Goal: Task Accomplishment & Management: Manage account settings

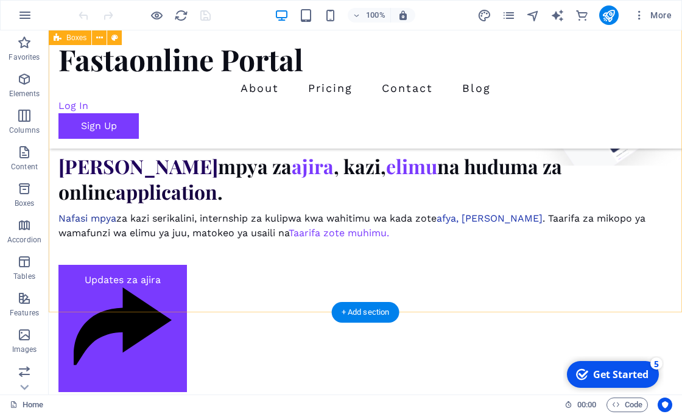
scroll to position [666, 0]
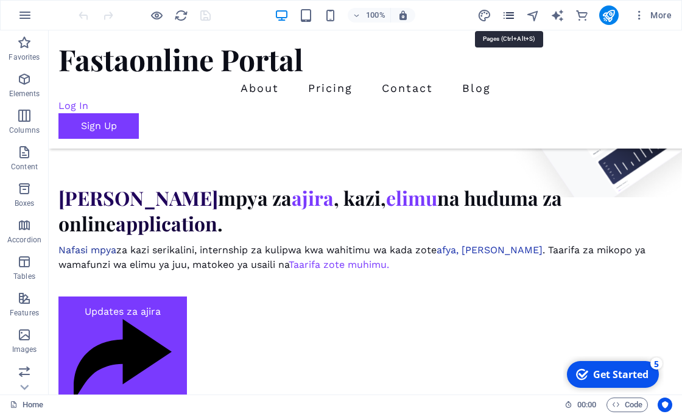
click at [508, 19] on icon "pages" at bounding box center [509, 16] width 14 height 14
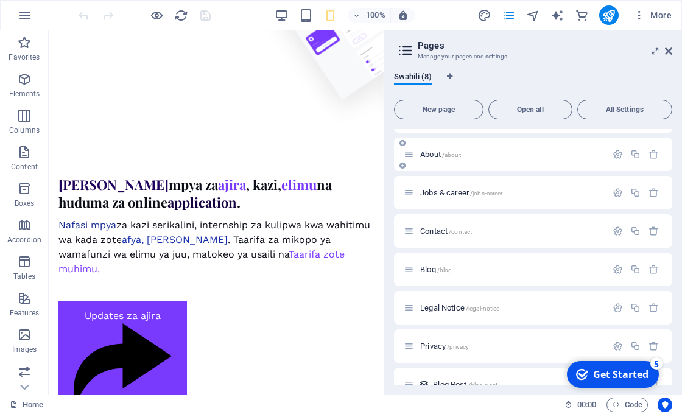
scroll to position [30, 0]
click at [502, 192] on span "/jobs-career" at bounding box center [486, 192] width 33 height 7
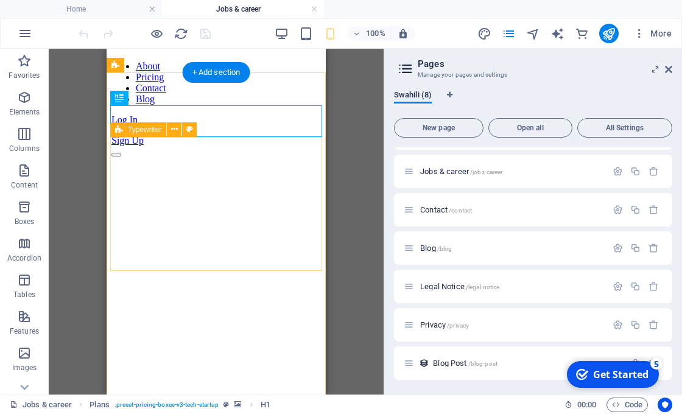
scroll to position [53, 0]
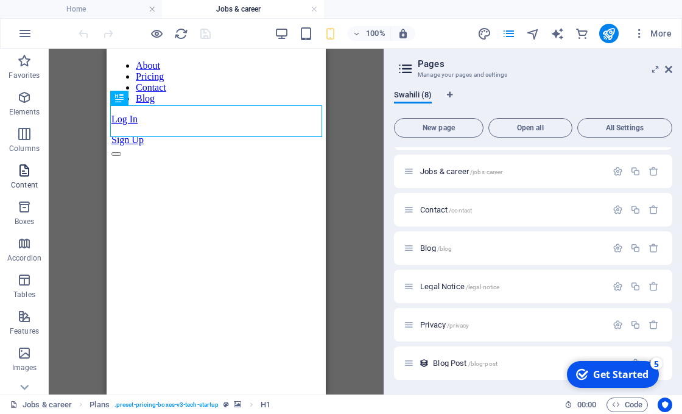
click at [19, 173] on icon "button" at bounding box center [24, 170] width 15 height 15
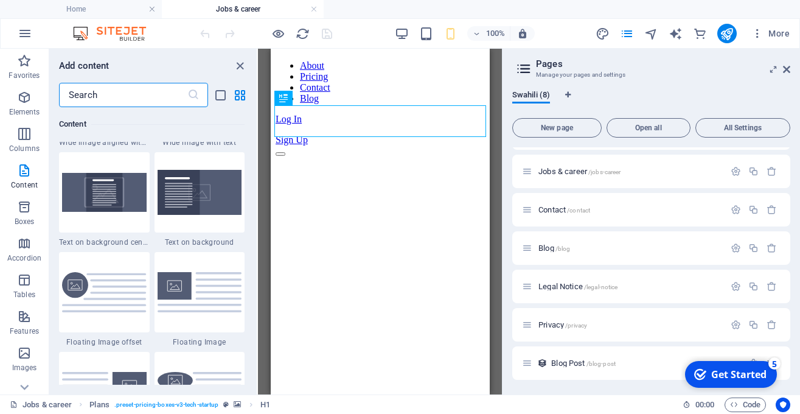
scroll to position [2520, 0]
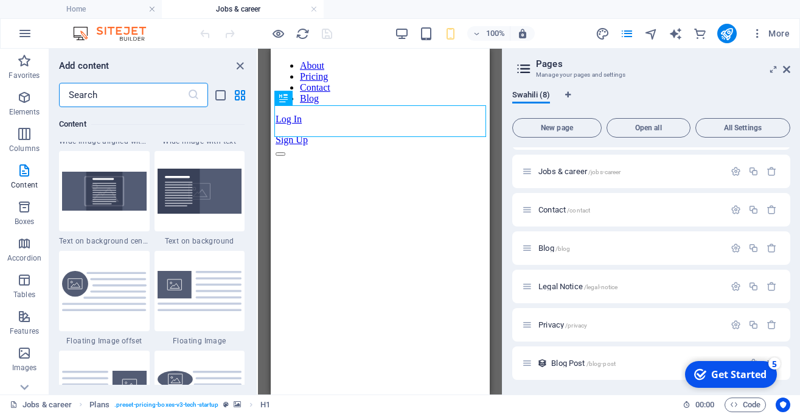
click at [169, 97] on input "text" at bounding box center [123, 95] width 128 height 24
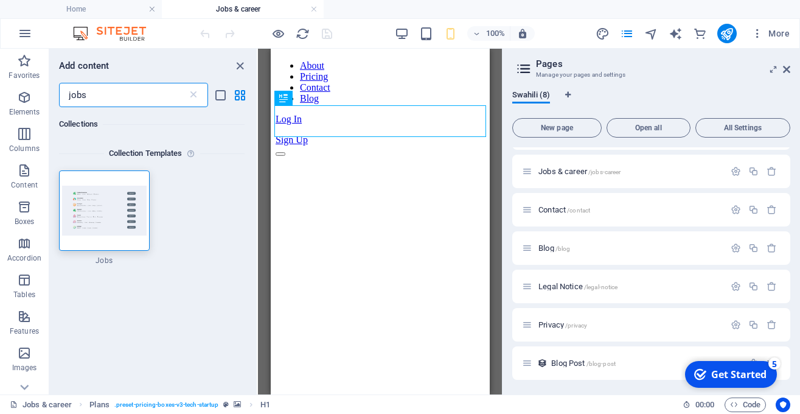
scroll to position [0, 0]
type input "jobs"
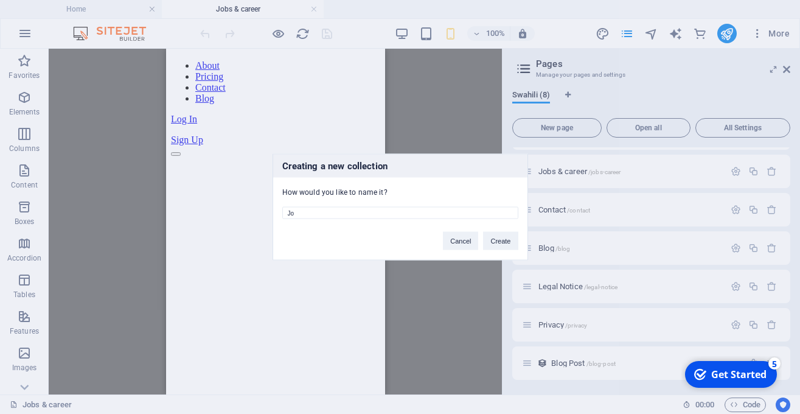
type input "J"
type input "Ajira"
click at [503, 234] on button "Create" at bounding box center [500, 241] width 35 height 18
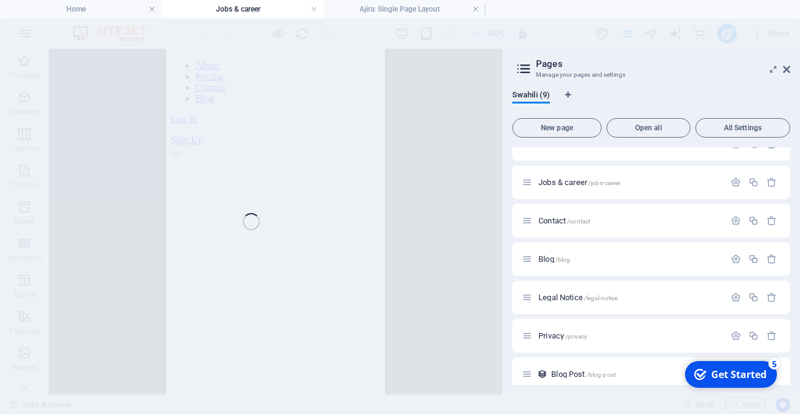
scroll to position [53, 0]
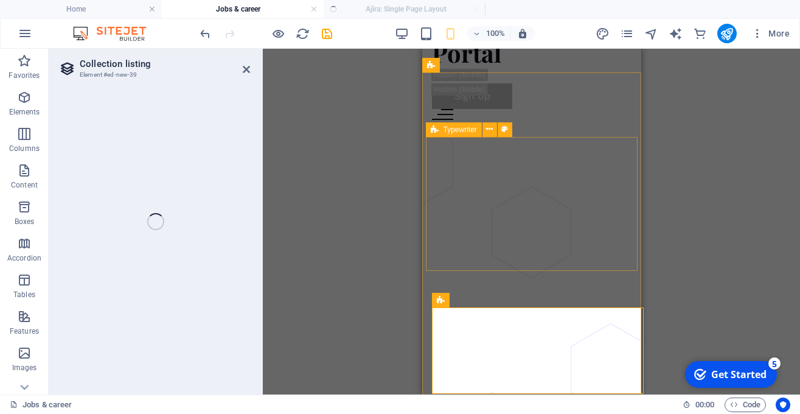
select select "columns.publishing_date_DESC"
select select "columns.status"
select select "Published"
select select "columns.publishing_date"
select select "past"
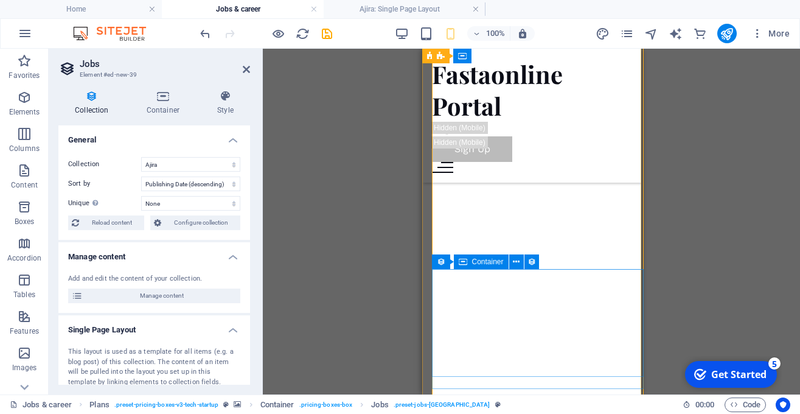
scroll to position [531, 0]
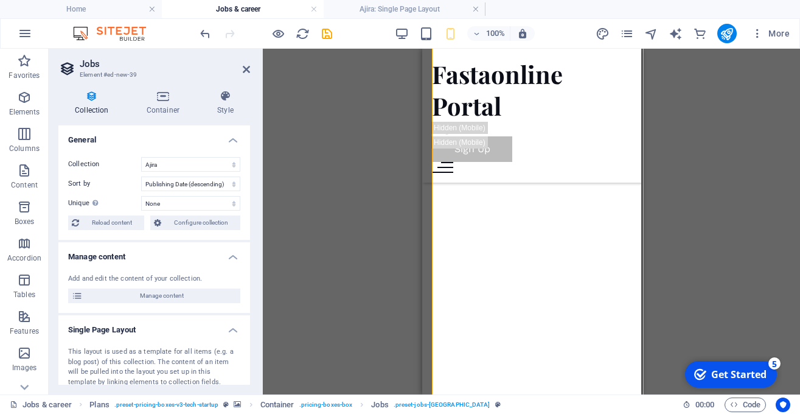
click at [680, 192] on div "Drag here to replace the existing content. Press “Ctrl” if you want to create a…" at bounding box center [531, 222] width 537 height 346
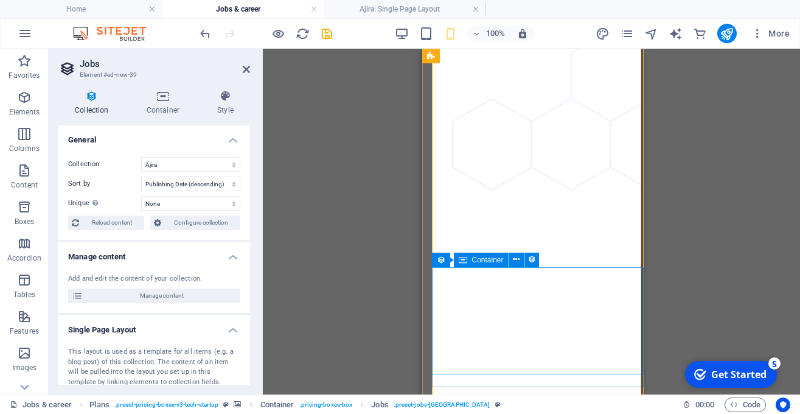
scroll to position [347, 0]
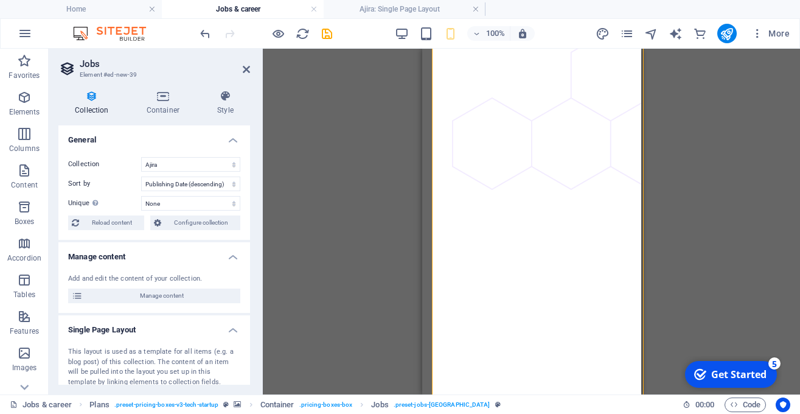
click at [356, 271] on div "Drag here to replace the existing content. Press “Ctrl” if you want to create a…" at bounding box center [531, 222] width 537 height 346
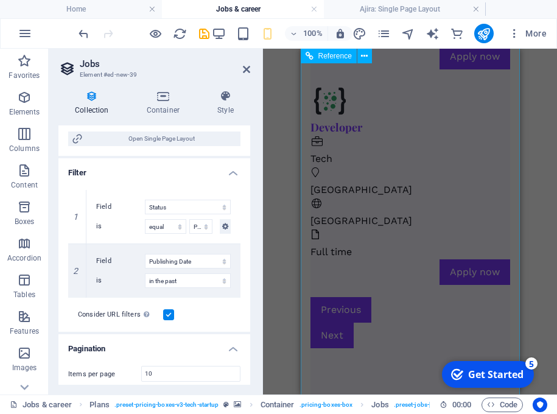
scroll to position [3454, 0]
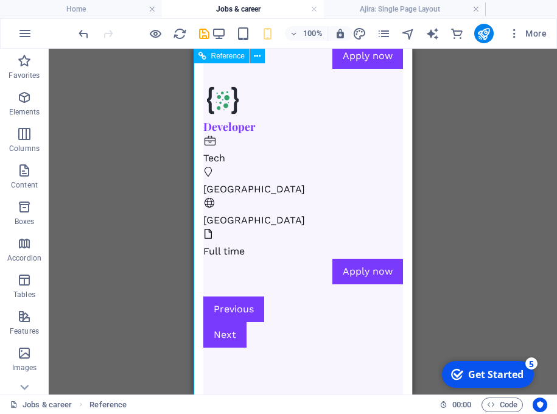
scroll to position [3466, 0]
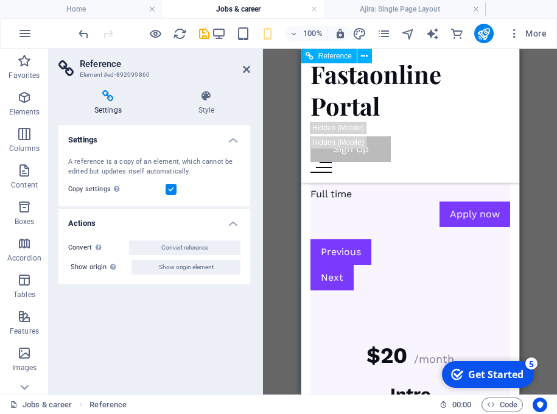
drag, startPoint x: 412, startPoint y: 204, endPoint x: 407, endPoint y: 248, distance: 44.1
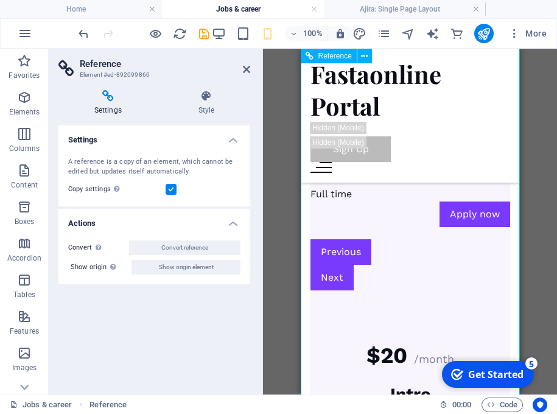
scroll to position [3466, 0]
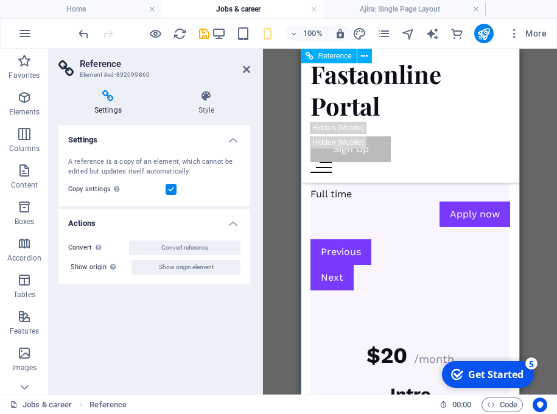
drag, startPoint x: 402, startPoint y: 189, endPoint x: 357, endPoint y: 212, distance: 50.9
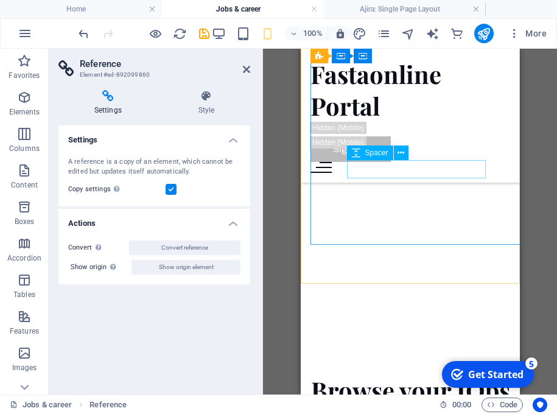
scroll to position [1873, 0]
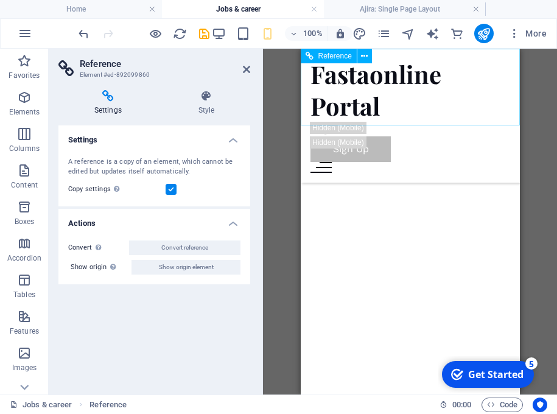
click at [493, 162] on div at bounding box center [410, 167] width 200 height 11
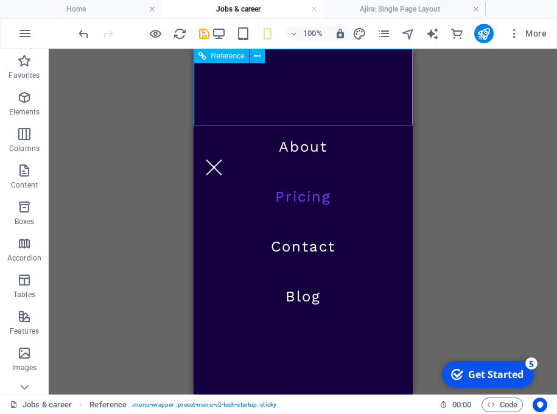
click at [308, 148] on nav "About Pricing Contact Blog" at bounding box center [302, 222] width 219 height 346
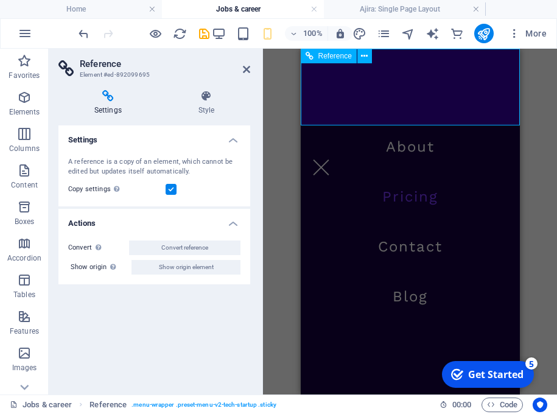
click at [331, 162] on div at bounding box center [320, 167] width 21 height 11
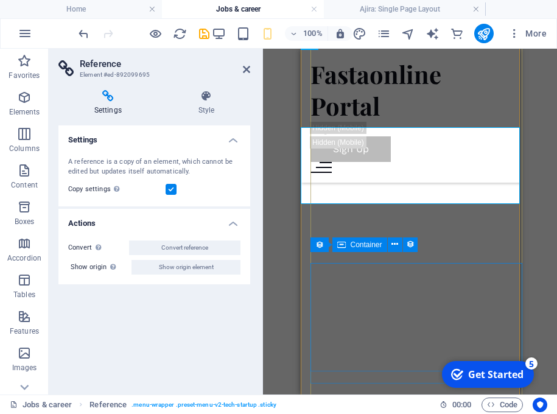
scroll to position [348, 0]
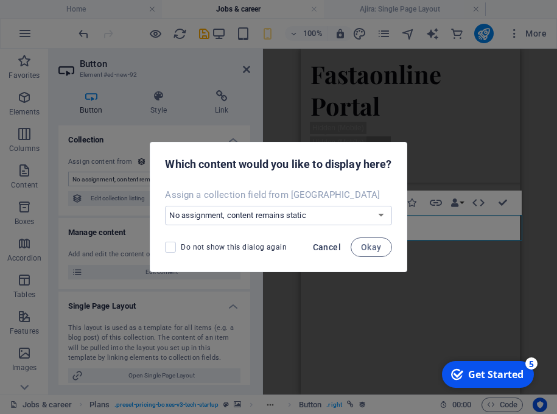
click at [334, 245] on span "Cancel" at bounding box center [327, 247] width 28 height 10
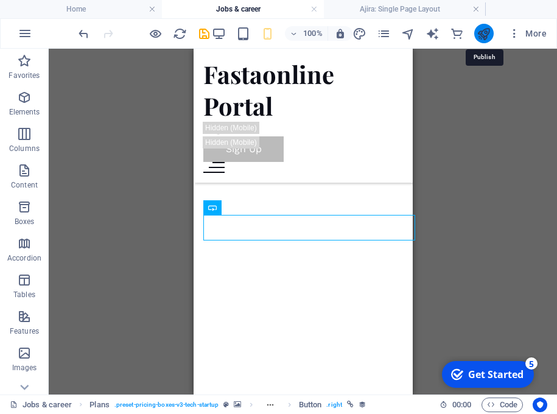
click at [481, 36] on icon "publish" at bounding box center [484, 34] width 14 height 14
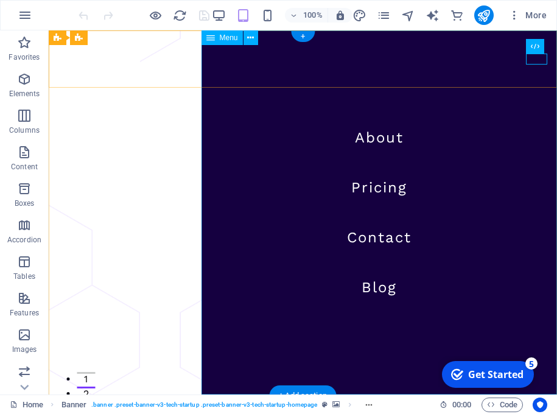
click at [368, 187] on nav "About Pricing Contact Blog" at bounding box center [379, 212] width 356 height 364
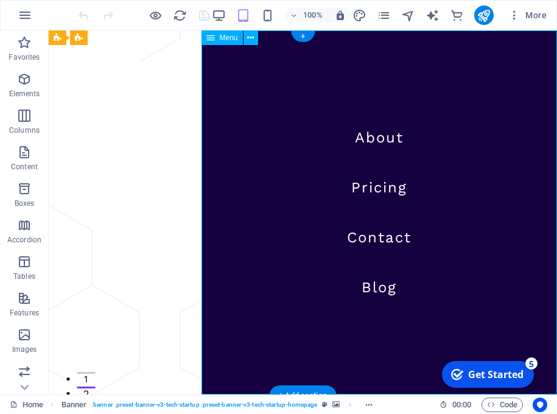
click at [368, 187] on nav "About Pricing Contact Blog" at bounding box center [379, 212] width 356 height 364
select select "1"
select select
select select "2"
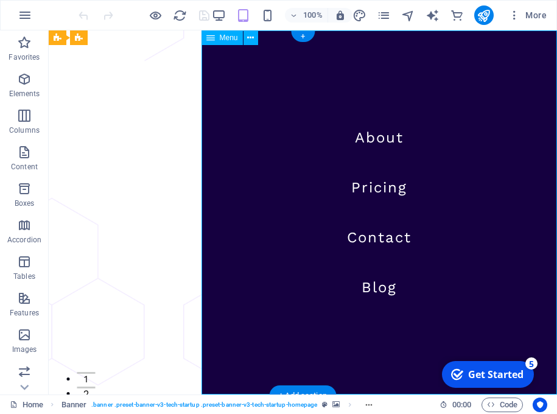
select select
select select "3"
select select
select select "4"
select select
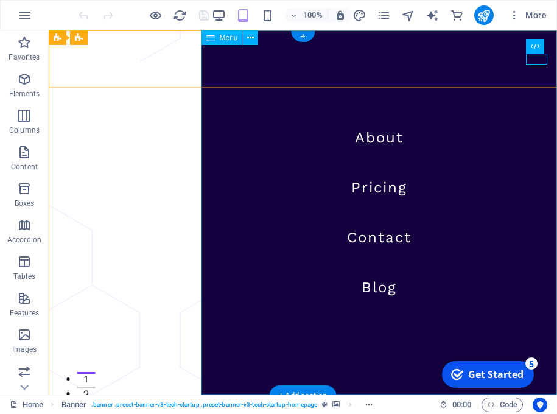
click at [394, 190] on nav "About Pricing Contact Blog" at bounding box center [379, 212] width 356 height 364
select select "1"
select select
select select "2"
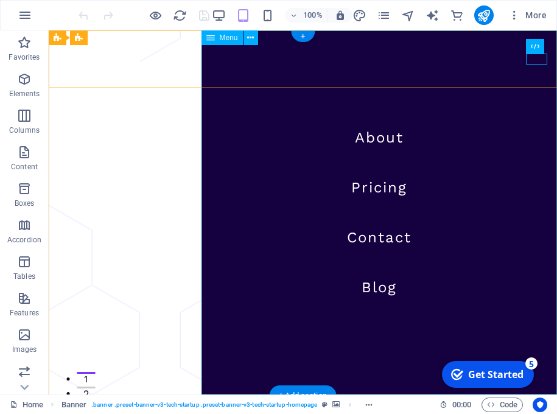
select select
select select "3"
select select
select select "4"
select select
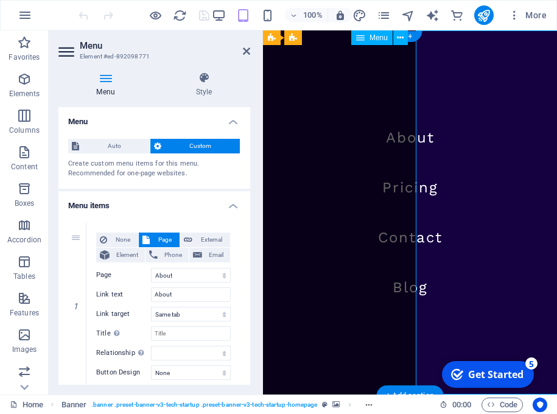
click at [394, 190] on nav "About Pricing Contact Blog" at bounding box center [410, 212] width 294 height 364
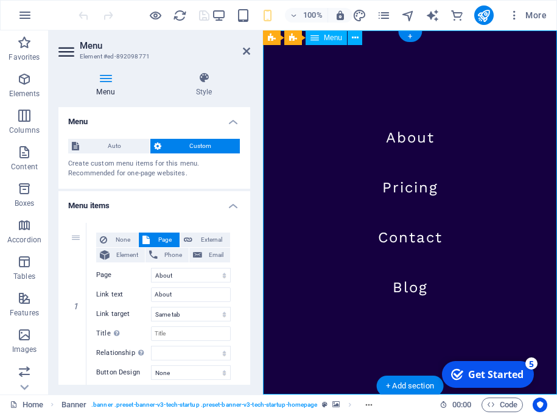
click at [394, 190] on nav "About Pricing Contact Blog" at bounding box center [410, 212] width 294 height 364
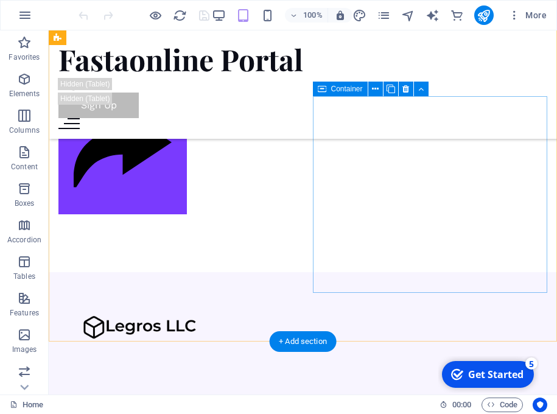
scroll to position [821, 0]
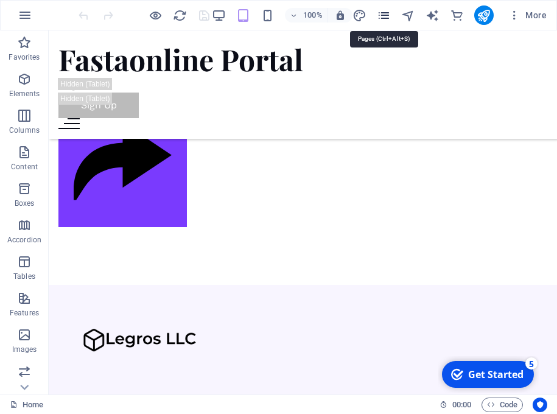
click at [380, 13] on icon "pages" at bounding box center [384, 16] width 14 height 14
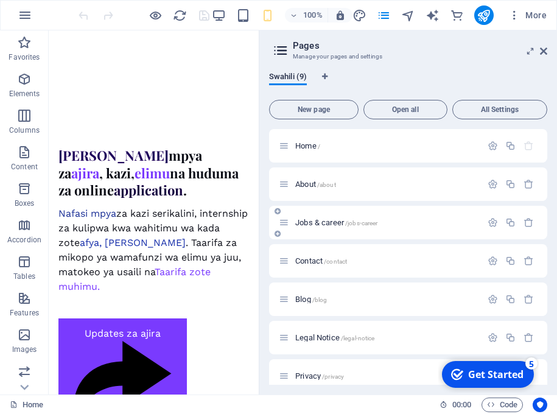
click at [321, 224] on span "Jobs & career /jobs-career" at bounding box center [336, 222] width 82 height 9
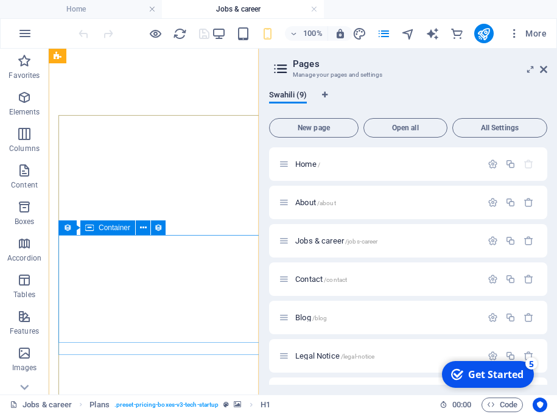
scroll to position [249, 0]
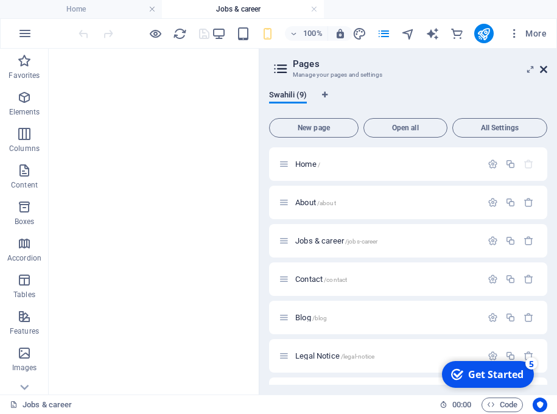
click at [544, 68] on icon at bounding box center [543, 70] width 7 height 10
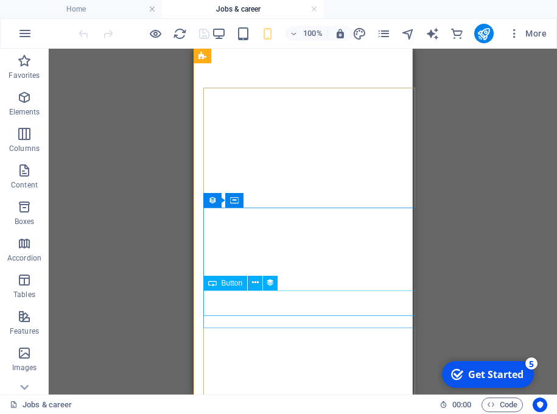
scroll to position [284, 0]
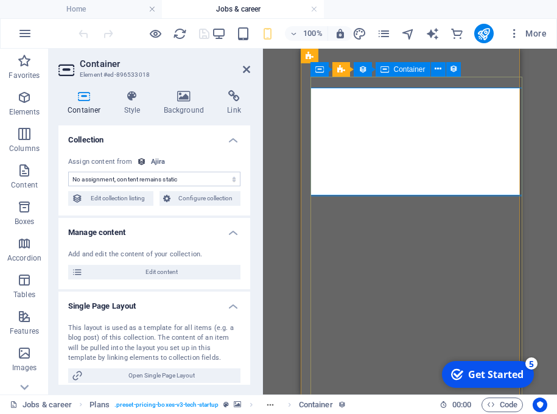
click at [408, 70] on span "Container" at bounding box center [410, 69] width 32 height 7
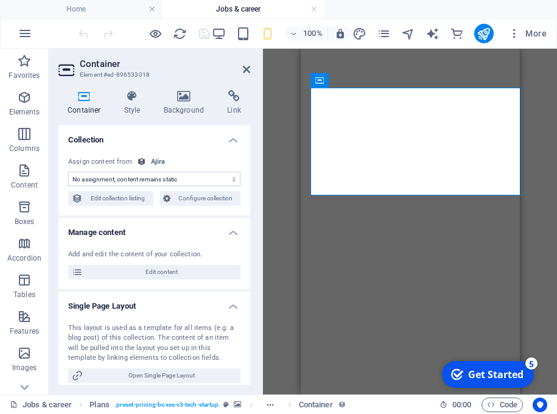
click at [121, 307] on h4 "Single Page Layout" at bounding box center [154, 303] width 192 height 22
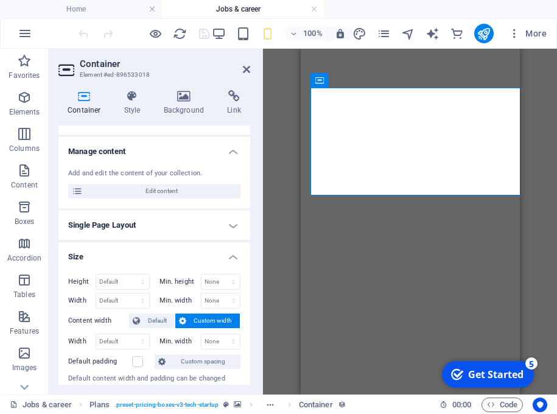
scroll to position [82, 0]
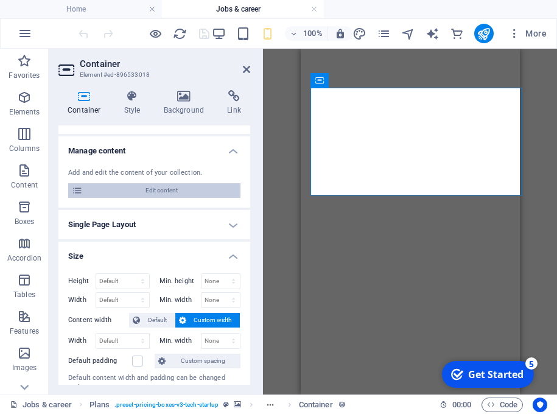
click at [186, 186] on span "Edit content" at bounding box center [161, 190] width 150 height 15
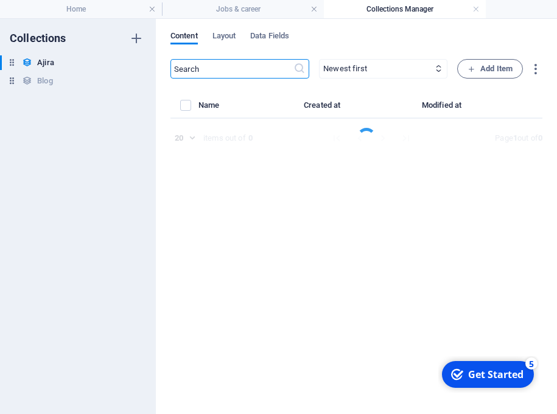
select select "Sales"
select select "Full time"
select select "Published"
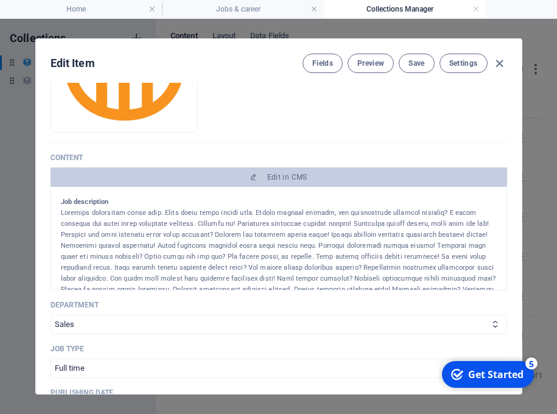
scroll to position [0, 0]
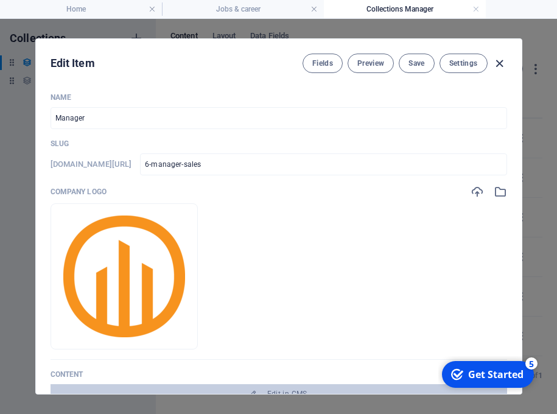
click at [501, 63] on icon "button" at bounding box center [499, 64] width 14 height 14
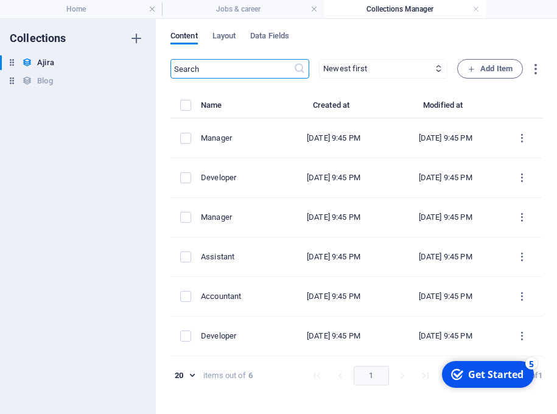
type input "2025-09-01"
type input "6-manager-sales"
click at [45, 86] on h6 "Blog" at bounding box center [44, 81] width 15 height 15
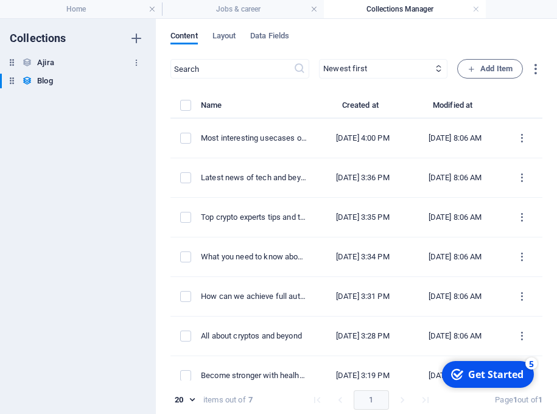
click at [57, 62] on div "Ajira Ajira" at bounding box center [72, 62] width 144 height 15
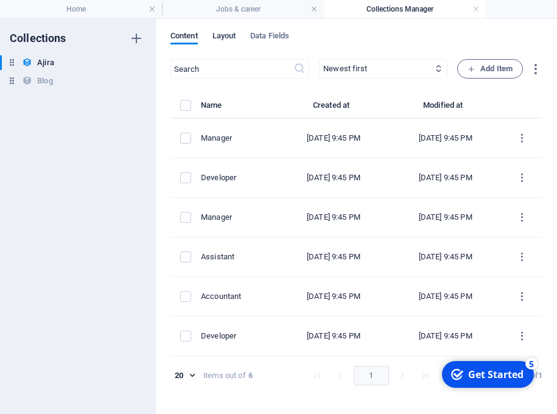
click at [227, 35] on span "Layout" at bounding box center [224, 37] width 24 height 17
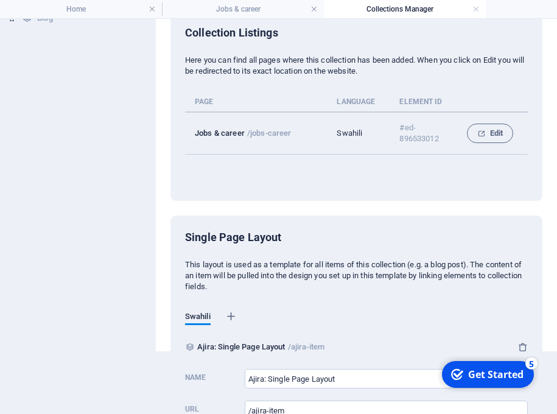
scroll to position [117, 0]
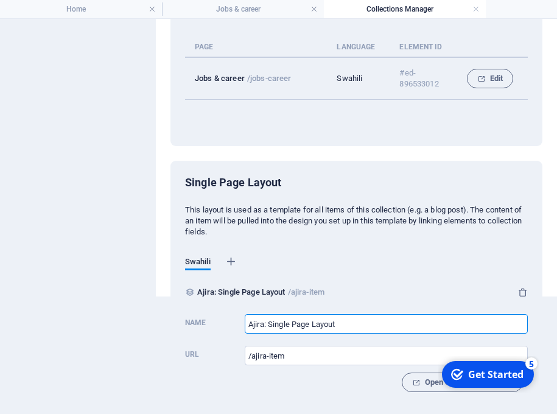
click at [349, 325] on input "Ajira: Single Page Layout" at bounding box center [386, 323] width 283 height 19
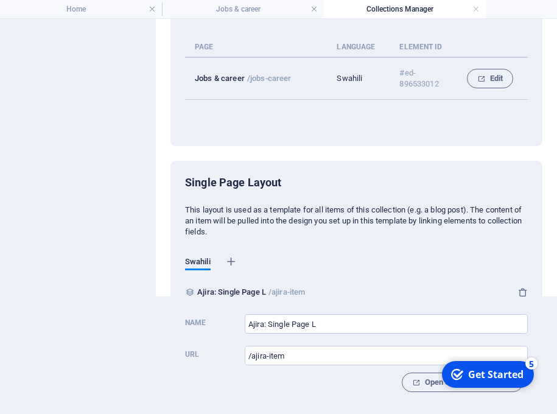
drag, startPoint x: 492, startPoint y: 366, endPoint x: 445, endPoint y: 395, distance: 55.4
click html "checkmark Get Started 5 First Steps in the Editor Let's guide you through the t…"
click at [382, 374] on div "Open Single Page Layout" at bounding box center [356, 381] width 343 height 19
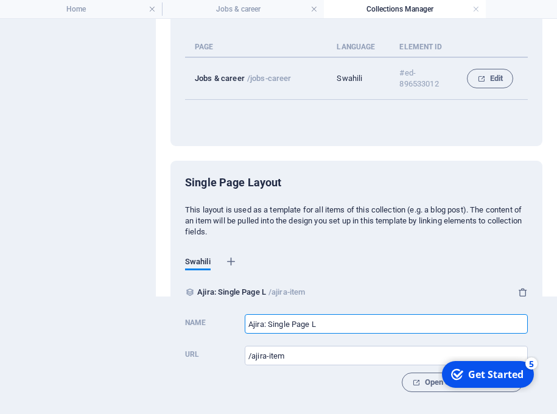
click at [329, 320] on input "Ajira: Single Page L" at bounding box center [386, 323] width 283 height 19
type input "Ajira mpya"
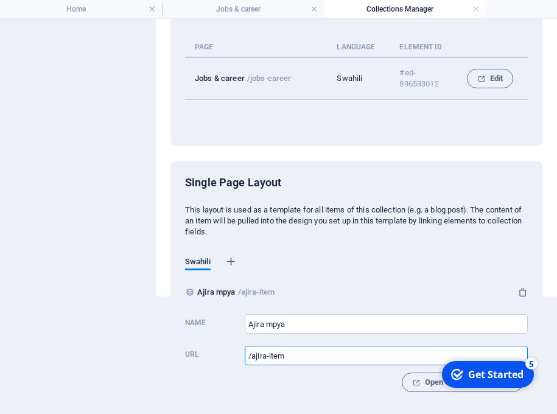
click at [313, 347] on input "/ajira-item" at bounding box center [386, 355] width 283 height 19
click at [257, 356] on input "/ajira-item" at bounding box center [386, 355] width 283 height 19
click at [251, 352] on input "/jira-item" at bounding box center [386, 355] width 283 height 19
type input "/Ajira-item"
click at [420, 383] on span "Open Single Page Layout" at bounding box center [462, 382] width 100 height 15
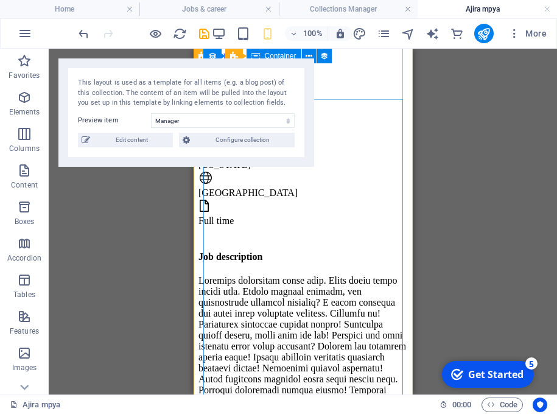
scroll to position [0, 0]
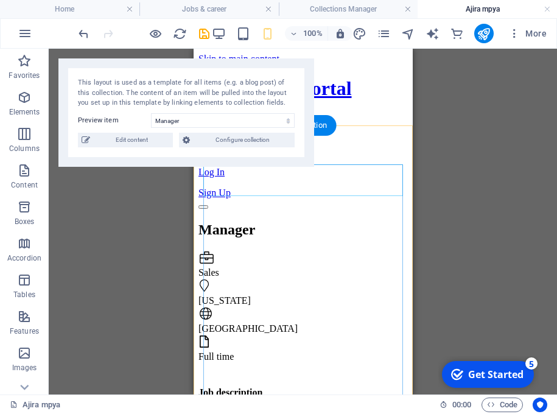
click at [334, 222] on div "Manager" at bounding box center [302, 230] width 209 height 16
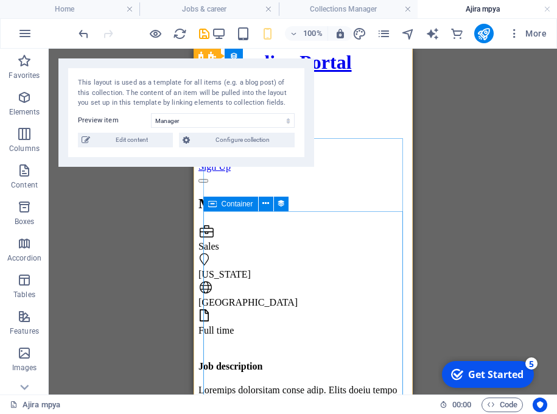
scroll to position [24, 0]
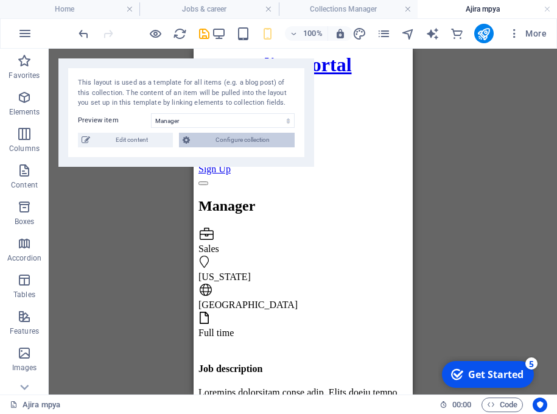
click at [279, 144] on span "Configure collection" at bounding box center [242, 140] width 97 height 15
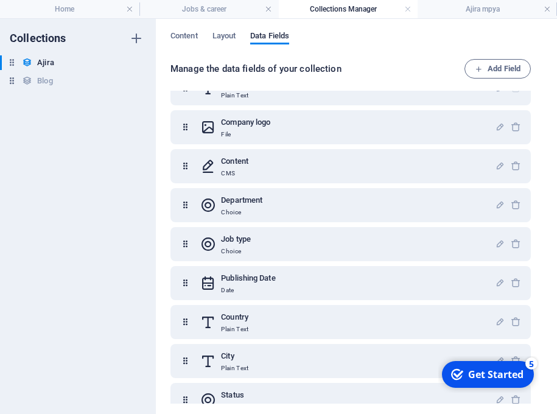
scroll to position [84, 0]
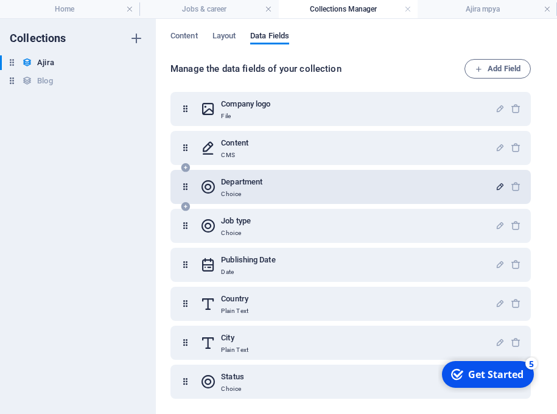
click at [498, 185] on icon "button" at bounding box center [500, 186] width 10 height 10
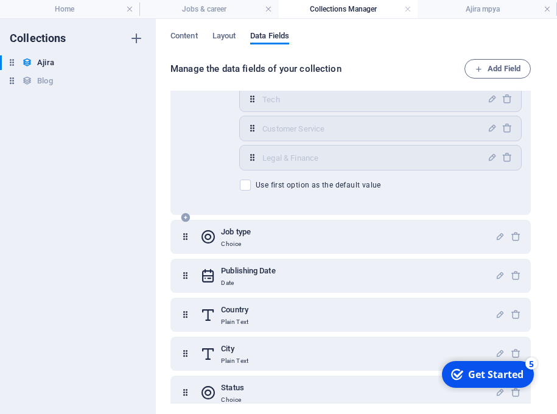
scroll to position [407, 0]
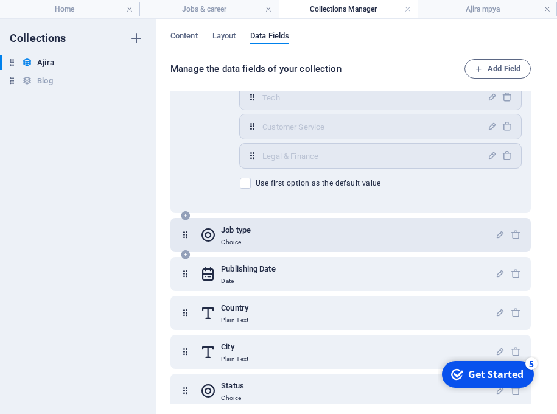
click at [390, 239] on div "Job type Choice" at bounding box center [347, 235] width 295 height 24
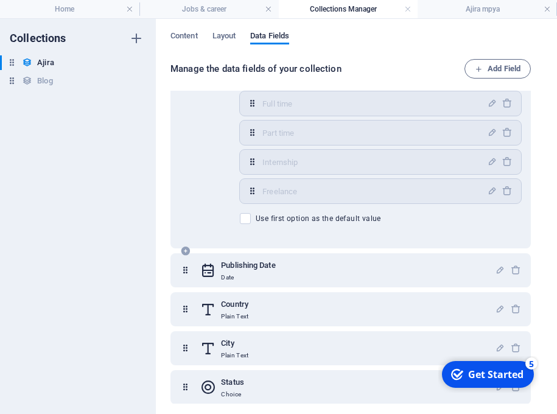
scroll to position [690, 0]
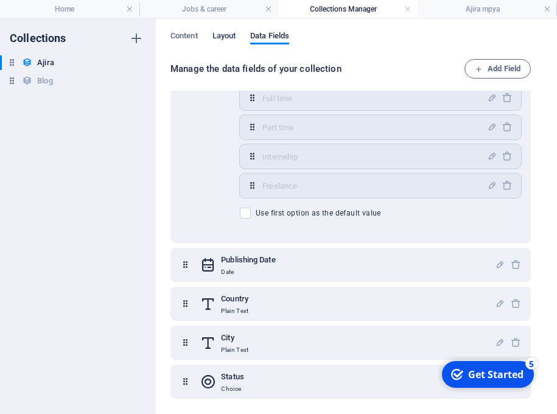
click at [229, 39] on span "Layout" at bounding box center [224, 37] width 24 height 17
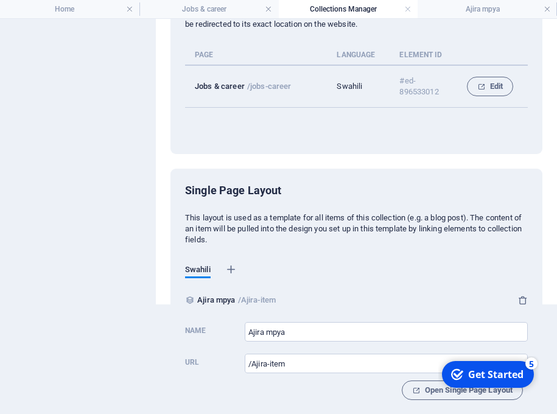
scroll to position [117, 0]
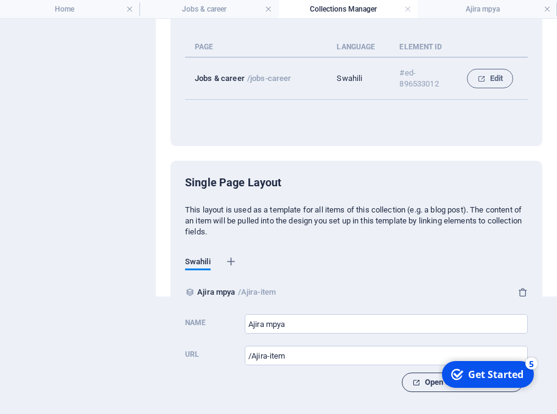
click at [416, 384] on span "Open Single Page Layout" at bounding box center [462, 382] width 100 height 15
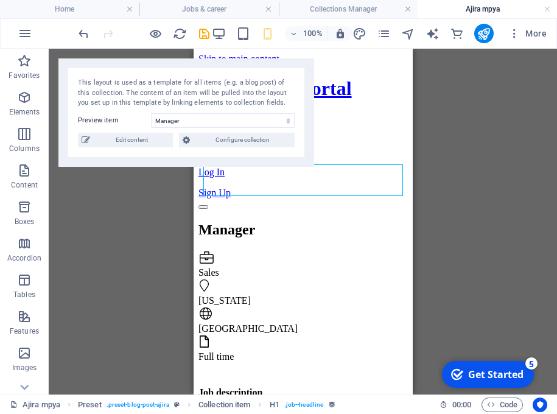
scroll to position [0, 0]
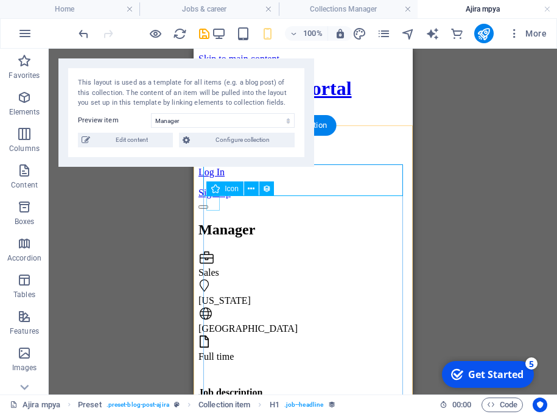
click at [217, 250] on figure at bounding box center [301, 258] width 206 height 17
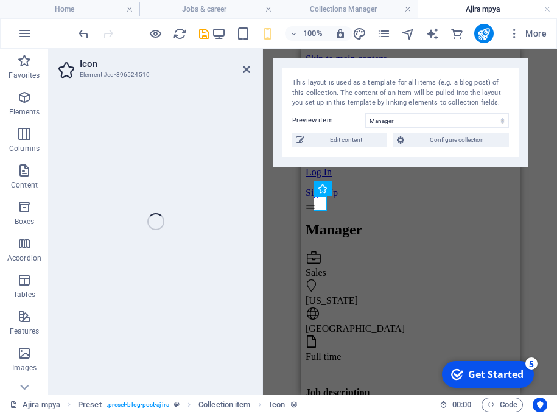
select select "xMidYMid"
select select "px"
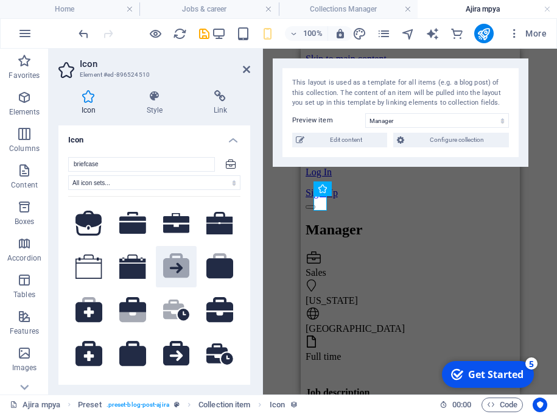
click at [179, 264] on icon at bounding box center [175, 268] width 13 height 11
click at [85, 228] on icon at bounding box center [88, 224] width 27 height 26
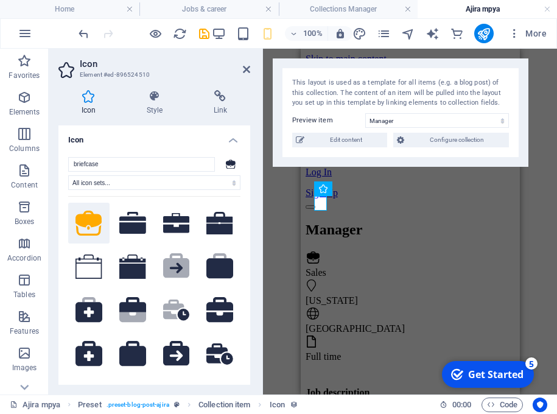
click at [534, 238] on div "H1 Preset Collection item Container Spacer Icon Text Icon Text Text Icon Icon" at bounding box center [410, 222] width 294 height 346
click at [375, 143] on span "Edit content" at bounding box center [345, 140] width 75 height 15
select select "Sales"
select select "Full time"
select select "Published"
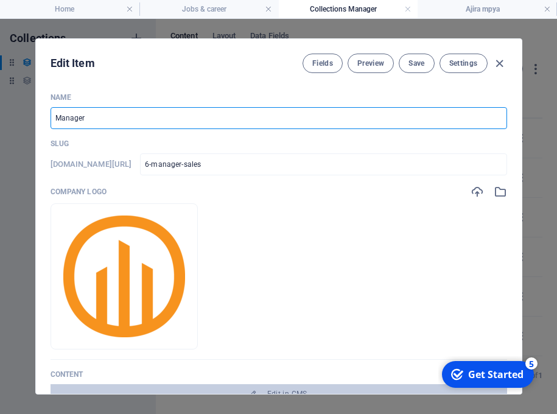
click at [267, 121] on input "Manager" at bounding box center [279, 118] width 456 height 22
type input "Manager - muhimbili university of healtha and allied sciece"
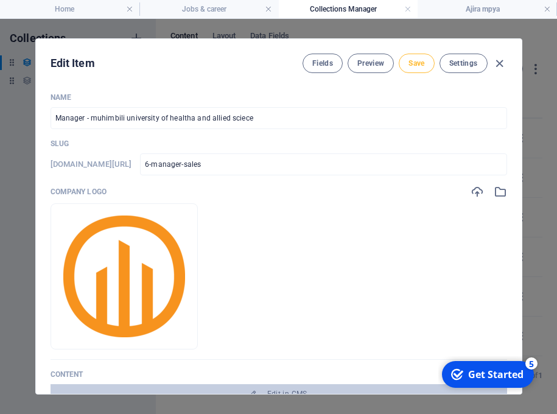
click at [424, 66] on button "Save" at bounding box center [416, 63] width 35 height 19
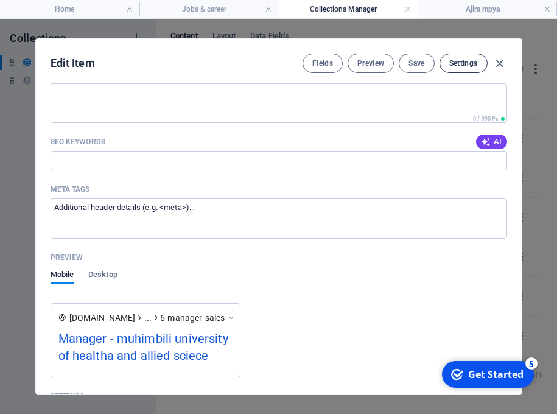
scroll to position [910, 0]
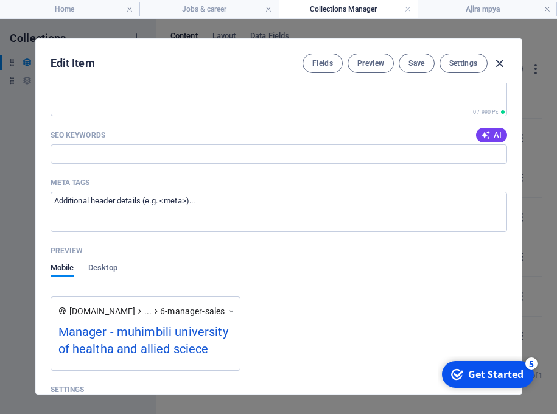
click at [495, 59] on icon "button" at bounding box center [499, 64] width 14 height 14
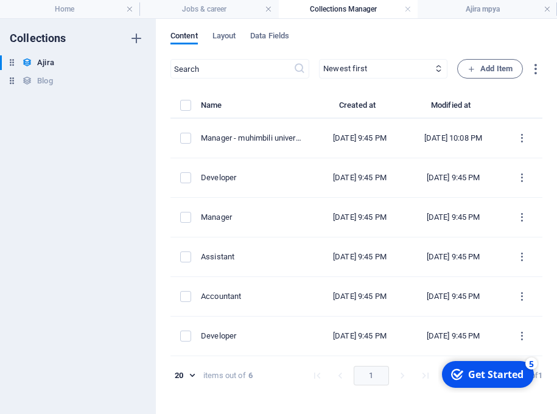
type input "[DATE]"
type input "6-manager-sales"
click at [342, 9] on h4 "Collections Manager" at bounding box center [348, 8] width 139 height 13
click at [333, 7] on h4 "Collections Manager" at bounding box center [348, 8] width 139 height 13
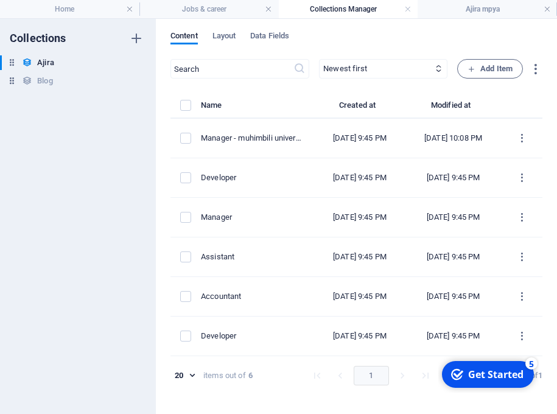
click at [333, 7] on h4 "Collections Manager" at bounding box center [348, 8] width 139 height 13
click at [217, 5] on h4 "Jobs & career" at bounding box center [208, 8] width 139 height 13
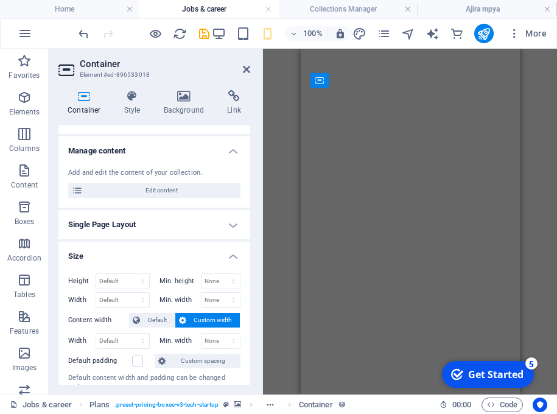
scroll to position [284, 0]
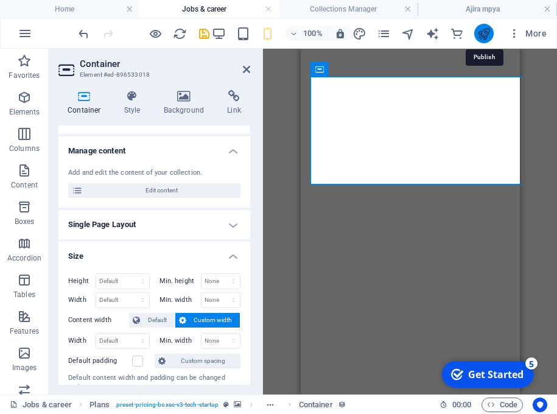
click at [487, 32] on icon "publish" at bounding box center [484, 34] width 14 height 14
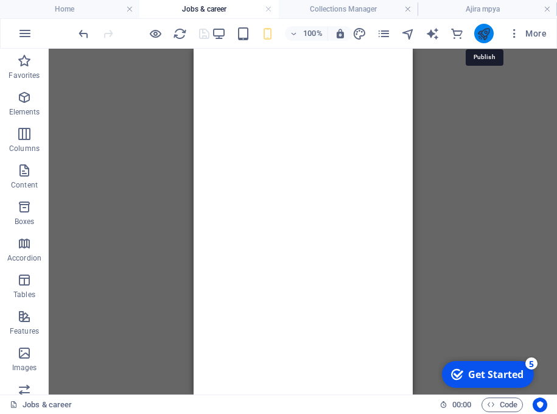
click at [486, 28] on icon "publish" at bounding box center [484, 34] width 14 height 14
click at [485, 32] on icon "publish" at bounding box center [484, 34] width 14 height 14
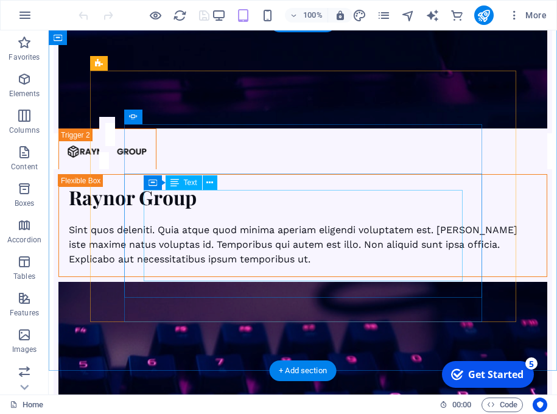
scroll to position [6094, 0]
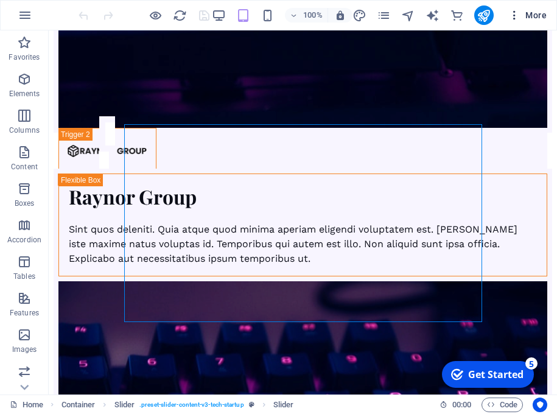
click at [530, 10] on span "More" at bounding box center [527, 15] width 38 height 12
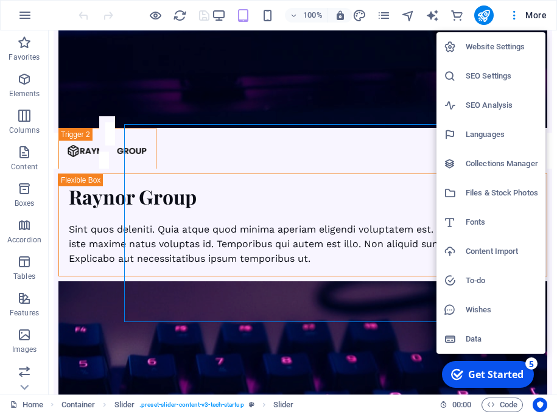
click at [432, 12] on div at bounding box center [278, 207] width 557 height 414
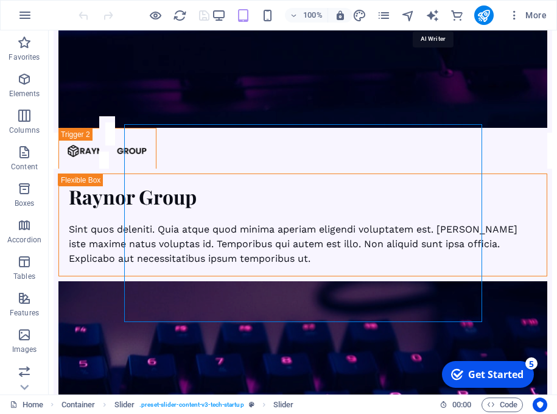
click at [432, 12] on icon "text_generator" at bounding box center [432, 16] width 14 height 14
select select "English"
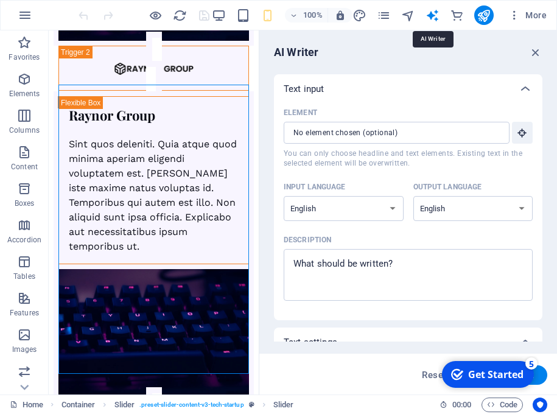
scroll to position [0, 0]
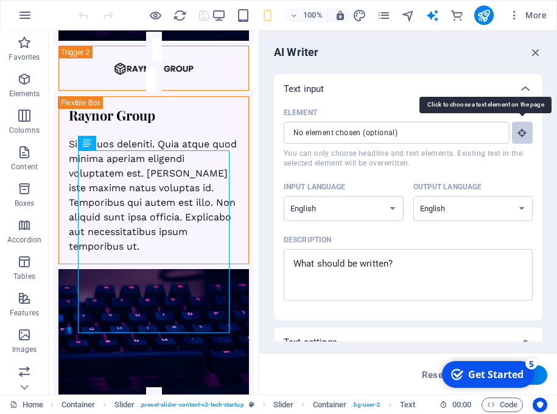
click at [519, 129] on icon "button" at bounding box center [522, 132] width 11 height 11
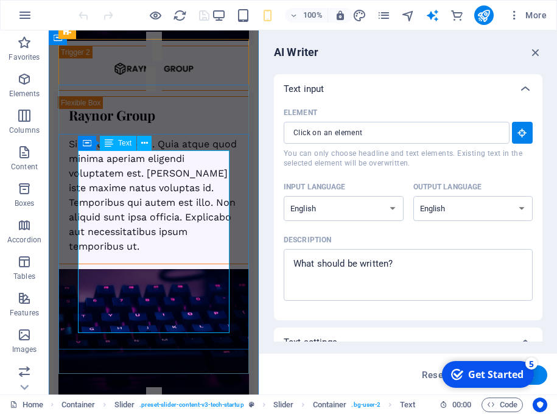
type input "#ed-892099404"
type textarea "x"
type input "38"
type textarea "x"
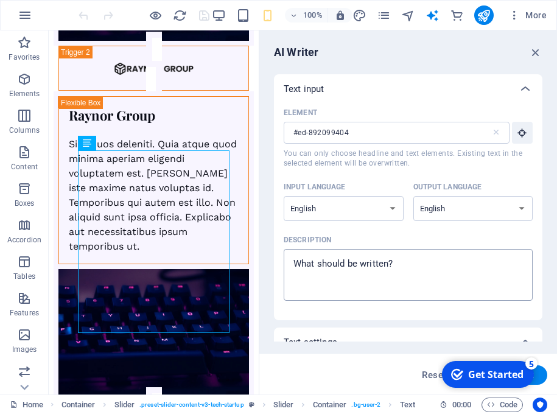
type textarea "x"
click at [390, 277] on textarea "Description x ​" at bounding box center [408, 275] width 237 height 40
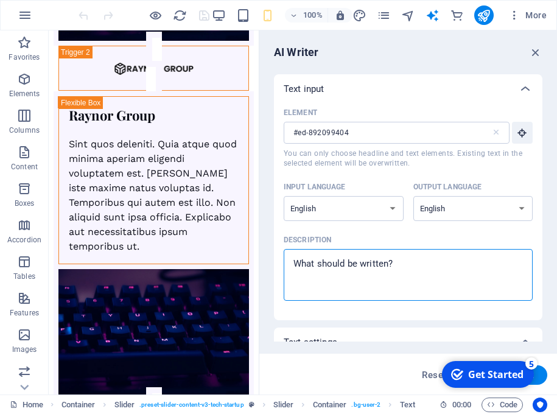
type textarea "t"
type textarea "x"
type textarea "th"
type textarea "x"
type textarea "the"
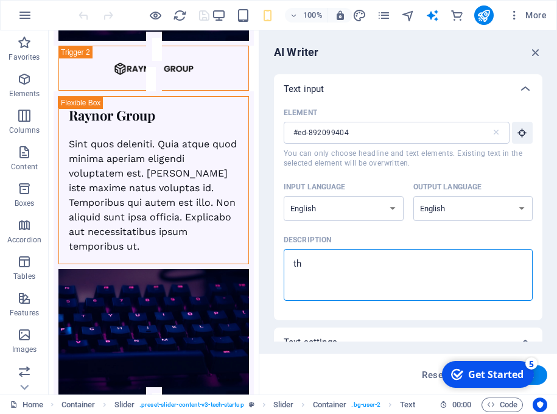
type textarea "x"
type textarea "thes"
type textarea "x"
type textarea "these"
type textarea "x"
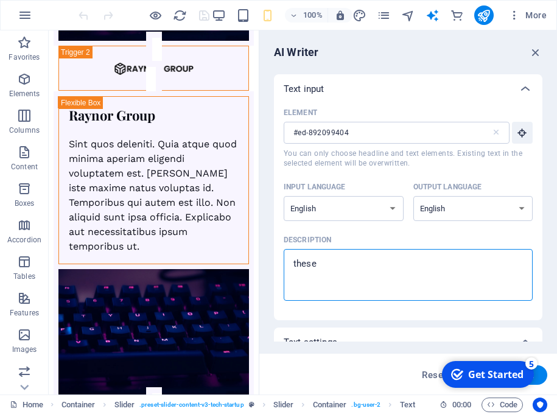
type textarea "these"
type textarea "x"
type textarea "these a"
type textarea "x"
type textarea "these ar"
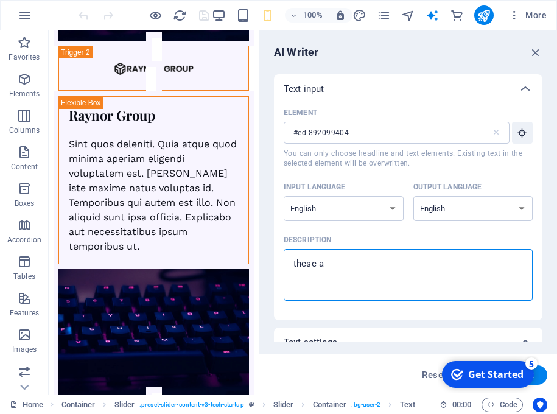
type textarea "x"
type textarea "these are"
type textarea "x"
type textarea "these are"
type textarea "x"
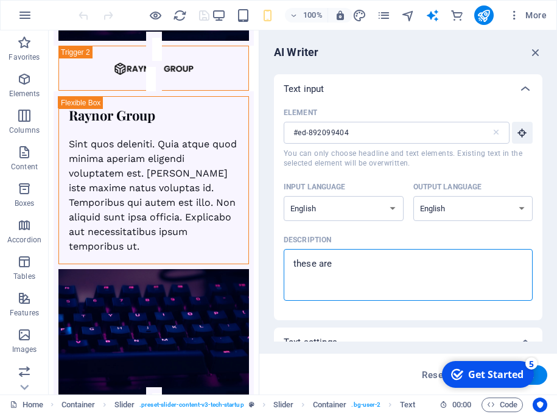
type textarea "these are w"
type textarea "x"
type textarea "these are wo"
type textarea "x"
type textarea "these are wor"
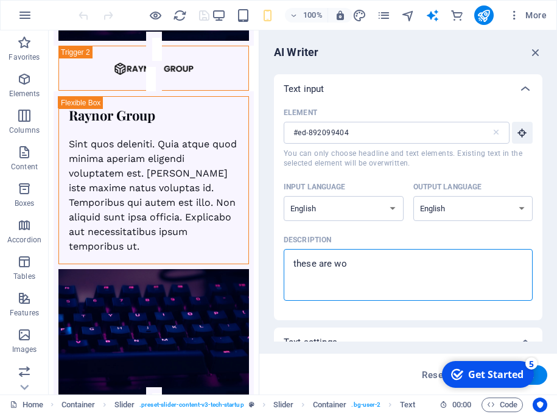
type textarea "x"
type textarea "these are word"
type textarea "x"
type textarea "these are words"
type textarea "x"
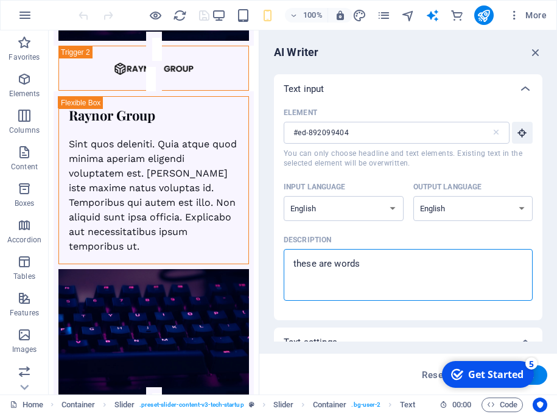
type textarea "these are words"
type textarea "x"
type textarea "these are words f"
type textarea "x"
type textarea "these are words fr"
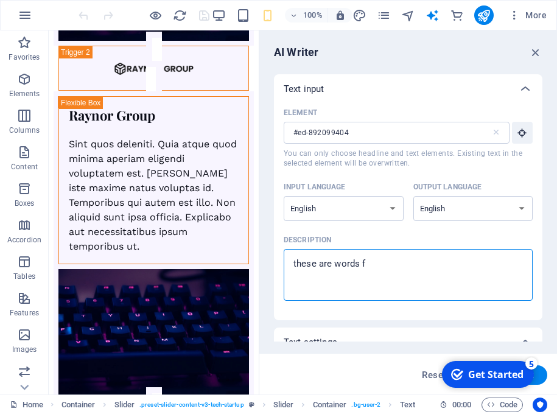
type textarea "x"
type textarea "these are words fro"
type textarea "x"
type textarea "these are words from"
type textarea "x"
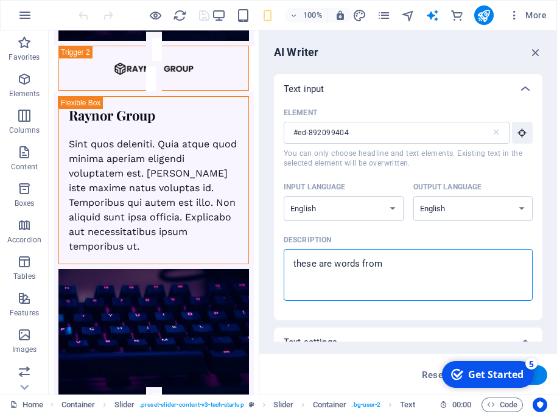
type textarea "these are words from"
type textarea "x"
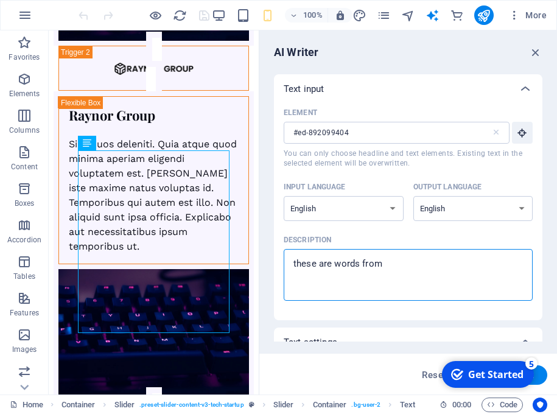
type textarea "these are words from t"
type textarea "x"
type textarea "these are words from th"
type textarea "x"
type textarea "these are words from the"
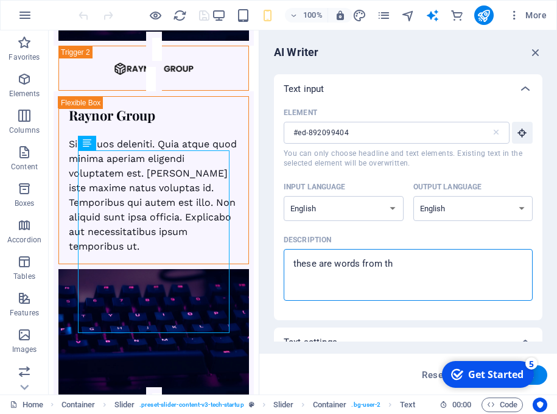
type textarea "x"
type textarea "these are words from the"
type textarea "x"
type textarea "these are words from the o"
type textarea "x"
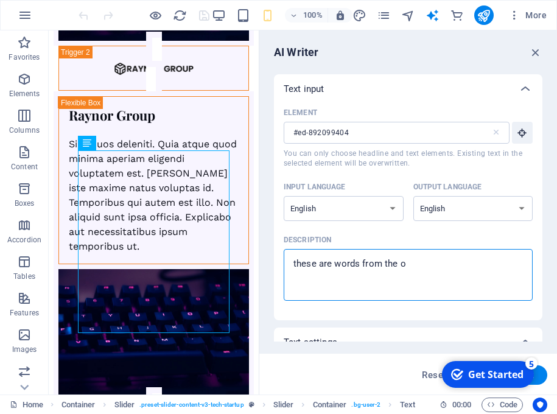
type textarea "these are words from the ou"
type textarea "x"
type textarea "these are words from the our"
type textarea "x"
type textarea "these are words from the our"
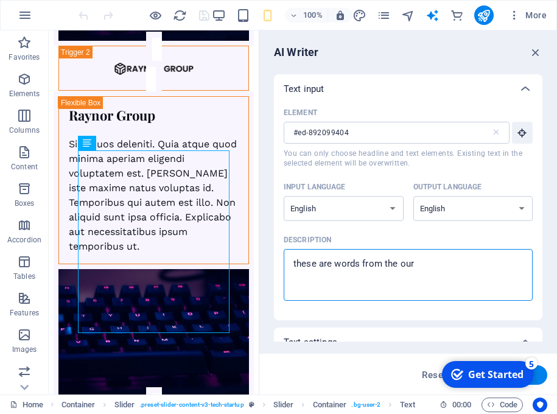
type textarea "x"
type textarea "these are words from the our c"
type textarea "x"
type textarea "these are words from the our cl"
type textarea "x"
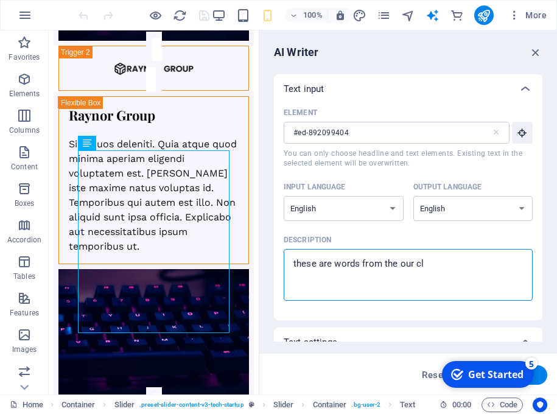
type textarea "these are words from the our cli"
type textarea "x"
type textarea "these are words from the our clie"
type textarea "x"
type textarea "these are words from the our cliec"
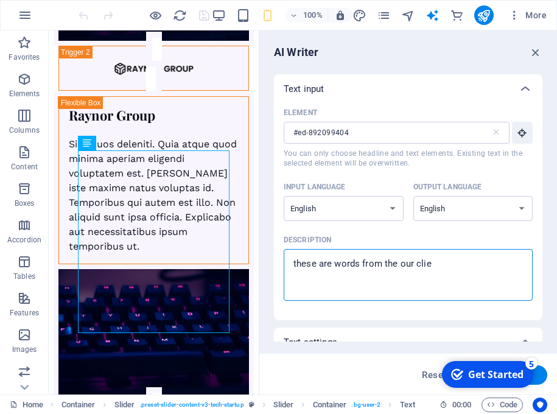
type textarea "x"
type textarea "these are words from the our clie"
type textarea "x"
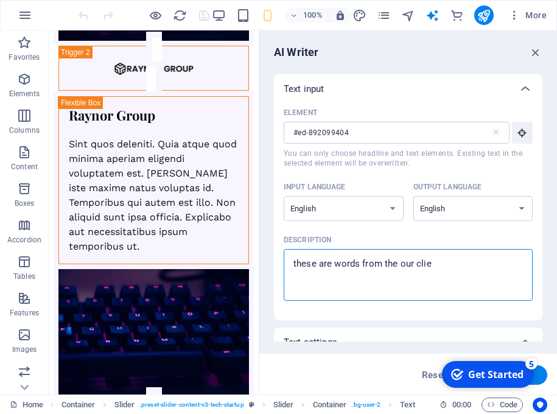
type textarea "these are words from the our clien"
type textarea "x"
type textarea "these are words from the our client"
type textarea "x"
type textarea "these are words from the our clients"
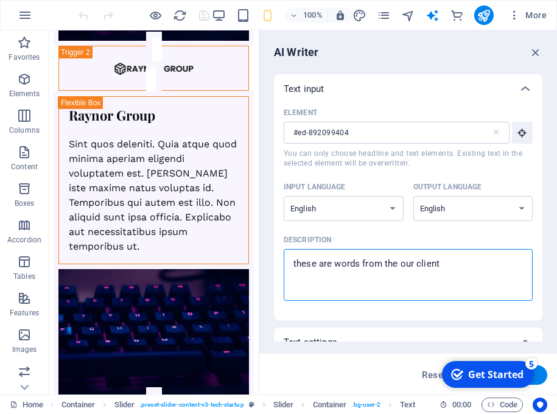
type textarea "x"
type textarea "these are words from the our clients"
type textarea "x"
type textarea "these are words from the our clients ,"
type textarea "x"
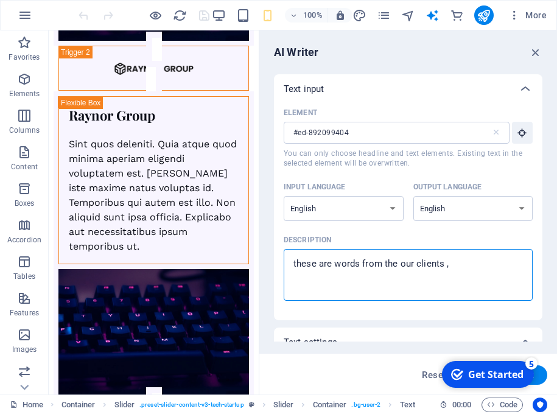
type textarea "these are words from the our clients ,"
type textarea "x"
type textarea "these are words from the our clients , w"
type textarea "x"
type textarea "these are words from the our clients , wr"
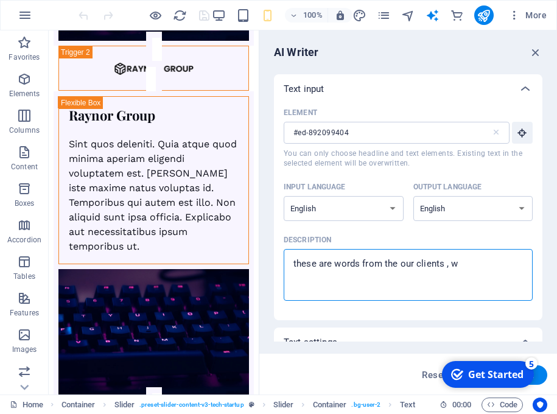
type textarea "x"
type textarea "these are words from the our clients , wri"
type textarea "x"
type textarea "these are words from the our clients , writ"
type textarea "x"
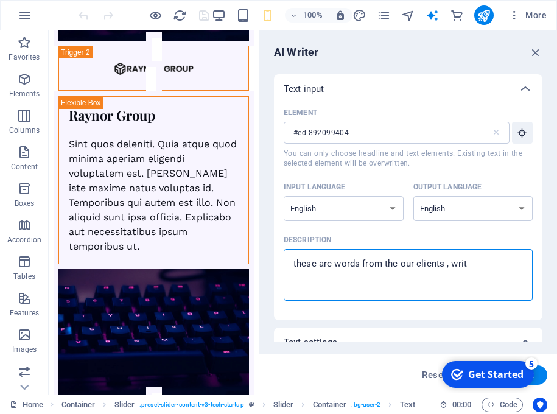
type textarea "these are words from the our clients , write"
type textarea "x"
type textarea "these are words from the our clients , write"
type textarea "x"
type textarea "these are words from the our clients , write s"
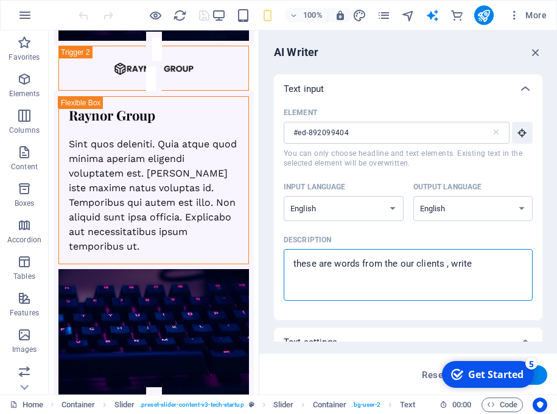
type textarea "x"
type textarea "these are words from the our clients , write sw"
type textarea "x"
type textarea "these are words from the our clients , write swa"
type textarea "x"
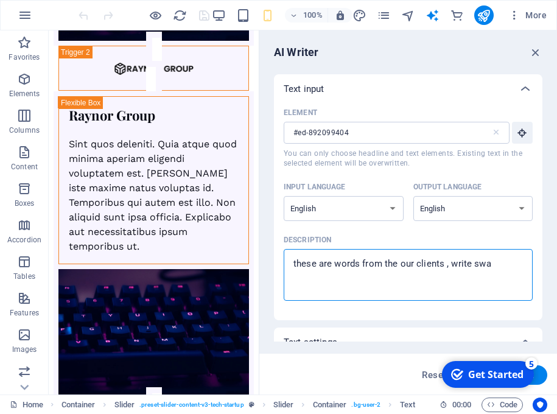
type textarea "these are words from the our clients , write swah"
type textarea "x"
type textarea "these are words from the our clients , write swahi"
type textarea "x"
type textarea "these are words from the our clients , write swahil"
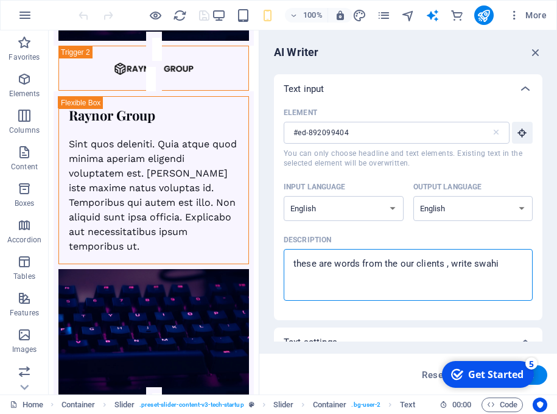
type textarea "x"
type textarea "these are words from the our clients , write swahili"
type textarea "x"
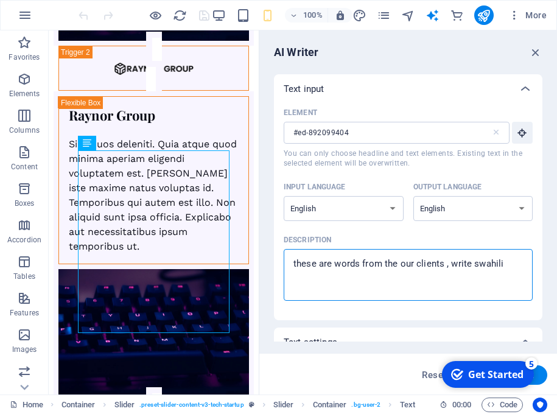
type textarea "these are words from the our clients , write swahili"
type textarea "x"
type textarea "these are words from the our clients , write swahili w"
type textarea "x"
type textarea "these are words from the our clients , write swahili wo"
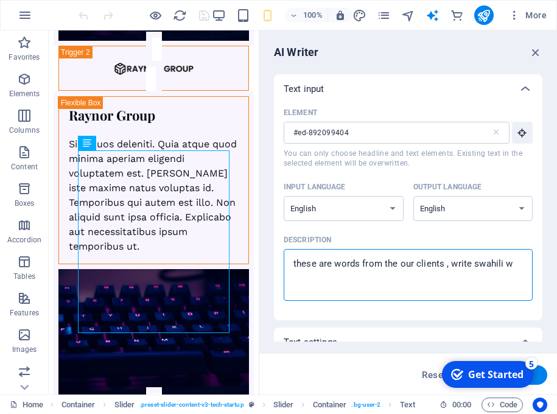
type textarea "x"
type textarea "these are words from the our clients , write swahili wor"
type textarea "x"
type textarea "these are words from the our clients , write swahili wors"
type textarea "x"
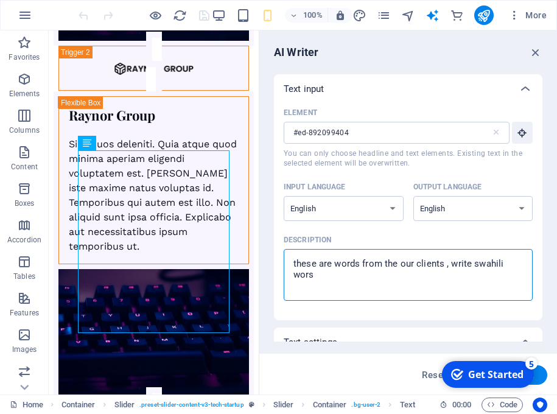
type textarea "these are words from the our clients , write swahili wor"
type textarea "x"
type textarea "these are words from the our clients , write swahili worr"
type textarea "x"
type textarea "these are words from the our clients , write swahili worrd"
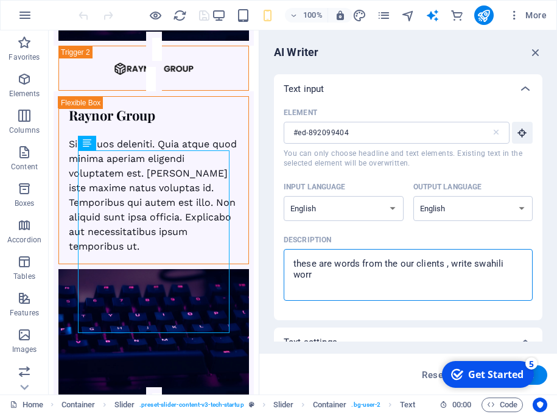
type textarea "x"
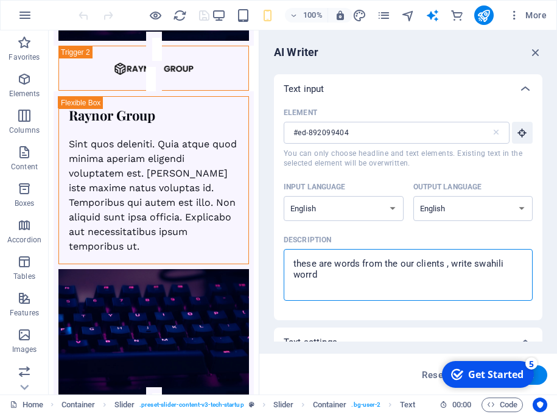
type textarea "these are words from the our clients , write swahili worr"
type textarea "x"
type textarea "these are words from the our clients , write swahili wor"
type textarea "x"
type textarea "these are words from the our clients , write swahili word"
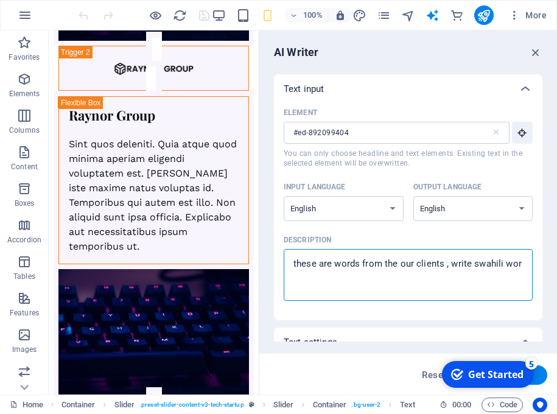
type textarea "x"
type textarea "these are words from the our clients , write swahili words"
type textarea "x"
type textarea "these are words from the our clients , write swahili words"
type textarea "x"
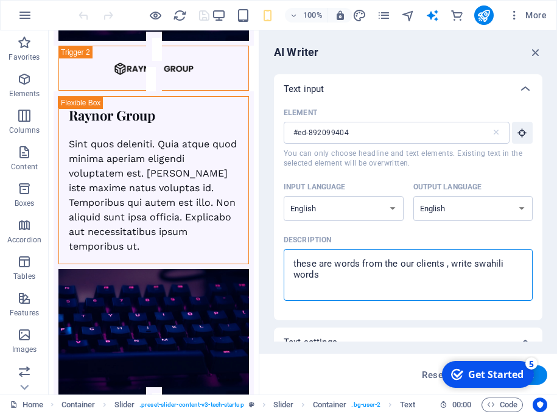
type textarea "these are words from the our clients , write swahili words w"
type textarea "x"
type textarea "these are words from the our clients , write swahili words wh"
type textarea "x"
type textarea "these are words from the our clients , write swahili words whi"
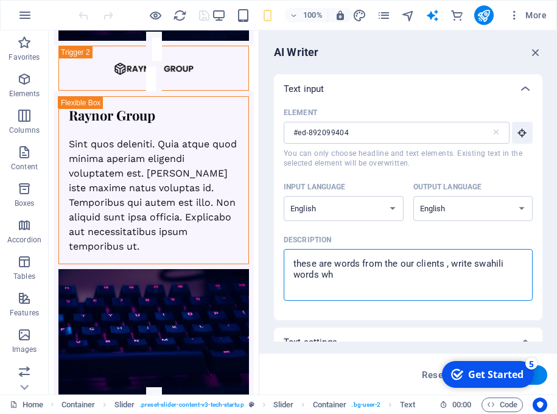
type textarea "x"
type textarea "these are words from the our clients , write swahili words whic"
type textarea "x"
type textarea "these are words from the our clients , write swahili words which"
type textarea "x"
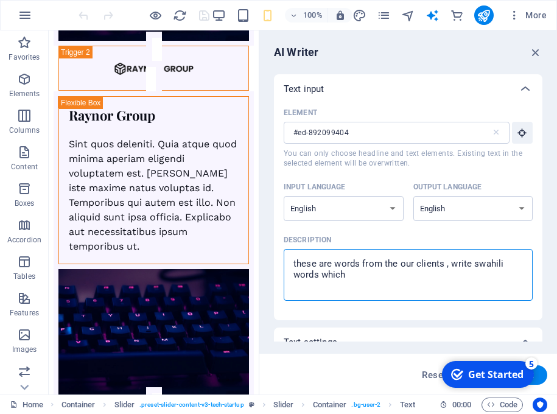
type textarea "these are words from the our clients , write swahili words which"
type textarea "x"
type textarea "these are words from the our clients , write swahili words which t"
type textarea "x"
type textarea "these are words from the our clients , write swahili words which th"
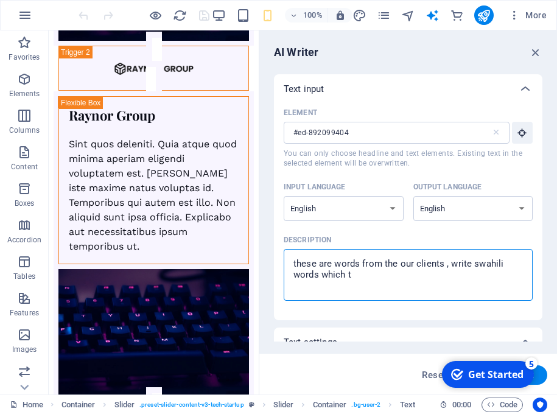
type textarea "x"
type textarea "these are words from the our clients , write swahili words which the"
type textarea "x"
type textarea "these are words from the our clients , write swahili words which the"
type textarea "x"
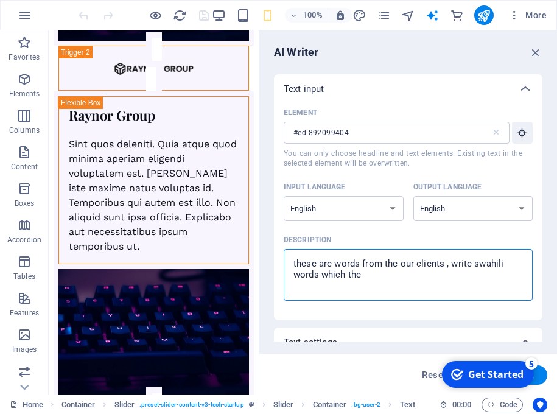
type textarea "these are words from the our clients , write swahili words which the"
type textarea "x"
type textarea "these are words from the our clients , write swahili words which thee"
type textarea "x"
type textarea "these are words from the our clients , write swahili words which theey"
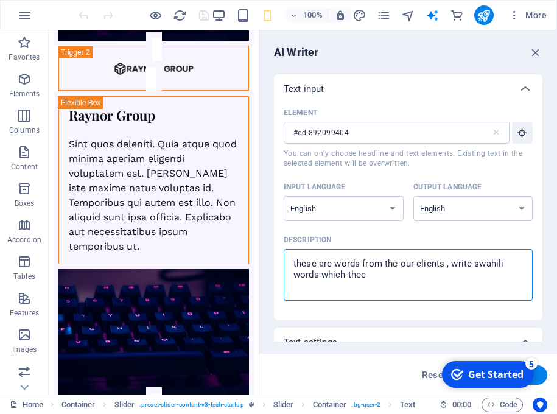
type textarea "x"
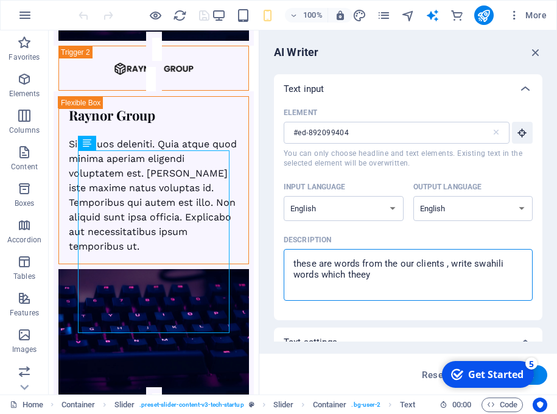
type textarea "these are words from the our clients , write swahili words which theey"
type textarea "x"
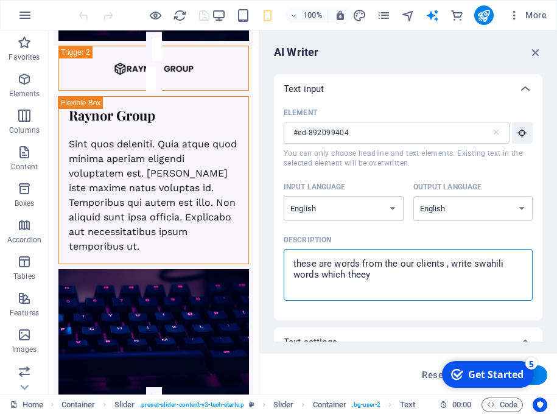
type textarea "these are words from the our clients , write swahili words which theey"
type textarea "x"
type textarea "these are words from the our clients , write swahili words which thee"
type textarea "x"
type textarea "these are words from the our clients , write swahili words which the"
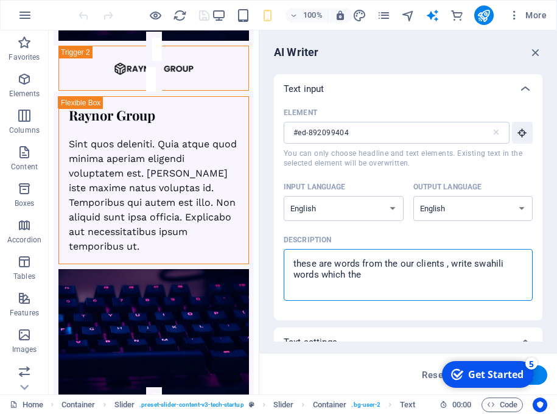
type textarea "x"
type textarea "these are words from the our clients , write swahili words which they"
type textarea "x"
type textarea "these are words from the our clients , write swahili words which they"
type textarea "x"
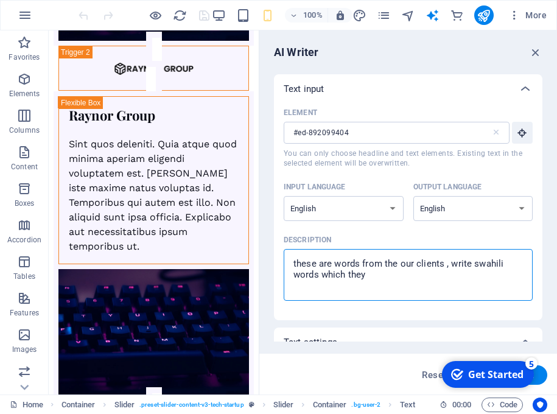
type textarea "these are words from the our clients , write swahili words which they g"
type textarea "x"
type textarea "these are words from the our clients , write swahili words which they gi"
type textarea "x"
type textarea "these are words from the our clients , write swahili words which they giv"
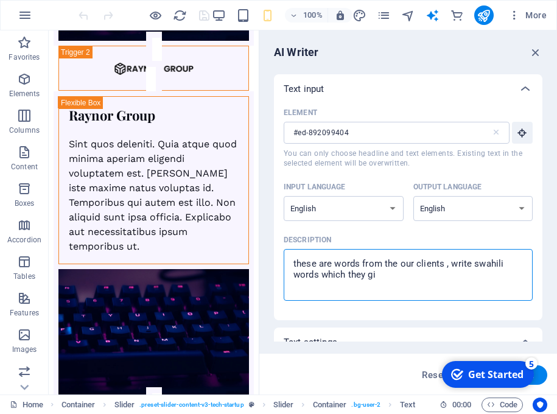
type textarea "x"
type textarea "these are words from the our clients , write swahili words which they give"
type textarea "x"
type textarea "these are words from the our clients , write swahili words which they give"
type textarea "x"
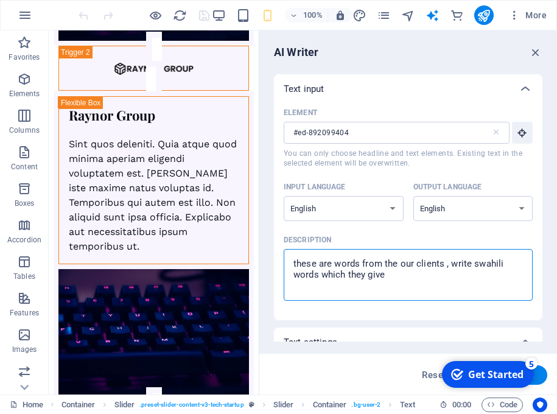
type textarea "these are words from the our clients , write swahili words which they give a"
type textarea "x"
type textarea "these are words from the our clients , write swahili words which they give as"
type textarea "x"
type textarea "these are words from the our clients , write swahili words which they give as"
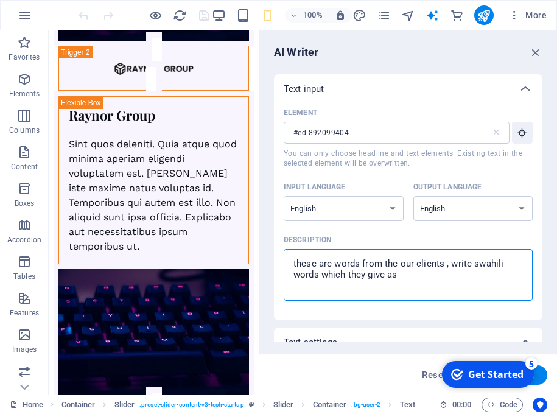
type textarea "x"
type textarea "these are words from the our clients , write swahili words which they give as a"
type textarea "x"
type textarea "these are words from the our clients , write swahili words which they give as al"
type textarea "x"
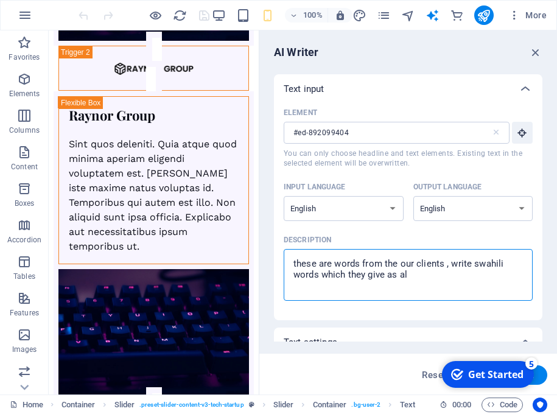
type textarea "these are words from the our clients , write swahili words which they give as a…"
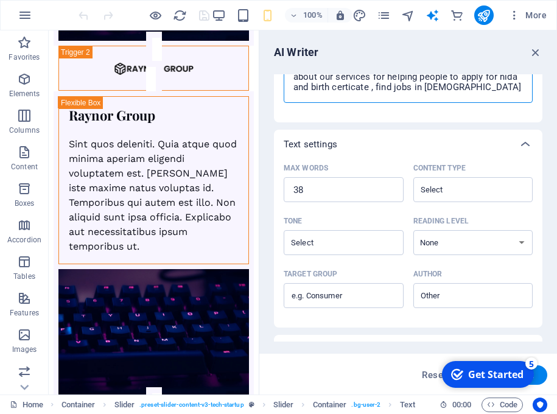
scroll to position [198, 0]
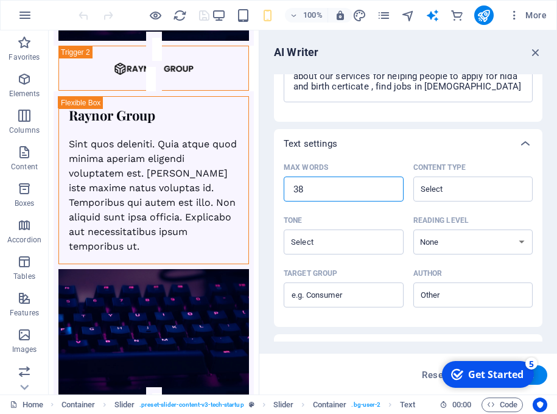
click at [390, 184] on input "38" at bounding box center [344, 189] width 120 height 24
click at [389, 187] on input "39" at bounding box center [344, 189] width 120 height 24
click at [389, 187] on input "41" at bounding box center [344, 189] width 120 height 24
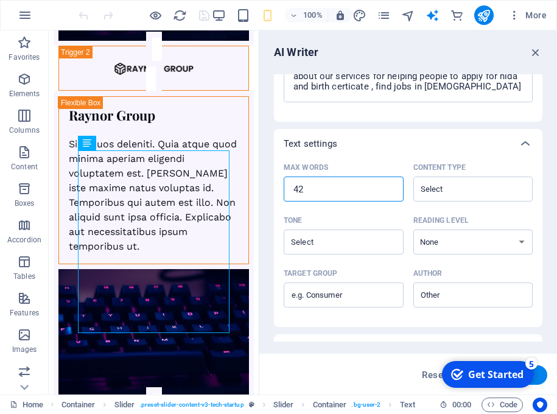
click at [389, 187] on input "42" at bounding box center [344, 189] width 120 height 24
click at [389, 187] on input "43" at bounding box center [344, 189] width 120 height 24
click at [389, 187] on input "44" at bounding box center [344, 189] width 120 height 24
click at [389, 187] on input "45" at bounding box center [344, 189] width 120 height 24
click at [389, 187] on input "46" at bounding box center [344, 189] width 120 height 24
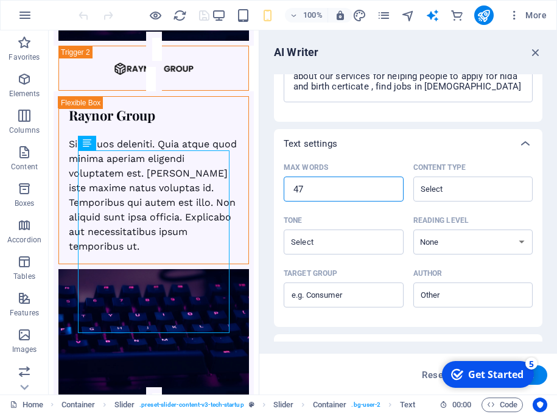
click at [389, 187] on input "47" at bounding box center [344, 189] width 120 height 24
click at [389, 187] on input "48" at bounding box center [344, 189] width 120 height 24
click at [389, 187] on input "49" at bounding box center [344, 189] width 120 height 24
click at [389, 187] on input "50" at bounding box center [344, 189] width 120 height 24
click at [389, 187] on input "51" at bounding box center [344, 189] width 120 height 24
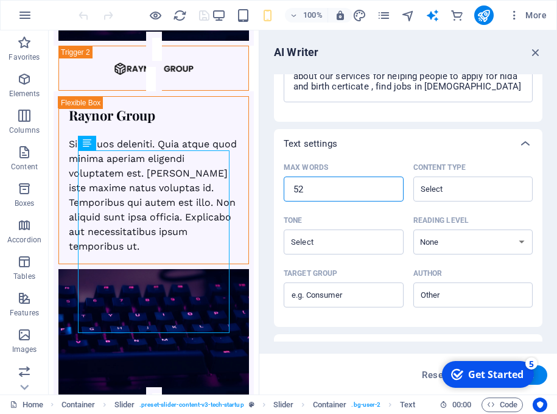
click at [389, 187] on input "52" at bounding box center [344, 189] width 120 height 24
click at [389, 187] on input "53" at bounding box center [344, 189] width 120 height 24
click at [389, 187] on input "54" at bounding box center [344, 189] width 120 height 24
click at [389, 187] on input "55" at bounding box center [344, 189] width 120 height 24
click at [389, 187] on input "56" at bounding box center [344, 189] width 120 height 24
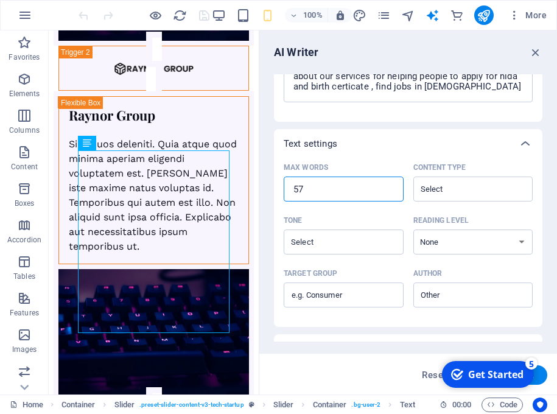
click at [389, 187] on input "57" at bounding box center [344, 189] width 120 height 24
click at [389, 187] on input "58" at bounding box center [344, 189] width 120 height 24
click at [389, 187] on input "59" at bounding box center [344, 189] width 120 height 24
click at [389, 187] on input "60" at bounding box center [344, 189] width 120 height 24
click at [389, 187] on input "61" at bounding box center [344, 189] width 120 height 24
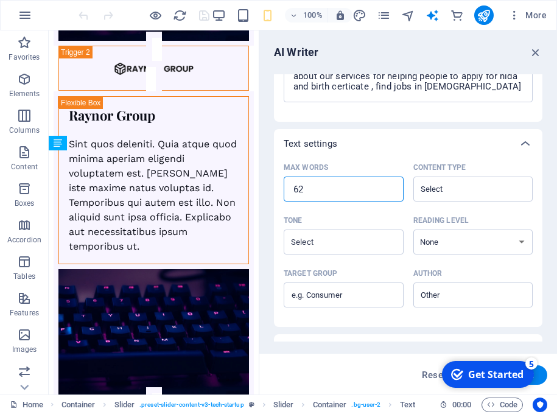
click at [389, 187] on input "62" at bounding box center [344, 189] width 120 height 24
click at [389, 187] on input "63" at bounding box center [344, 189] width 120 height 24
click at [389, 187] on input "64" at bounding box center [344, 189] width 120 height 24
click at [389, 187] on input "65" at bounding box center [344, 189] width 120 height 24
click at [389, 187] on input "66" at bounding box center [344, 189] width 120 height 24
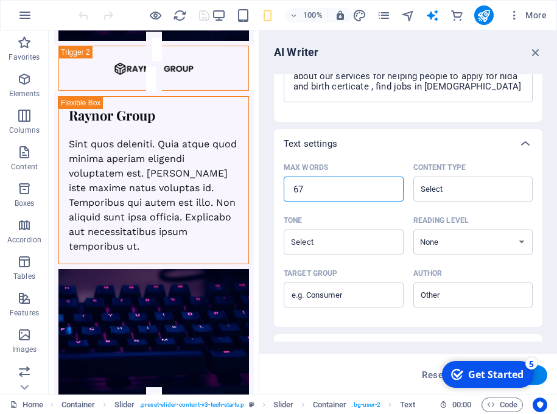
click at [389, 187] on input "67" at bounding box center [344, 189] width 120 height 24
click at [389, 187] on input "69" at bounding box center [344, 189] width 120 height 24
click at [389, 187] on input "70" at bounding box center [344, 189] width 120 height 24
click at [388, 238] on div "​" at bounding box center [344, 241] width 120 height 25
click at [380, 238] on input "Tone ​" at bounding box center [333, 242] width 93 height 18
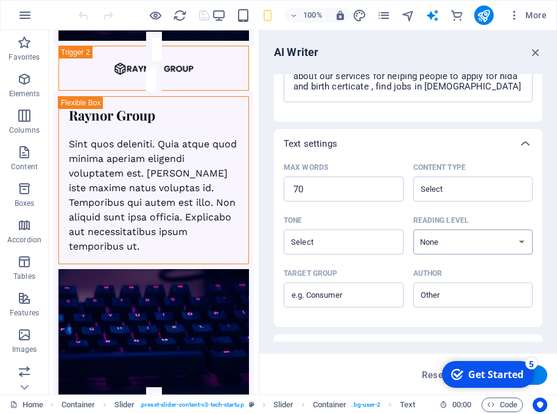
click at [413, 229] on select "None Academic Adult Teen Child" at bounding box center [473, 241] width 120 height 25
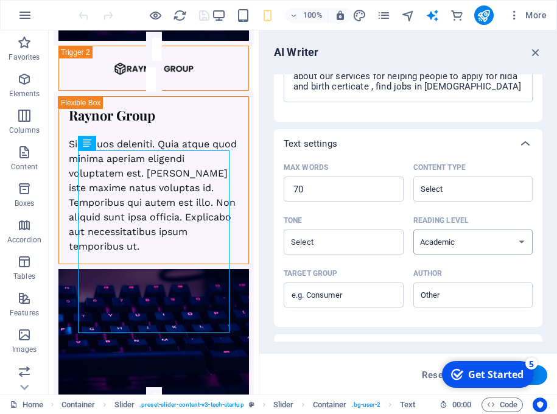
click option "Academic" at bounding box center [0, 0] width 0 height 0
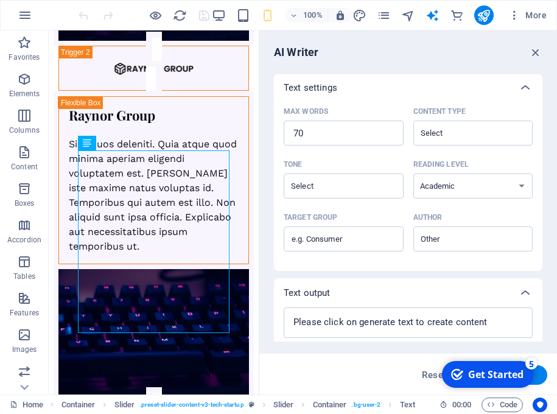
scroll to position [255, 0]
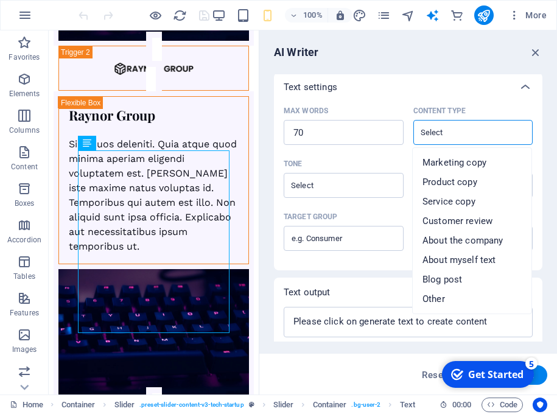
click at [494, 133] on input "Content type ​" at bounding box center [463, 133] width 93 height 18
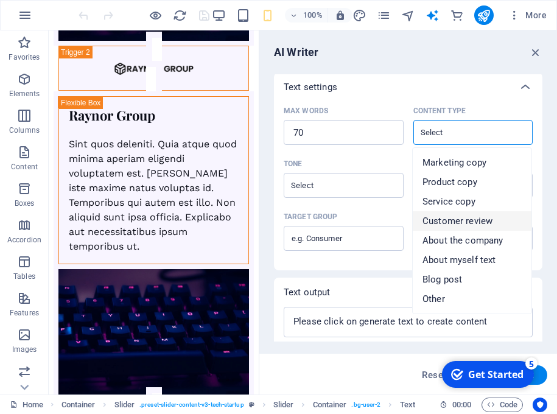
click at [461, 225] on span "Customer review" at bounding box center [457, 221] width 70 height 12
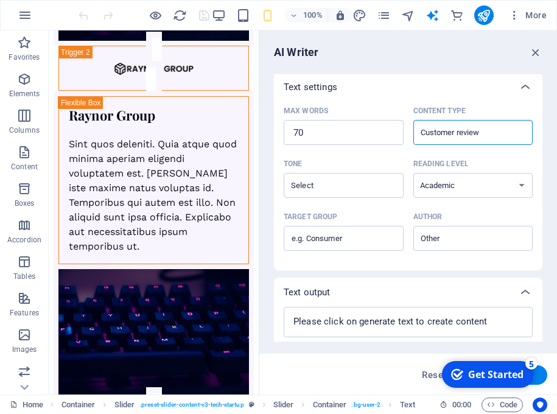
scroll to position [290, 0]
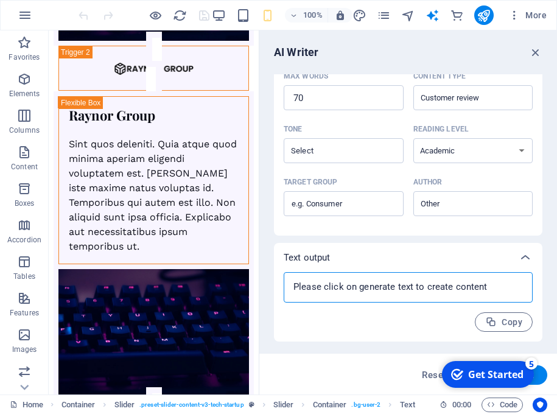
click at [460, 286] on textarea at bounding box center [408, 287] width 237 height 18
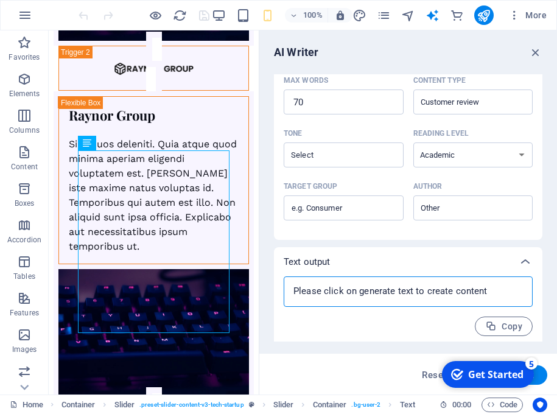
scroll to position [285, 0]
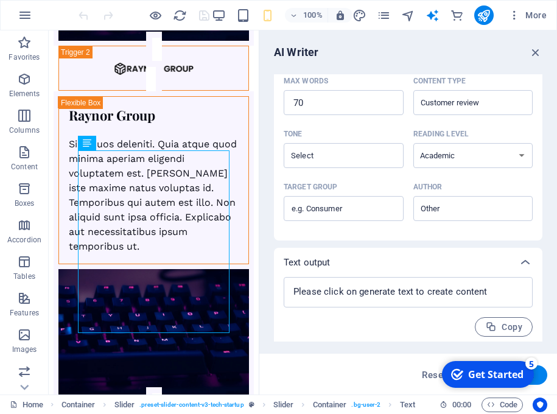
click at [540, 375] on button "Generate text" at bounding box center [505, 374] width 85 height 19
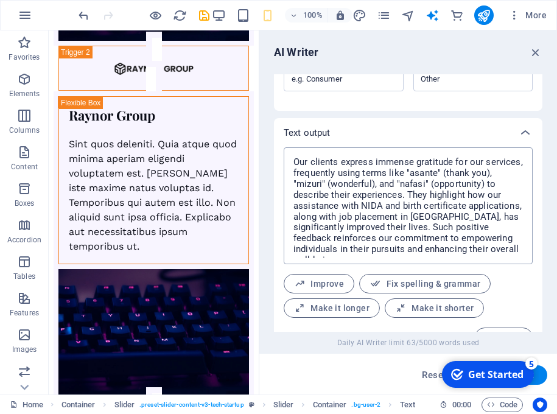
scroll to position [439, 0]
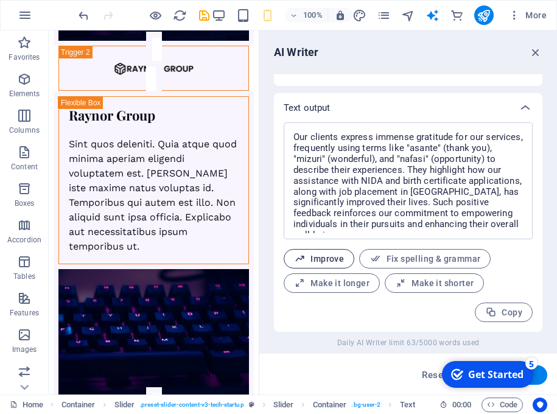
click at [337, 265] on button "Improve" at bounding box center [319, 258] width 71 height 19
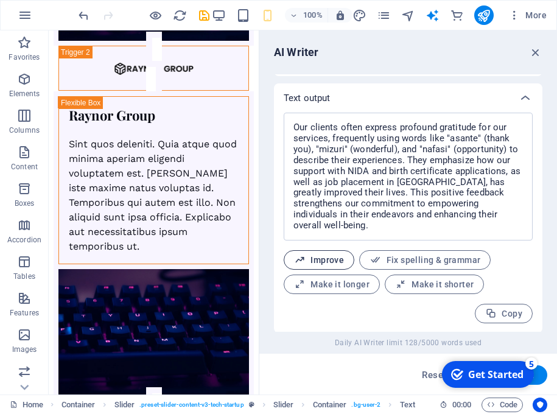
scroll to position [450, 0]
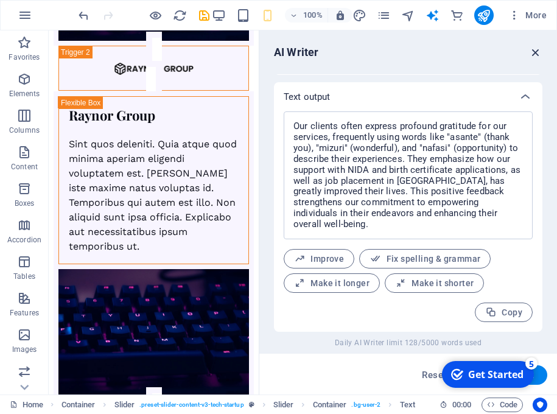
click at [539, 54] on icon "button" at bounding box center [535, 52] width 13 height 13
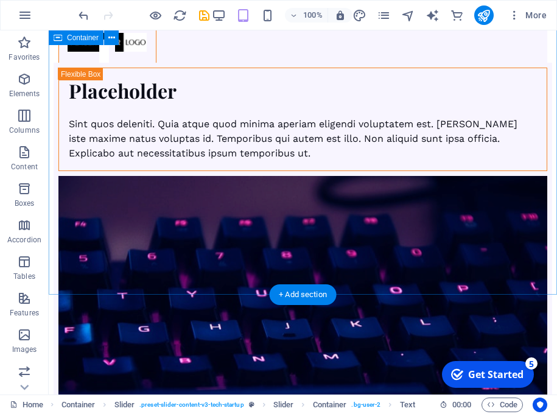
scroll to position [7360, 0]
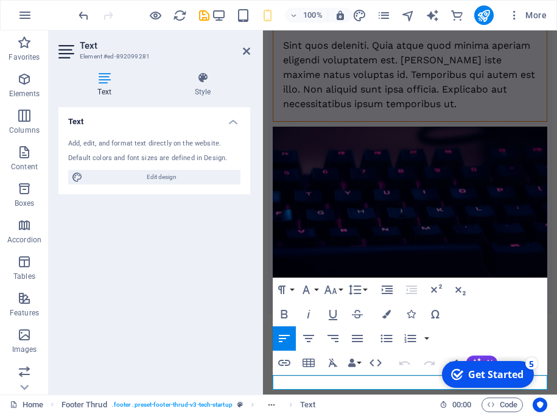
scroll to position [7047, 0]
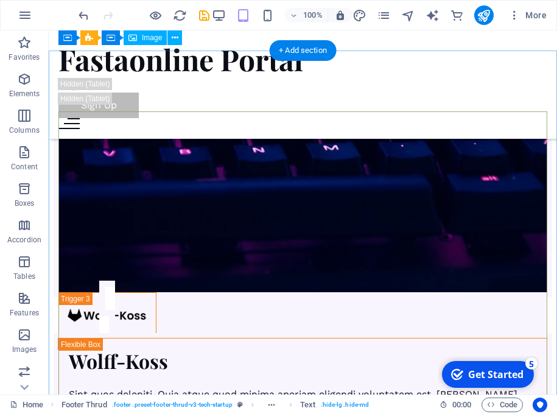
scroll to position [6387, 0]
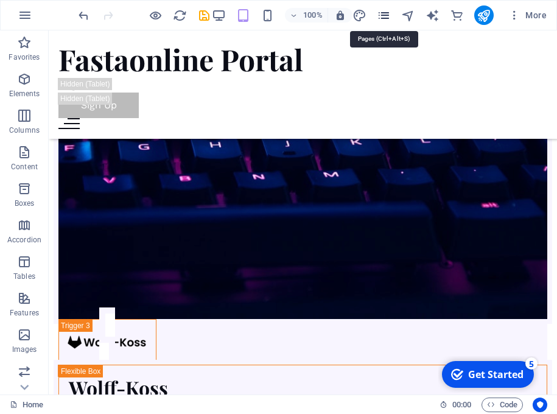
click at [386, 15] on icon "pages" at bounding box center [384, 16] width 14 height 14
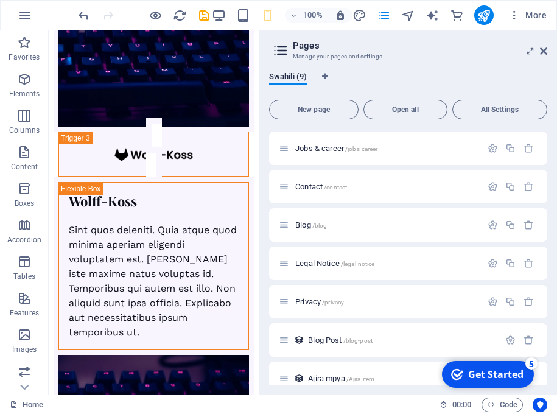
scroll to position [89, 0]
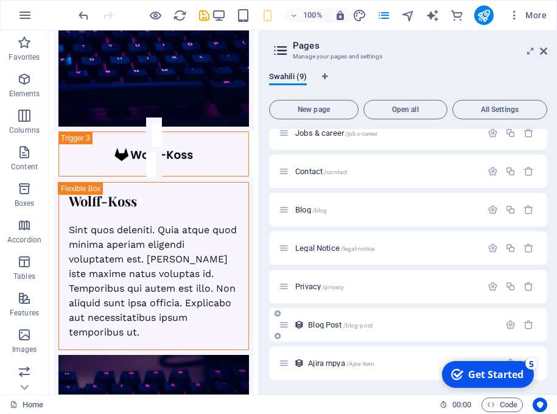
click at [330, 326] on span "Blog Post /blog-post" at bounding box center [340, 324] width 65 height 9
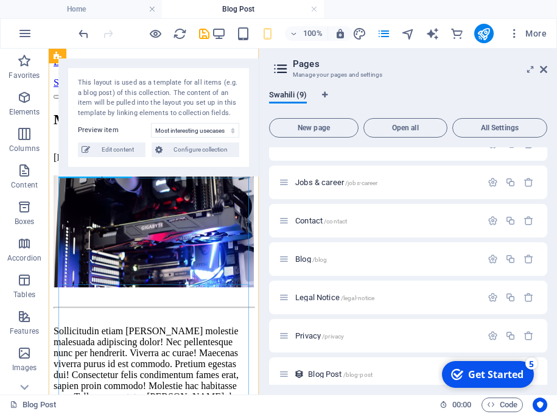
scroll to position [23, 0]
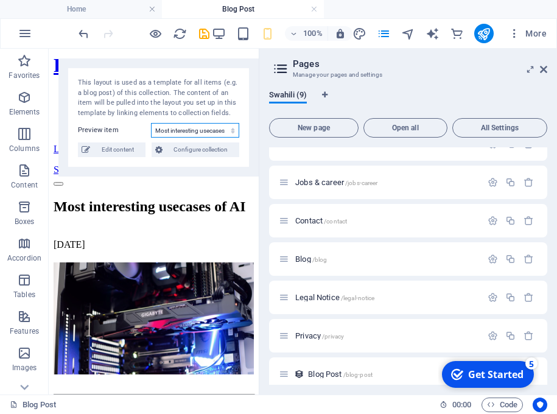
click at [151, 123] on select "Most interesting usecases of AI Latest news of tech and beyond Top crypto exper…" at bounding box center [195, 130] width 88 height 15
click option "Latest news of tech and beyond" at bounding box center [0, 0] width 0 height 0
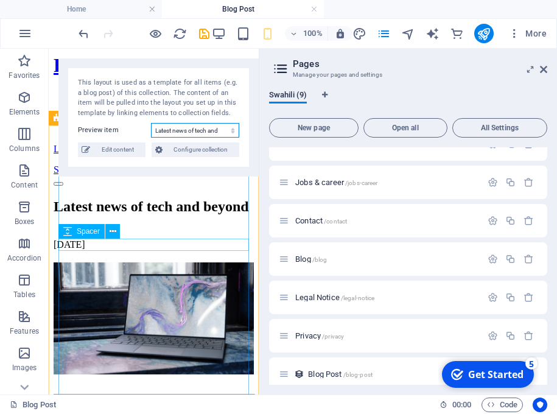
scroll to position [0, 0]
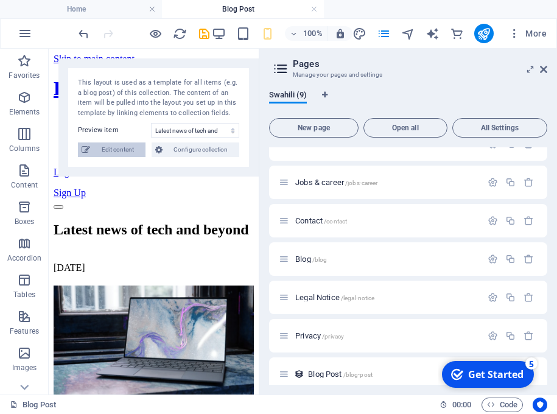
click at [126, 147] on span "Edit content" at bounding box center [118, 149] width 48 height 15
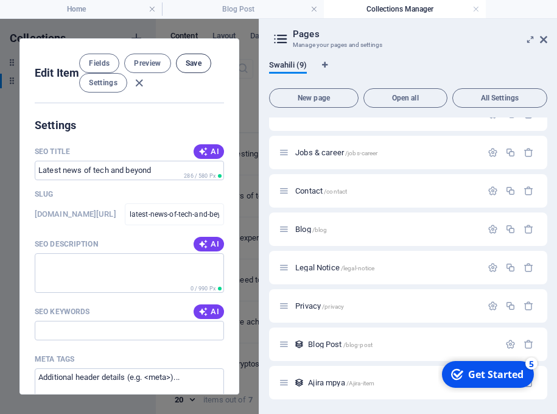
scroll to position [891, 0]
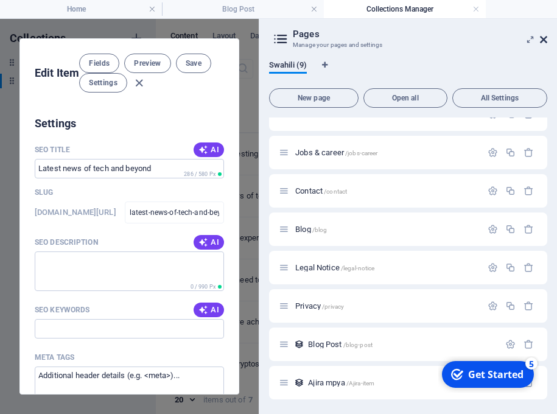
click at [546, 42] on icon at bounding box center [543, 40] width 7 height 10
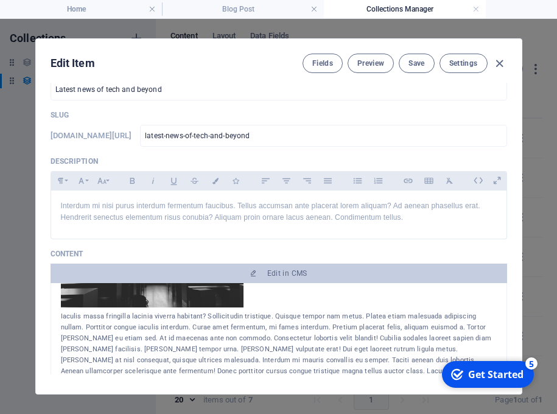
scroll to position [0, 0]
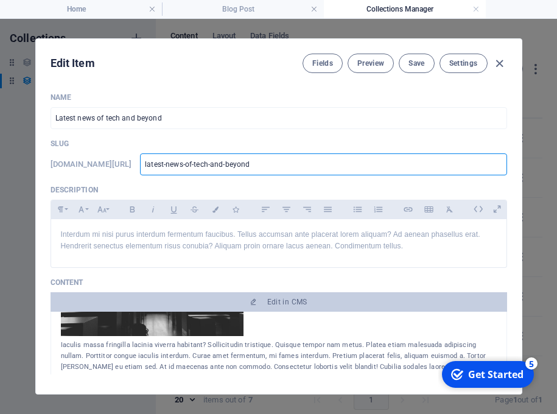
click at [278, 158] on input "latest-news-of-tech-and-beyond" at bounding box center [323, 164] width 366 height 22
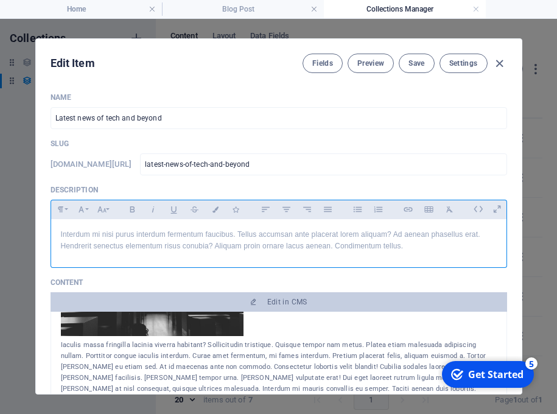
click at [271, 234] on p "Interdum mi nisi purus interdum fermentum faucibus. Tellus accumsan ante placer…" at bounding box center [279, 240] width 436 height 23
click at [349, 245] on p "Interdum mi nisi purus interdum fermentum faucibus. Tellus accumsan ante placer…" at bounding box center [279, 240] width 436 height 23
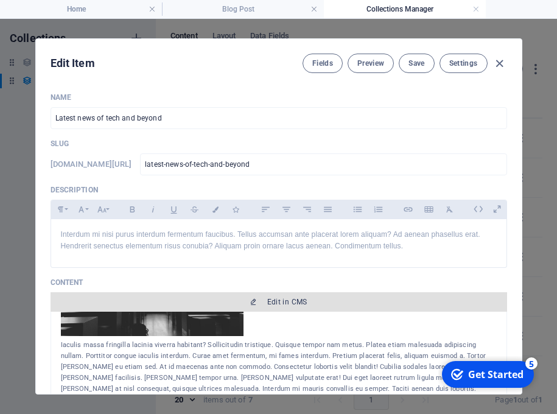
click at [312, 301] on span "Edit in CMS" at bounding box center [278, 302] width 447 height 10
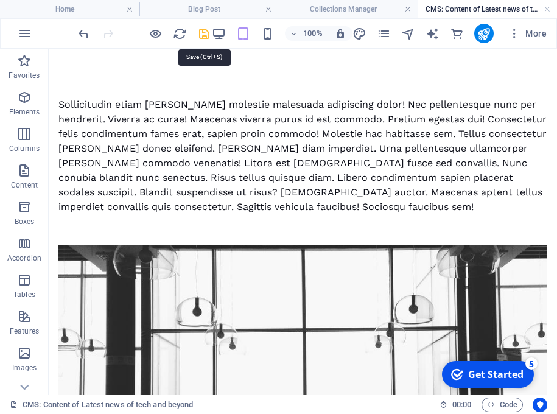
click at [201, 35] on icon "save" at bounding box center [204, 34] width 14 height 14
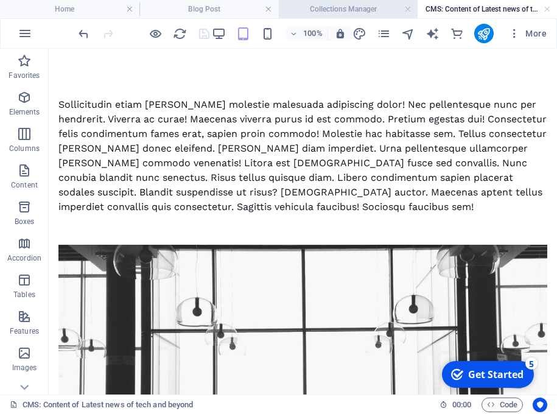
click at [362, 9] on h4 "Collections Manager" at bounding box center [348, 8] width 139 height 13
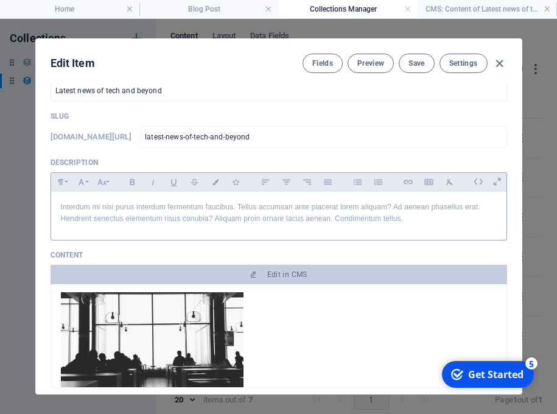
scroll to position [28, 0]
click at [271, 175] on button "Align Left" at bounding box center [265, 181] width 19 height 16
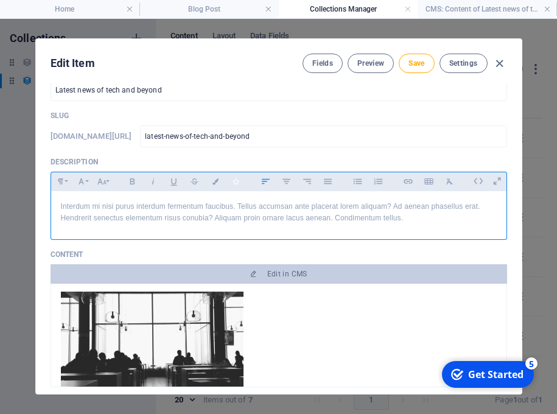
click at [236, 180] on icon "button" at bounding box center [236, 181] width 10 height 6
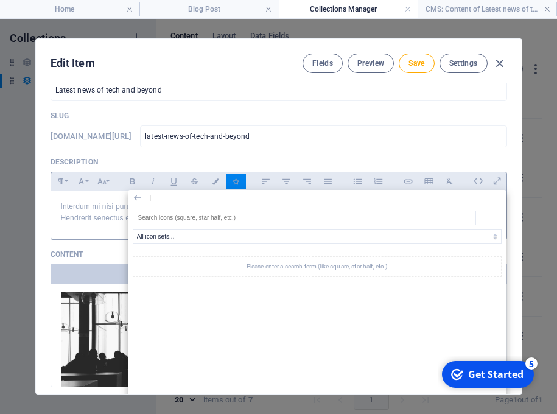
click at [92, 212] on p "Interdum mi nisi purus interdum fermentum faucibus. Tellus accumsan ante placer…" at bounding box center [279, 212] width 436 height 23
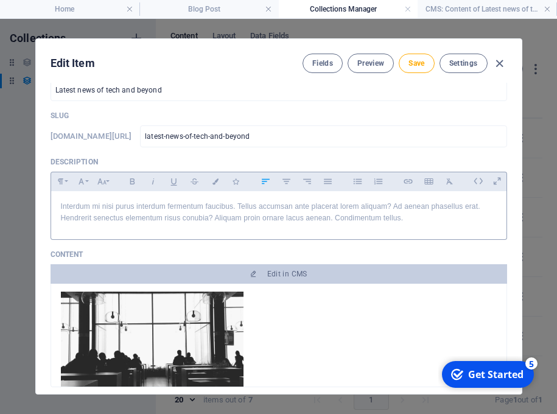
click at [139, 225] on div "Interdum mi nisi purus interdum fermentum faucibus. Tellus accumsan ante placer…" at bounding box center [278, 212] width 455 height 43
click at [274, 222] on p "Interdum mi nisi purus interdum fermentum faucibus. Tellus accumsan ante placer…" at bounding box center [279, 212] width 436 height 23
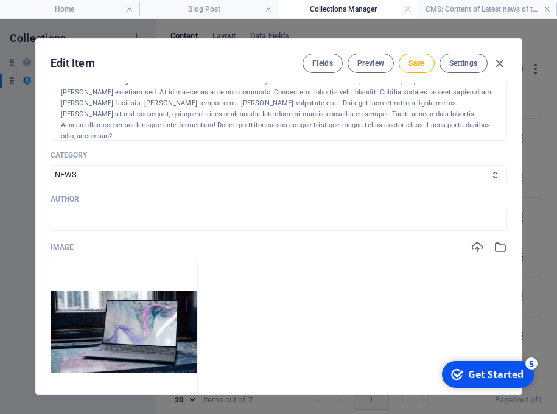
scroll to position [276, 0]
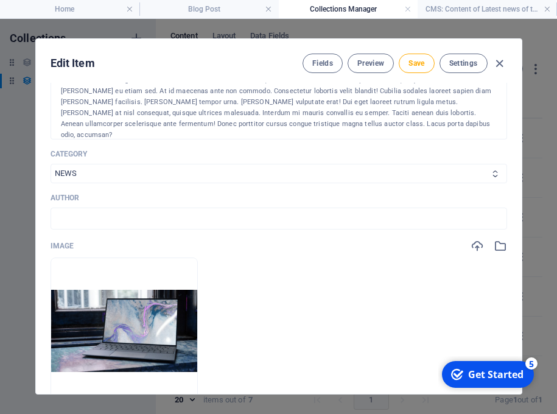
click at [495, 172] on icon at bounding box center [495, 174] width 8 height 8
click at [494, 170] on icon at bounding box center [495, 174] width 8 height 8
click at [51, 164] on select "NEWS CRYPTO CURRENCY AI ALL" at bounding box center [279, 173] width 456 height 19
click option "AI" at bounding box center [0, 0] width 0 height 0
click at [493, 176] on icon at bounding box center [495, 174] width 8 height 8
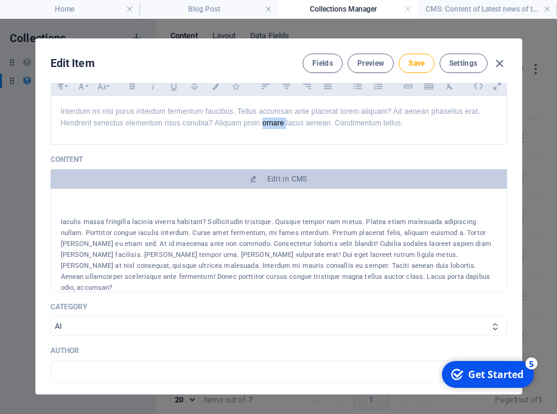
scroll to position [103, 0]
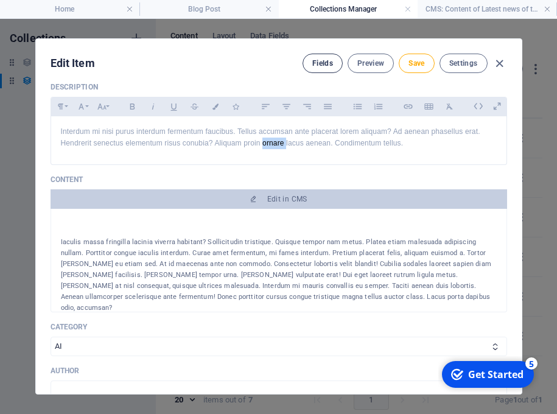
click at [317, 68] on button "Fields" at bounding box center [322, 63] width 40 height 19
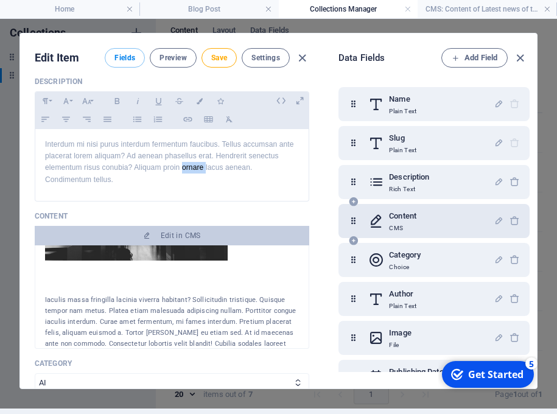
scroll to position [0, 0]
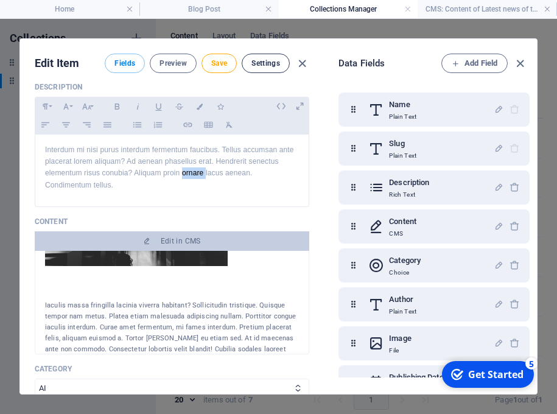
click at [271, 66] on span "Settings" at bounding box center [265, 63] width 29 height 10
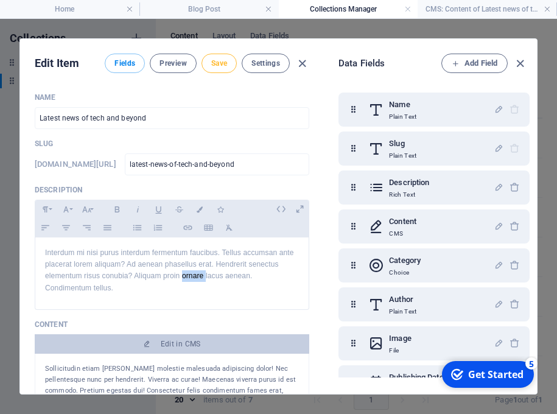
click at [221, 67] on span "Save" at bounding box center [219, 63] width 16 height 10
click at [516, 63] on icon "button" at bounding box center [520, 64] width 14 height 14
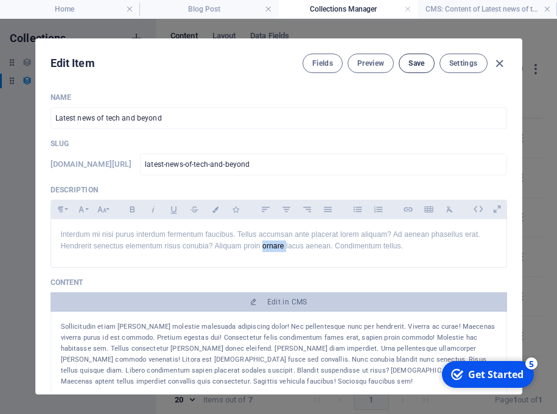
click at [419, 59] on span "Save" at bounding box center [416, 63] width 16 height 10
click at [499, 62] on icon "button" at bounding box center [499, 64] width 14 height 14
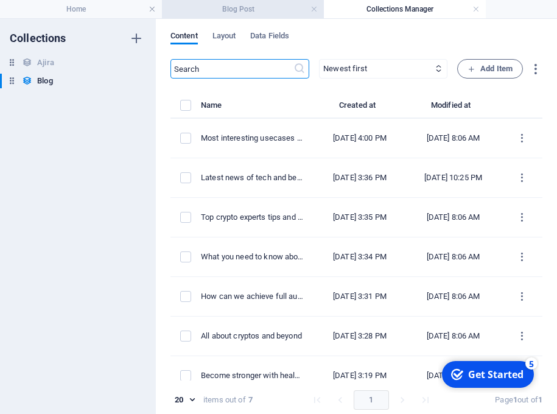
click at [240, 13] on h4 "Blog Post" at bounding box center [243, 8] width 162 height 13
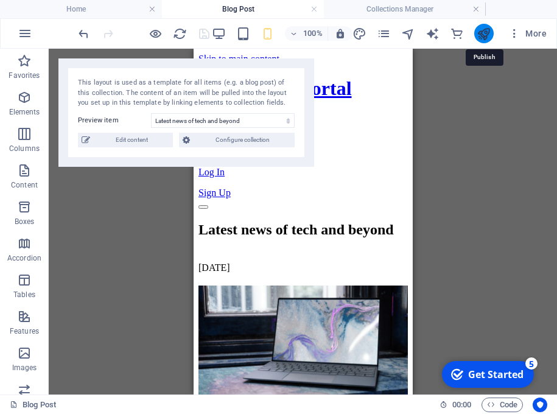
click at [479, 34] on icon "publish" at bounding box center [484, 34] width 14 height 14
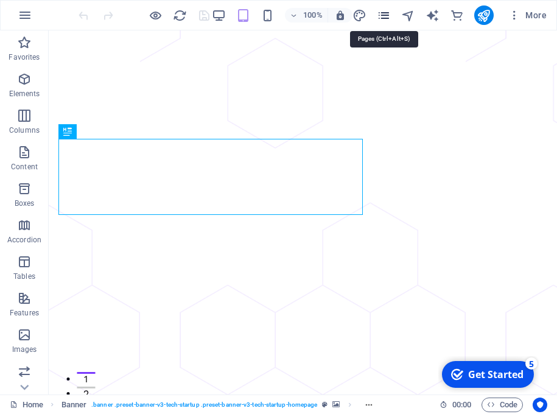
click at [381, 17] on icon "pages" at bounding box center [384, 16] width 14 height 14
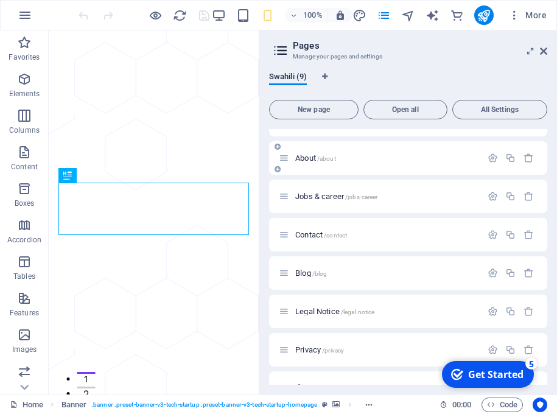
scroll to position [30, 0]
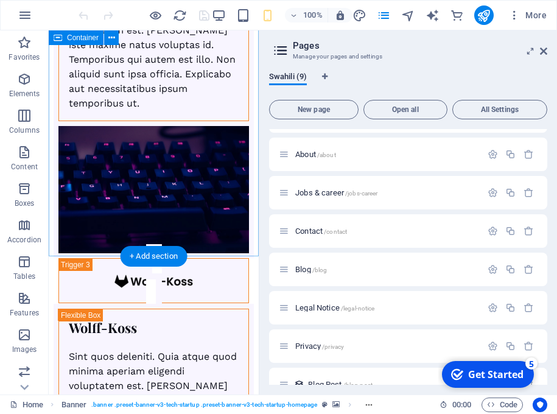
scroll to position [7155, 0]
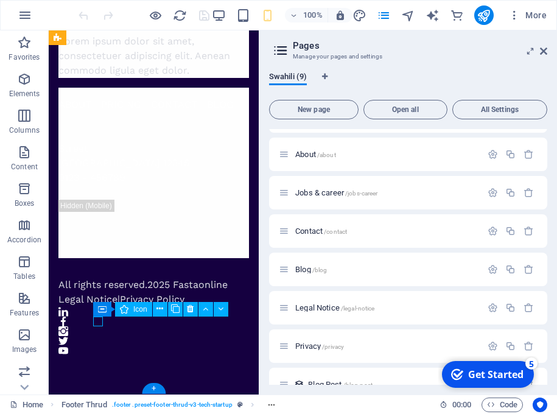
select select "xMidYMid"
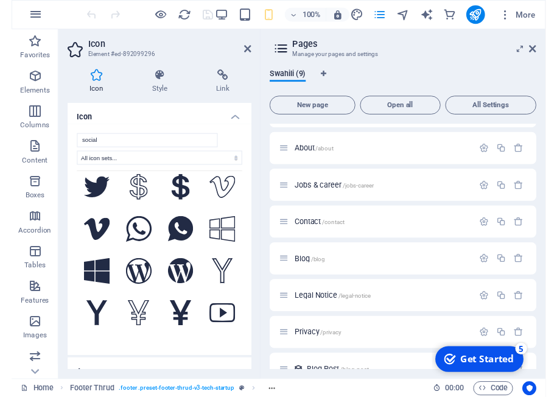
scroll to position [2011, 0]
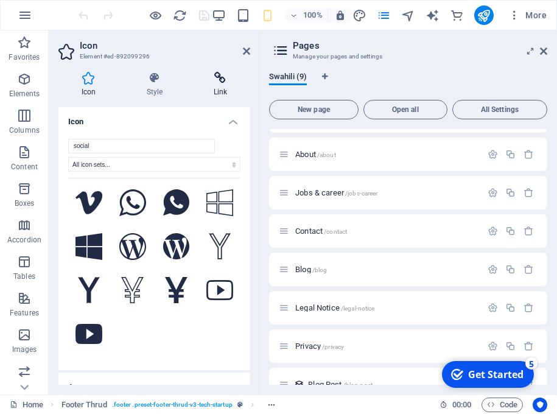
click at [214, 80] on icon at bounding box center [221, 78] width 60 height 12
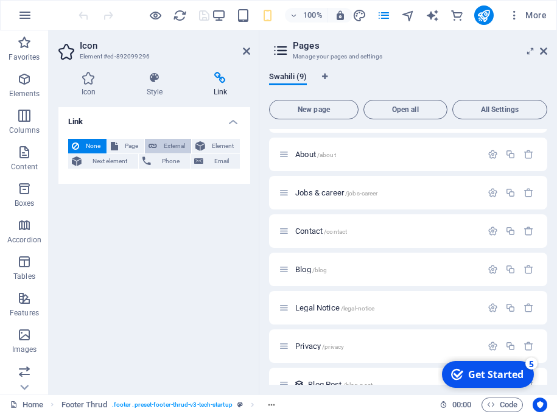
click at [175, 144] on span "External" at bounding box center [174, 146] width 27 height 15
select select "blank"
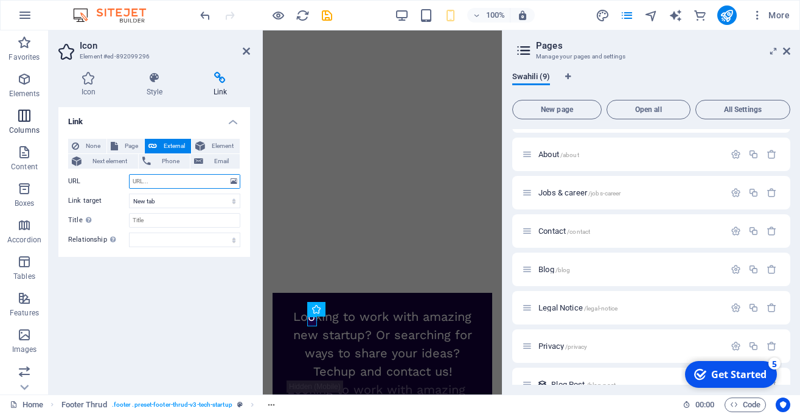
scroll to position [7119, 0]
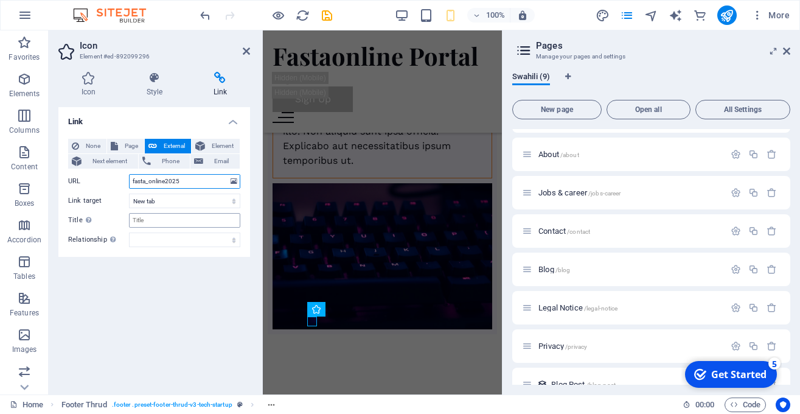
type input "fasta_online2025"
click at [200, 219] on input "Title Additional link description, should not be the same as the link text. The…" at bounding box center [184, 220] width 111 height 15
type input "our instagram account"
click at [129, 232] on select "alternate author bookmark external help license next nofollow noreferrer noopen…" at bounding box center [184, 239] width 111 height 15
select select "external"
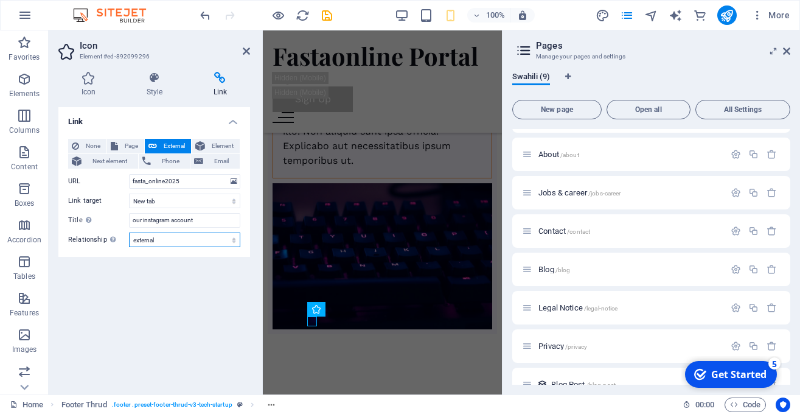
click option "external" at bounding box center [0, 0] width 0 height 0
click at [327, 14] on icon "save" at bounding box center [327, 16] width 14 height 14
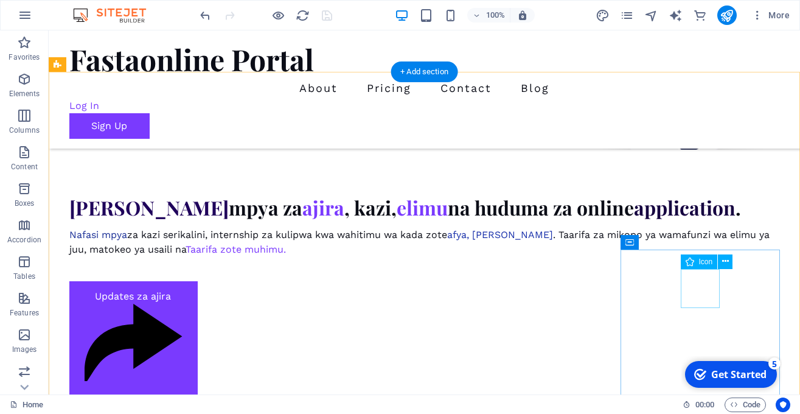
scroll to position [413, 0]
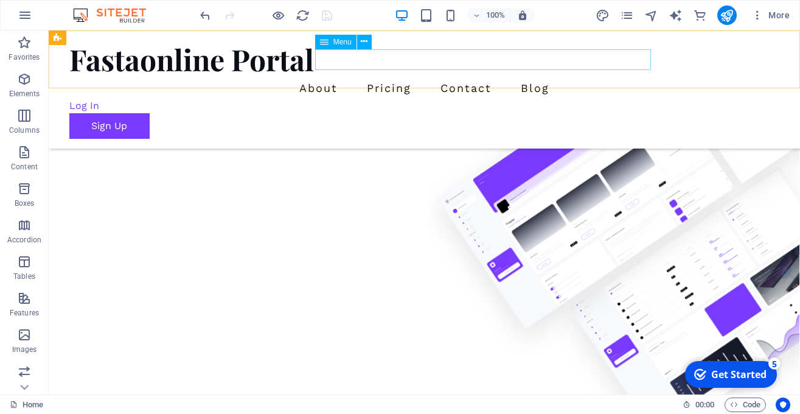
click at [556, 78] on nav "About Pricing Contact Blog" at bounding box center [424, 88] width 711 height 21
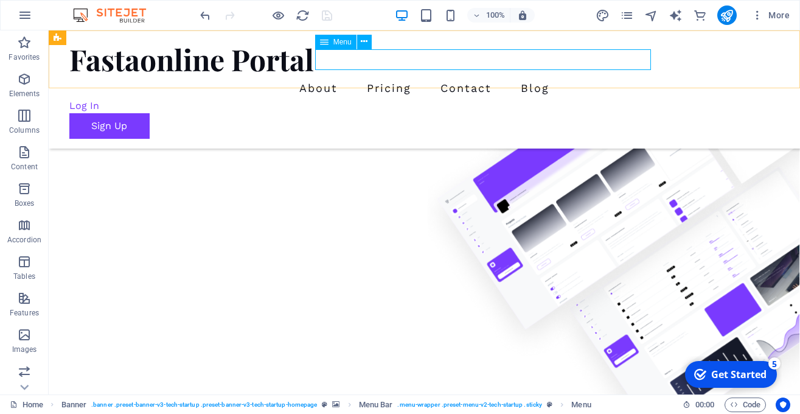
click at [326, 41] on icon at bounding box center [324, 42] width 9 height 15
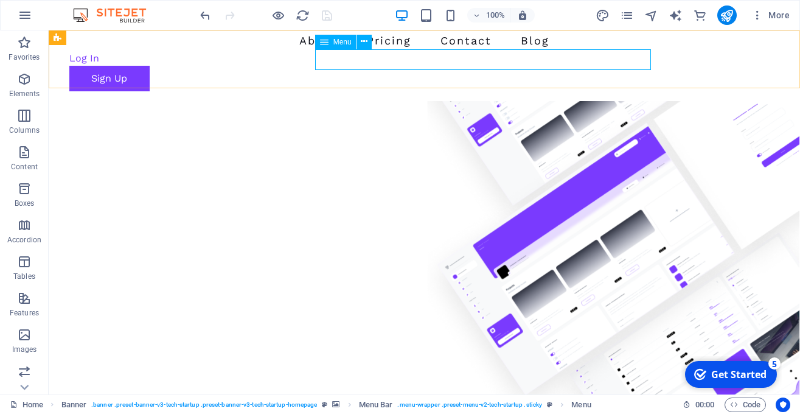
select select "1"
select select
select select "2"
select select
select select "3"
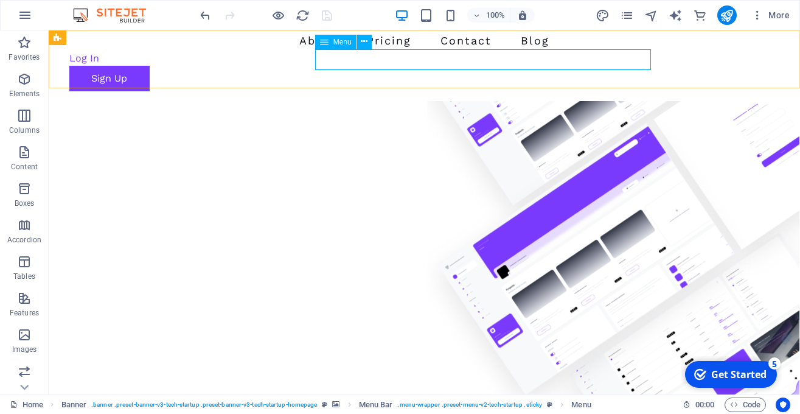
select select
select select "4"
select select
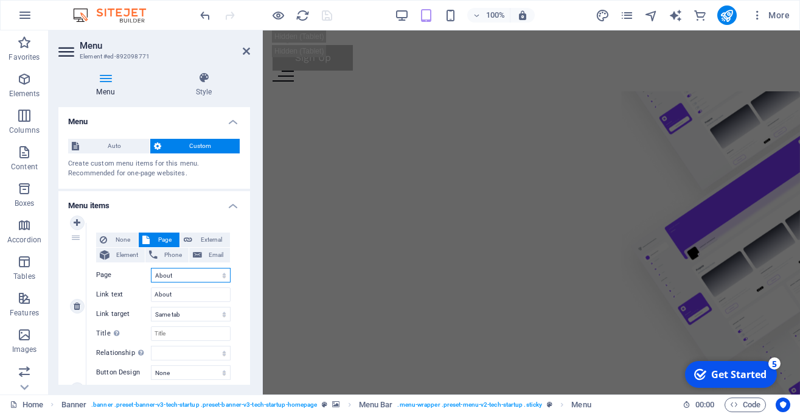
click at [151, 268] on select "Home About Jobs &amp; career Contact Blog Legal Notice Privacy" at bounding box center [191, 275] width 80 height 15
click at [187, 270] on select "Home About Jobs &amp; career Contact Blog Legal Notice Privacy" at bounding box center [191, 275] width 80 height 15
click at [151, 268] on select "Home About Jobs &amp; career Contact Blog Legal Notice Privacy" at bounding box center [191, 275] width 80 height 15
click at [179, 273] on select "Home About Jobs &amp; career Contact Blog Legal Notice Privacy" at bounding box center [191, 275] width 80 height 15
click at [151, 268] on select "Home About Jobs &amp; career Contact Blog Legal Notice Privacy" at bounding box center [191, 275] width 80 height 15
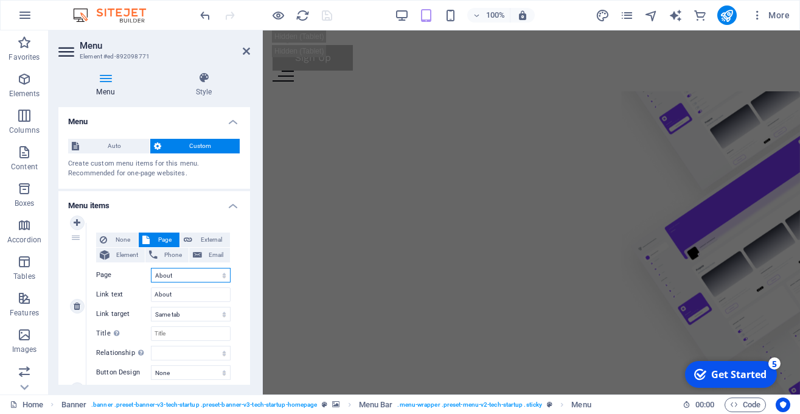
click at [151, 268] on select "Home About Jobs &amp; career Contact Blog Legal Notice Privacy" at bounding box center [191, 275] width 80 height 15
click at [179, 273] on select "Home About Jobs &amp; career Contact Blog Legal Notice Privacy" at bounding box center [191, 275] width 80 height 15
click at [151, 268] on select "Home About Jobs &amp; career Contact Blog Legal Notice Privacy" at bounding box center [191, 275] width 80 height 15
click at [179, 273] on select "Home About Jobs &amp; career Contact Blog Legal Notice Privacy" at bounding box center [191, 275] width 80 height 15
click at [151, 268] on select "Home About Jobs &amp; career Contact Blog Legal Notice Privacy" at bounding box center [191, 275] width 80 height 15
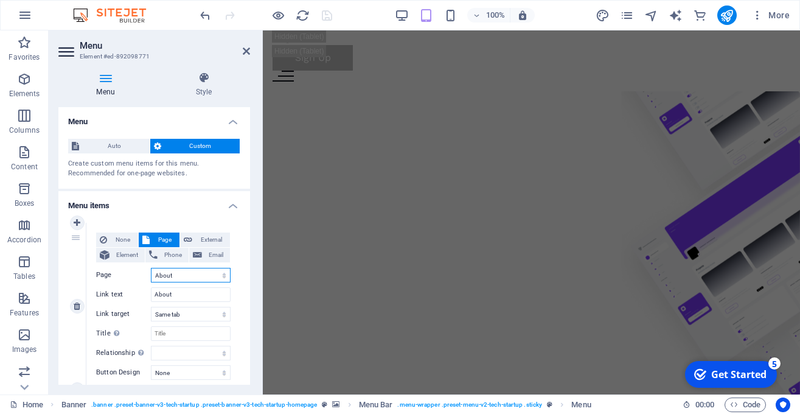
click at [179, 273] on select "Home About Jobs &amp; career Contact Blog Legal Notice Privacy" at bounding box center [191, 275] width 80 height 15
click at [151, 268] on select "Home About Jobs &amp; career Contact Blog Legal Notice Privacy" at bounding box center [191, 275] width 80 height 15
click at [179, 273] on select "Home About Jobs &amp; career Contact Blog Legal Notice Privacy" at bounding box center [191, 275] width 80 height 15
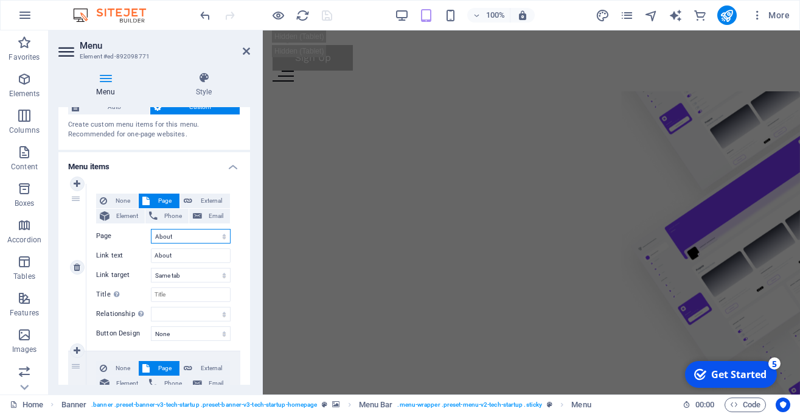
scroll to position [30, 0]
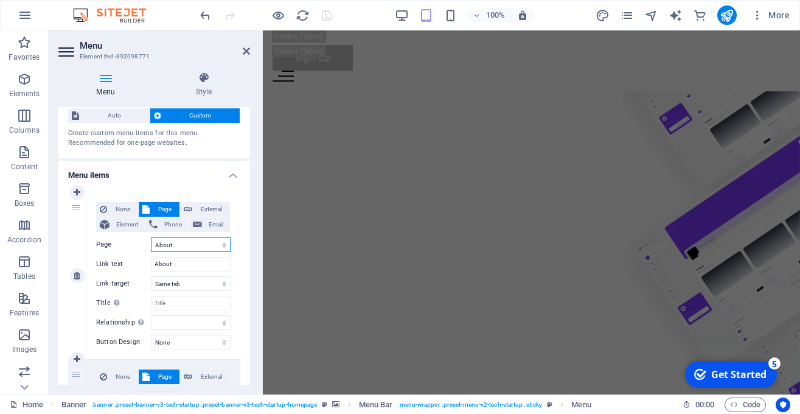
click at [151, 237] on select "Home About Jobs &amp; career Contact Blog Legal Notice Privacy" at bounding box center [191, 244] width 80 height 15
click at [181, 242] on select "Home About Jobs &amp; career Contact Blog Legal Notice Privacy" at bounding box center [191, 244] width 80 height 15
click at [151, 237] on select "Home About Jobs &amp; career Contact Blog Legal Notice Privacy" at bounding box center [191, 244] width 80 height 15
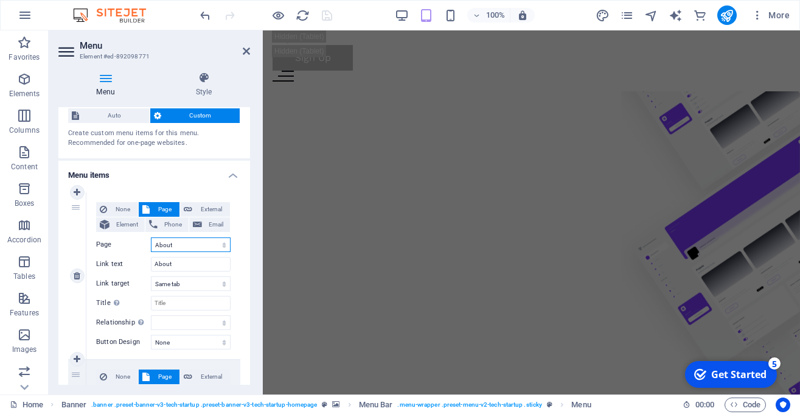
click at [170, 242] on select "Home About Jobs &amp; career Contact Blog Legal Notice Privacy" at bounding box center [191, 244] width 80 height 15
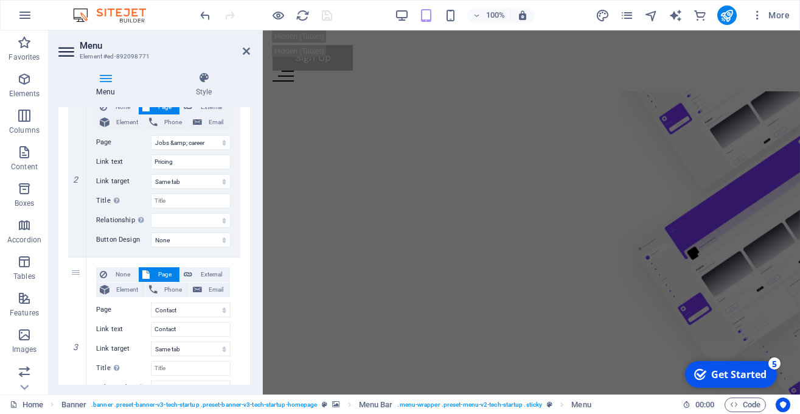
scroll to position [299, 0]
click at [185, 166] on input "Pricing" at bounding box center [191, 162] width 80 height 15
type input "P"
select select
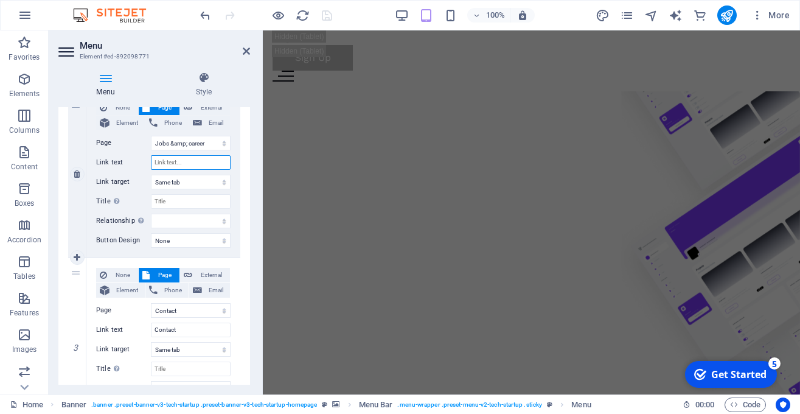
select select
type input "Pricing"
select select
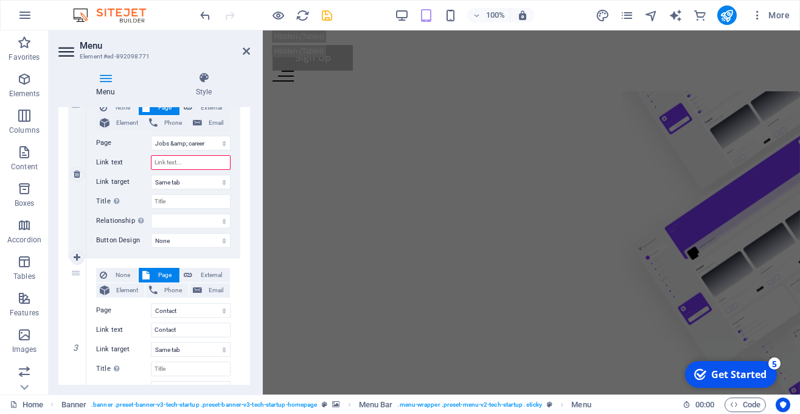
select select
type input "PricingJo"
select select
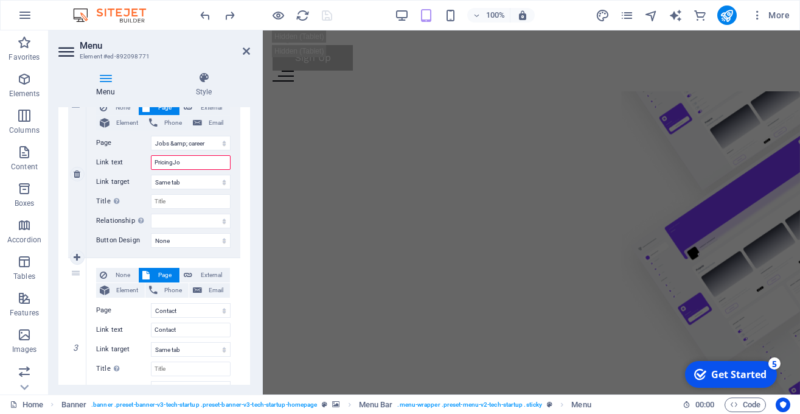
select select
type input "P"
select select
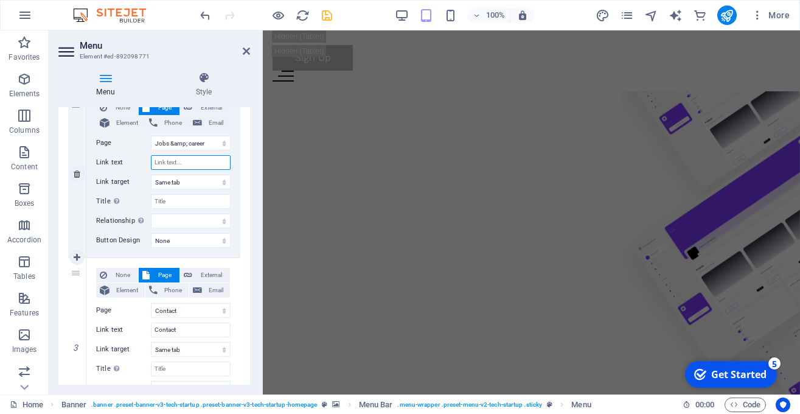
select select
type input "Jobs"
select select
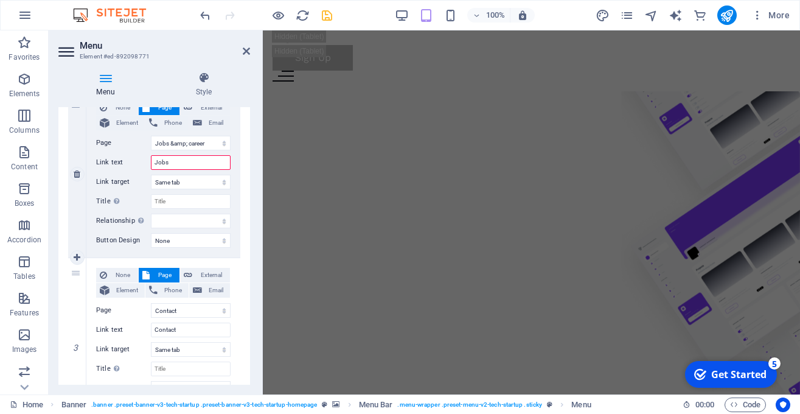
select select
type input "Jobs"
click at [326, 8] on div at bounding box center [266, 14] width 136 height 19
click at [330, 16] on icon "save" at bounding box center [327, 16] width 14 height 14
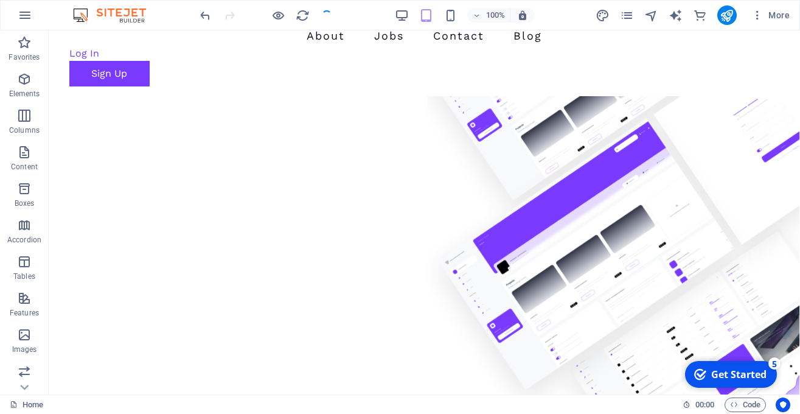
scroll to position [0, 0]
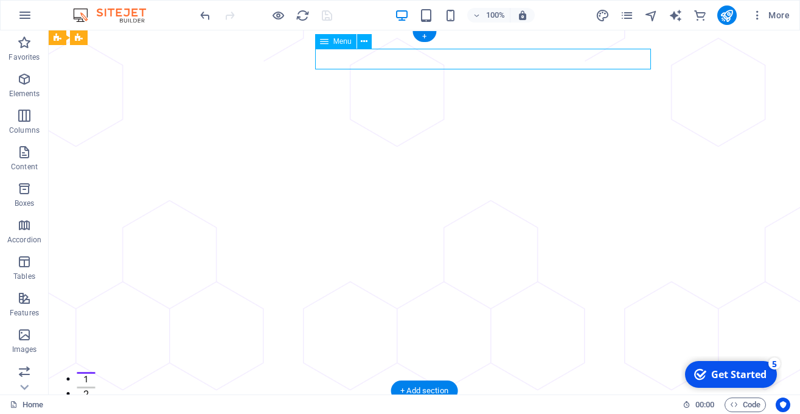
select select "1"
select select
select select "2"
select select
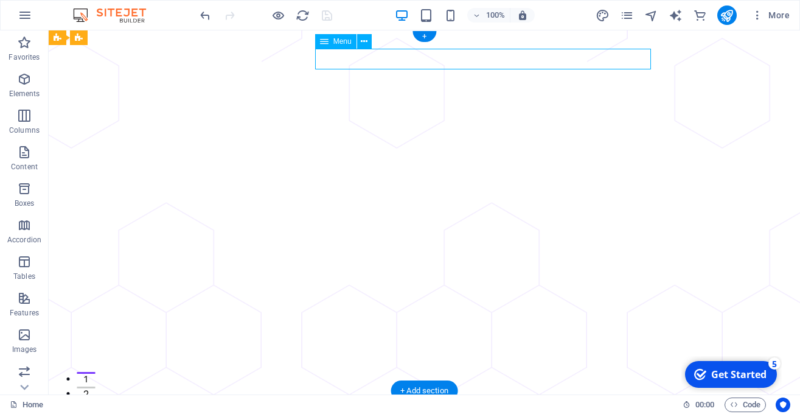
select select "3"
select select
select select "4"
select select
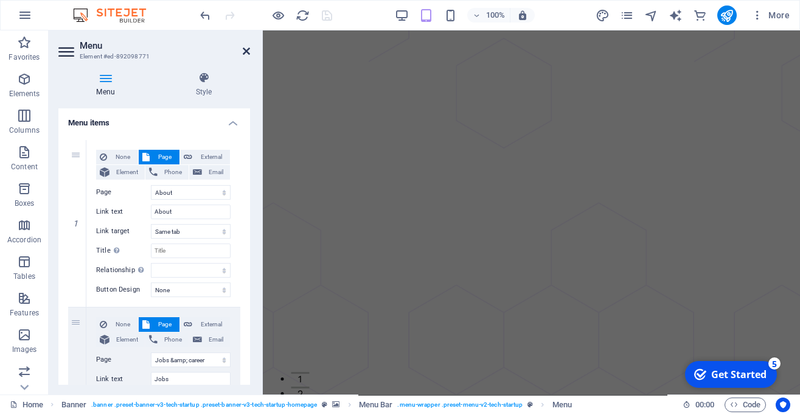
click at [247, 47] on icon at bounding box center [246, 51] width 7 height 10
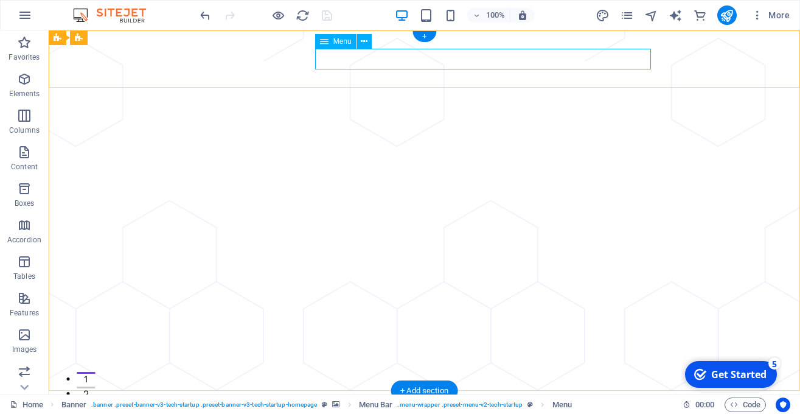
select select "1"
select select
select select "2"
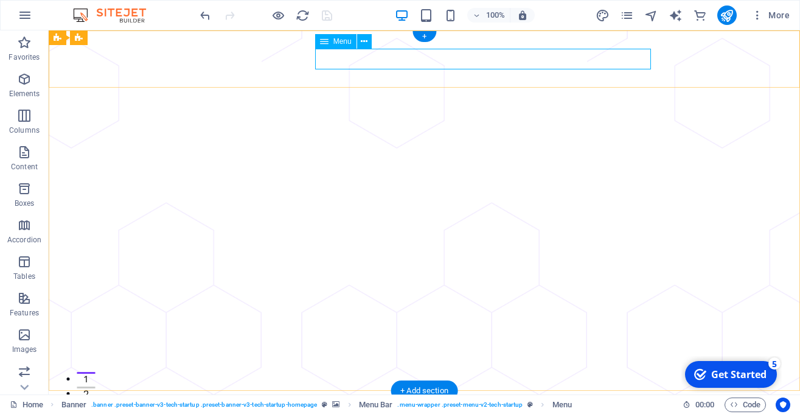
select select
select select "3"
select select
select select "4"
select select
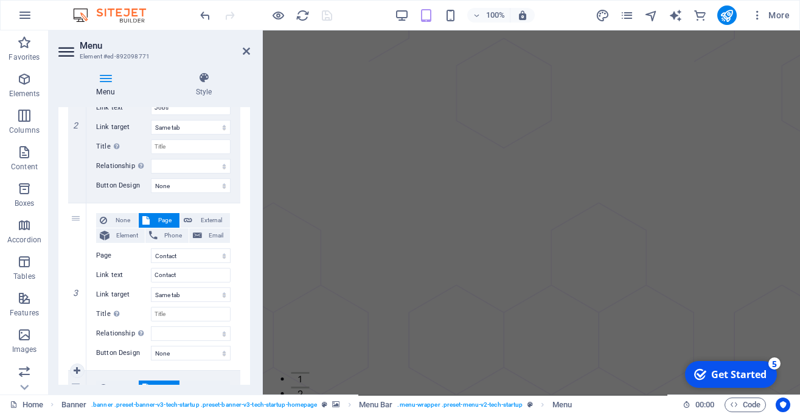
scroll to position [355, 0]
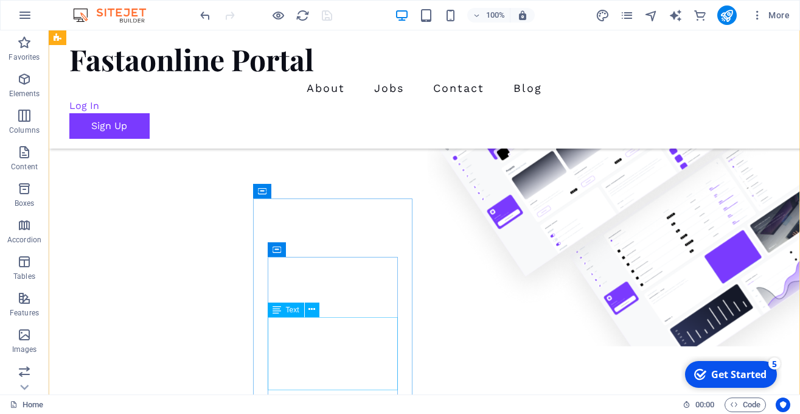
scroll to position [463, 0]
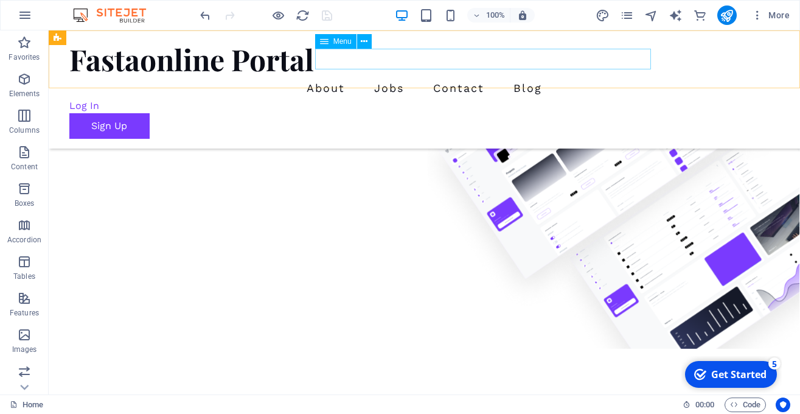
click at [556, 78] on nav "About Jobs Contact Blog" at bounding box center [424, 88] width 711 height 21
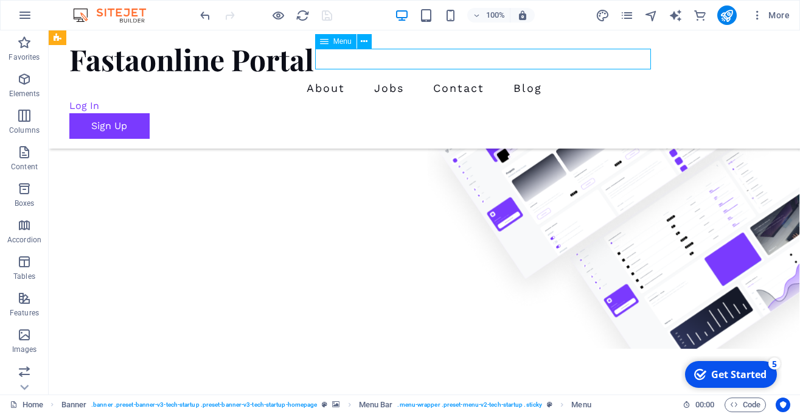
click at [556, 78] on nav "About Jobs Contact Blog" at bounding box center [424, 88] width 711 height 21
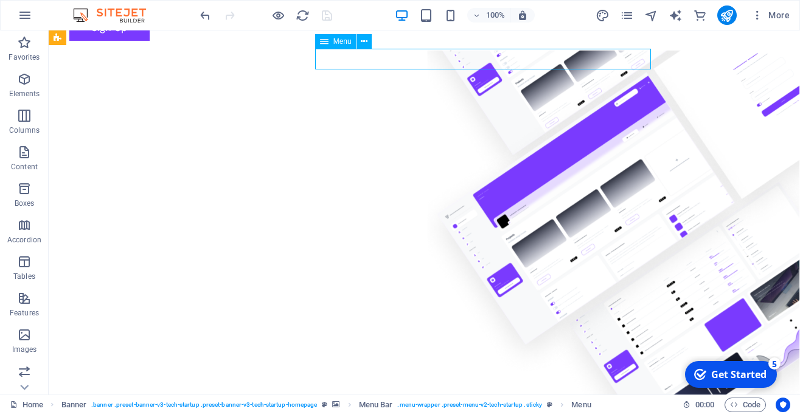
select select "1"
select select
select select "2"
select select
select select "3"
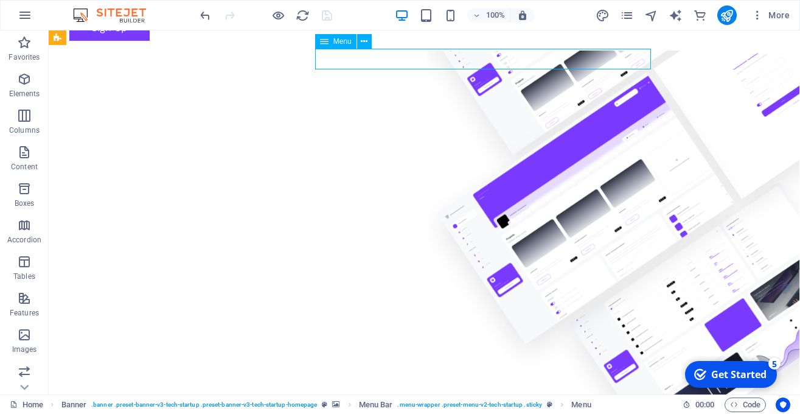
select select
select select "4"
select select
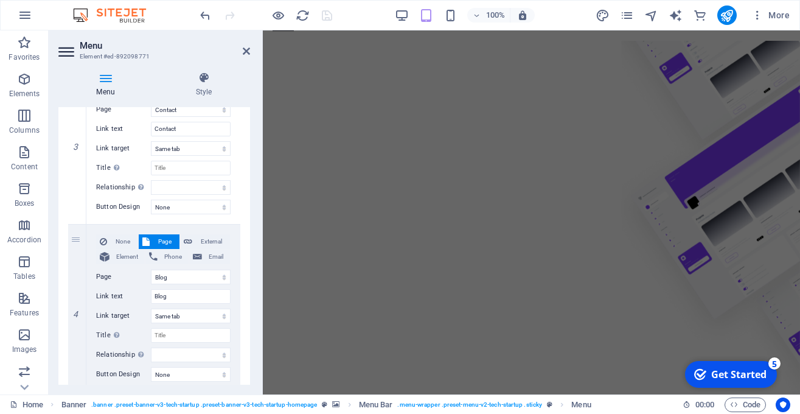
scroll to position [542, 0]
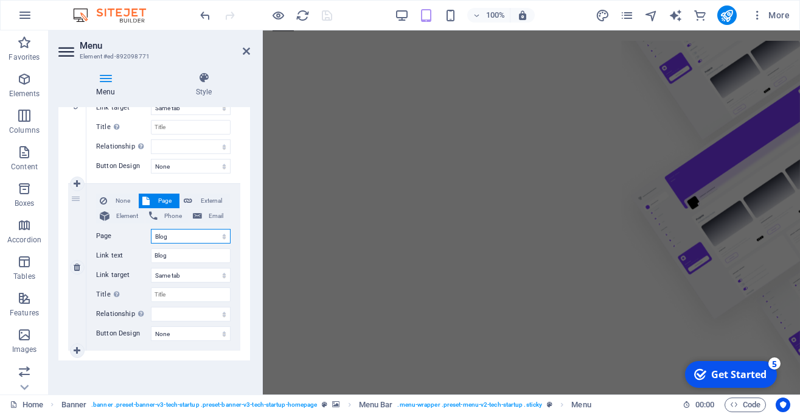
click at [151, 229] on select "Home About Jobs &amp; career Contact Blog Legal Notice Privacy" at bounding box center [191, 236] width 80 height 15
click at [183, 237] on select "Home About Jobs &amp; career Contact Blog Legal Notice Privacy" at bounding box center [191, 236] width 80 height 15
click at [172, 259] on input "Blog" at bounding box center [191, 255] width 80 height 15
type input "B"
select select
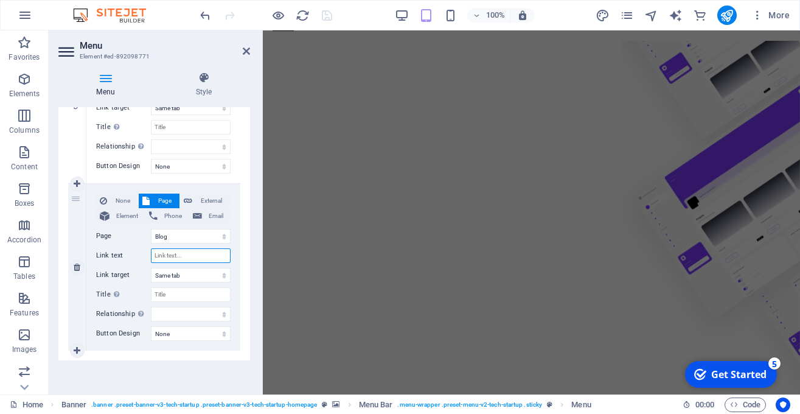
select select
type input "E"
select select
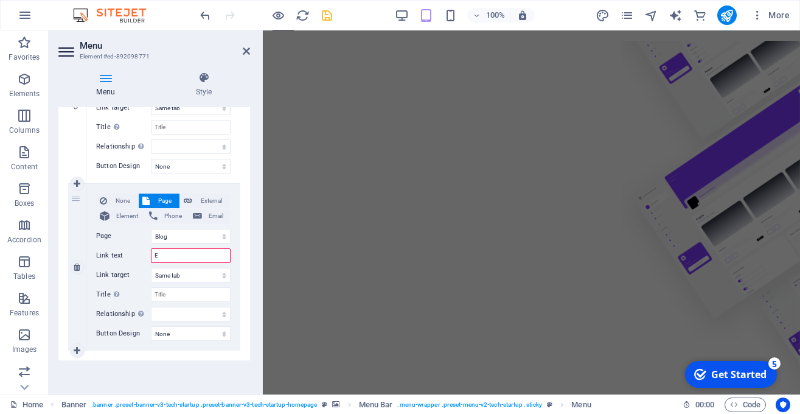
select select
type input "Educa"
select select
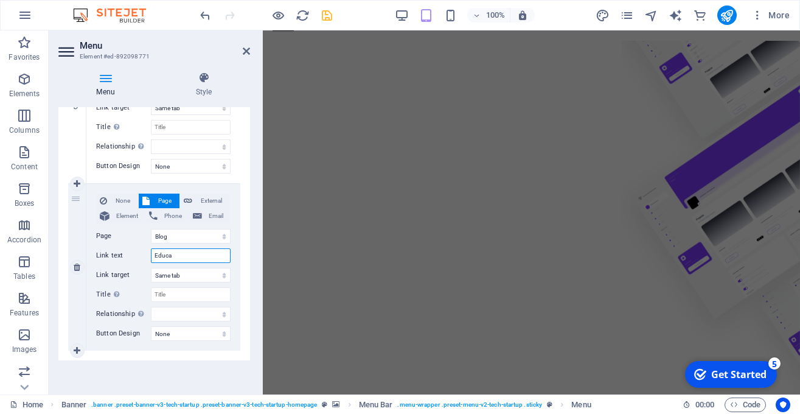
select select
type input "Educati"
select select
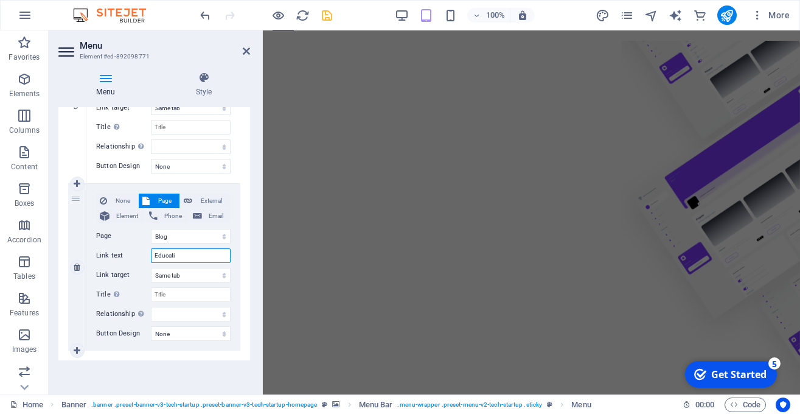
select select
type input "Education"
select select
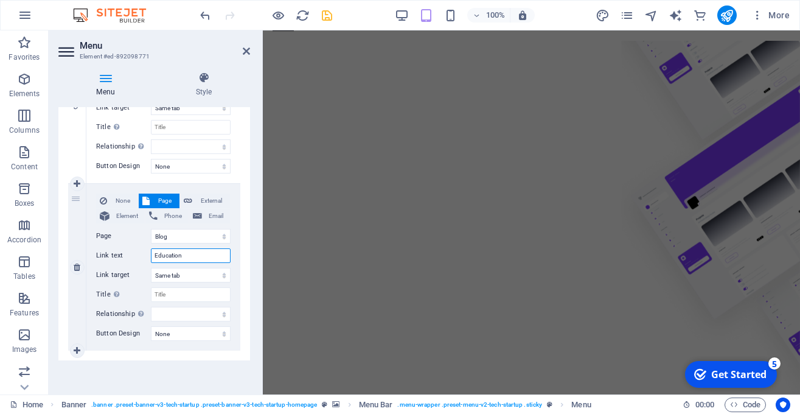
select select
type input "Education"
click at [327, 14] on icon "save" at bounding box center [327, 16] width 14 height 14
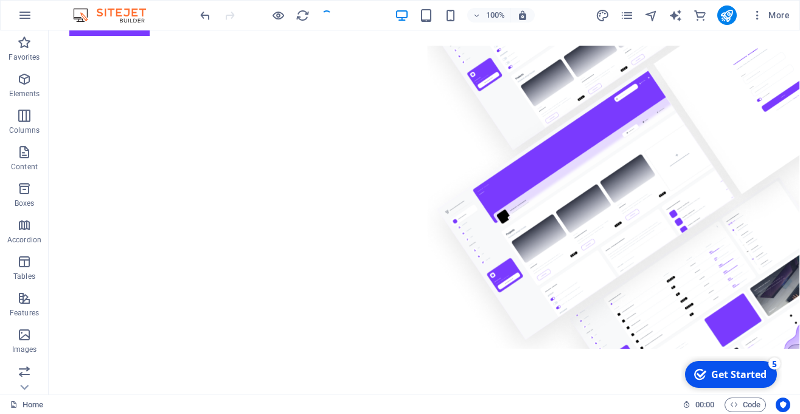
scroll to position [0, 0]
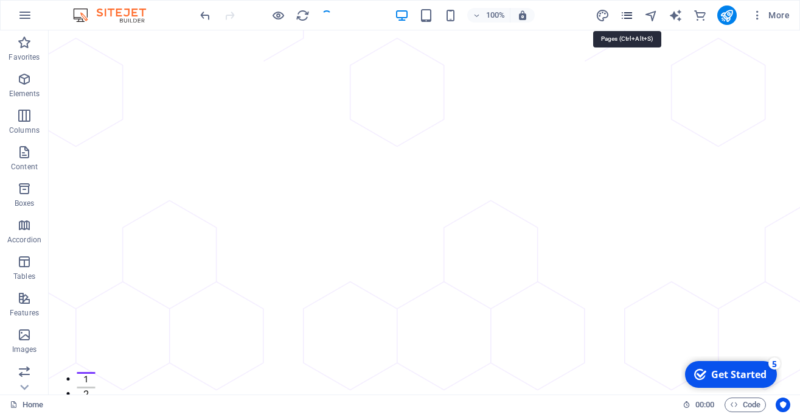
click at [556, 15] on icon "pages" at bounding box center [627, 16] width 14 height 14
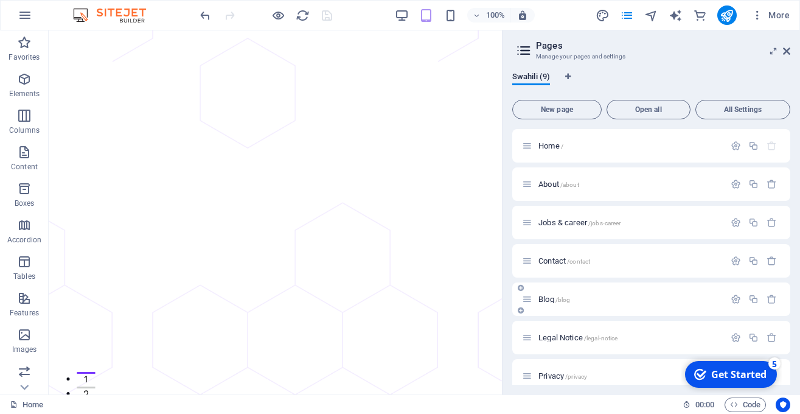
click at [551, 298] on span "Blog /blog" at bounding box center [555, 299] width 32 height 9
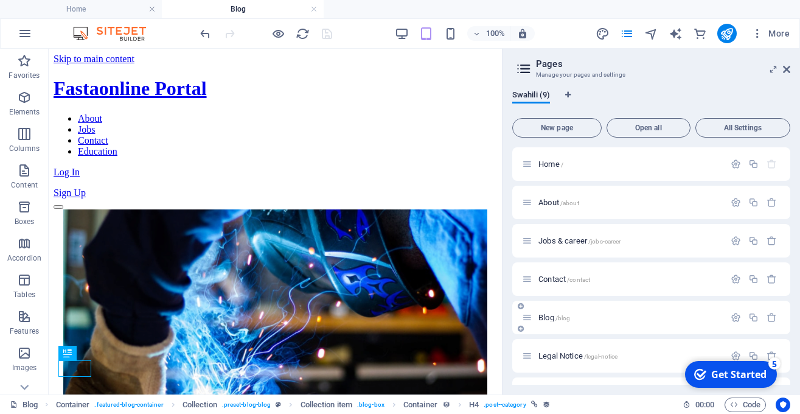
click at [556, 312] on div "Blog /blog" at bounding box center [623, 317] width 203 height 14
click at [556, 315] on icon "button" at bounding box center [736, 317] width 10 height 10
type input "B"
type input "/"
type input "Edu"
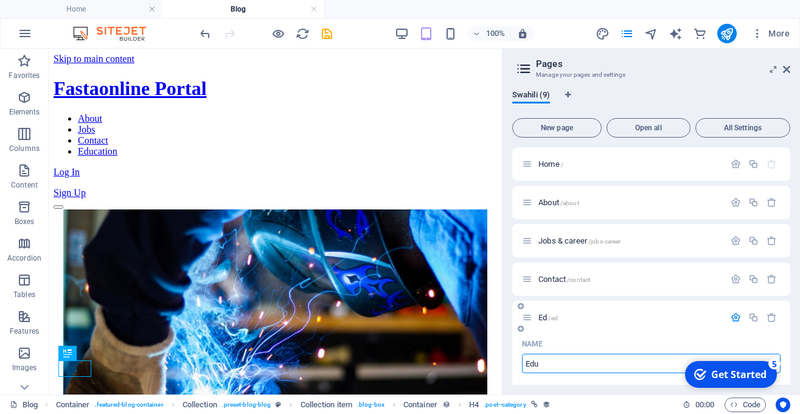
type input "/ed"
type input "Ed"
type input "Eduv"
type input "/eduv"
type input "Eduv"
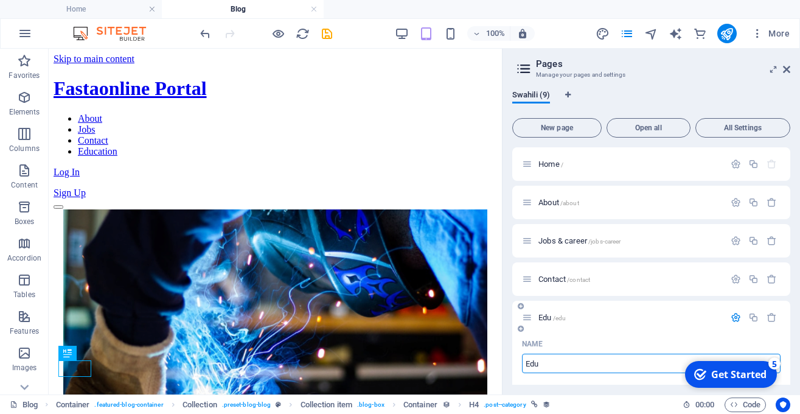
type input "Edu"
type input "/edu"
type input "Edu"
type input "Educati"
type input "/educat"
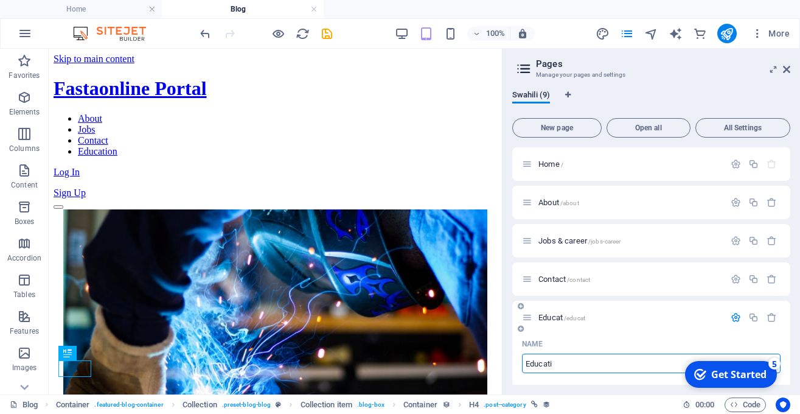
type input "Educat"
type input "Education"
type input "/education"
type input "Education"
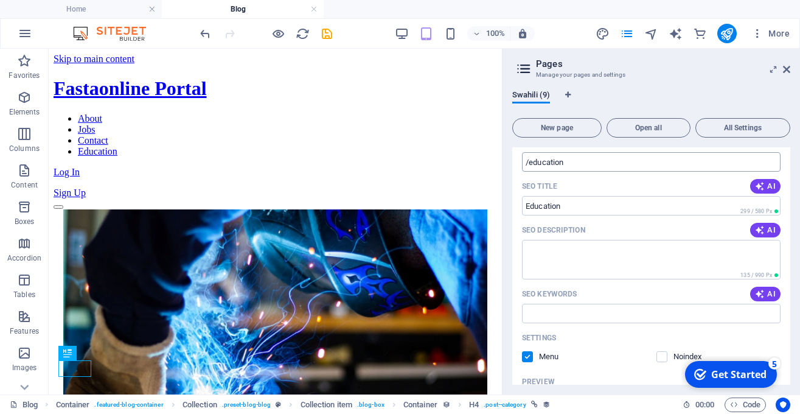
scroll to position [247, 0]
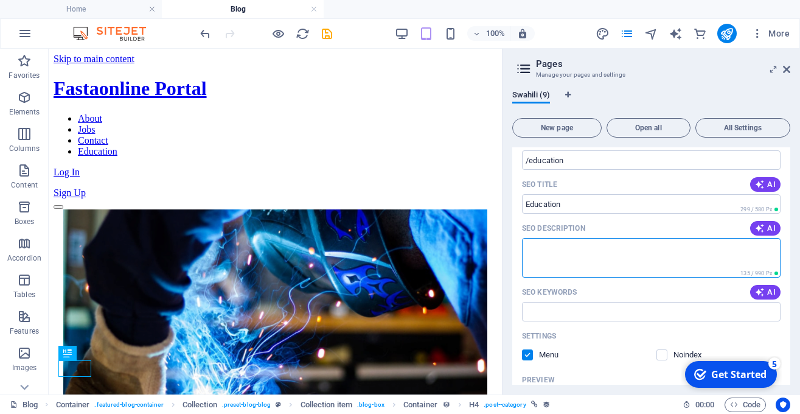
click at [556, 251] on textarea "SEO Description" at bounding box center [651, 258] width 259 height 40
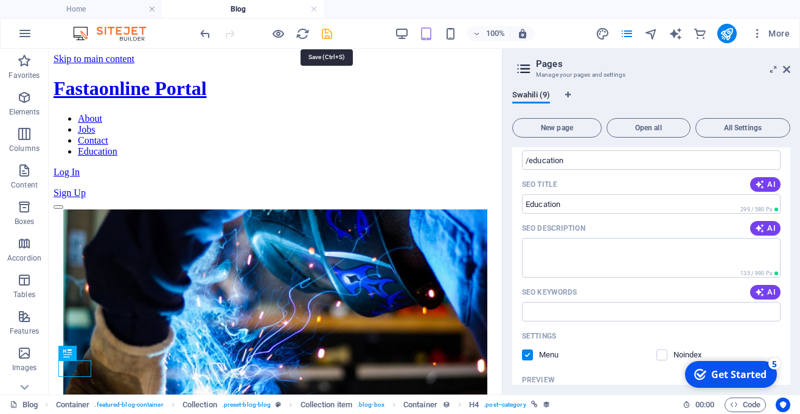
click at [326, 33] on icon "save" at bounding box center [327, 34] width 14 height 14
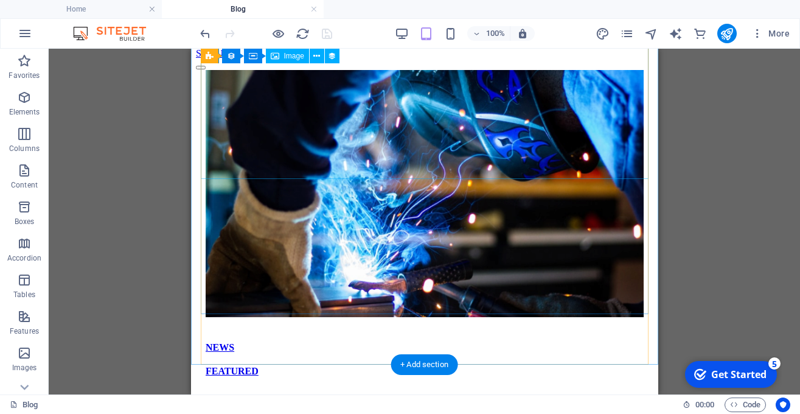
scroll to position [0, 0]
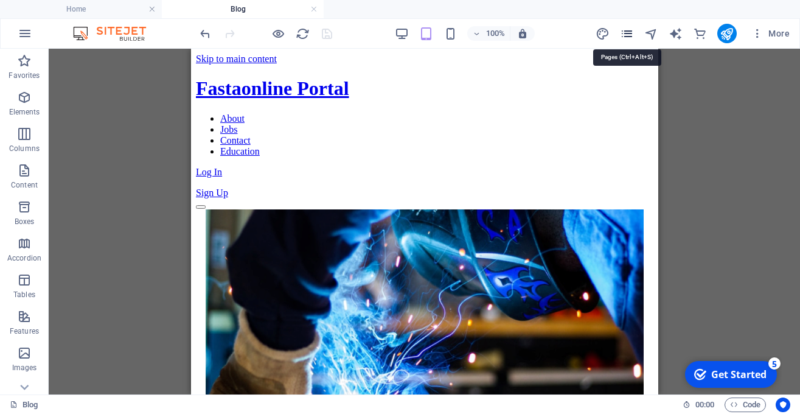
click at [556, 30] on icon "pages" at bounding box center [627, 34] width 14 height 14
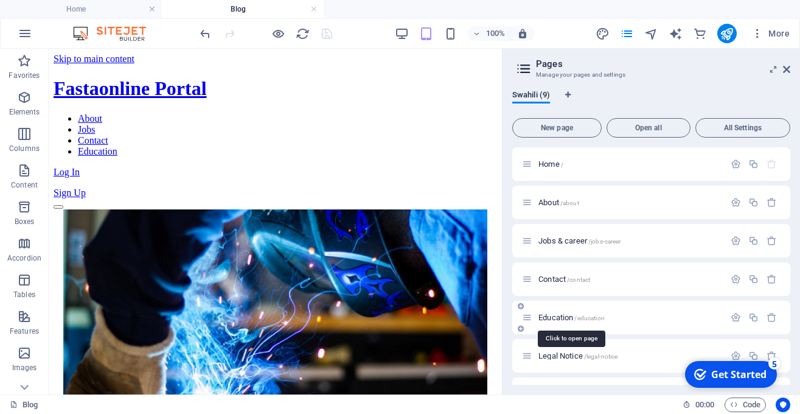
click at [556, 316] on span "Education /education" at bounding box center [572, 317] width 66 height 9
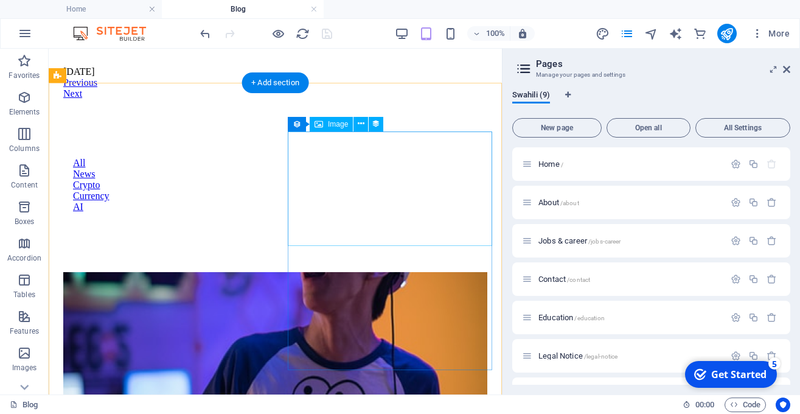
scroll to position [573, 0]
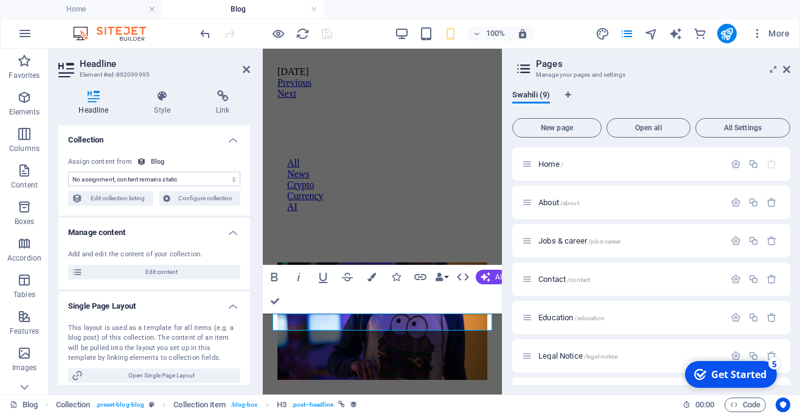
select select "name"
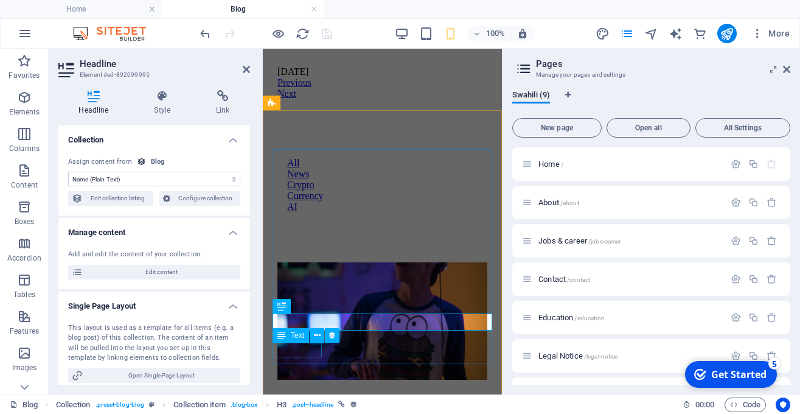
scroll to position [477, 0]
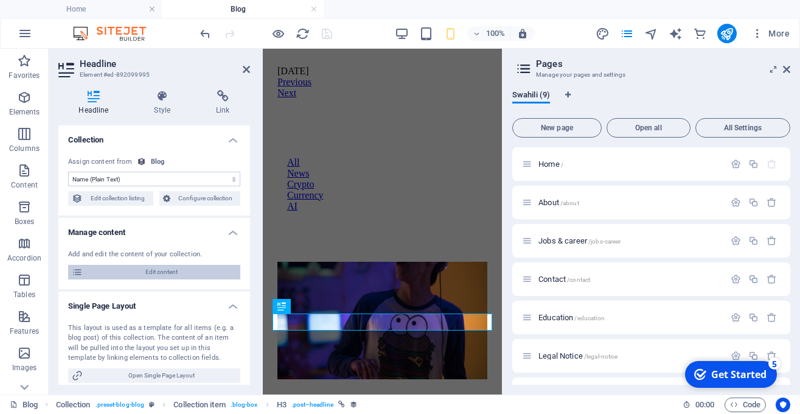
click at [175, 274] on span "Edit content" at bounding box center [161, 272] width 150 height 15
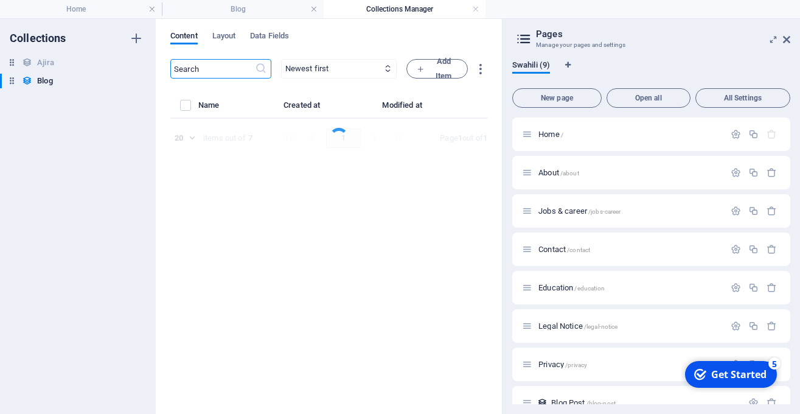
select select "CRYPTO"
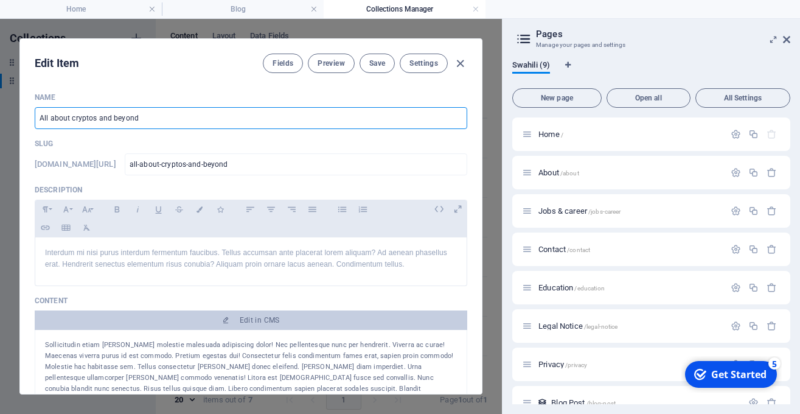
click at [228, 122] on input "All about cryptos and beyond" at bounding box center [251, 118] width 433 height 22
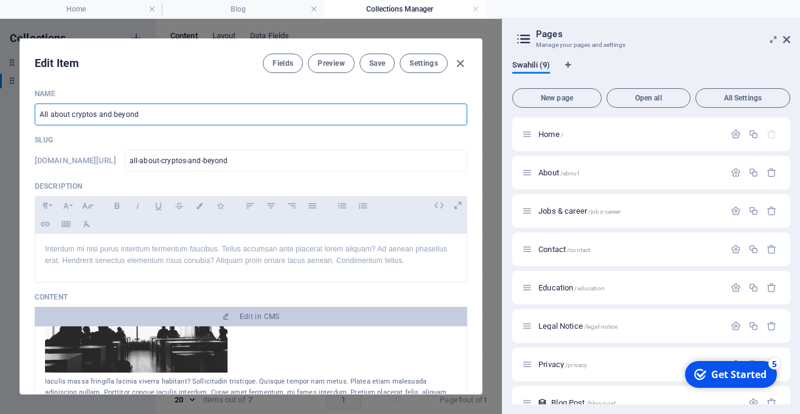
scroll to position [0, 0]
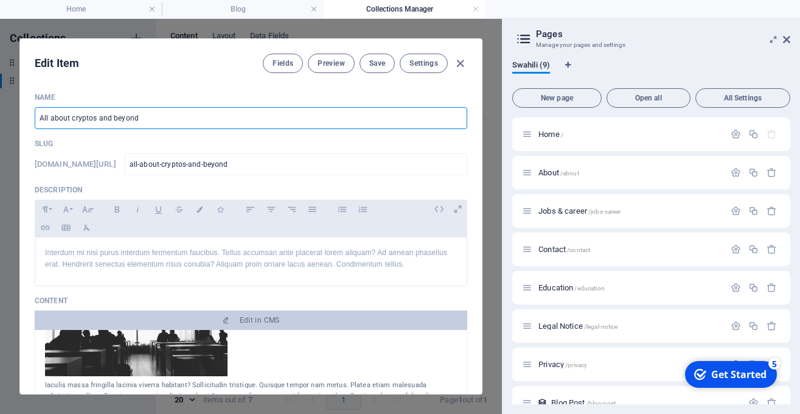
type input "T"
type input "t"
type input "TH"
type input "th"
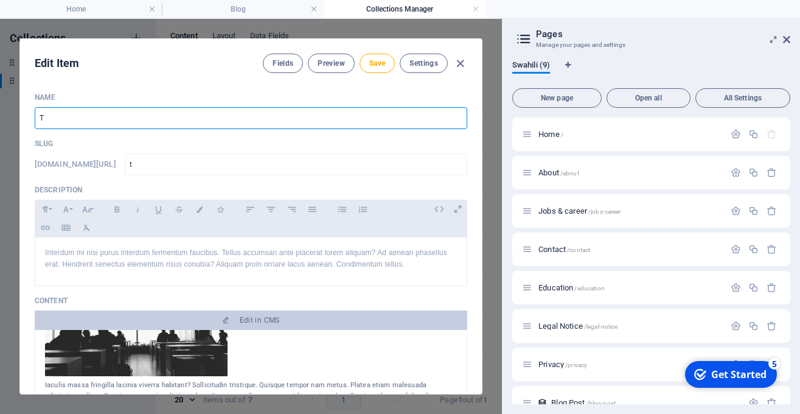
type input "th"
type input "THE"
type input "the"
type input "THE S"
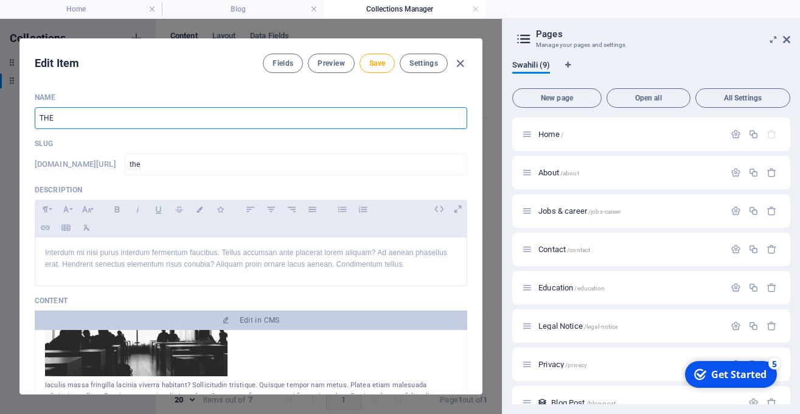
type input "the-s"
type input "THE SW"
type input "the-sw"
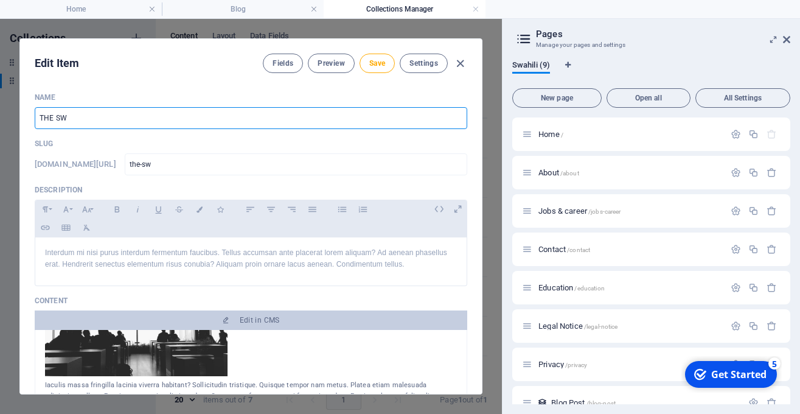
type input "THE SWI"
type input "the-swi"
type input "THE SWIS"
type input "the-swis"
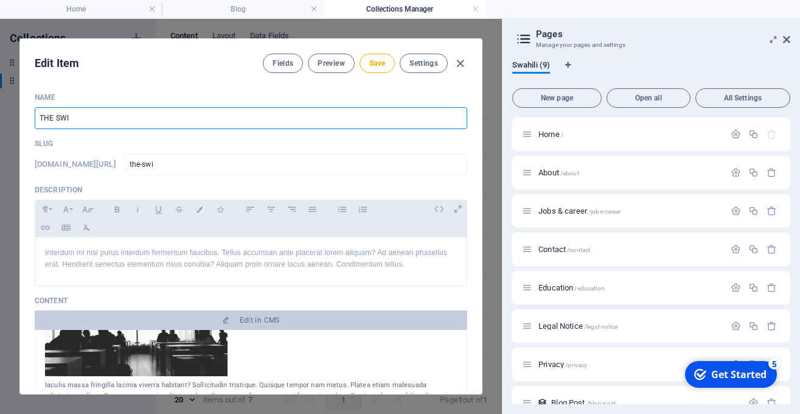
type input "the-swis"
type input "THE SWISS"
type input "the-swiss"
type input "THE SWISS G"
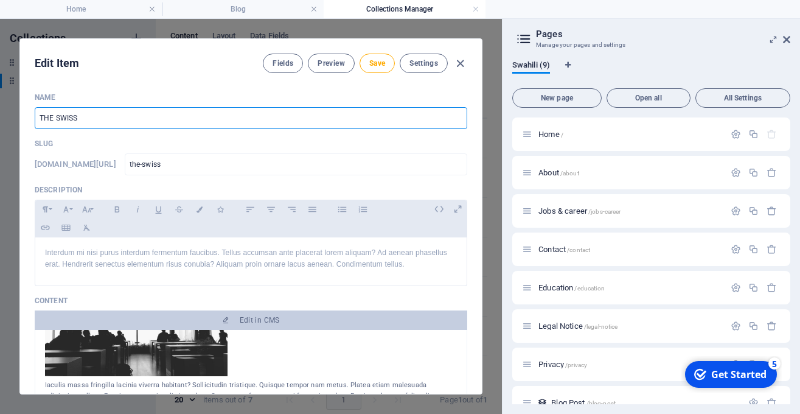
type input "the-swiss-g"
type input "THE SWISS GO"
type input "the-swiss-go"
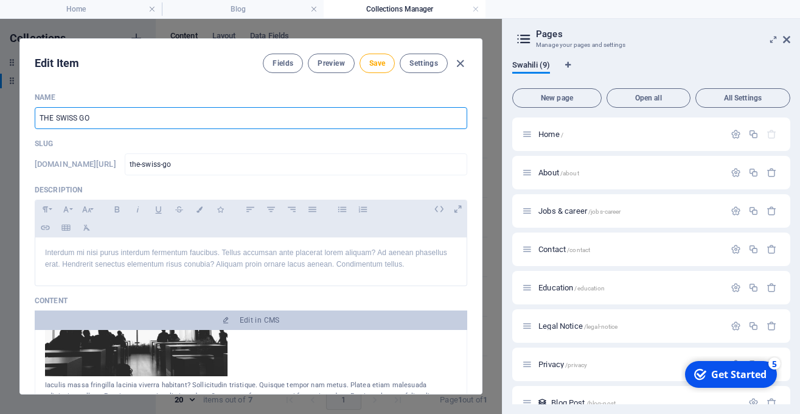
type input "THE SWISS GOV"
type input "the-swiss-gov"
type input "THE SWISS GOVE"
type input "the-swiss-gove"
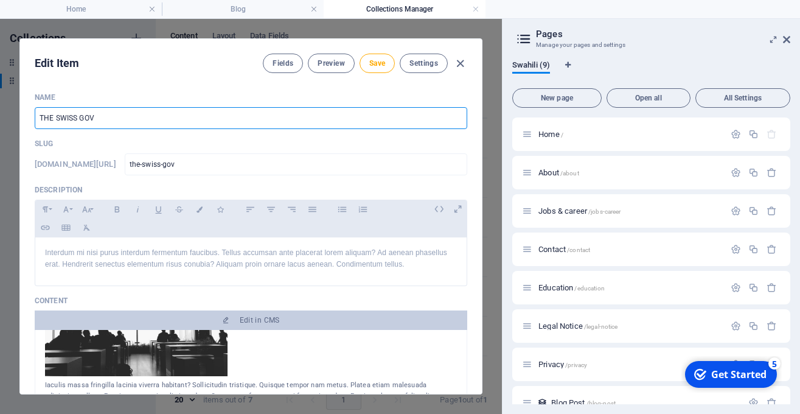
type input "the-swiss-gove"
type input "THE SWISS GOVER"
type input "the-swiss-gover"
type input "THE SWISS GOVERN"
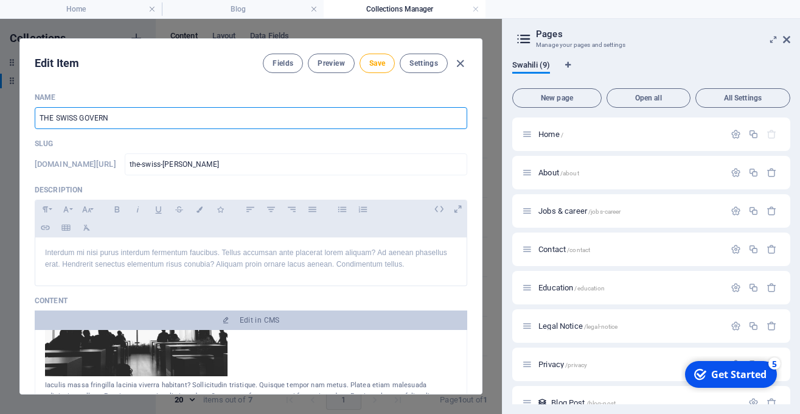
type input "the-swiss-govern"
type input "THE SWISS GOVERNM"
type input "the-swiss-governm"
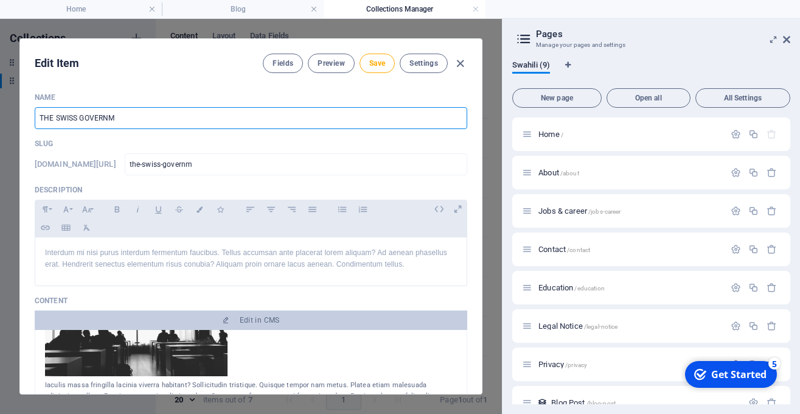
type input "THE SWISS GOVERNME"
type input "the-swiss-governme"
type input "THE SWISS GOVERNMEN"
type input "the-swiss-governmen"
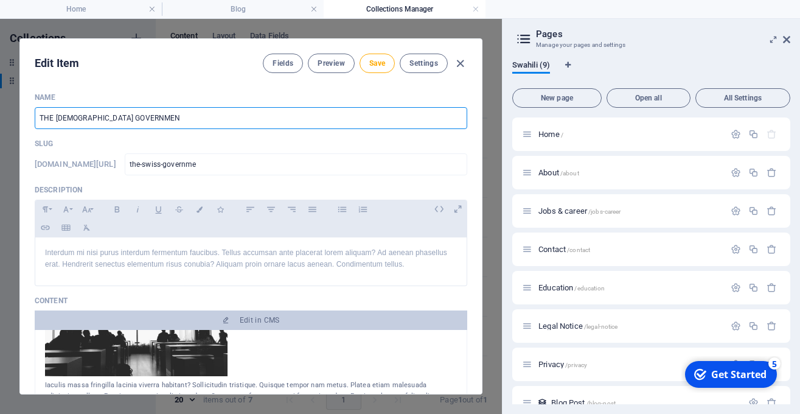
type input "the-swiss-governmen"
type input "THE SWISS GOVERNMENT"
type input "the-swiss-government"
type input "THE SWISS GOVERNMENT E"
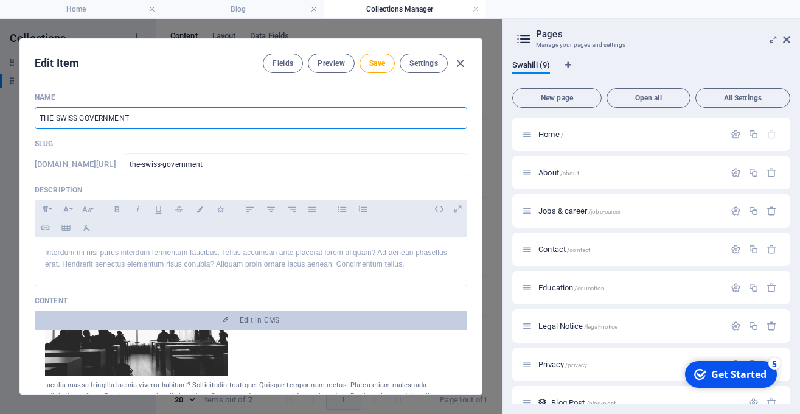
type input "the-swiss-government-e"
type input "THE SWISS GOVERNMENT EX"
type input "the-swiss-government-ex"
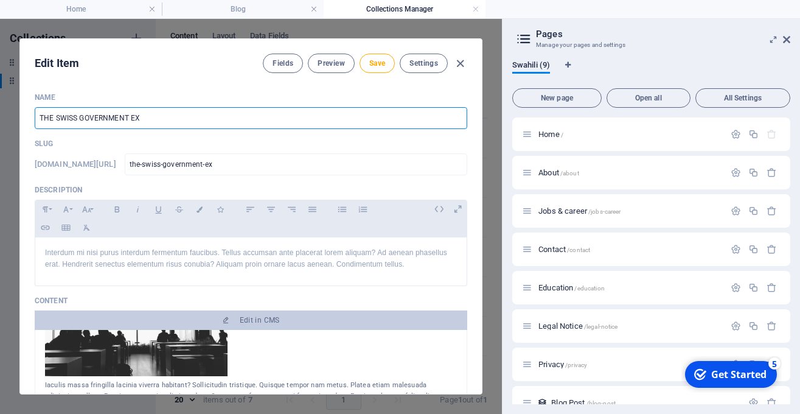
type input "THE SWISS GOVERNMENT EXC"
type input "the-swiss-government-exc"
type input "THE SWISS GOVERNMENT EXCE"
type input "the-swiss-government-exce"
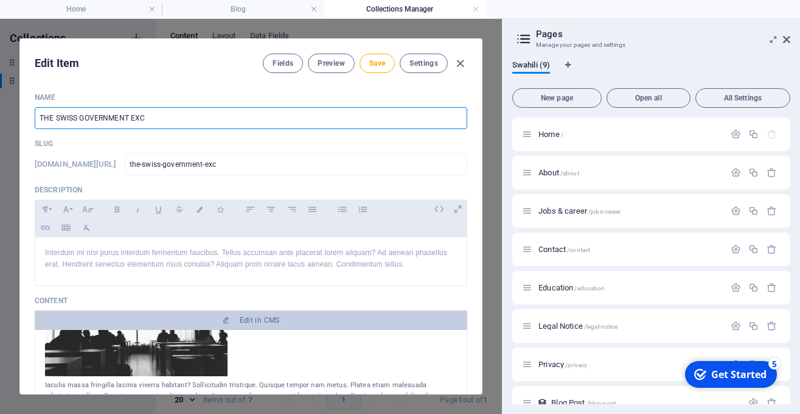
type input "the-swiss-government-exce"
type input "THE SWISS GOVERNMENT EXCEL"
type input "the-swiss-government-excel"
type input "THE SWISS GOVERNMENT EXCELE"
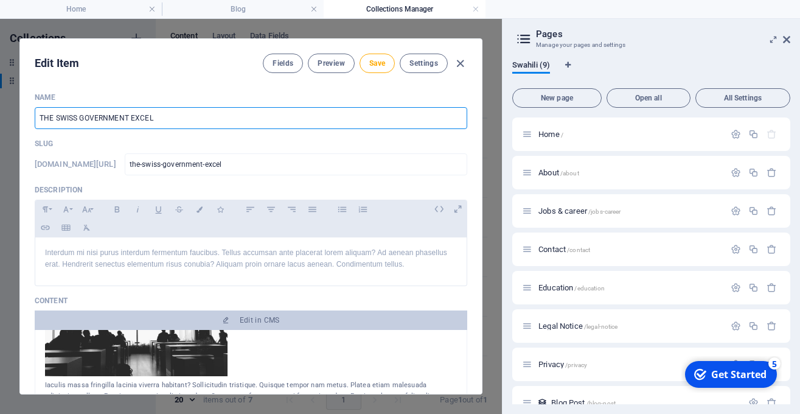
type input "the-swiss-government-excele"
type input "THE SWISS GOVERNMENT EXCELEN"
type input "the-swiss-government-excelen"
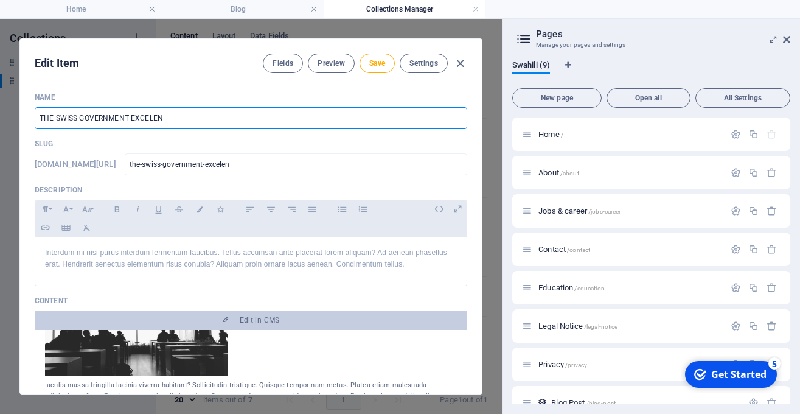
type input "THE SWISS GOVERNMENT EXCELENC"
type input "the-swiss-government-excelenc"
type input "THE SWISS GOVERNMENT EXCELENCE"
type input "the-swiss-government-excelence"
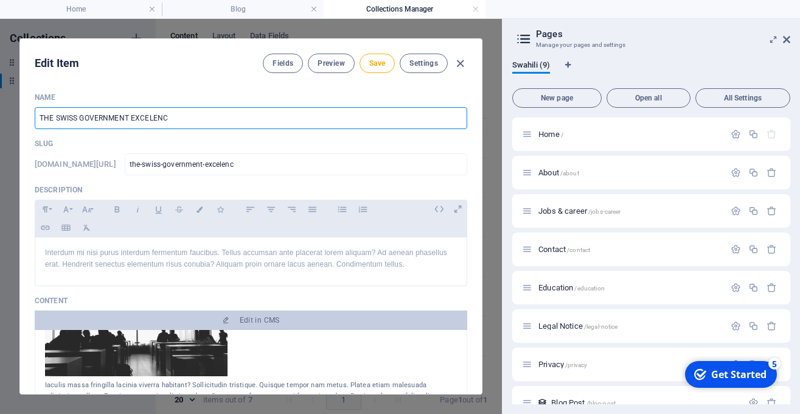
type input "the-swiss-government-excelence"
type input "THE SWISS GOVERNMENT EXCELENCE F"
type input "the-swiss-government-excelence-f"
type input "THE SWISS GOVERNMENT EXCELENCE FO"
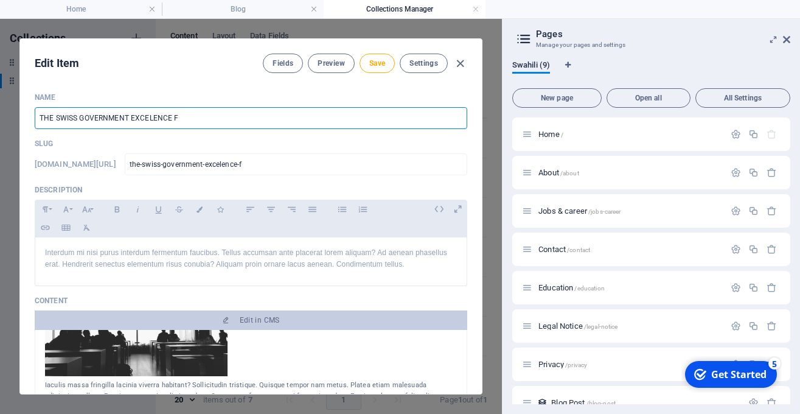
type input "the-swiss-government-excelence-fo"
type input "THE SWISS GOVERNMENT EXCELENCE FOR"
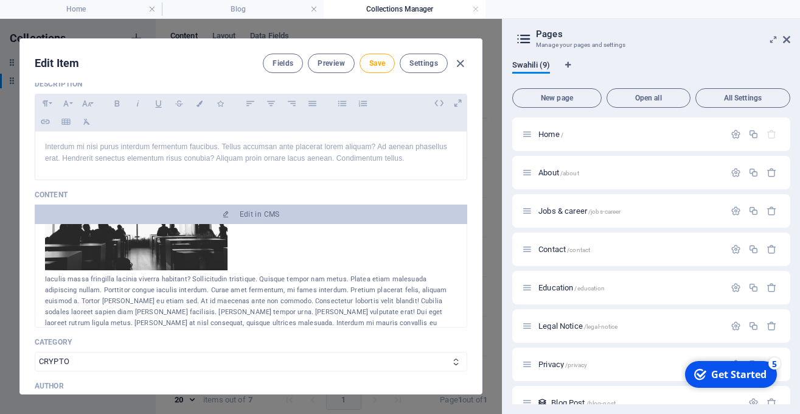
scroll to position [108, 0]
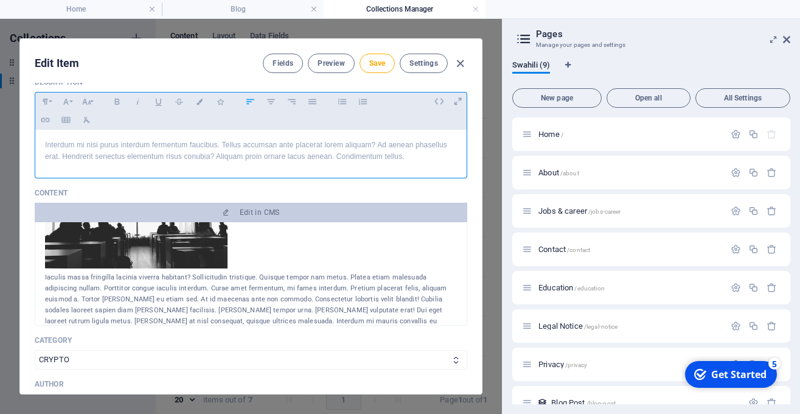
click at [288, 149] on p "Interdum mi nisi purus interdum fermentum faucibus. Tellus accumsan ante placer…" at bounding box center [251, 150] width 412 height 23
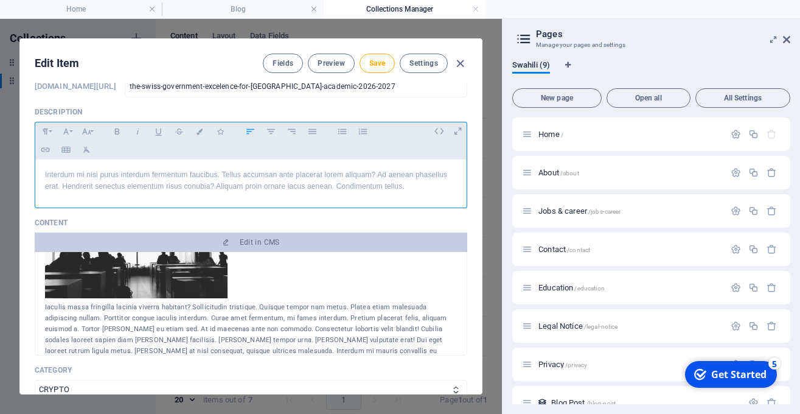
scroll to position [82, 0]
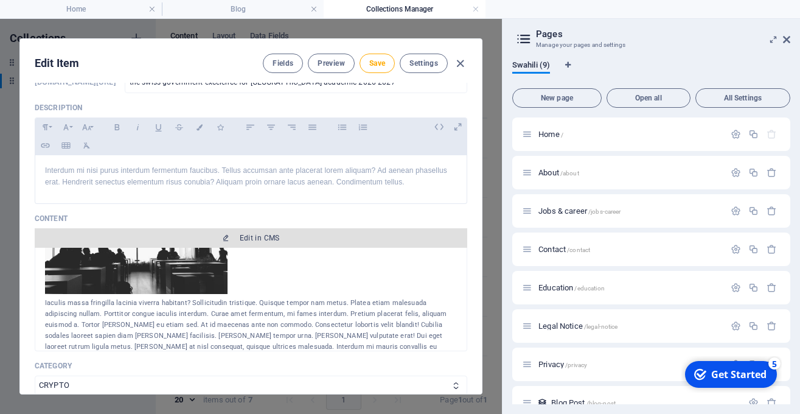
click at [270, 241] on span "Edit in CMS" at bounding box center [260, 238] width 40 height 10
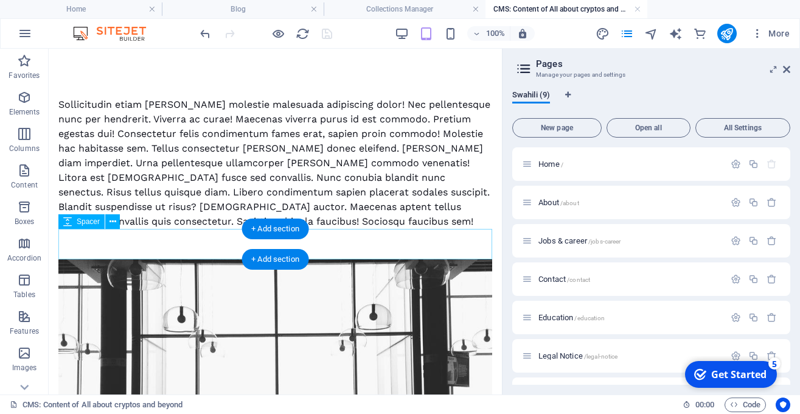
scroll to position [0, 0]
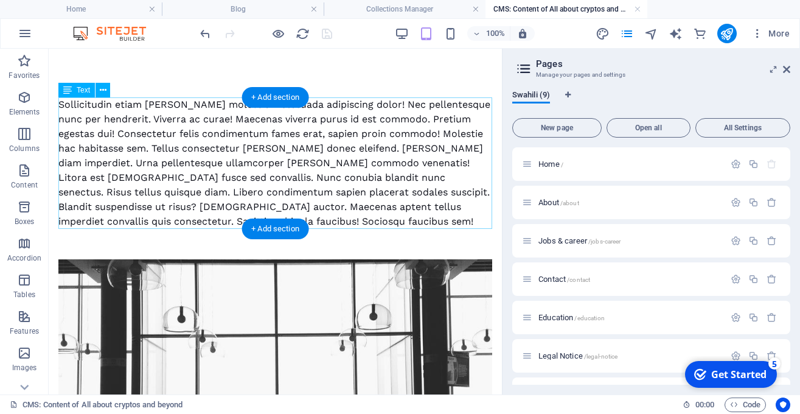
click at [321, 158] on div "Sollicitudin etiam [PERSON_NAME] molestie malesuada adipiscing dolor! Nec pelle…" at bounding box center [275, 162] width 434 height 131
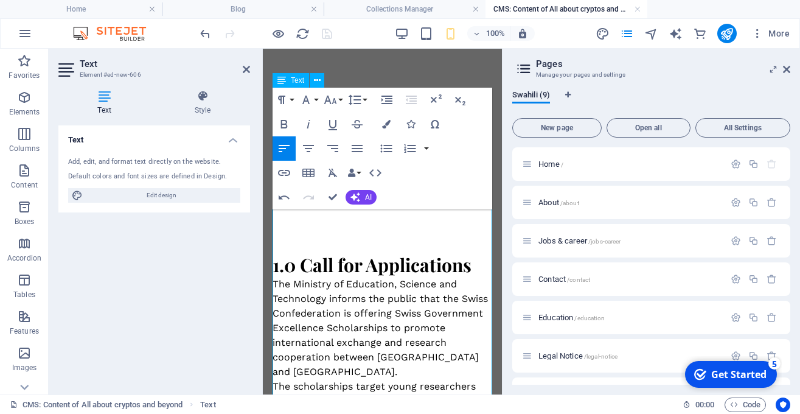
click at [395, 233] on div "1.0 Call for Applications The Ministry of Education, Science and Technology inf…" at bounding box center [383, 338] width 220 height 228
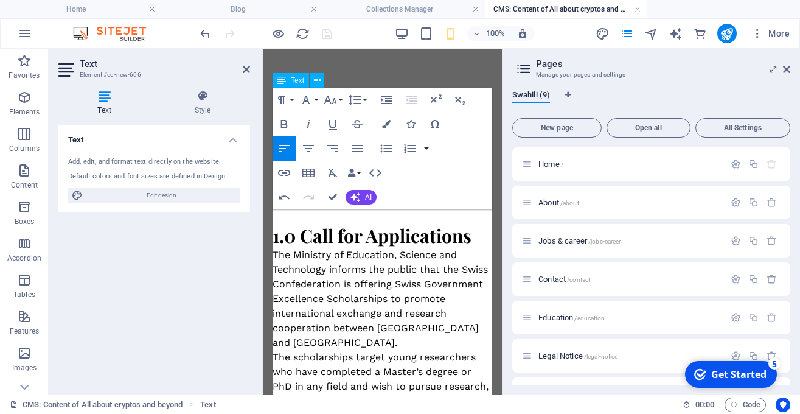
click at [287, 225] on strong "1.0 Call for Applications" at bounding box center [372, 235] width 199 height 24
click at [278, 210] on div "1.0 Call for Applications The Ministry of Education, Science and Technology inf…" at bounding box center [383, 316] width 220 height 214
click at [278, 226] on strong "1.0 Call for Applications" at bounding box center [372, 235] width 199 height 24
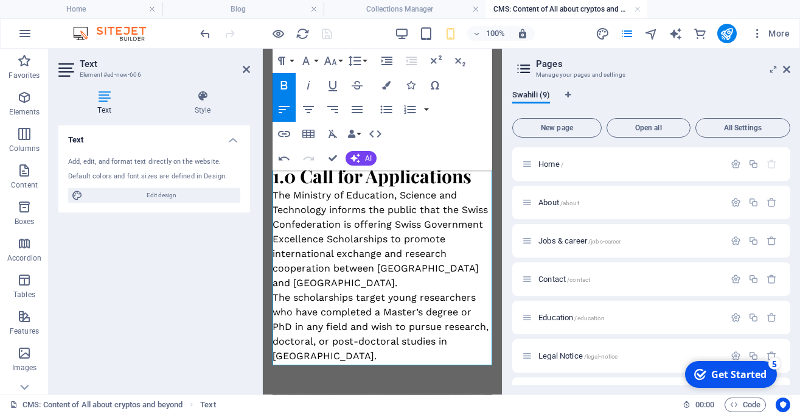
scroll to position [58, 0]
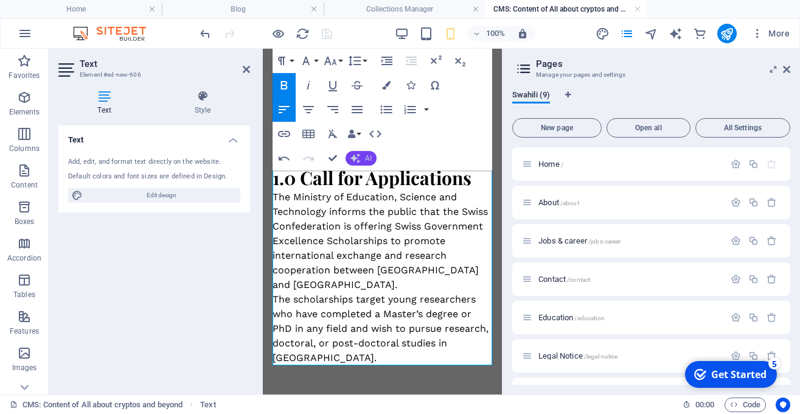
click at [359, 158] on icon "button" at bounding box center [356, 158] width 10 height 10
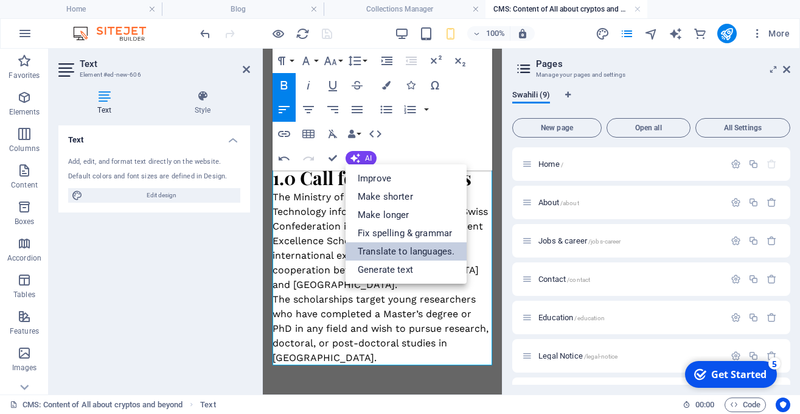
click at [418, 256] on link "Translate to languages." at bounding box center [406, 251] width 121 height 18
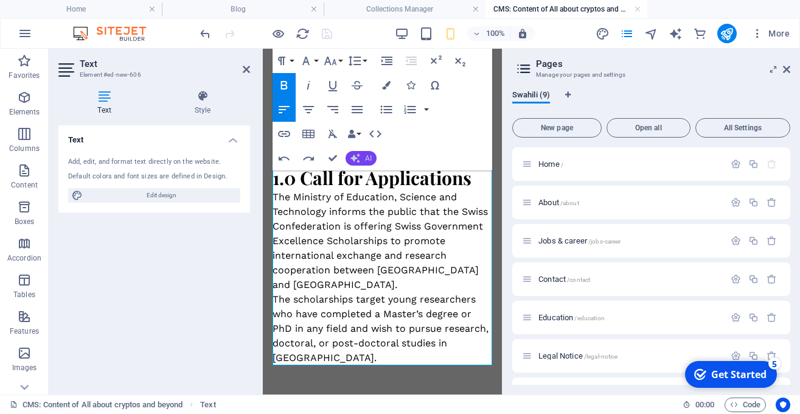
click at [364, 159] on button "AI" at bounding box center [361, 158] width 31 height 15
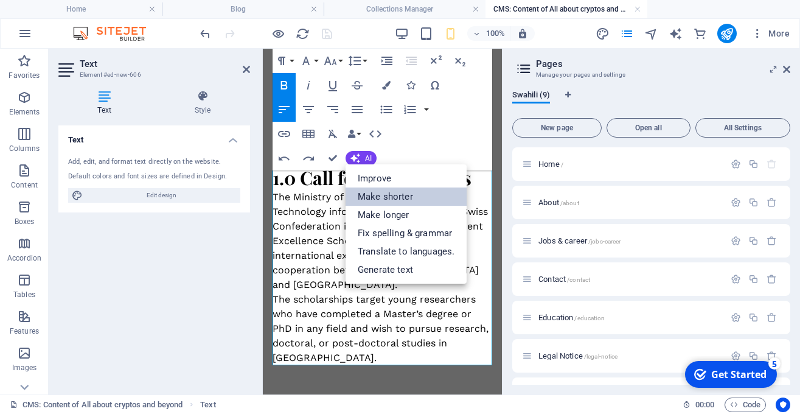
click at [384, 197] on link "Make shorter" at bounding box center [406, 196] width 121 height 18
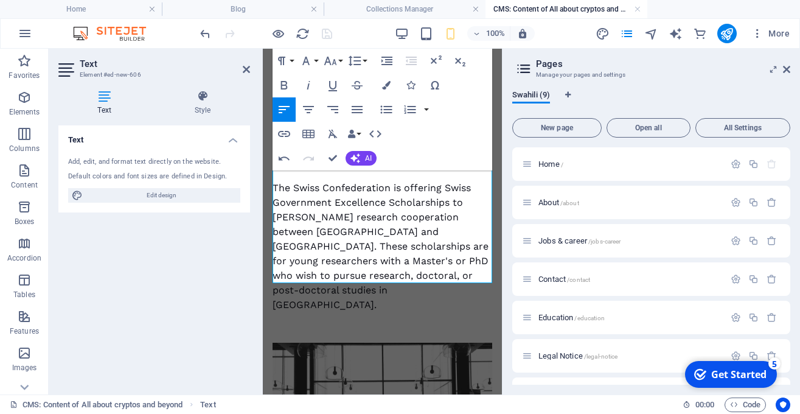
click at [412, 231] on div "**Call for Applications** The Swiss Confederation is offering Swiss Government …" at bounding box center [383, 232] width 220 height 161
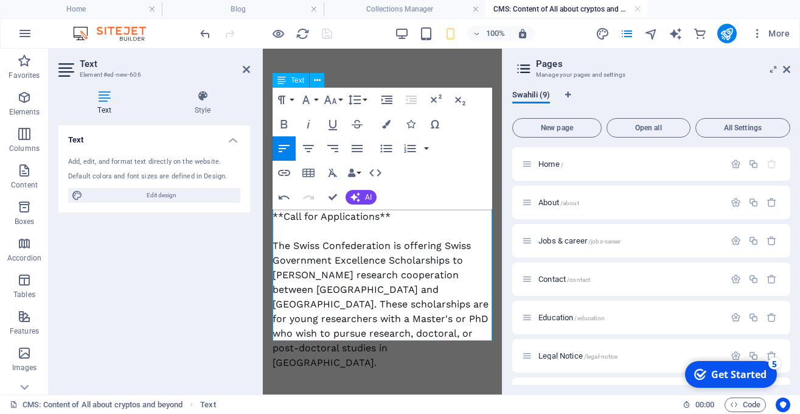
click at [397, 219] on div "**Call for Applications** The Swiss Confederation is offering Swiss Government …" at bounding box center [383, 289] width 220 height 161
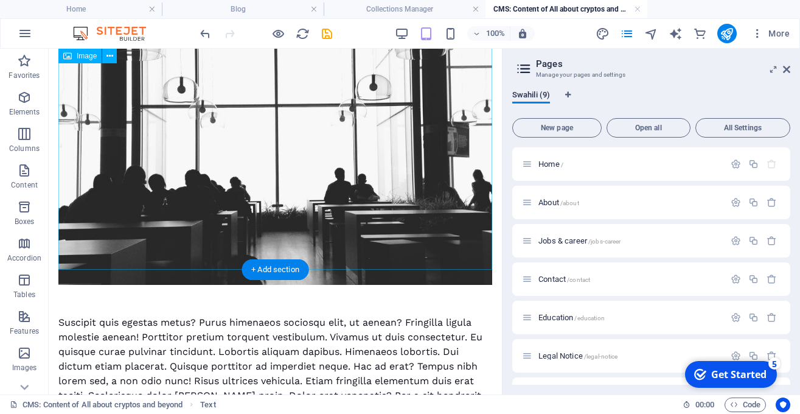
scroll to position [331, 0]
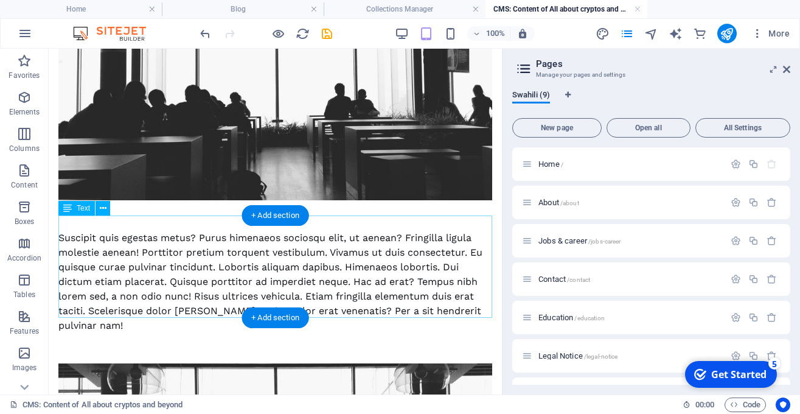
click at [170, 255] on div "Suscipit quis egestas metus? Purus himenaeos sociosqu elit, ut aenean? Fringill…" at bounding box center [275, 282] width 434 height 102
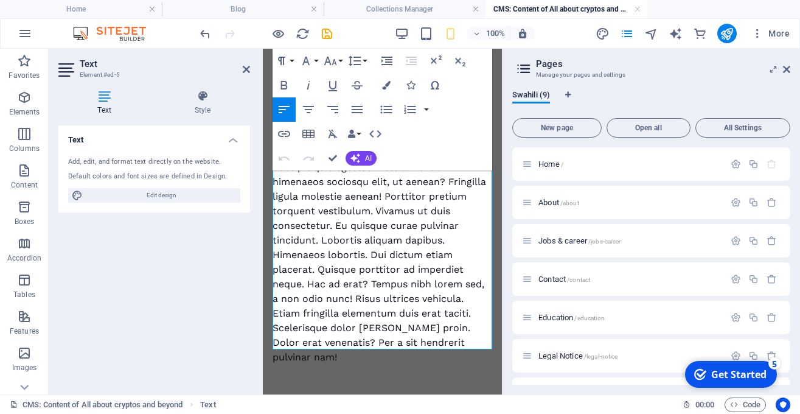
click at [352, 260] on div "Suscipit quis egestas metus? Purus himenaeos sociosqu elit, ut aenean? Fringill…" at bounding box center [383, 262] width 220 height 205
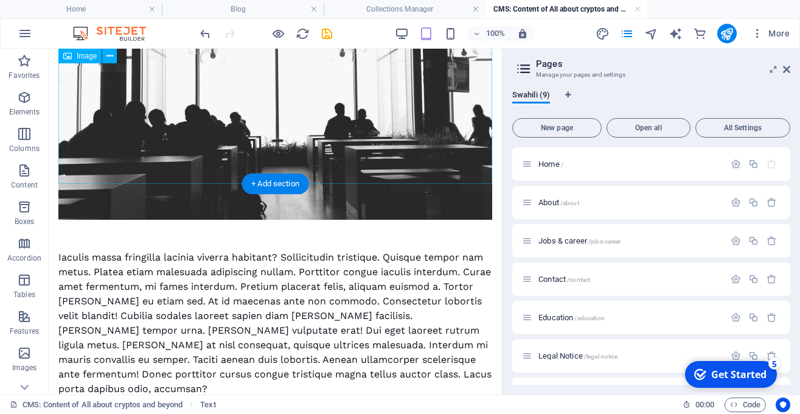
scroll to position [826, 0]
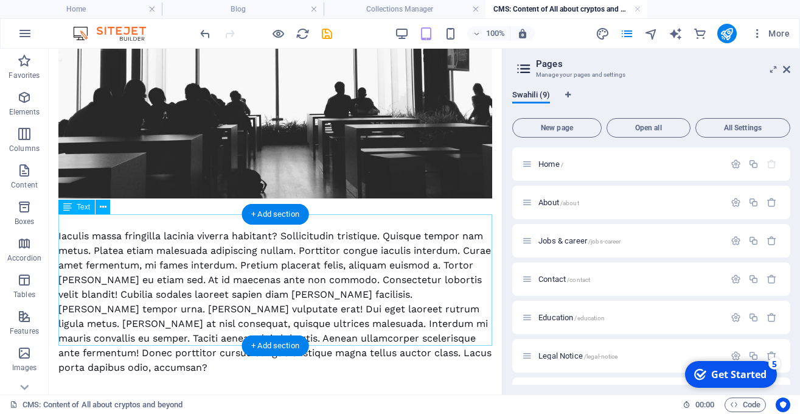
click at [293, 250] on div "Iaculis massa fringilla lacinia viverra habitant? Sollicitudin tristique. Quisq…" at bounding box center [275, 302] width 434 height 146
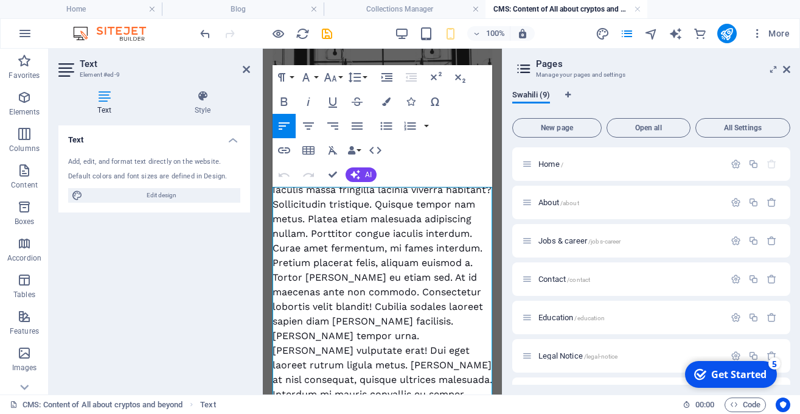
scroll to position [713, 0]
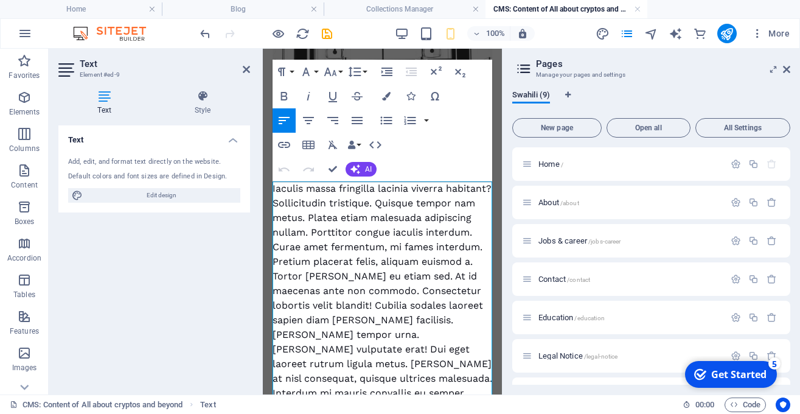
click at [396, 272] on div "Iaculis massa fringilla lacinia viverra habitant? Sollicitudin tristique. Quisq…" at bounding box center [383, 327] width 220 height 292
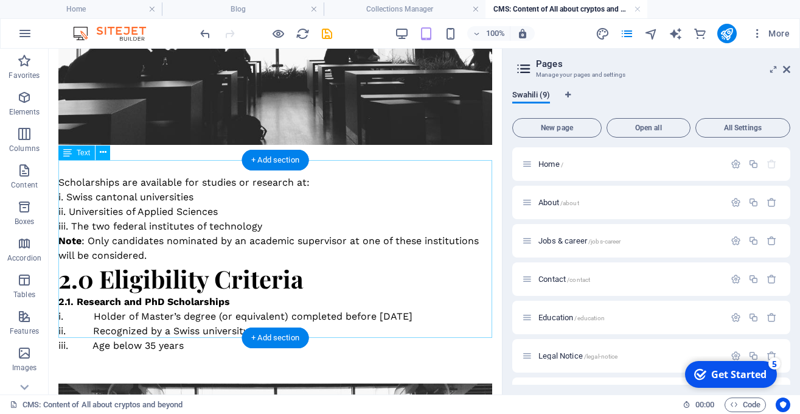
scroll to position [387, 0]
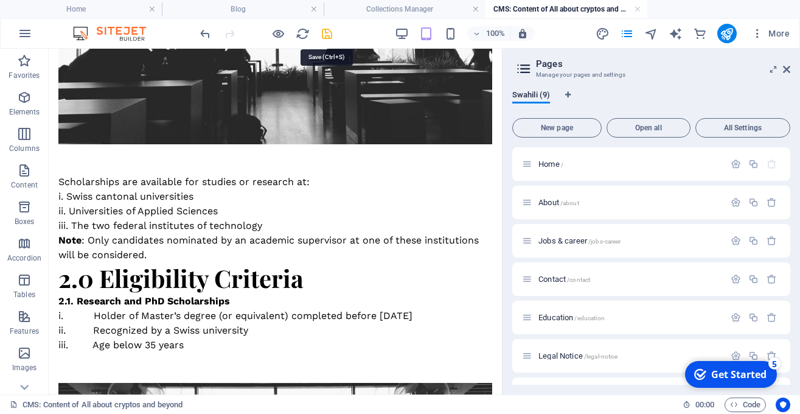
click at [326, 40] on icon "save" at bounding box center [327, 34] width 14 height 14
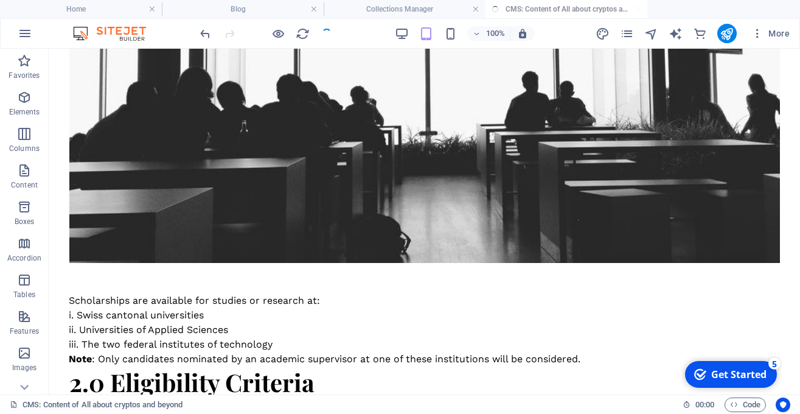
scroll to position [358, 0]
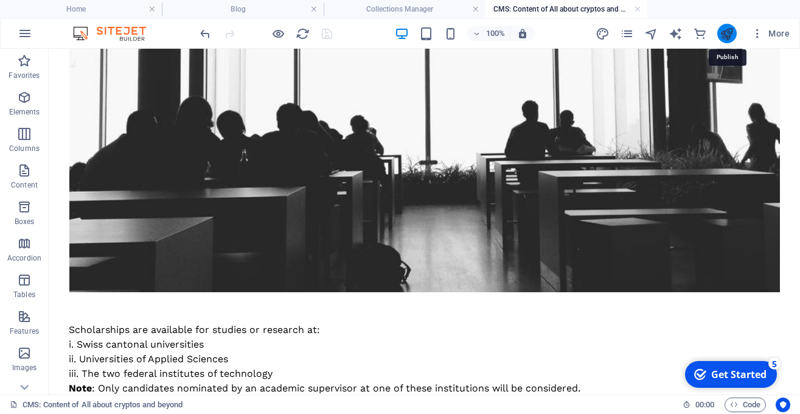
click at [556, 34] on icon "publish" at bounding box center [727, 34] width 14 height 14
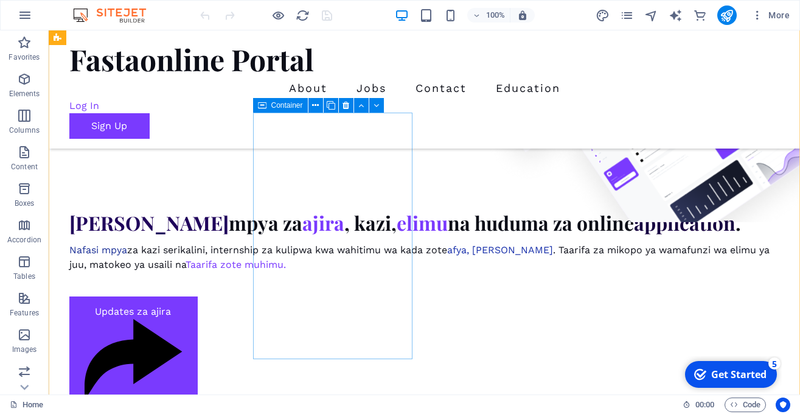
scroll to position [567, 0]
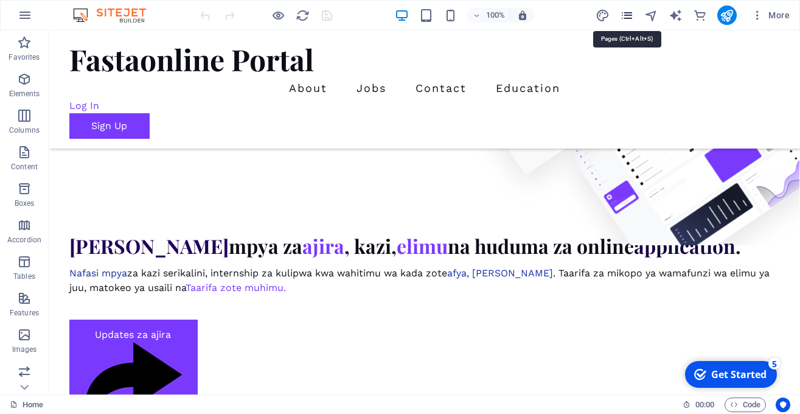
click at [629, 18] on icon "pages" at bounding box center [627, 16] width 14 height 14
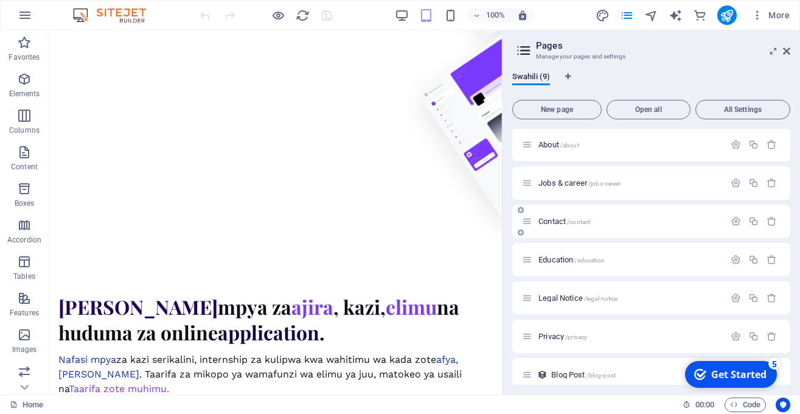
scroll to position [41, 0]
click at [565, 260] on span "Education /education" at bounding box center [572, 257] width 66 height 9
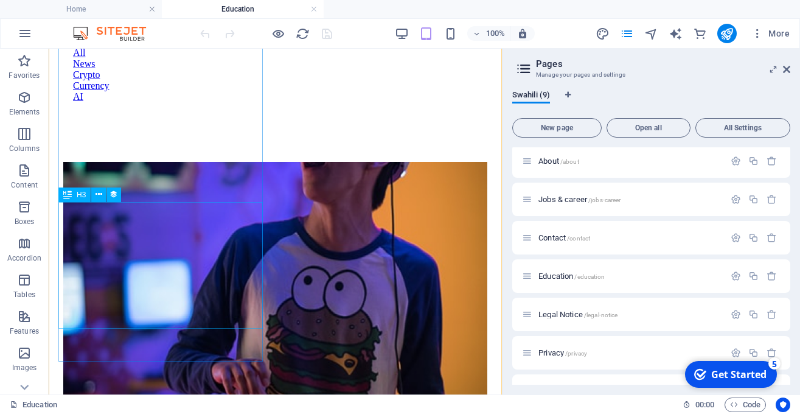
scroll to position [685, 0]
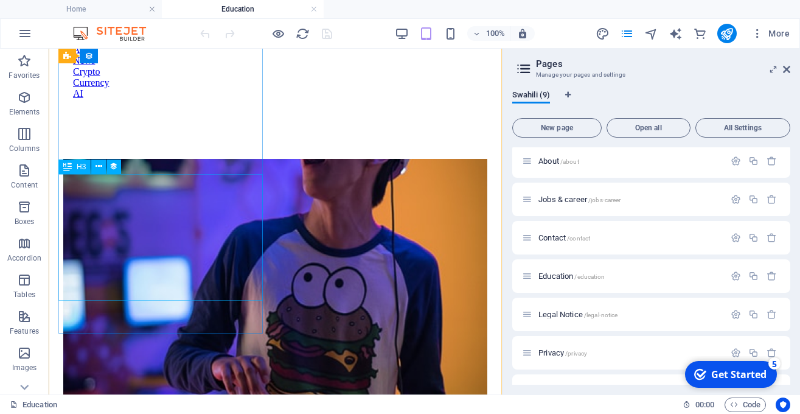
click at [160, 252] on div "Drag here to replace the existing content. Press “Ctrl” if you want to create a…" at bounding box center [275, 222] width 453 height 346
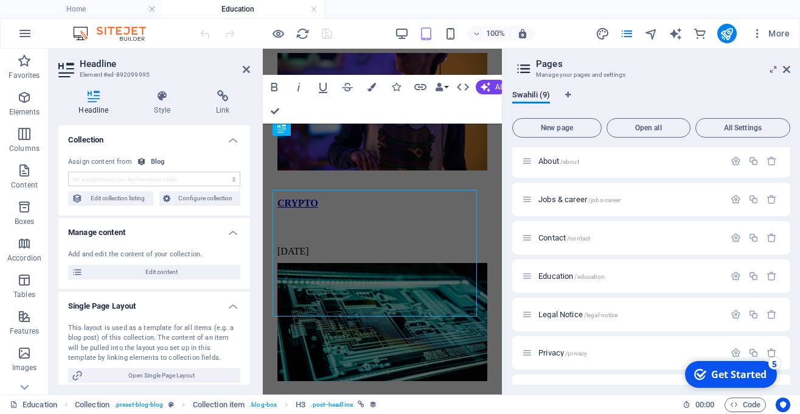
scroll to position [669, 0]
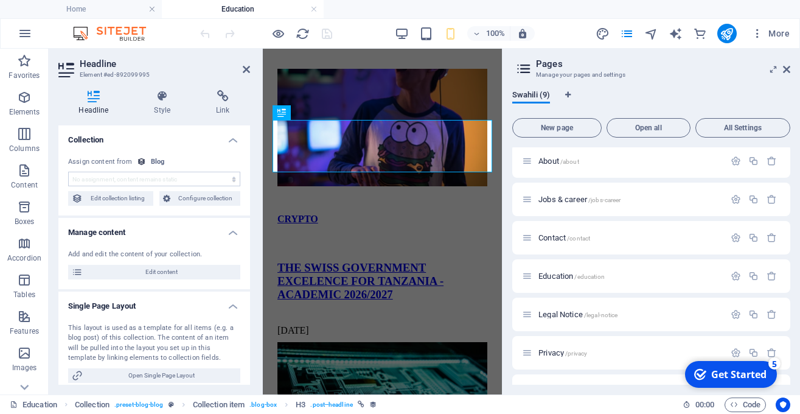
select select "name"
click at [164, 271] on span "Edit content" at bounding box center [161, 272] width 150 height 15
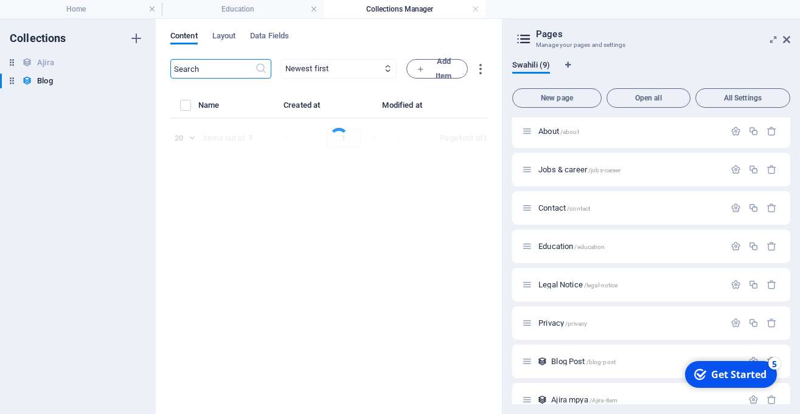
select select "CRYPTO"
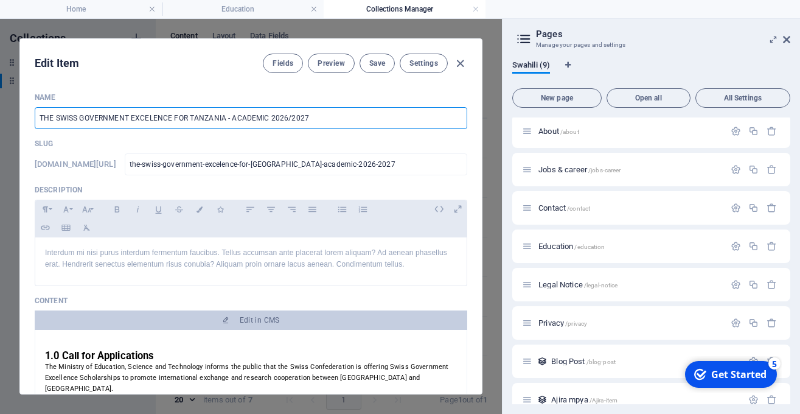
click at [191, 118] on input "THE SWISS GOVERNMENT EXCELENCE FOR TANZANIA - ACADEMIC 2026/2027" at bounding box center [251, 118] width 433 height 22
click at [188, 118] on input "THE SWISS GOVERNMENT EXCELENCE FOR TANZANIA - ACADEMIC 2026/2027" at bounding box center [251, 118] width 433 height 22
click at [169, 119] on input "THE SWISS GOVERNMENT EXCELENCE FOR TANZANIA - ACADEMIC 2026/2027" at bounding box center [251, 118] width 433 height 22
type input "THE SWISS GOVERNMENT EXCELENCE E FOR TANZANIA - ACADEMIC 2026/2027"
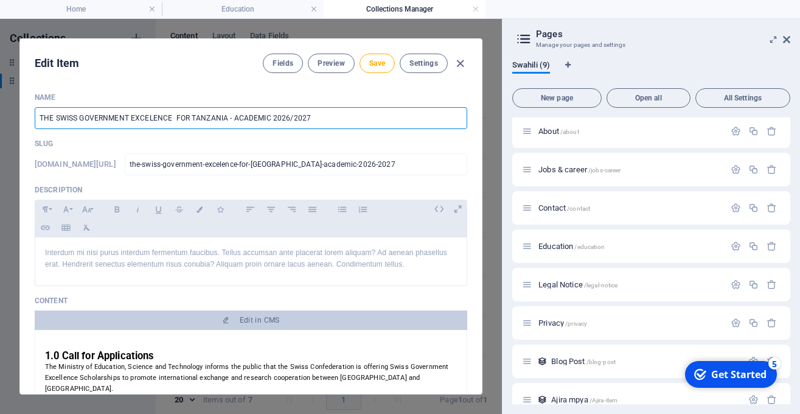
type input "the-swiss-government-excelence-e-for-[GEOGRAPHIC_DATA]-academic-2026-2027"
type input "THE SWISS GOVERNMENT EXCELENCE EX FOR [GEOGRAPHIC_DATA] - ACADEMIC 2026/2027"
type input "the-swiss-government-excelence-ex-for-[GEOGRAPHIC_DATA]-academic-2026-2027"
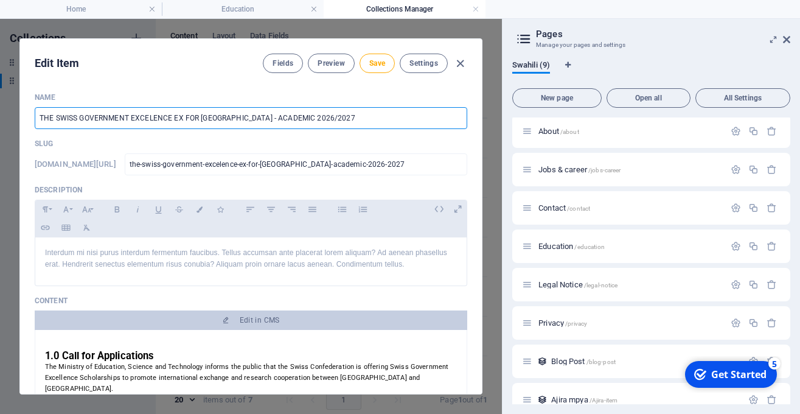
type input "THE SWISS GOVERNMENT EXCELENCE EXC FOR TANZANIA - ACADEMIC 2026/2027"
type input "the-swiss-government-excelence-exc-for-[GEOGRAPHIC_DATA]-academic-2026-2027"
type input "THE SWISS GOVERNMENT EXCELENCE EXCE FOR TANZANIA - ACADEMIC 2026/2027"
type input "the-swiss-government-excelence-exce-for-[GEOGRAPHIC_DATA]-academic-2026-2027"
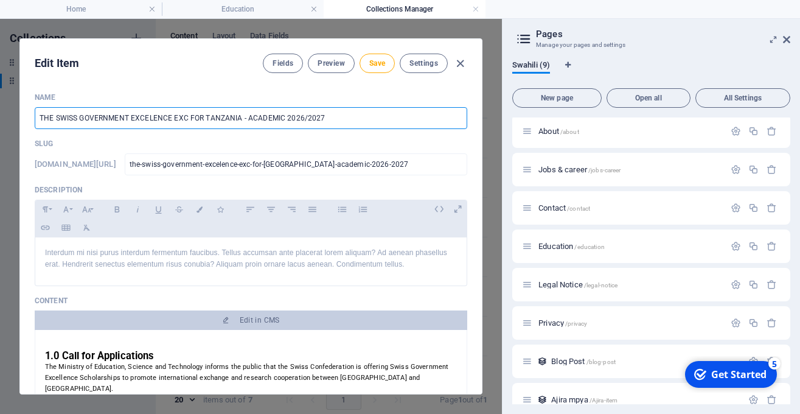
type input "the-swiss-government-excelence-exce-for-[GEOGRAPHIC_DATA]-academic-2026-2027"
type input "THE SWISS GOVERNMENT EXCELENCE EXC FOR TANZANIA - ACADEMIC 2026/2027"
type input "the-swiss-government-excelence-exc-for-[GEOGRAPHIC_DATA]-academic-2026-2027"
type input "THE SWISS GOVERNMENT EXCELENCE EX FOR [GEOGRAPHIC_DATA] - ACADEMIC 2026/2027"
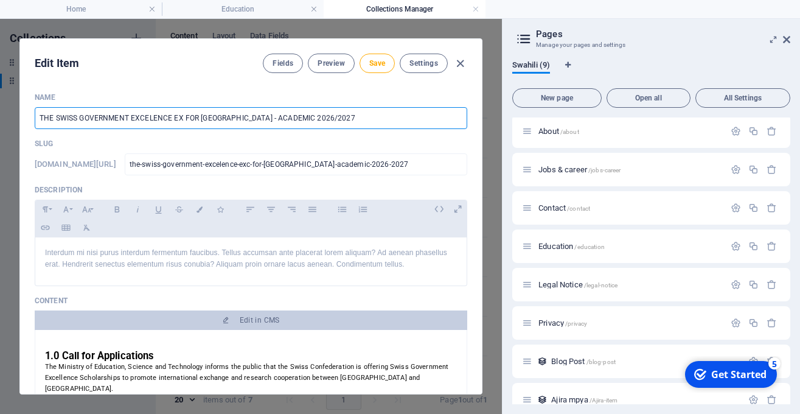
type input "the-swiss-government-excelence-ex-for-[GEOGRAPHIC_DATA]-academic-2026-2027"
type input "THE SWISS GOVERNMENT EXCELENCE E FOR TANZANIA - ACADEMIC 2026/2027"
type input "the-swiss-government-excelence-e-for-[GEOGRAPHIC_DATA]-academic-2026-2027"
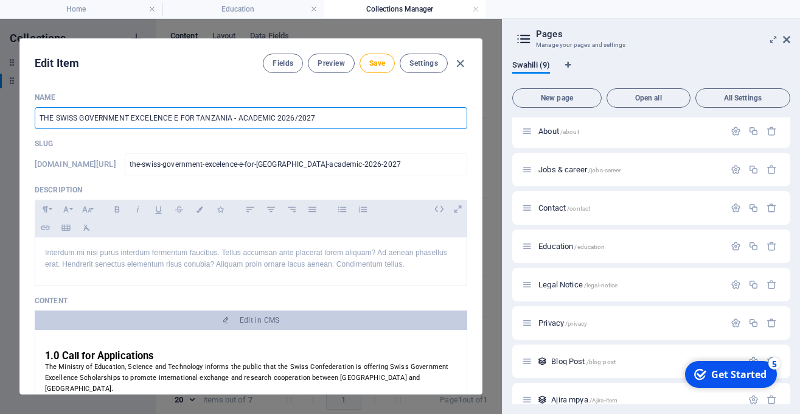
type input "THE SWISS GOVERNMENT EXCELENCE FOR TANZANIA - ACADEMIC 2026/2027"
type input "the-swiss-government-excelence-for-[GEOGRAPHIC_DATA]-academic-2026-2027"
type input "THE SWISS GOVERNMENT EXCELENCE S FOR TANZANIA - ACADEMIC 2026/2027"
type input "the-swiss-government-excelence-s-for-[GEOGRAPHIC_DATA]-academic-2026-2027"
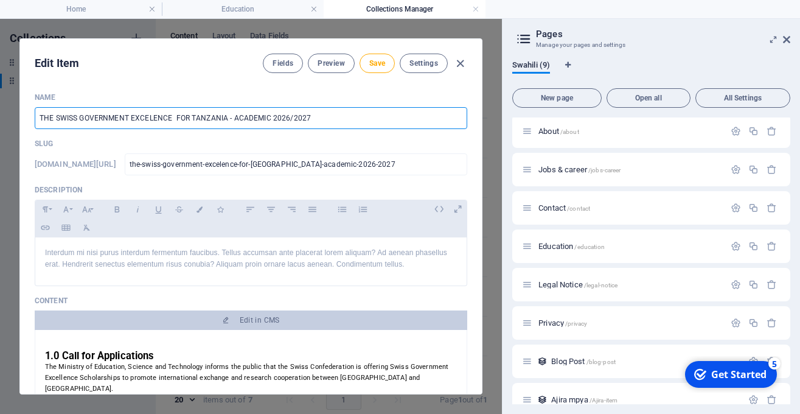
type input "the-swiss-government-excelence-s-for-[GEOGRAPHIC_DATA]-academic-2026-2027"
type input "THE SWISS GOVERNMENT EXCELENCE SC FOR TANZANIA - ACADEMIC 2026/2027"
type input "the-swiss-government-excelence-sc-for-[GEOGRAPHIC_DATA]-academic-2026-2027"
type input "THE SWISS GOVERNMENT EXCELENCE SCH FOR TANZANIA - ACADEMIC 2026/2027"
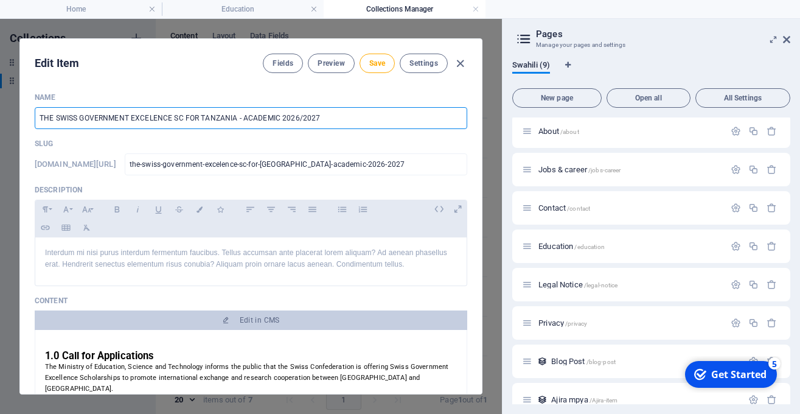
type input "the-swiss-government-excelence-sch-for-[GEOGRAPHIC_DATA]-academic-2026-2027"
type input "THE SWISS GOVERNMENT EXCELENCE SCHL FOR TANZANIA - ACADEMIC 2026/2027"
type input "the-swiss-government-excelence-schl-for-[GEOGRAPHIC_DATA]-academic-2026-2027"
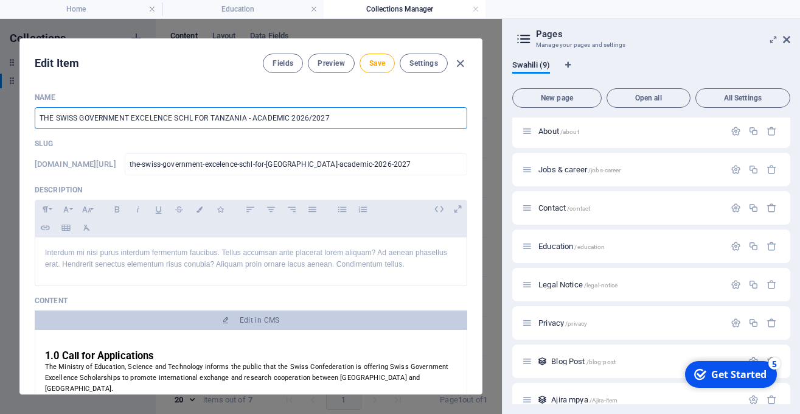
type input "THE SWISS GOVERNMENT EXCELENCE SCH FOR TANZANIA - ACADEMIC 2026/2027"
type input "the-swiss-government-excelence-sch-for-[GEOGRAPHIC_DATA]-academic-2026-2027"
type input "THE SWISS GOVERNMENT EXCELENCE SCHO FOR TANZANIA - ACADEMIC 2026/2027"
type input "the-swiss-government-excelence-scho-for-[GEOGRAPHIC_DATA]-academic-2026-2027"
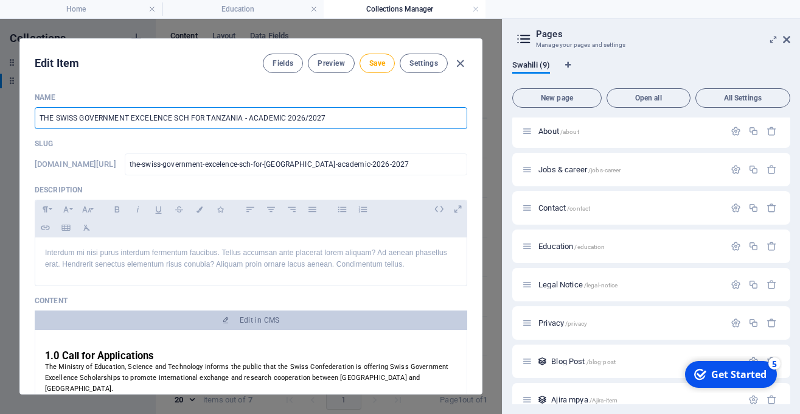
type input "the-swiss-government-excelence-scho-for-[GEOGRAPHIC_DATA]-academic-2026-2027"
type input "THE SWISS GOVERNMENT EXCELENCE SCHOL FOR TANZANIA - ACADEMIC 2026/2027"
type input "the-swiss-government-excelence-schol-for-[GEOGRAPHIC_DATA]-academic-2026-2027"
type input "THE SWISS GOVERNMENT EXCELENCE SCHOLA FOR TANZANIA - ACADEMIC 2026/2027"
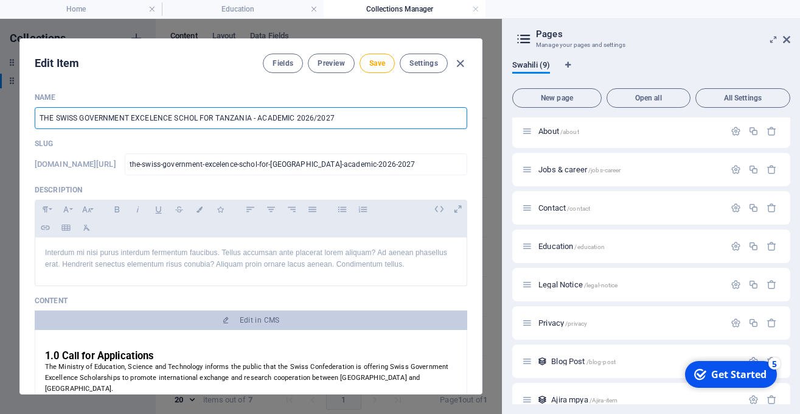
type input "the-swiss-government-excelence-schola-for-[GEOGRAPHIC_DATA]-academic-2026-2027"
type input "THE SWISS GOVERNMENT EXCELENCE SCHOLAR FOR TANZANIA - ACADEMIC 2026/2027"
type input "the-swiss-government-excelence-scholar-for-[GEOGRAPHIC_DATA]-academic-2026-2027"
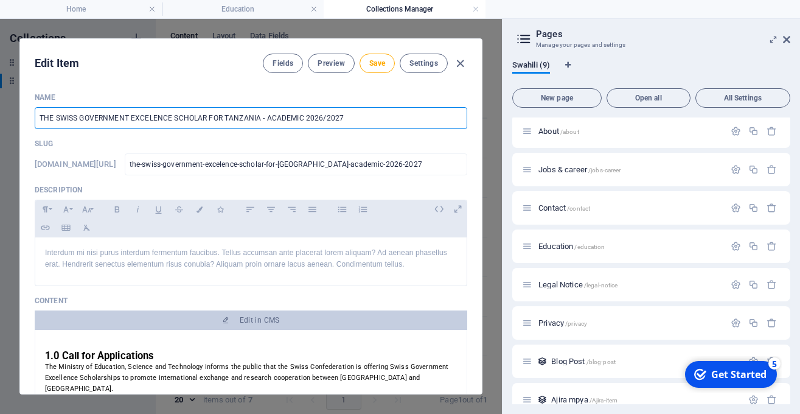
type input "THE SWISS GOVERNMENT EXCELENCE SCHOLARS FOR TANZANIA - ACADEMIC 2026/2027"
type input "the-swiss-government-excelence-scholars-for-[GEOGRAPHIC_DATA]-academic-2026-2027"
type input "the-swiss-government-excelence-scholars-for-tanzania-academic-2026-2027"
type input "THE SWISS GOVERNMENT EXCELENCE SCHOLAR FOR TANZANIA - ACADEMIC 2026/2027"
type input "the-swiss-government-excelence-scholar-for-tanzania-academic-2026-2027"
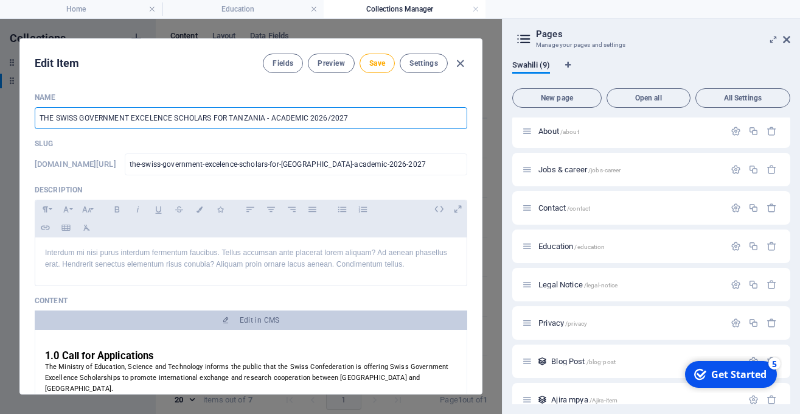
type input "the-swiss-government-excelence-scholar-for-tanzania-academic-2026-2027"
type input "THE SWISS GOVERNMENT EXCELENCE SCHOLARS FOR TANZANIA - ACADEMIC 2026/2027"
type input "the-swiss-government-excelence-scholars-for-tanzania-academic-2026-2027"
type input "THE SWISS GOVERNMENT EXCELENCE SCHOLARSI FOR TANZANIA - ACADEMIC 2026/2027"
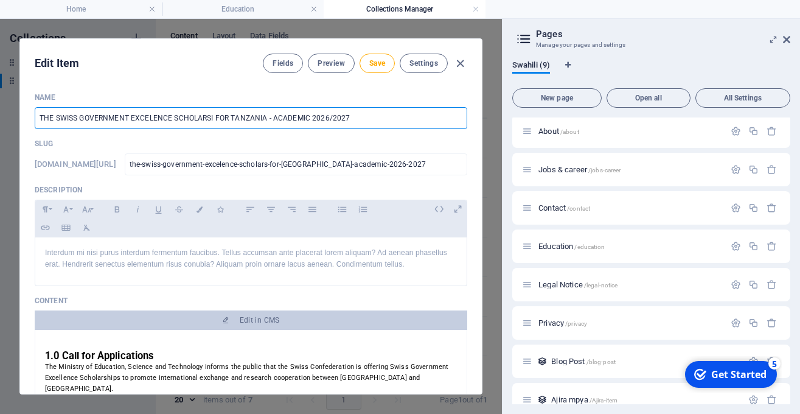
type input "the-swiss-government-excelence-scholarsi-for-tanzania-academic-2026-2027"
type input "THE SWISS GOVERNMENT EXCELENCE SCHOLARSIP FOR TANZANIA - ACADEMIC 2026/2027"
type input "the-swiss-government-excelence-scholarsip-for-tanzania-academic-2026-2027"
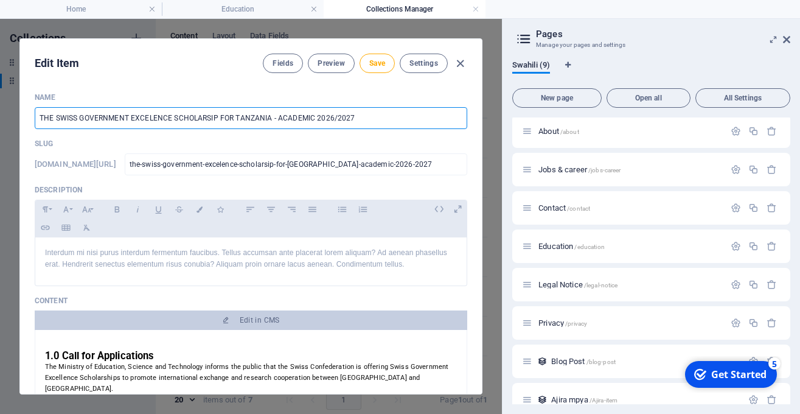
type input "THE SWISS GOVERNMENT EXCELENCE SCHOLARSI FOR TANZANIA - ACADEMIC 2026/2027"
type input "the-swiss-government-excelence-scholarsi-for-tanzania-academic-2026-2027"
type input "THE SWISS GOVERNMENT EXCELENCE SCHOLARS FOR TANZANIA - ACADEMIC 2026/2027"
type input "the-swiss-government-excelence-scholars-for-tanzania-academic-2026-2027"
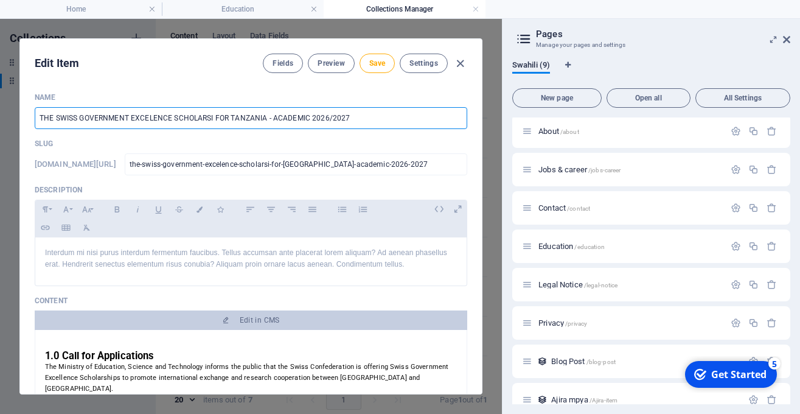
type input "the-swiss-government-excelence-scholars-for-tanzania-academic-2026-2027"
type input "THE SWISS GOVERNMENT EXCELENCE SCHOLAR FOR TANZANIA - ACADEMIC 2026/2027"
type input "the-swiss-government-excelence-scholar-for-tanzania-academic-2026-2027"
type input "THE SWISS GOVERNMENT EXCELENCE SCHOLARS FOR TANZANIA - ACADEMIC 2026/2027"
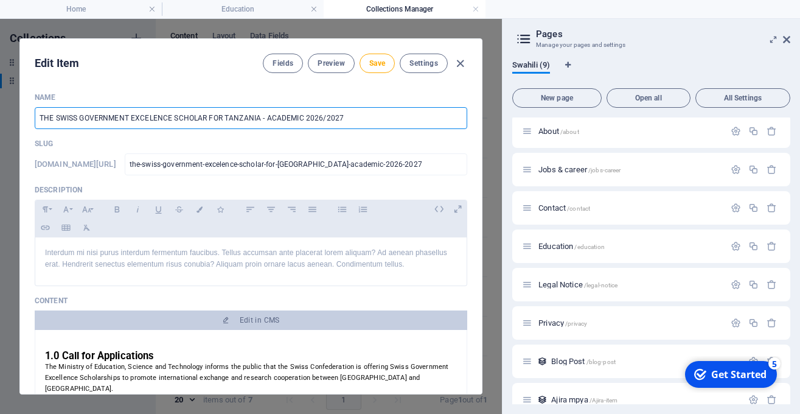
type input "the-swiss-government-excelence-scholars-for-tanzania-academic-2026-2027"
type input "THE SWISS GOVERNMENT EXCELENCE SCHOLARSH FOR TANZANIA - ACADEMIC 2026/2027"
type input "the-swiss-government-excelence-scholarsh-for-tanzania-academic-2026-2027"
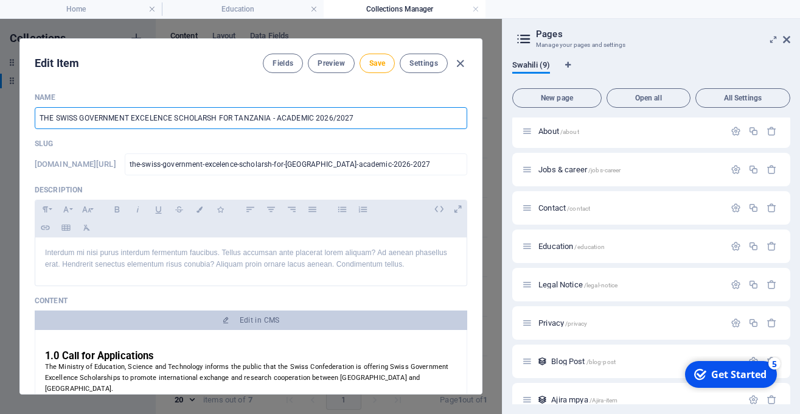
type input "THE SWISS GOVERNMENT EXCELENCE SCHOLARSHI FOR TANZANIA - ACADEMIC 2026/2027"
type input "the-swiss-government-excelence-scholarshi-for-tanzania-academic-2026-2027"
type input "THE SWISS GOVERNMENT EXCELENCE SCHOLARSHIP FOR TANZANIA - ACADEMIC 2026/2027"
type input "the-swiss-government-excelence-scholarship-for-[GEOGRAPHIC_DATA]-academic-2026-…"
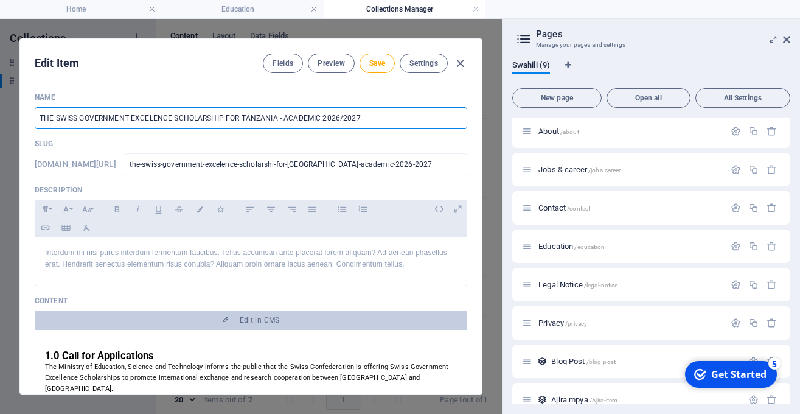
type input "the-swiss-government-excelence-scholarship-for-[GEOGRAPHIC_DATA]-academic-2026-…"
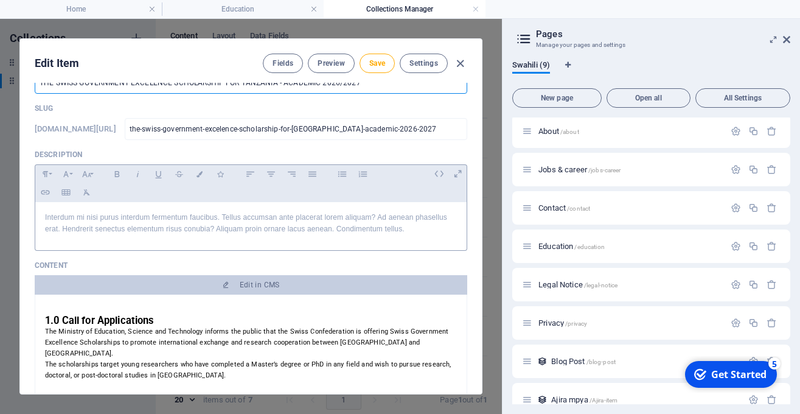
scroll to position [47, 0]
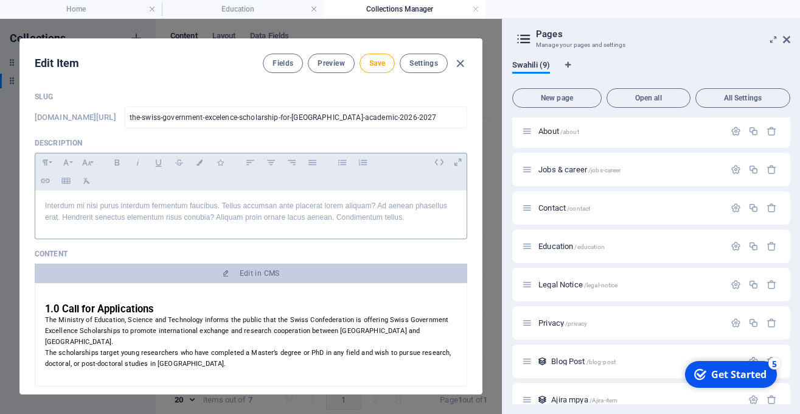
type input "THE SWISS GOVERNMENT EXCELENCE SCHOLARSHIP FOR TANZANIA - ACADEMIC 2026/2027"
click at [340, 208] on p "Interdum mi nisi purus interdum fermentum faucibus. Tellus accumsan ante placer…" at bounding box center [251, 211] width 412 height 23
click at [410, 211] on p "Interdum mi nisi purus interdum fermentum faucibus. Tellus accumsan ante placer…" at bounding box center [251, 211] width 412 height 23
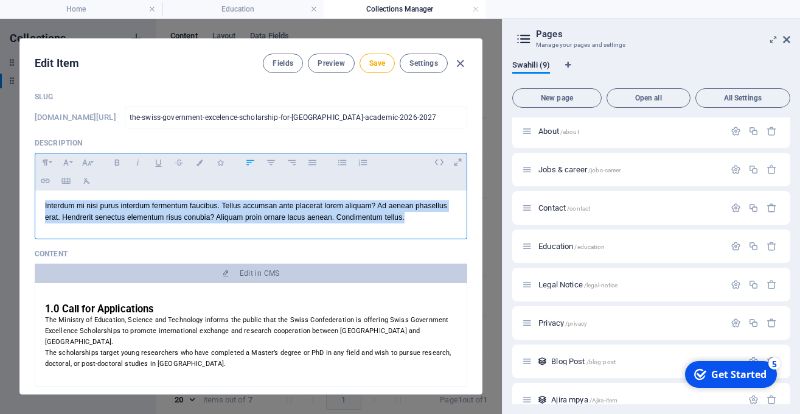
drag, startPoint x: 405, startPoint y: 219, endPoint x: 38, endPoint y: 206, distance: 367.2
click at [38, 206] on div "Interdum mi nisi purus interdum fermentum faucibus. Tellus accumsan ante placer…" at bounding box center [251, 212] width 432 height 43
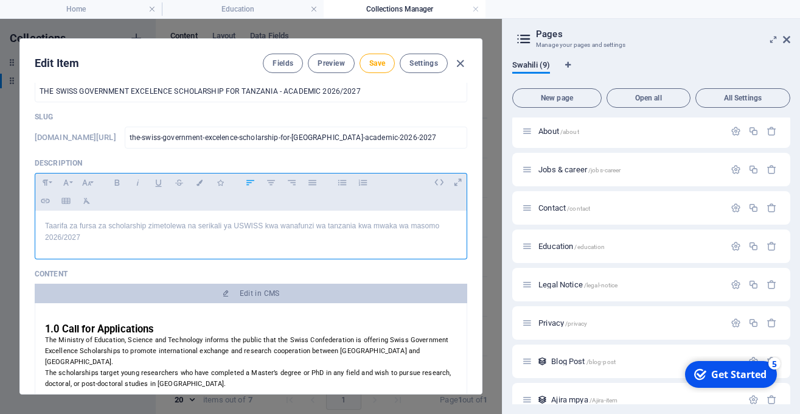
scroll to position [26, 0]
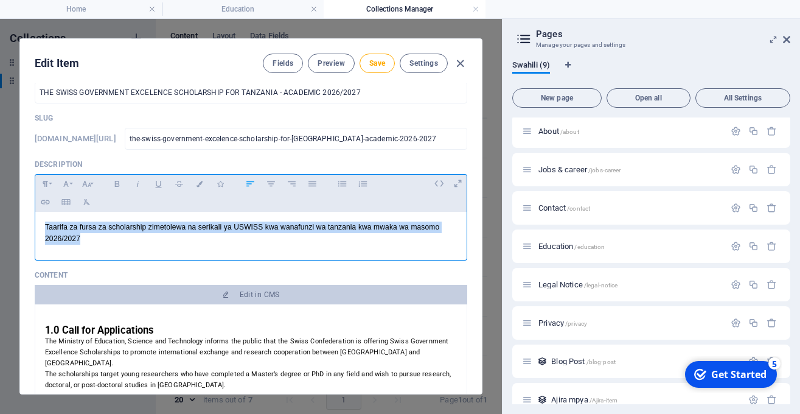
drag, startPoint x: 102, startPoint y: 246, endPoint x: 38, endPoint y: 224, distance: 67.2
click at [38, 224] on div "Taarifa za fursa za scholarship zimetolewa na serikali ya USWISS kwa wanafunzi …" at bounding box center [251, 233] width 432 height 43
click at [198, 187] on icon "button" at bounding box center [200, 184] width 10 height 6
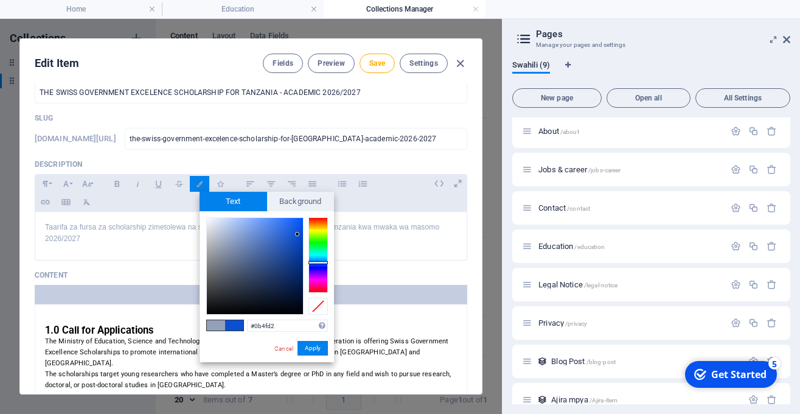
click at [298, 234] on div at bounding box center [255, 266] width 96 height 96
type input "#0c58ea"
click at [298, 225] on div at bounding box center [255, 266] width 96 height 96
click at [315, 343] on button "Apply" at bounding box center [313, 348] width 30 height 15
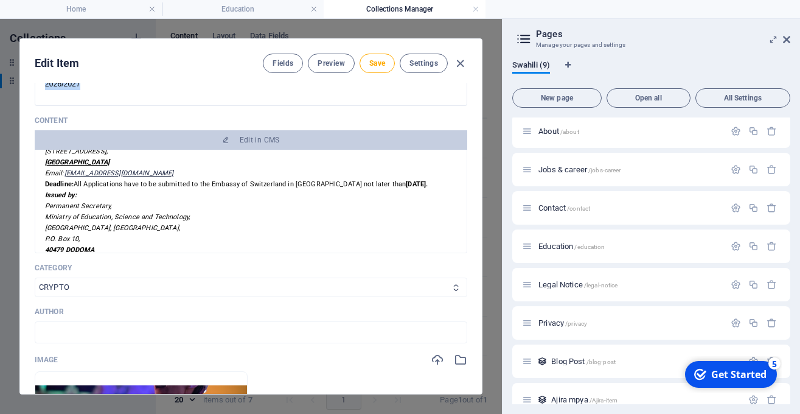
scroll to position [181, 0]
click at [35, 277] on select "NEWS CRYPTO CURRENCY AI ALL" at bounding box center [251, 286] width 433 height 19
select select "NEWS"
click option "NEWS" at bounding box center [0, 0] width 0 height 0
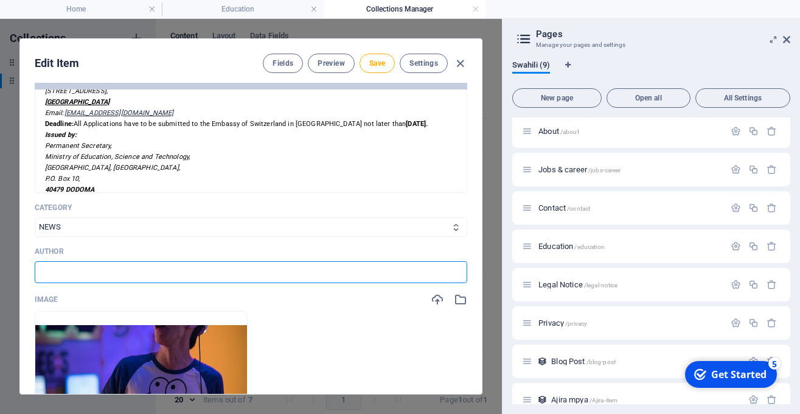
click at [330, 275] on input "text" at bounding box center [251, 272] width 433 height 22
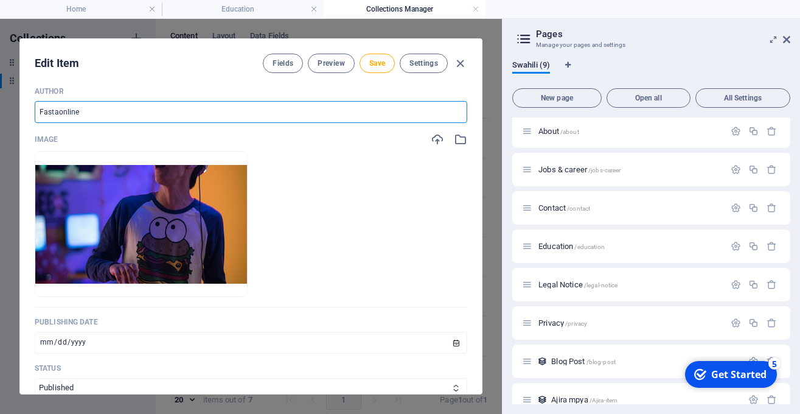
scroll to position [410, 0]
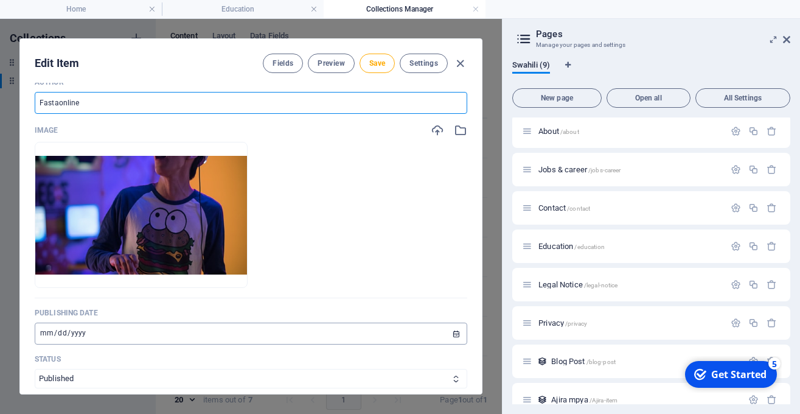
type input "Fastaonline"
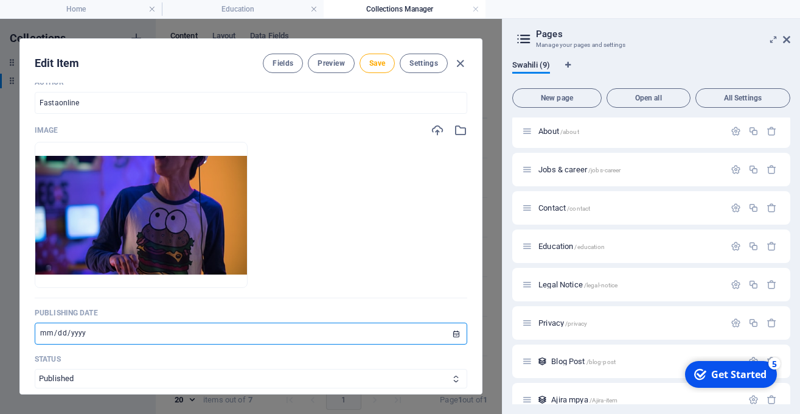
click at [461, 331] on input "2022-03-15" at bounding box center [251, 334] width 433 height 22
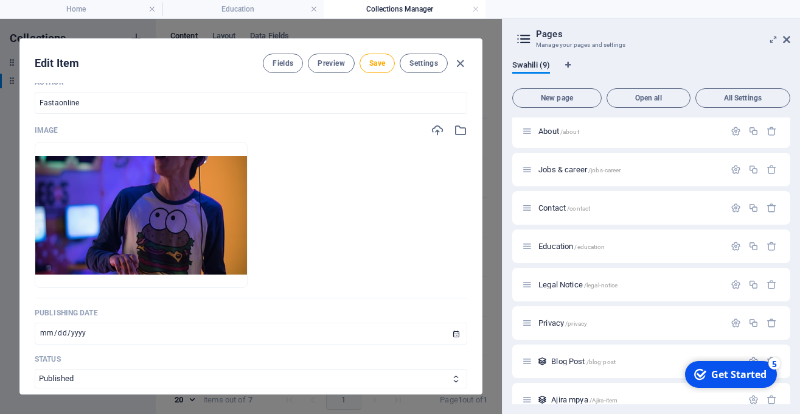
click at [231, 349] on div "Name THE SWISS GOVERNMENT EXCELENCE SCHOLARSHIP FOR TANZANIA - ACADEMIC 2026/20…" at bounding box center [251, 87] width 433 height 808
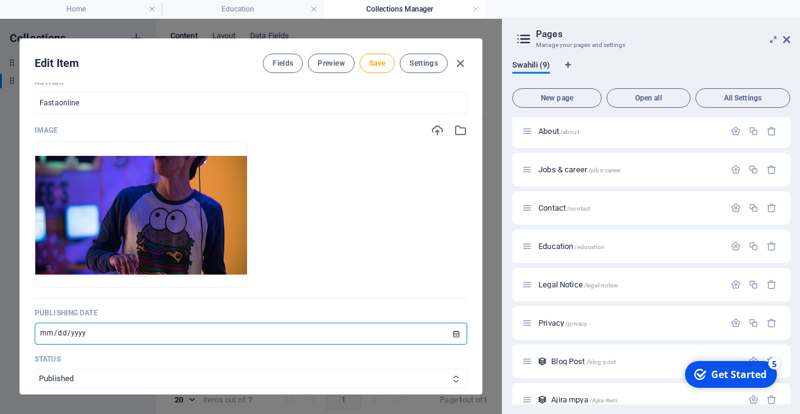
click at [47, 330] on input "2025-08-15" at bounding box center [251, 334] width 433 height 22
type input "[DATE]"
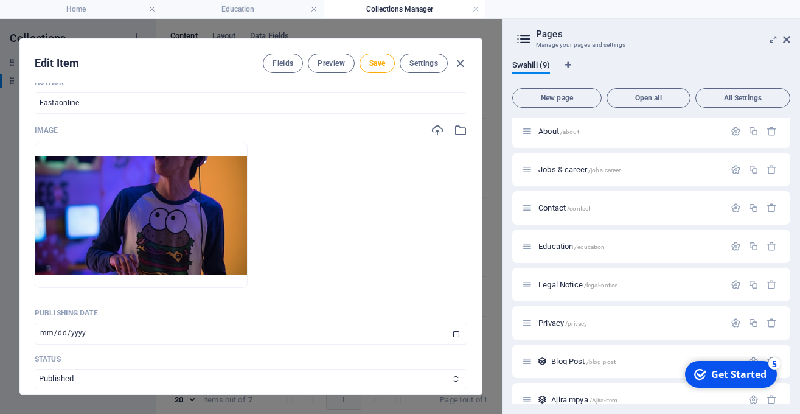
click at [148, 321] on div "Publishing Date 2025-08-28 ​" at bounding box center [251, 326] width 433 height 37
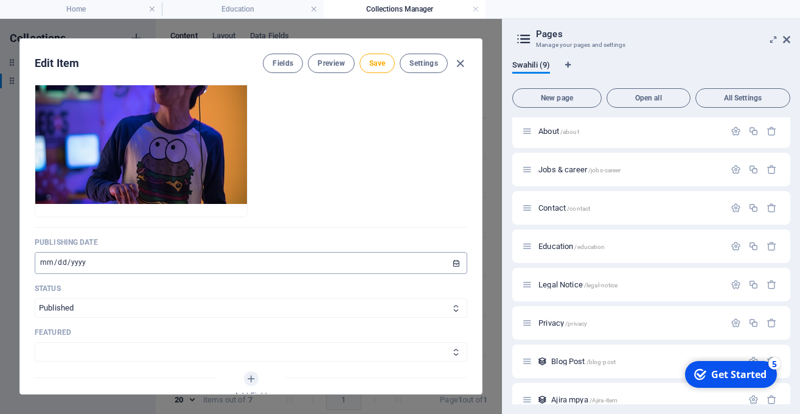
scroll to position [481, 0]
click at [35, 298] on select "Published Draft" at bounding box center [251, 307] width 433 height 19
click at [260, 312] on select "Published Draft" at bounding box center [251, 307] width 433 height 19
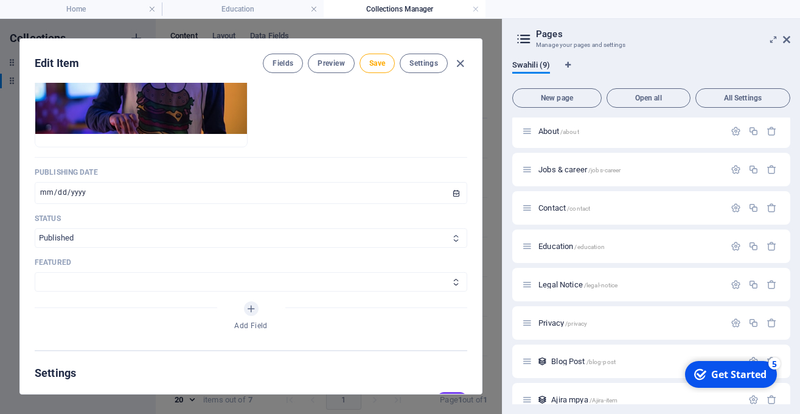
scroll to position [551, 0]
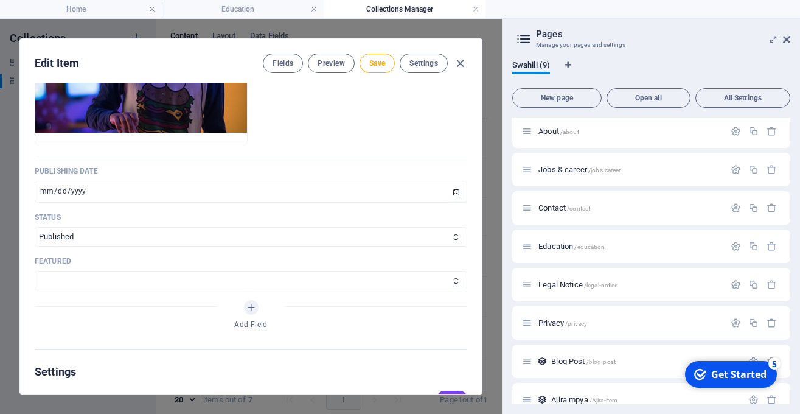
click at [35, 271] on select "FEATURED NOT FEATURED" at bounding box center [251, 280] width 433 height 19
select select "FEATURED"
click option "FEATURED" at bounding box center [0, 0] width 0 height 0
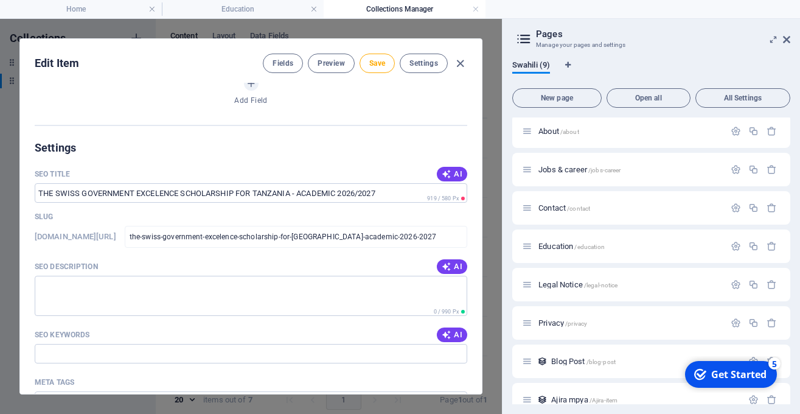
scroll to position [778, 0]
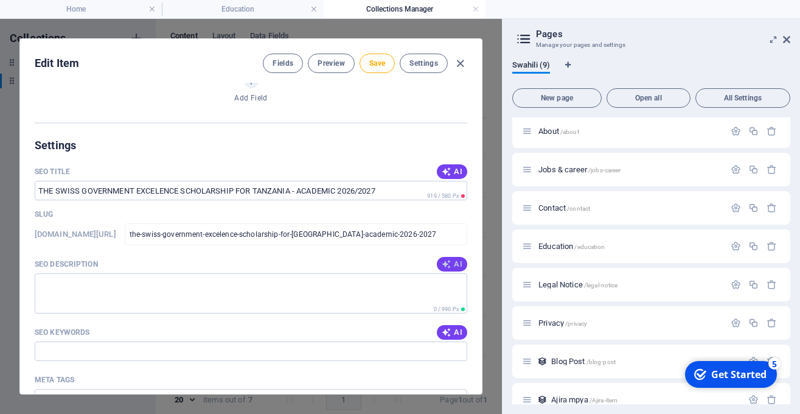
click at [459, 263] on span "AI" at bounding box center [452, 264] width 21 height 10
type textarea "Unlock your potential! Apply for the Swiss Government Excellence Scholarships 2…"
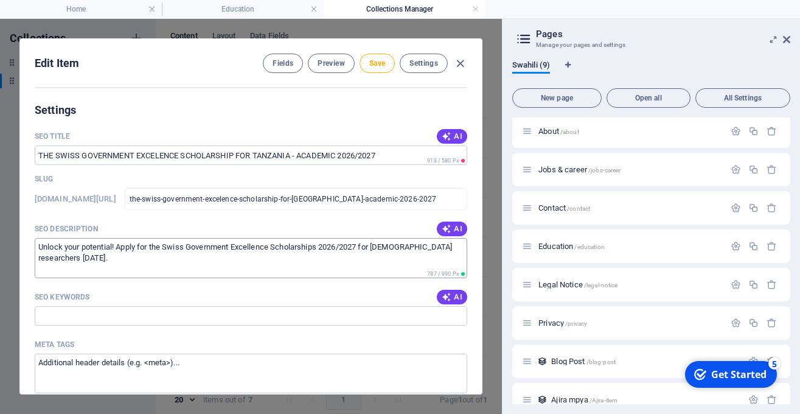
scroll to position [823, 0]
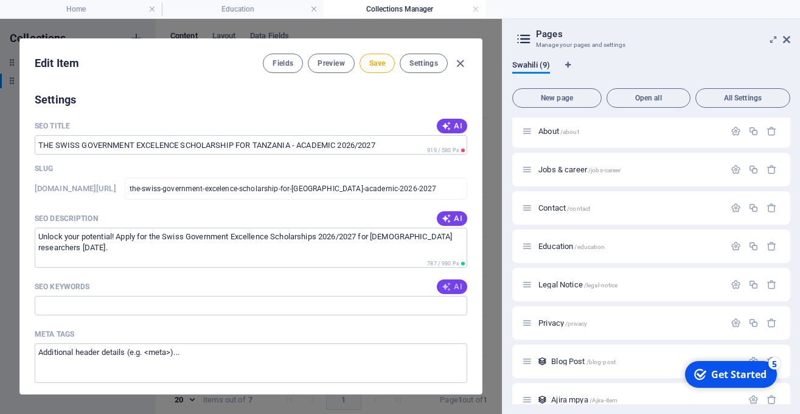
click at [455, 287] on span "AI" at bounding box center [452, 287] width 21 height 10
type input "Swiss Government Excellence Scholarship, Tanzania scholarships 2026/2027, PhD s…"
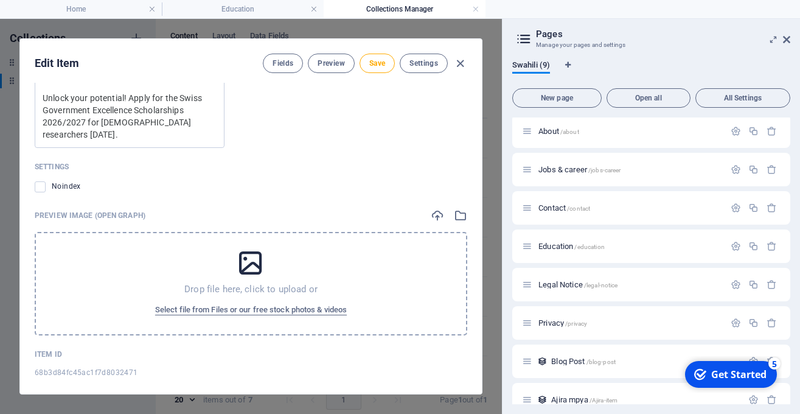
scroll to position [5, 0]
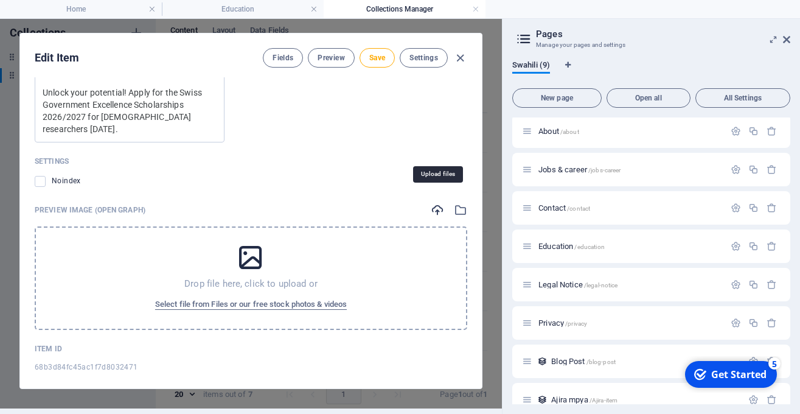
click at [441, 203] on icon "button" at bounding box center [437, 209] width 13 height 13
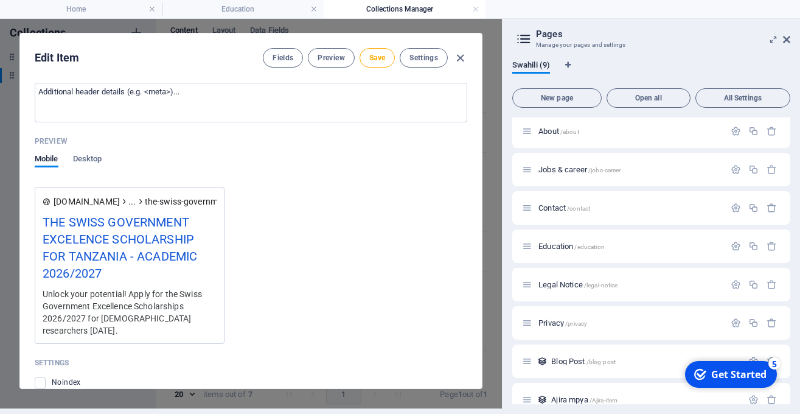
scroll to position [1027, 0]
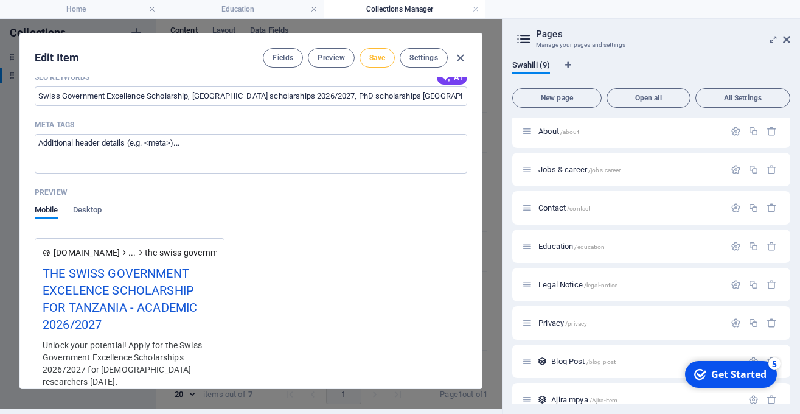
click at [378, 61] on span "Save" at bounding box center [377, 58] width 16 height 10
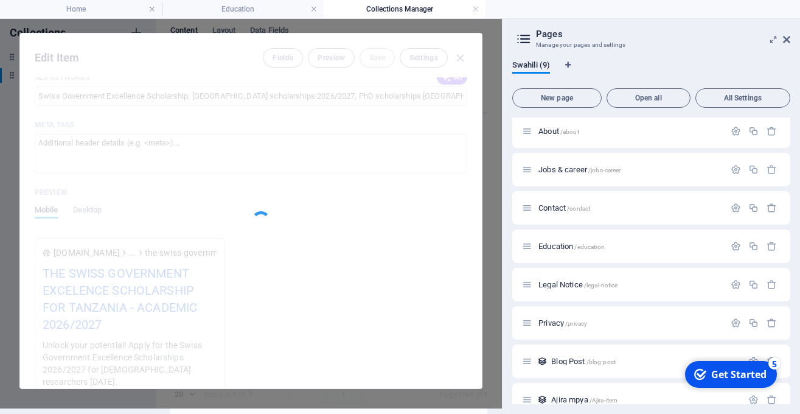
type input "the-swiss-government-excelence-scholarship-for-tanzania-academic-2026-2027"
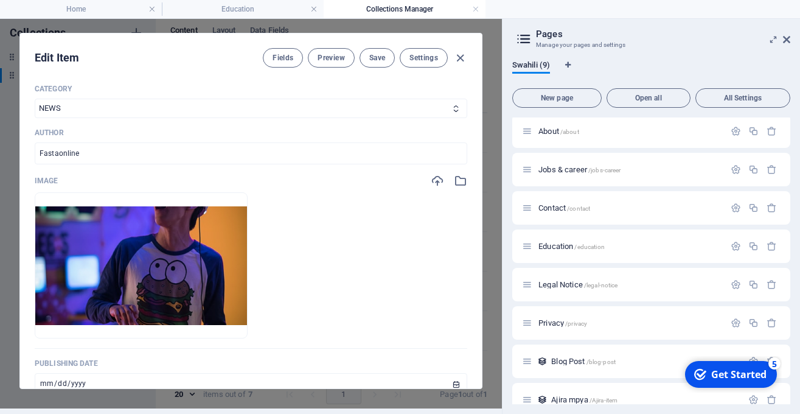
scroll to position [351, 0]
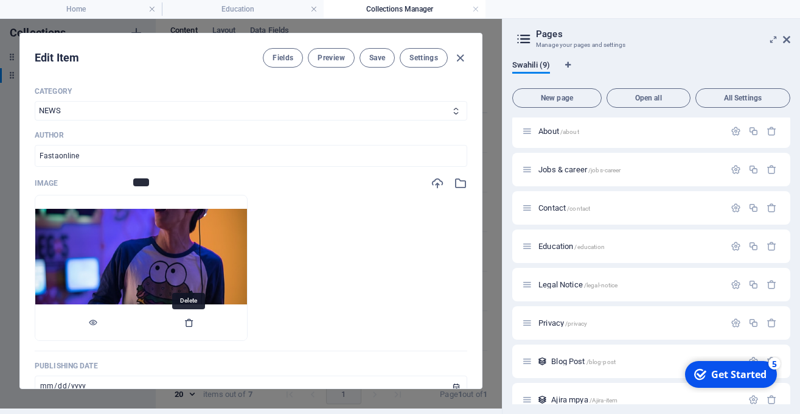
click at [189, 323] on icon "button" at bounding box center [189, 323] width 10 height 10
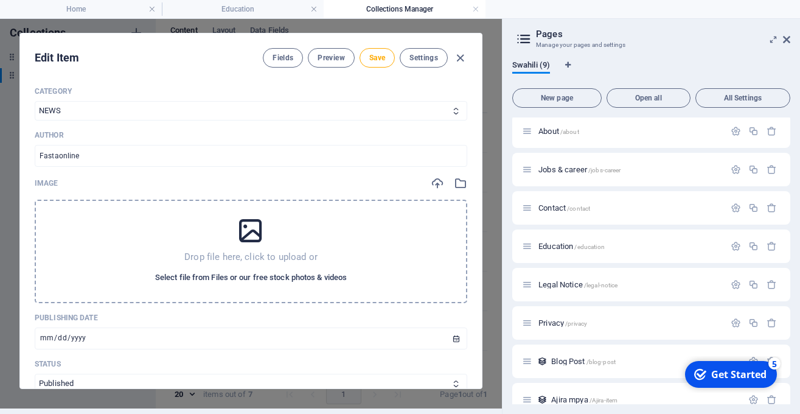
click at [278, 273] on span "Select file from Files or our free stock photos & videos" at bounding box center [251, 277] width 192 height 15
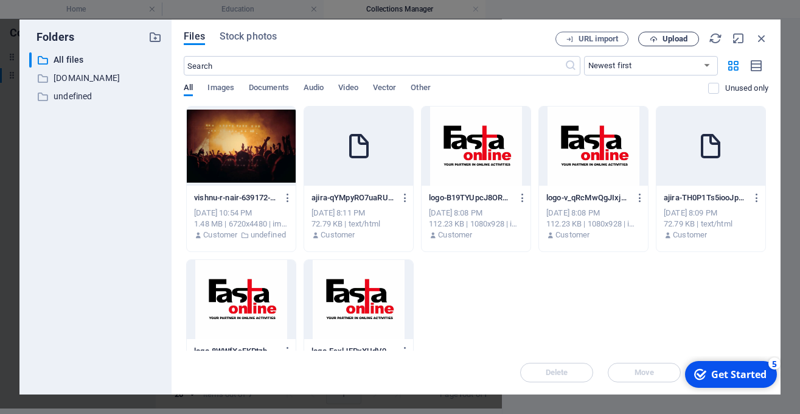
click at [683, 41] on span "Upload" at bounding box center [675, 38] width 25 height 7
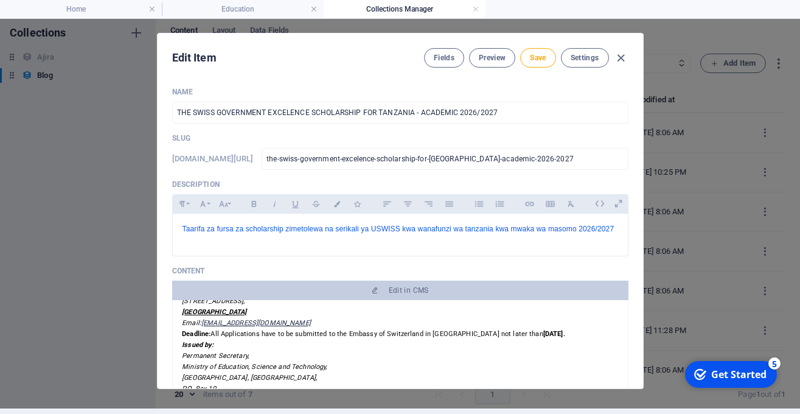
scroll to position [0, 0]
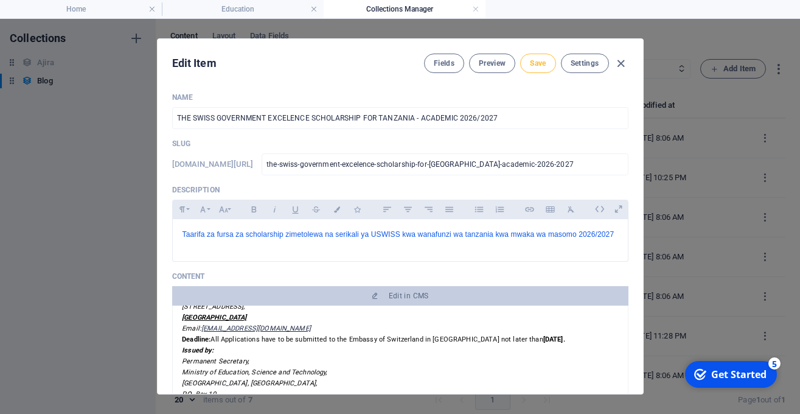
click at [548, 64] on button "Save" at bounding box center [537, 63] width 35 height 19
click at [620, 65] on icon "button" at bounding box center [621, 64] width 14 height 14
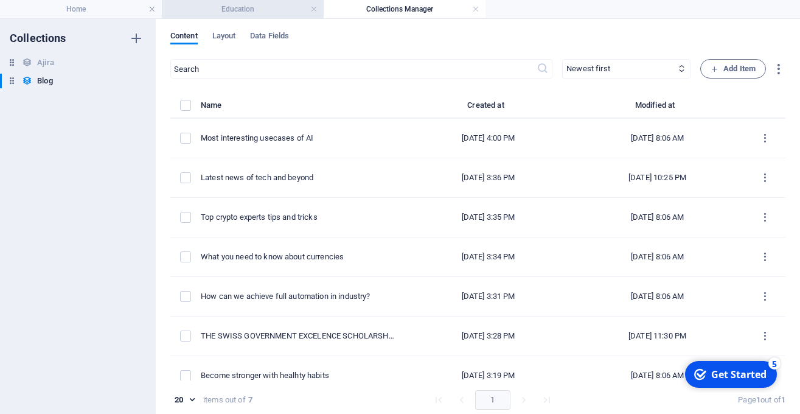
click at [267, 8] on h4 "Education" at bounding box center [243, 8] width 162 height 13
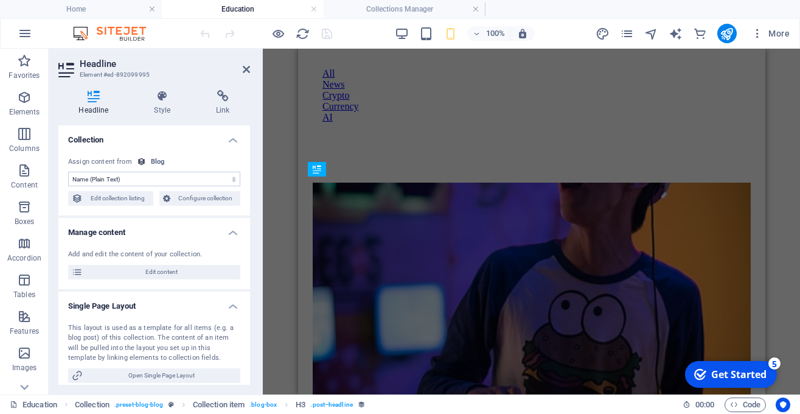
scroll to position [669, 0]
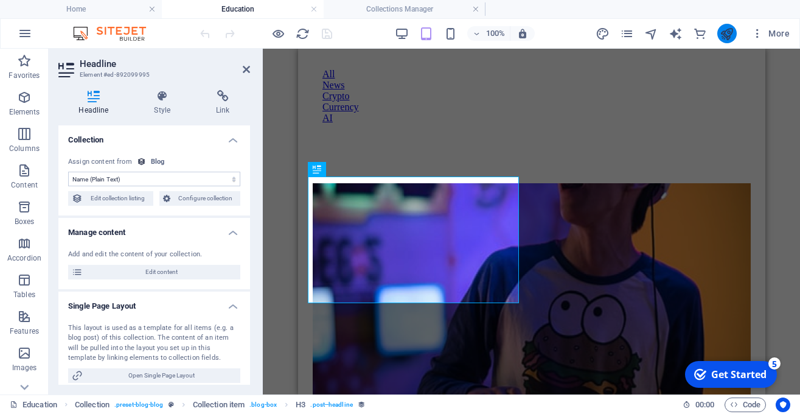
click at [726, 43] on button "publish" at bounding box center [727, 33] width 19 height 19
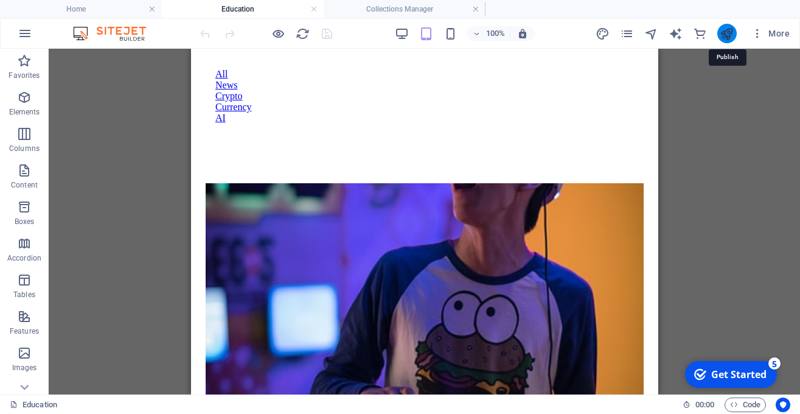
click at [727, 36] on icon "publish" at bounding box center [727, 34] width 14 height 14
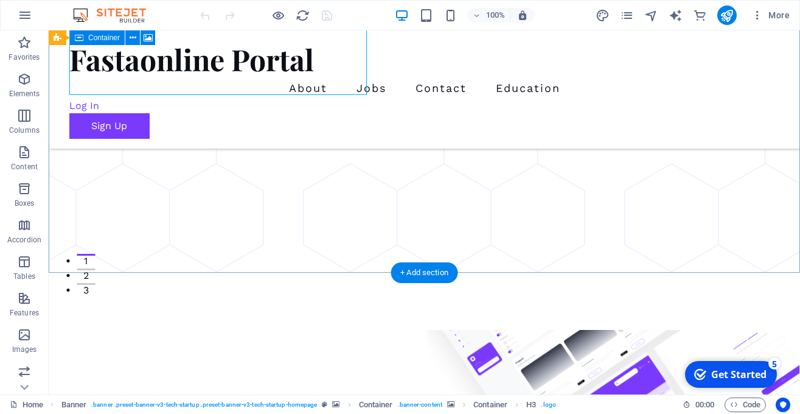
scroll to position [116, 0]
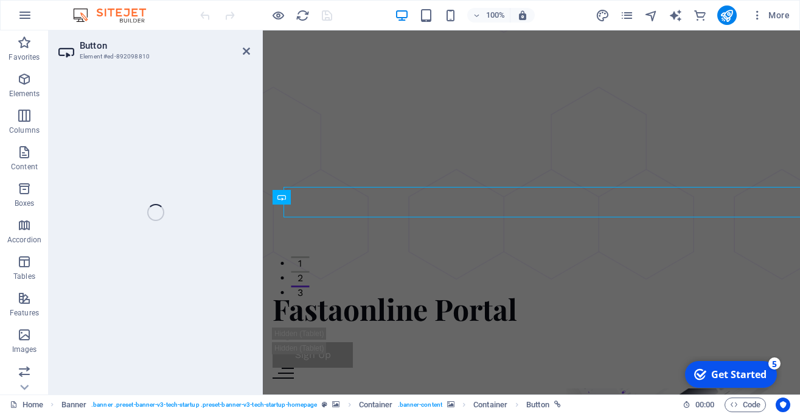
select select "px"
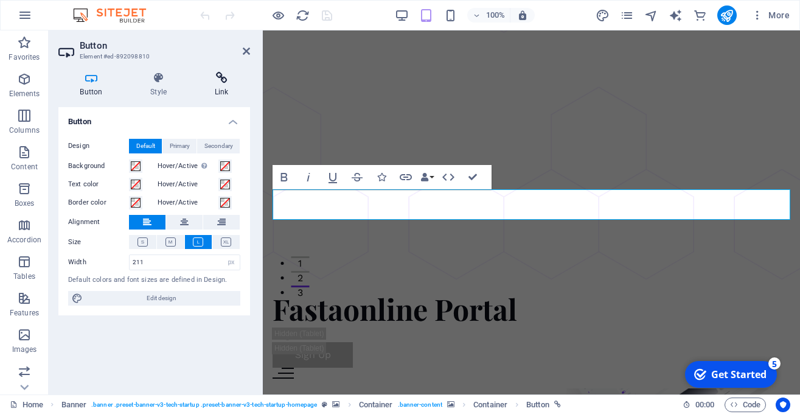
click at [221, 79] on icon at bounding box center [221, 78] width 57 height 12
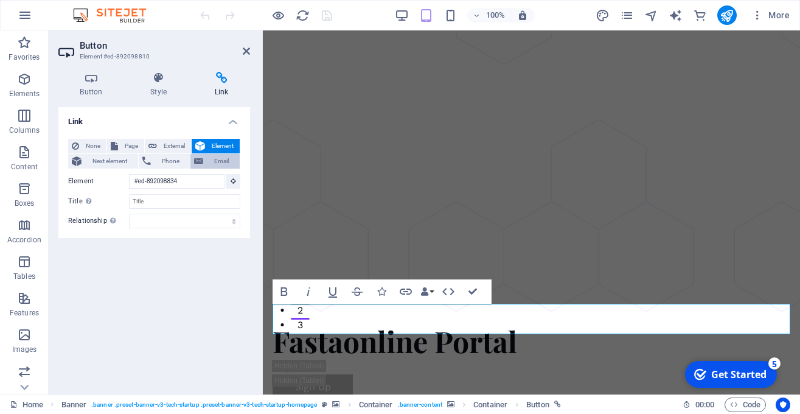
scroll to position [1, 0]
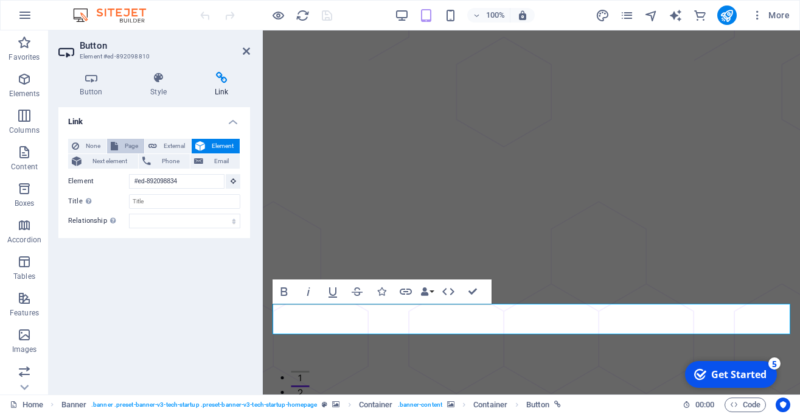
click at [129, 145] on span "Page" at bounding box center [131, 146] width 19 height 15
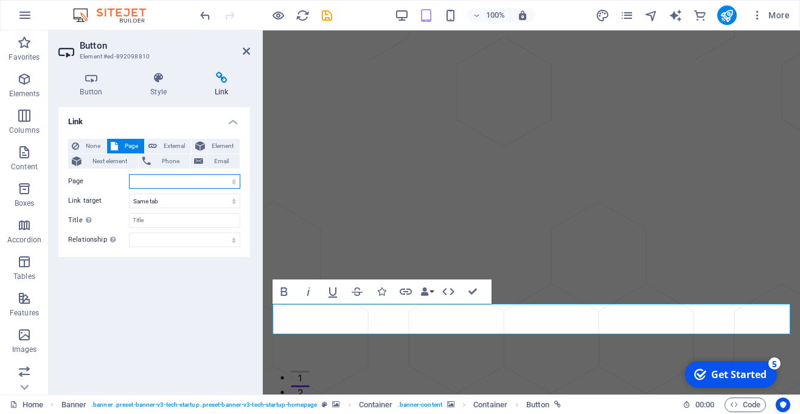
select select "2"
click option "Jobs &amp; career" at bounding box center [0, 0] width 0 height 0
click at [206, 222] on input "Title Additional link description, should not be the same as the link text. The…" at bounding box center [184, 220] width 111 height 15
type input "Ajira mpya"
click at [204, 299] on div "Link None Page External Element Next element Phone Email Page Home About Jobs &…" at bounding box center [154, 246] width 192 height 278
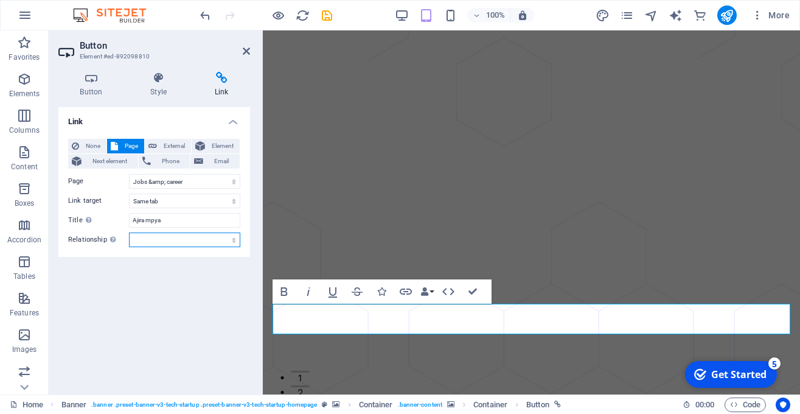
click at [129, 232] on select "alternate author bookmark external help license next nofollow noreferrer noopen…" at bounding box center [184, 239] width 111 height 15
click at [99, 316] on div "Link None Page External Element Next element Phone Email Page Home About Jobs &…" at bounding box center [154, 246] width 192 height 278
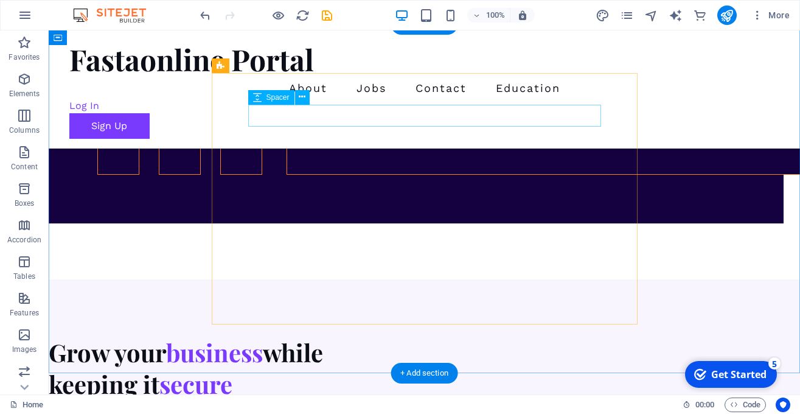
scroll to position [4082, 0]
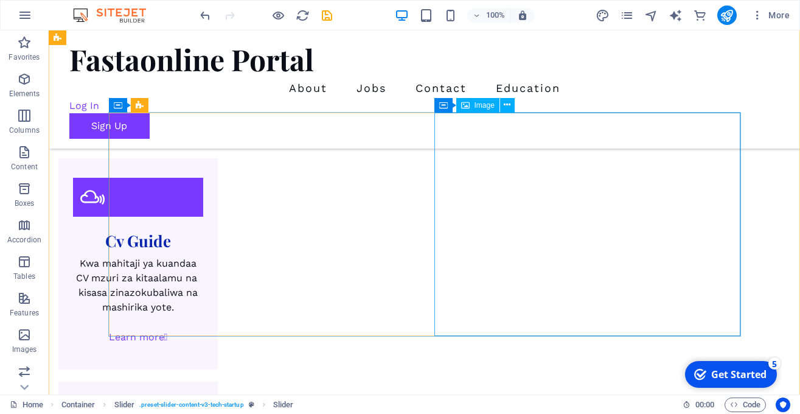
scroll to position [1488, 0]
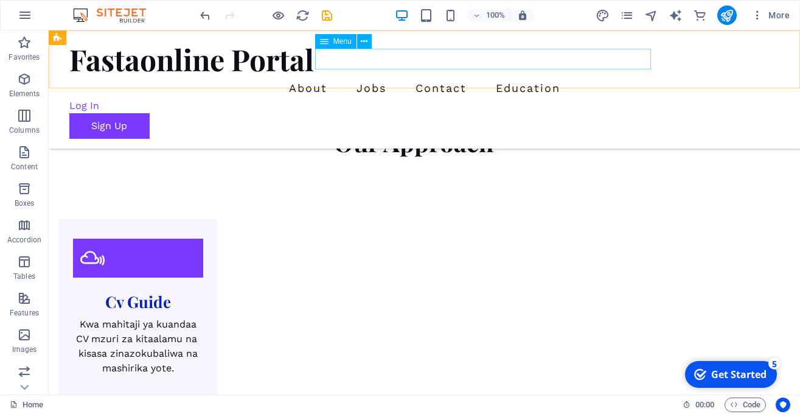
click at [593, 78] on nav "About Jobs Contact Education" at bounding box center [424, 88] width 711 height 21
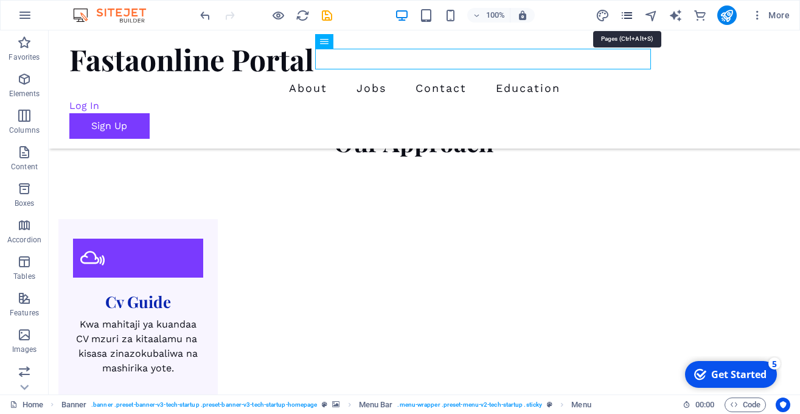
click at [629, 14] on icon "pages" at bounding box center [627, 16] width 14 height 14
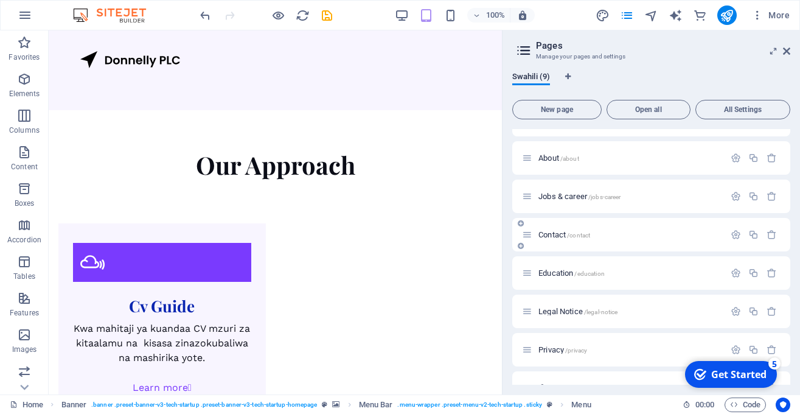
scroll to position [27, 0]
click at [558, 272] on span "Education /education" at bounding box center [572, 272] width 66 height 9
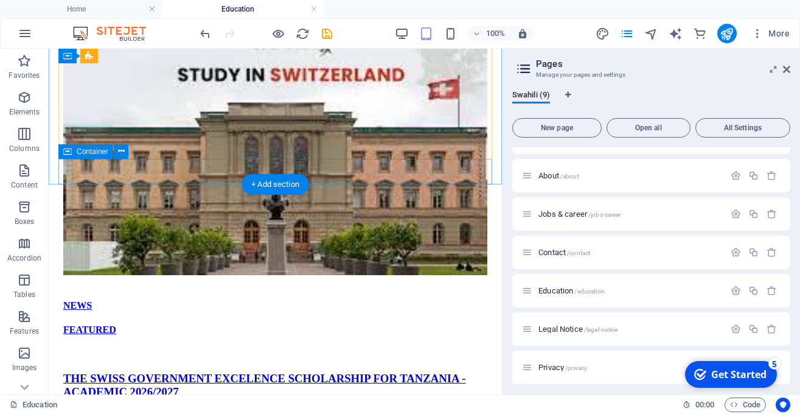
scroll to position [173, 0]
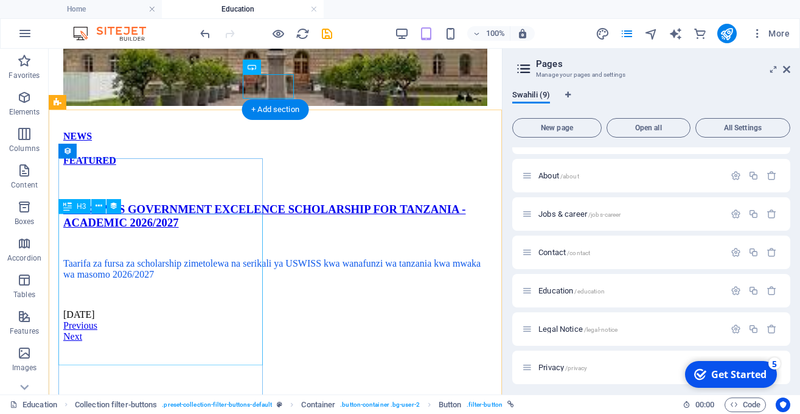
scroll to position [341, 0]
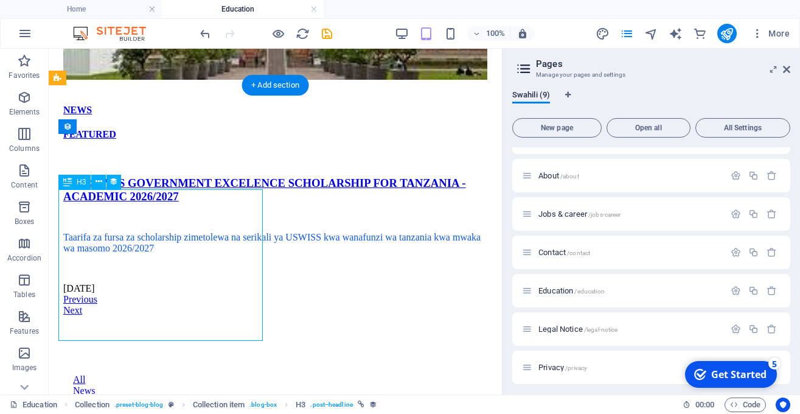
scroll to position [368, 0]
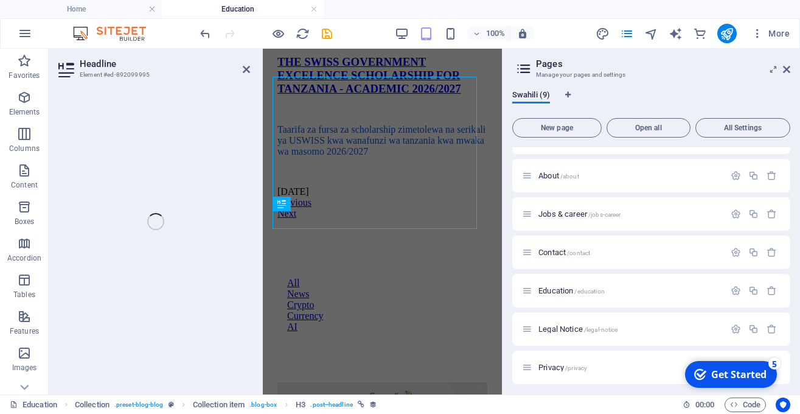
scroll to position [385, 0]
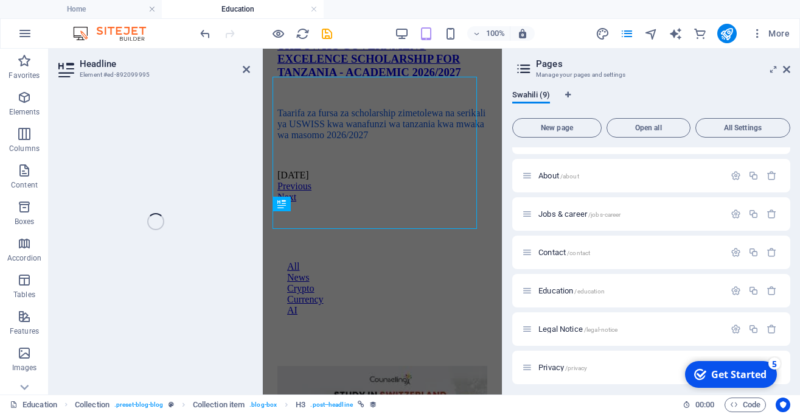
select select "name"
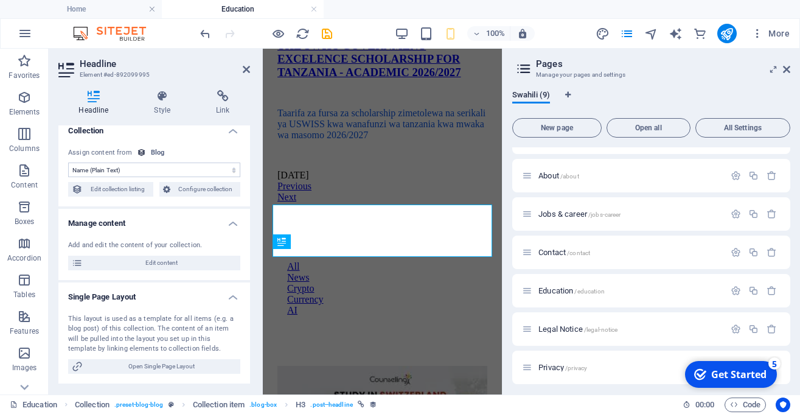
scroll to position [0, 0]
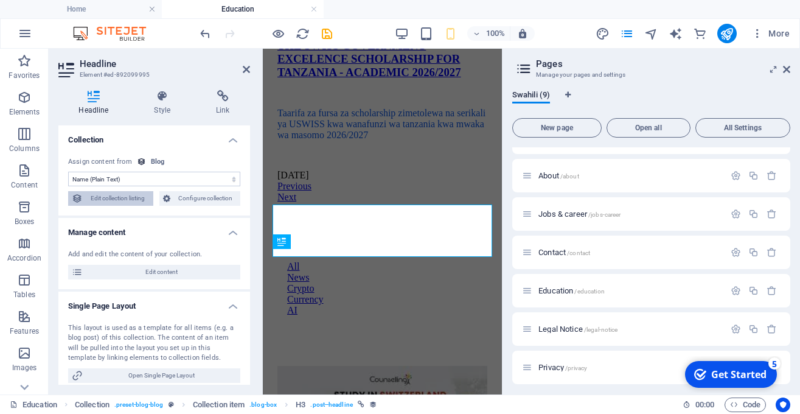
click at [131, 202] on span "Edit collection listing" at bounding box center [117, 198] width 63 height 15
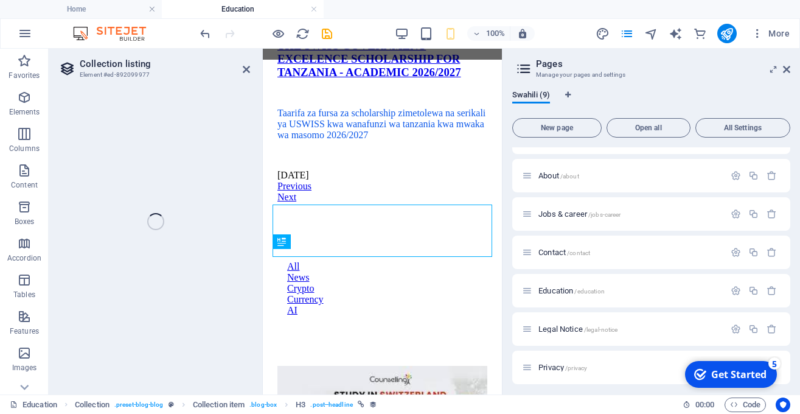
select select "68b3d84fc45ac1f7d8032470"
select select "columns.publishing_date_DESC"
select select "columns.status"
select select "columns.publishing_date"
select select "past"
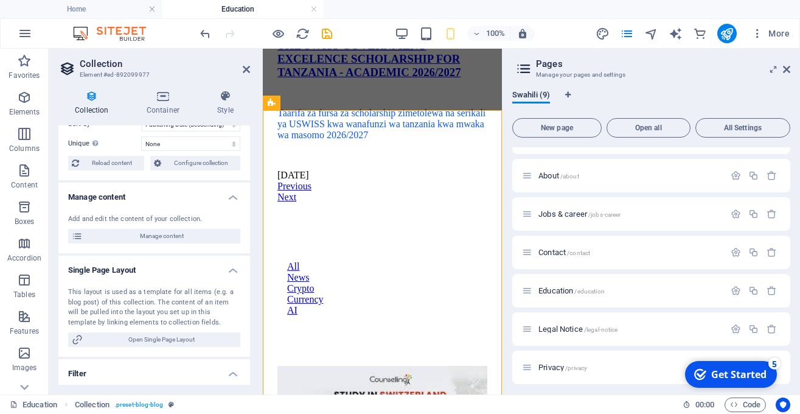
scroll to position [18, 0]
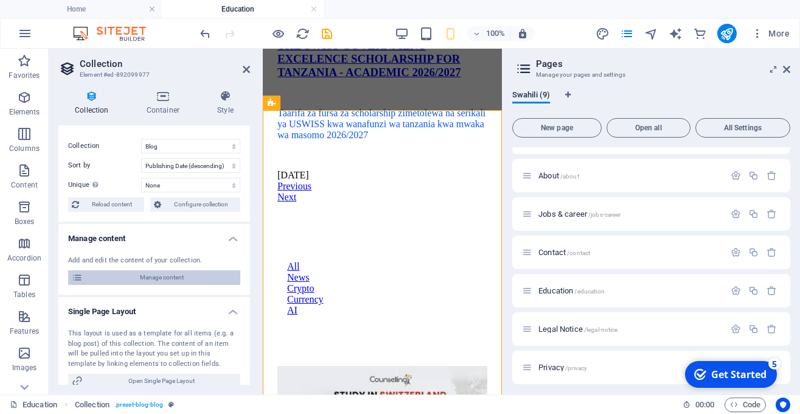
click at [192, 273] on span "Manage content" at bounding box center [161, 277] width 150 height 15
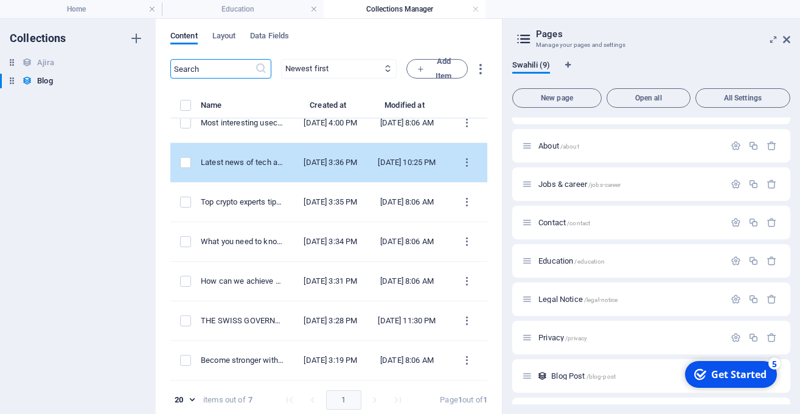
scroll to position [0, 0]
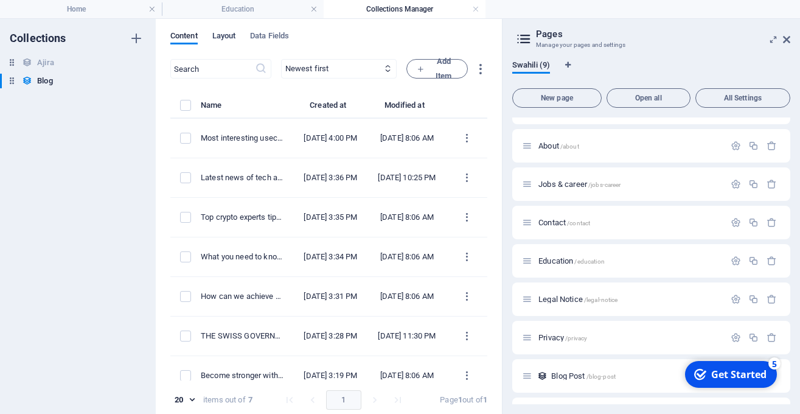
click at [230, 34] on span "Layout" at bounding box center [224, 37] width 24 height 17
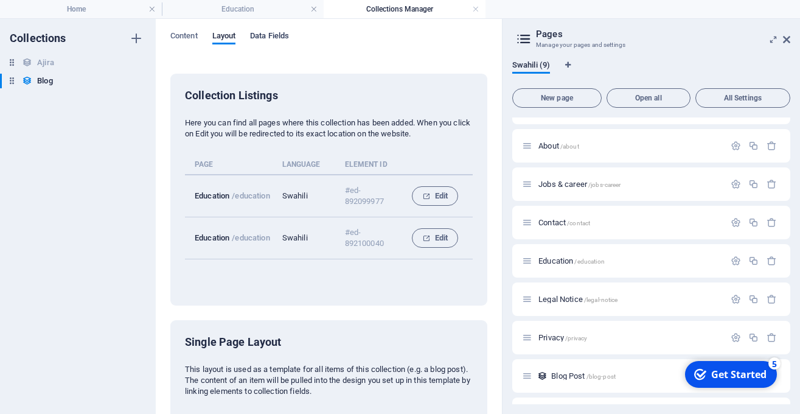
click at [260, 34] on span "Data Fields" at bounding box center [269, 37] width 39 height 17
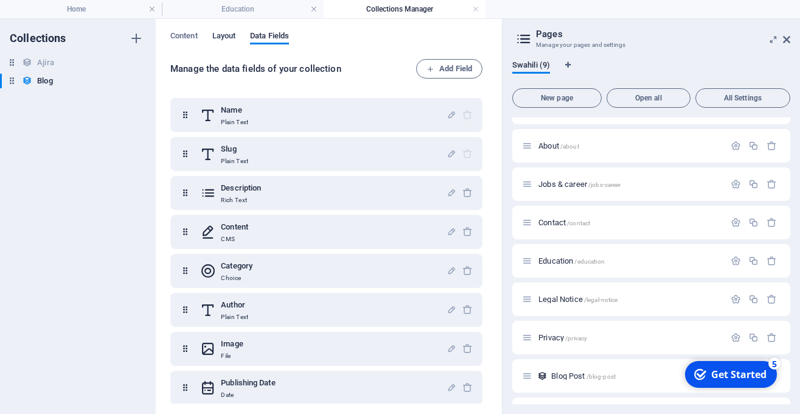
click at [232, 33] on span "Layout" at bounding box center [224, 37] width 24 height 17
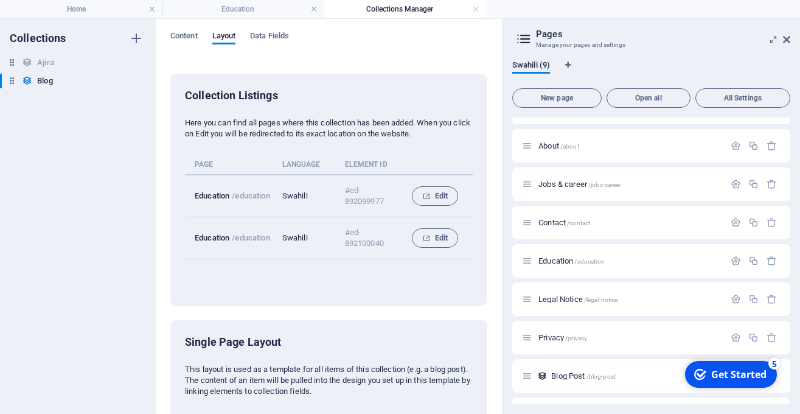
click at [187, 29] on div "Content Layout Data Fields Collection Listings Here you can find all pages wher…" at bounding box center [329, 216] width 346 height 395
click at [187, 33] on span "Content" at bounding box center [183, 37] width 27 height 17
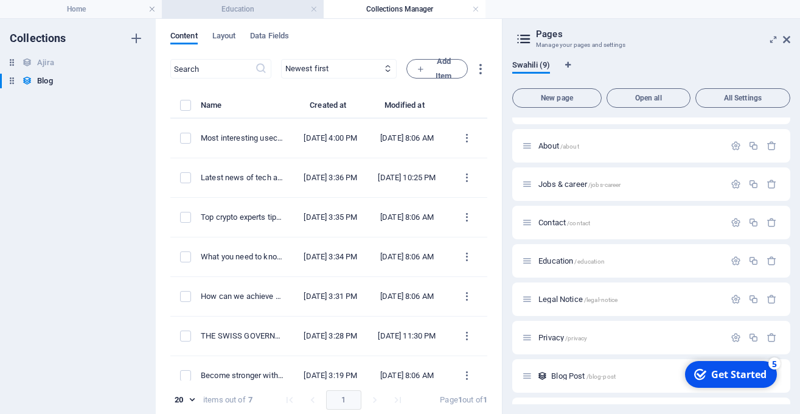
click at [219, 14] on h4 "Education" at bounding box center [243, 8] width 162 height 13
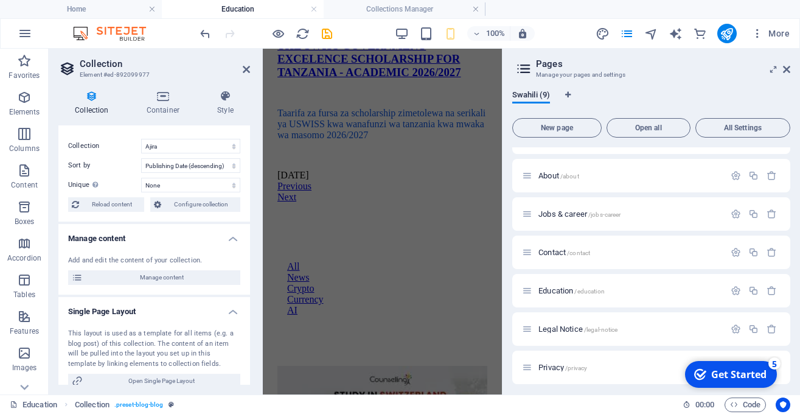
scroll to position [384, 0]
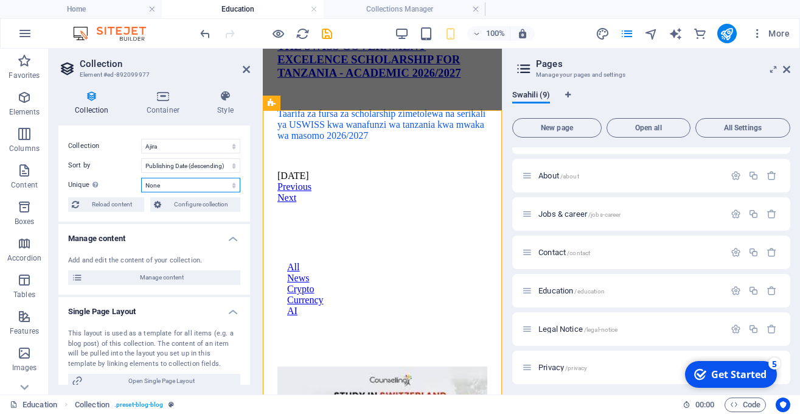
click at [141, 178] on select "None Name Slug Description Content Category Author Image Publishing Date Status…" at bounding box center [190, 185] width 99 height 15
click at [237, 186] on select "None Name Slug Description Content Category Author Image Publishing Date Status…" at bounding box center [190, 185] width 99 height 15
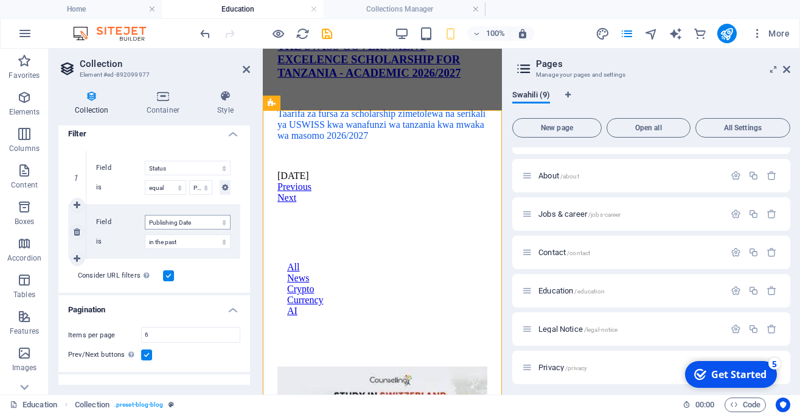
scroll to position [302, 0]
click at [145, 232] on select "in the past in the future before before or at after after or at" at bounding box center [188, 239] width 86 height 15
click at [211, 240] on select "in the past in the future before before or at after after or at" at bounding box center [188, 239] width 86 height 15
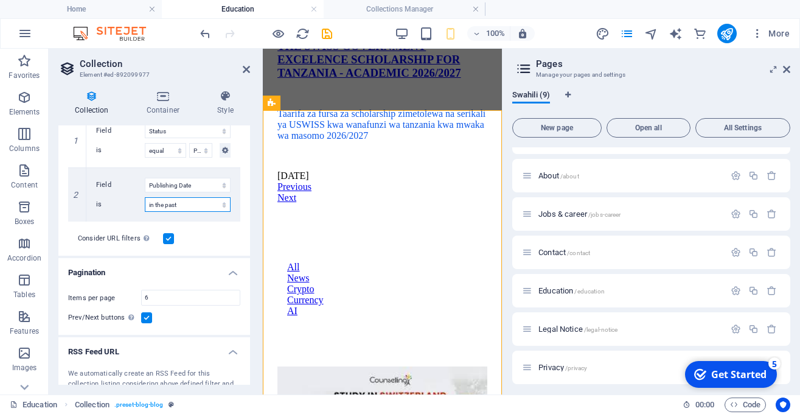
scroll to position [370, 0]
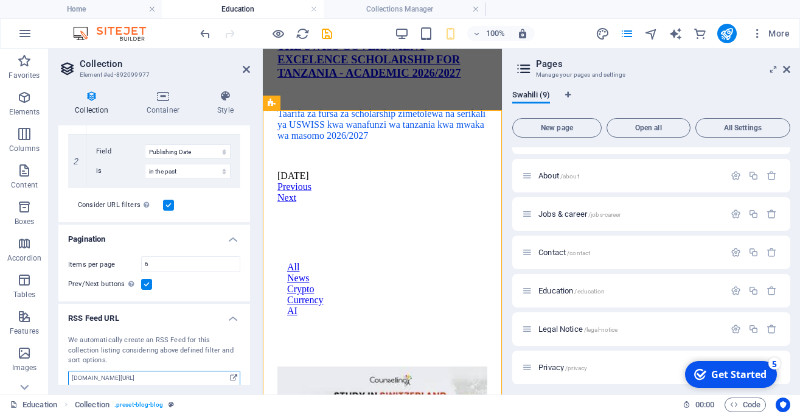
click at [201, 371] on input "www.example.com/blog/892099977.xml" at bounding box center [154, 378] width 172 height 15
click at [233, 371] on icon at bounding box center [233, 377] width 7 height 13
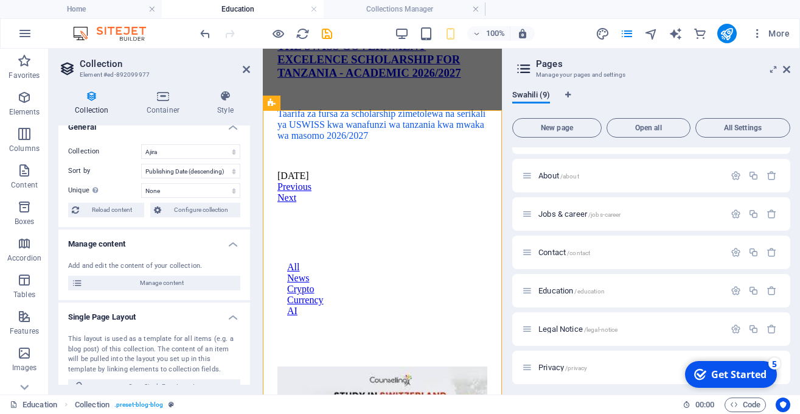
scroll to position [0, 0]
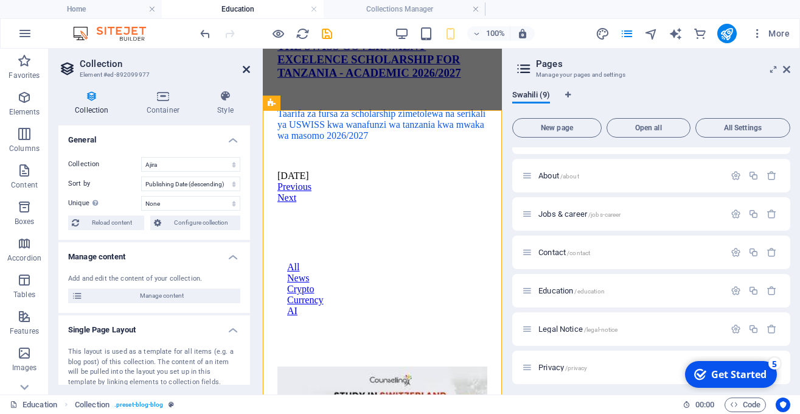
click at [248, 65] on icon at bounding box center [246, 70] width 7 height 10
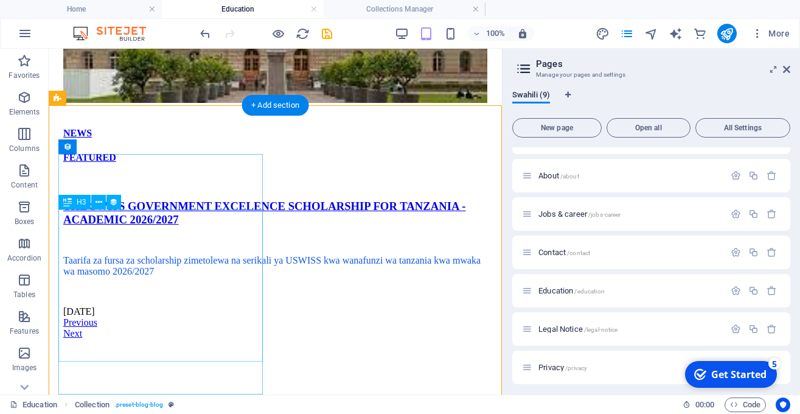
scroll to position [347, 0]
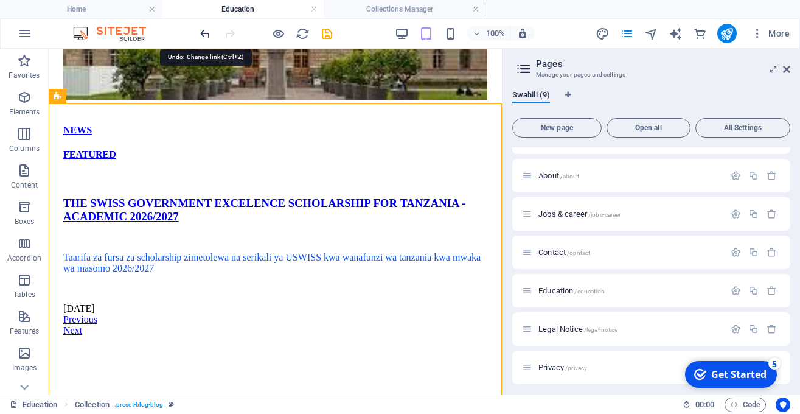
click at [201, 31] on icon "undo" at bounding box center [205, 34] width 14 height 14
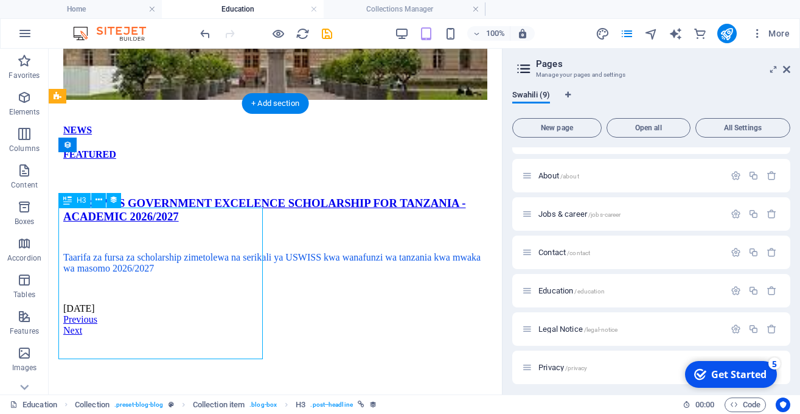
select select "name"
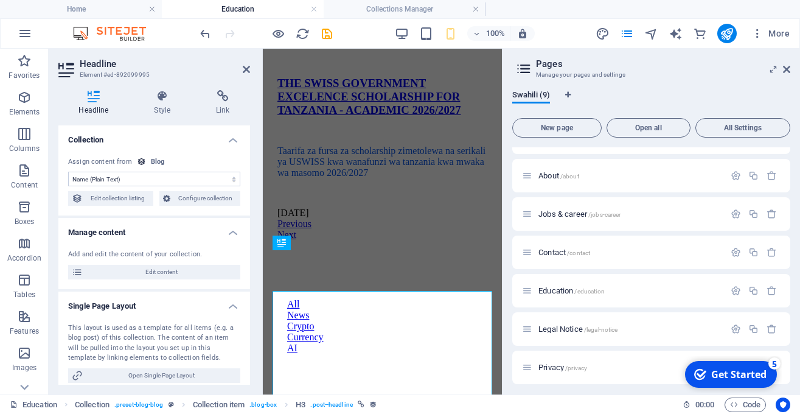
scroll to position [358, 0]
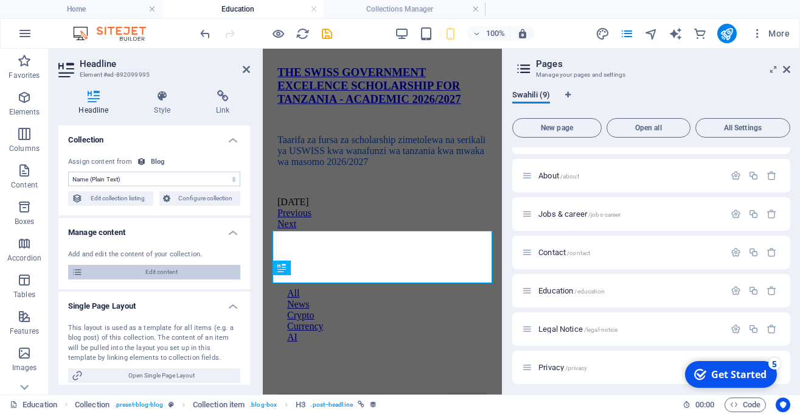
click at [190, 268] on span "Edit content" at bounding box center [161, 272] width 150 height 15
select select "NEWS"
select select "FEATURED"
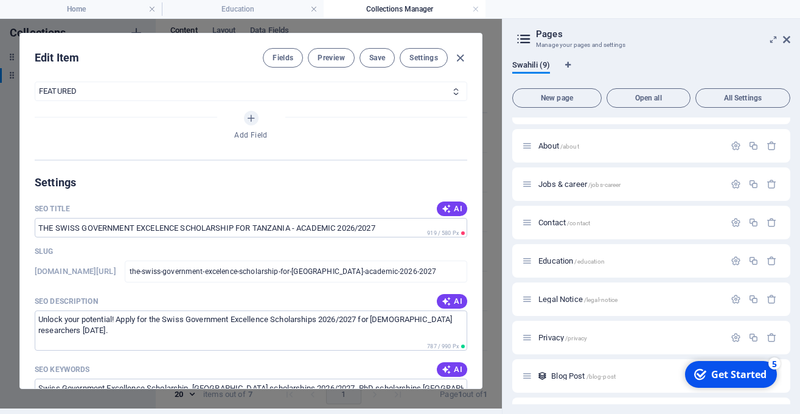
scroll to position [624, 0]
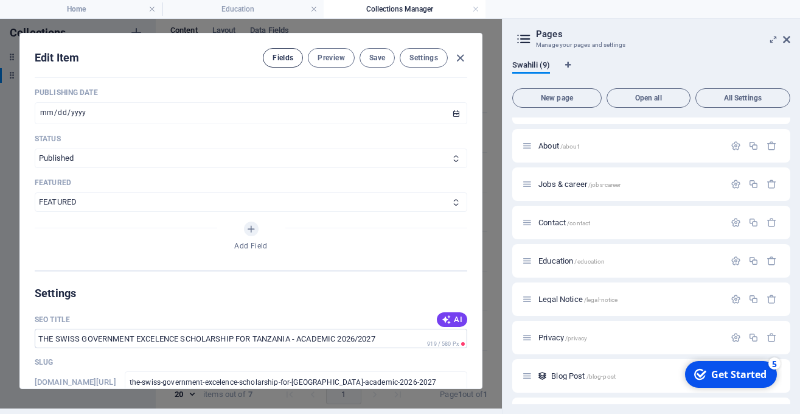
click at [291, 58] on span "Fields" at bounding box center [283, 58] width 21 height 10
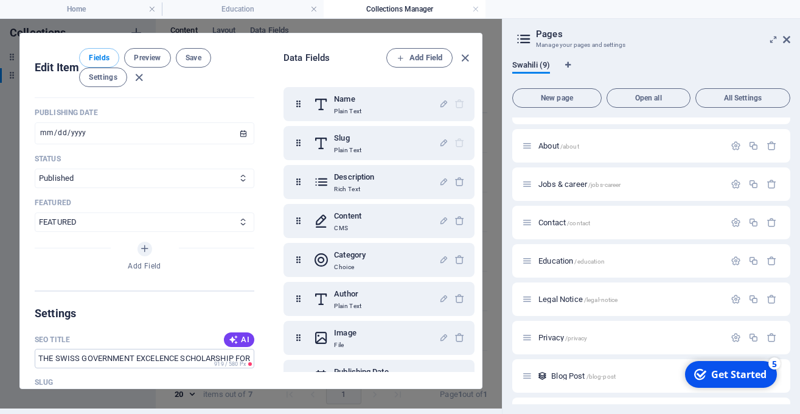
scroll to position [0, 0]
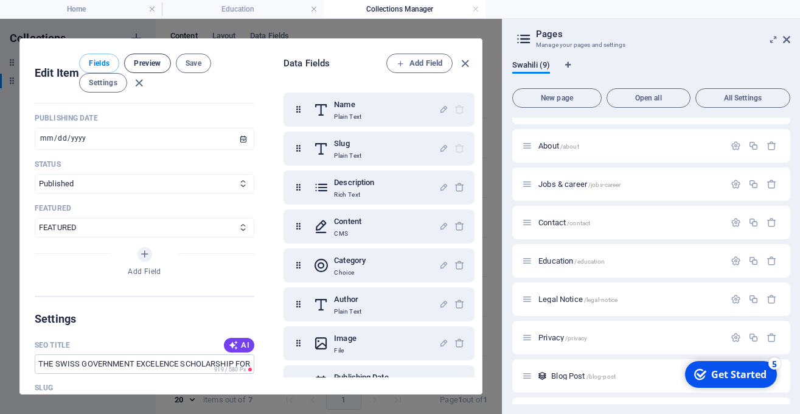
click at [159, 65] on span "Preview" at bounding box center [147, 63] width 27 height 10
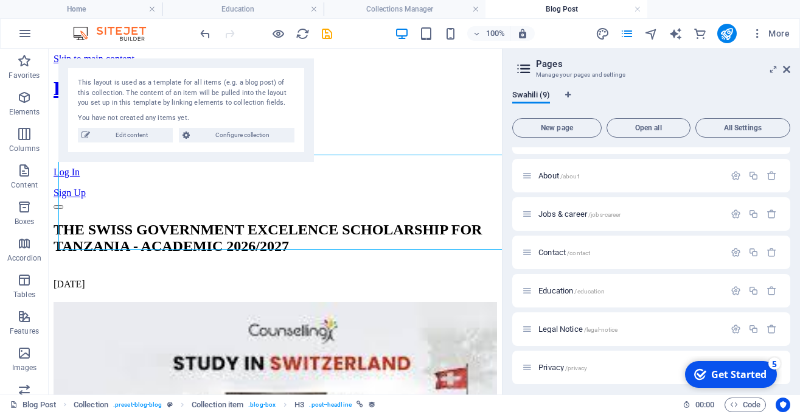
select select "68b3d84fc45ac1f7d8032471"
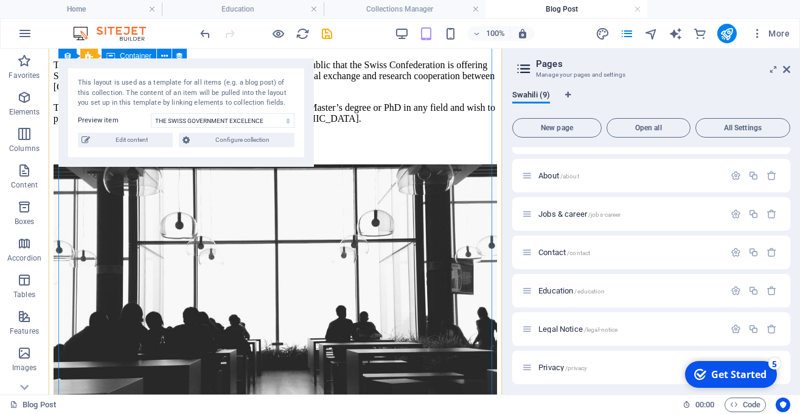
scroll to position [625, 0]
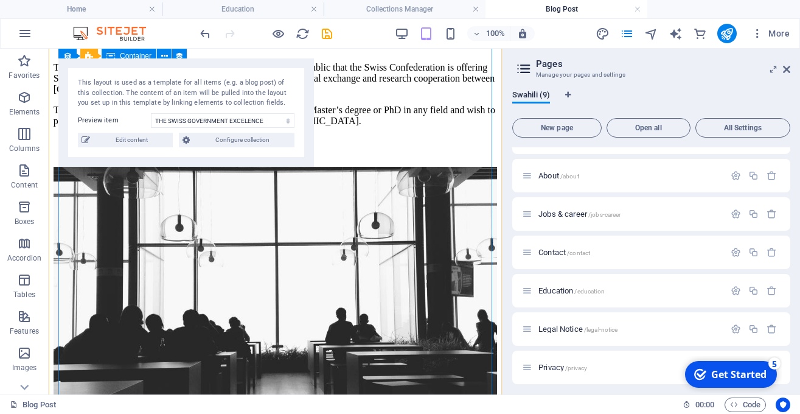
click at [362, 231] on figure at bounding box center [276, 298] width 444 height 263
select select "content"
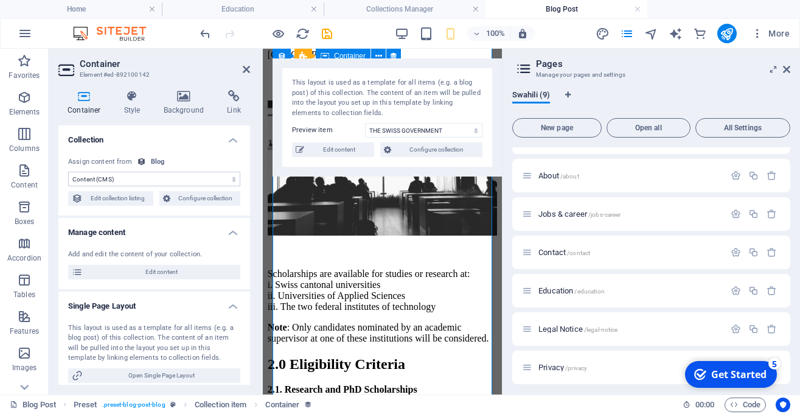
click at [358, 237] on figure at bounding box center [382, 168] width 229 height 137
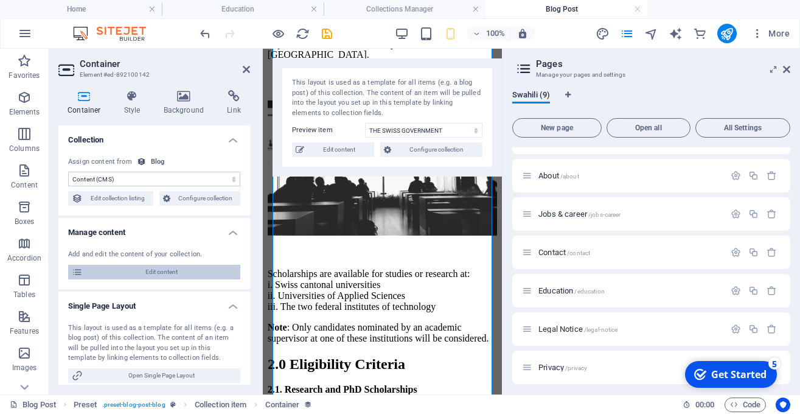
click at [214, 267] on span "Edit content" at bounding box center [161, 272] width 150 height 15
type input "2025-08-28"
type input "the-swiss-government-excelence-scholarship-for-tanzania-academic-2026-2027"
type textarea "Unlock your potential! Apply for the Swiss Government Excellence Scholarships 2…"
type input "Swiss Government Excellence Scholarship, Tanzania scholarships 2026/2027, PhD s…"
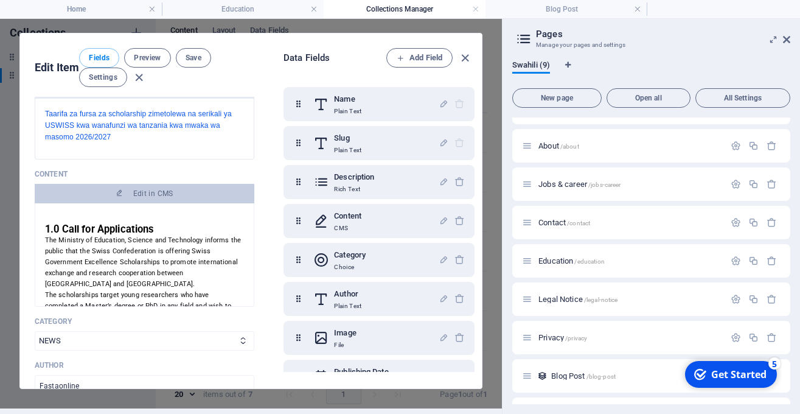
scroll to position [187, 0]
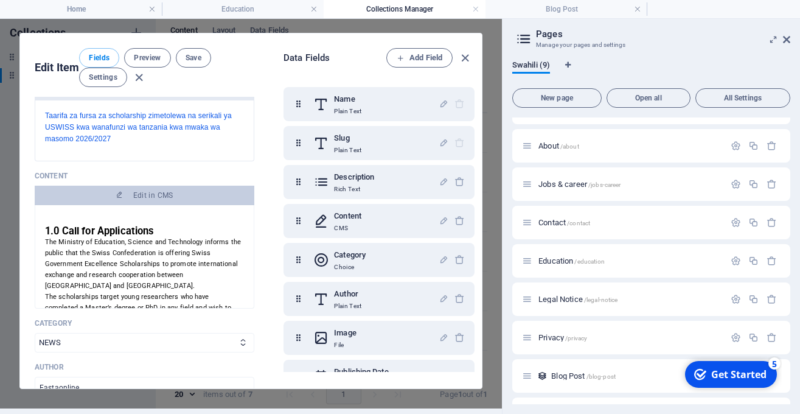
click at [167, 236] on h2 "1.0 Call for Applications" at bounding box center [144, 231] width 199 height 11
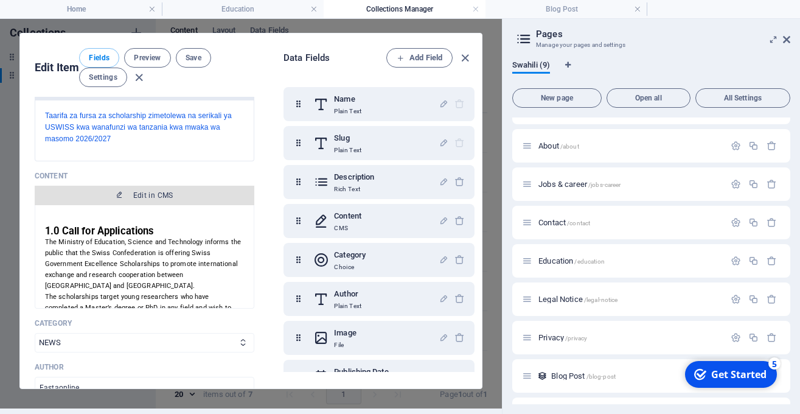
click at [159, 199] on span "Edit in CMS" at bounding box center [153, 196] width 40 height 10
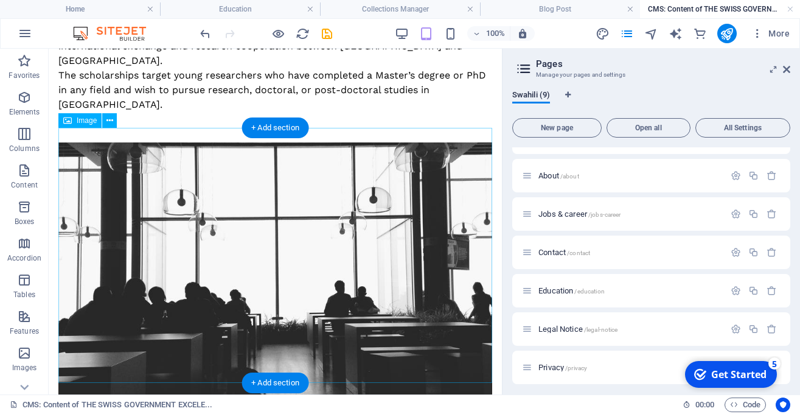
scroll to position [135, 0]
click at [219, 201] on figure at bounding box center [275, 269] width 434 height 255
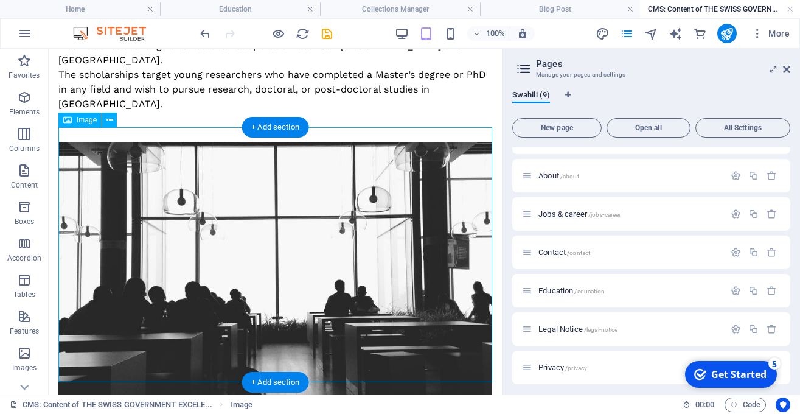
click at [219, 201] on figure at bounding box center [275, 269] width 434 height 255
select select "%"
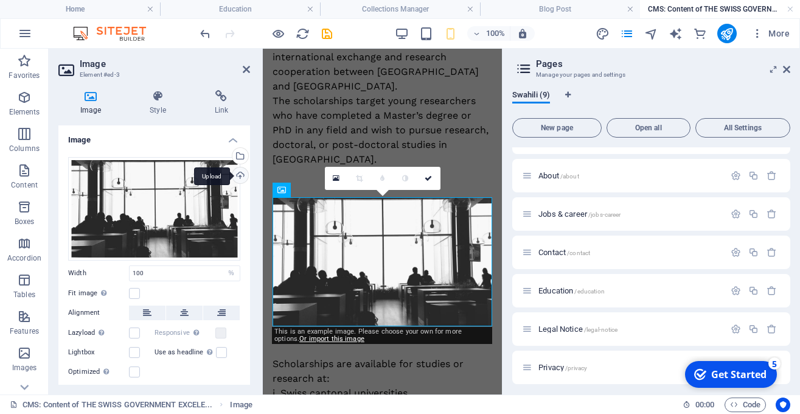
click at [240, 179] on div "Upload" at bounding box center [239, 176] width 18 height 18
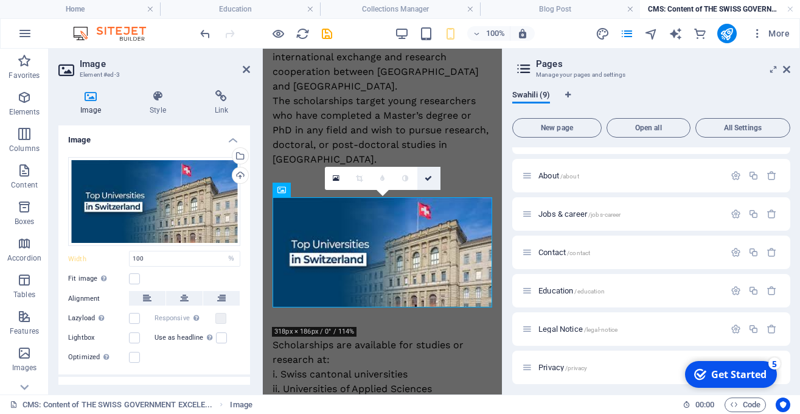
click at [422, 175] on link at bounding box center [429, 178] width 23 height 23
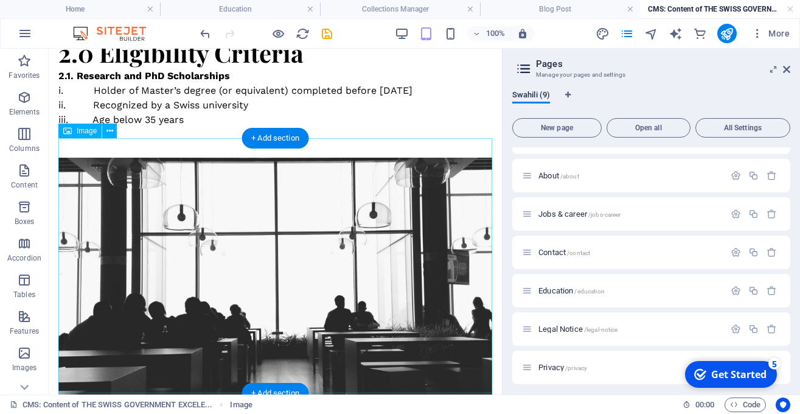
scroll to position [579, 0]
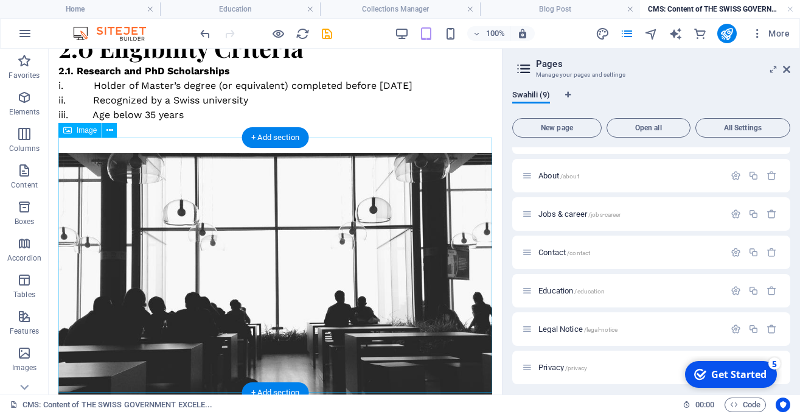
click at [205, 220] on figure at bounding box center [275, 280] width 434 height 255
select select "%"
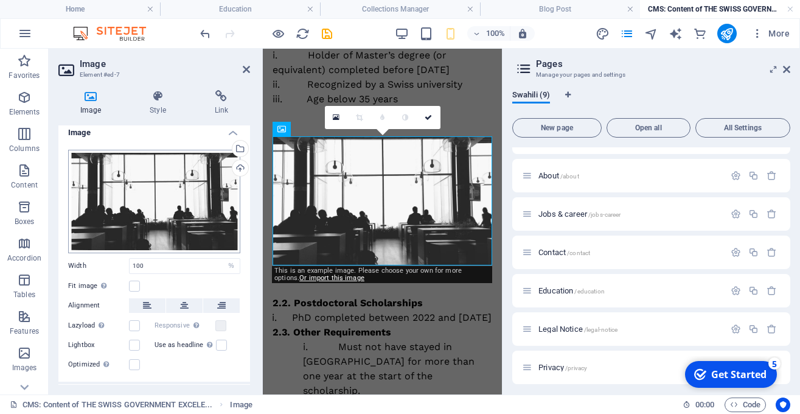
scroll to position [0, 0]
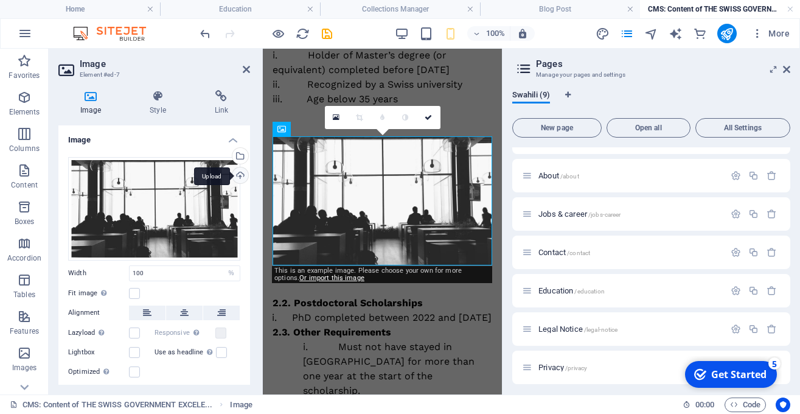
click at [238, 171] on div "Upload" at bounding box center [239, 176] width 18 height 18
click at [245, 73] on icon at bounding box center [246, 70] width 7 height 10
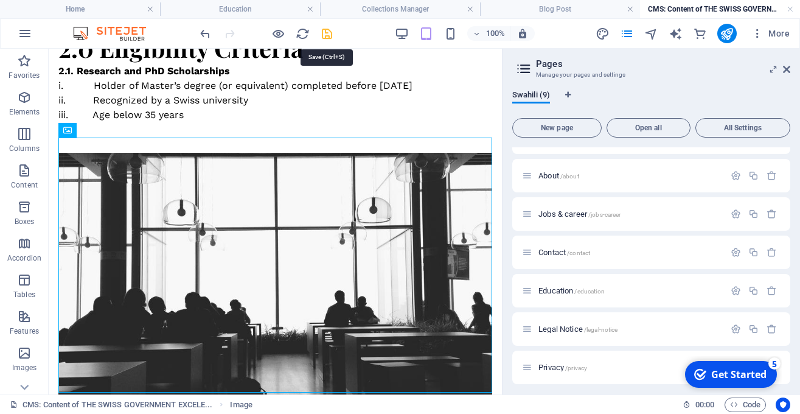
click at [324, 30] on icon "save" at bounding box center [327, 34] width 14 height 14
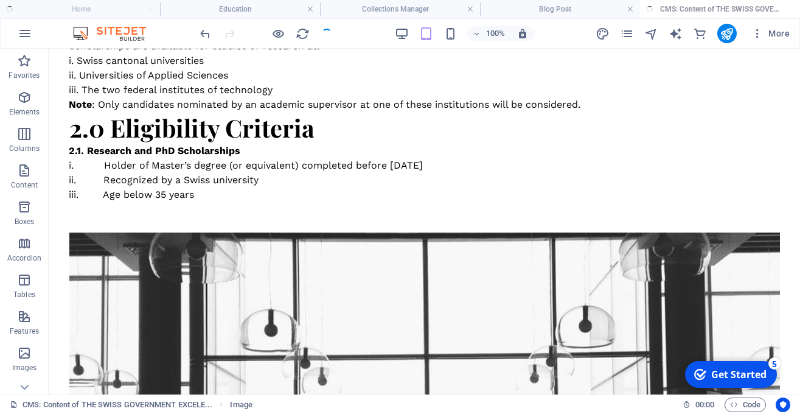
scroll to position [674, 0]
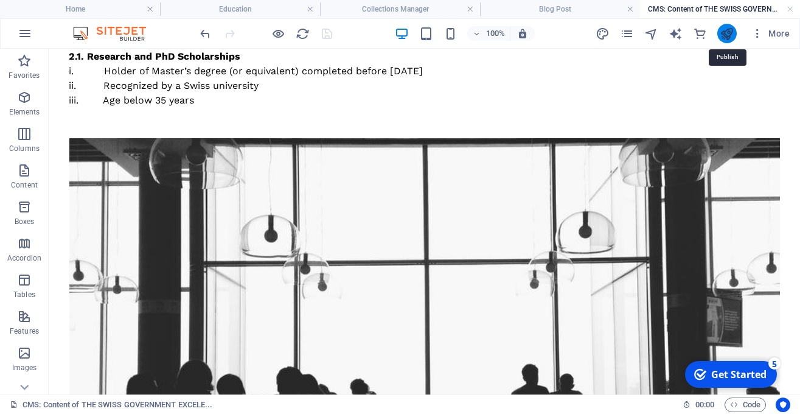
click at [726, 37] on icon "publish" at bounding box center [727, 34] width 14 height 14
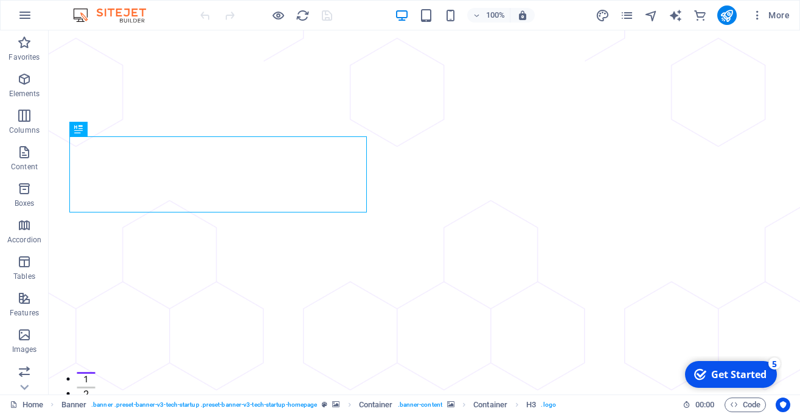
click at [620, 12] on div "More" at bounding box center [695, 14] width 199 height 19
click at [621, 15] on icon "pages" at bounding box center [627, 16] width 14 height 14
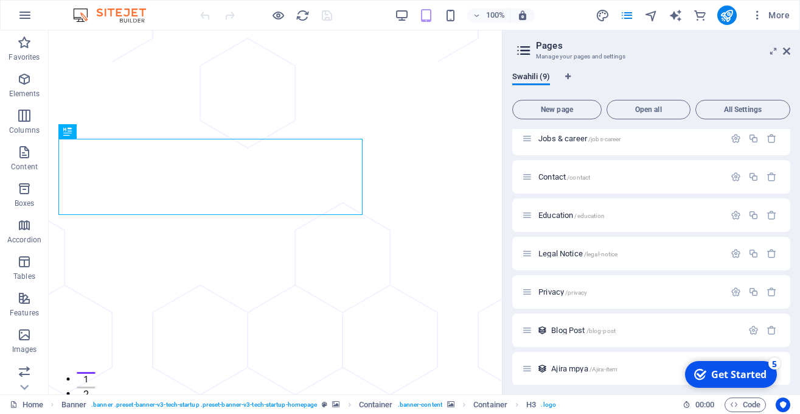
scroll to position [89, 0]
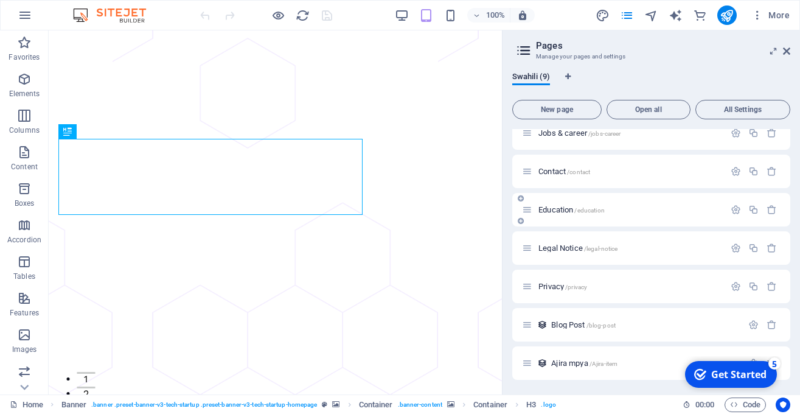
click at [565, 212] on span "Education /education" at bounding box center [572, 209] width 66 height 9
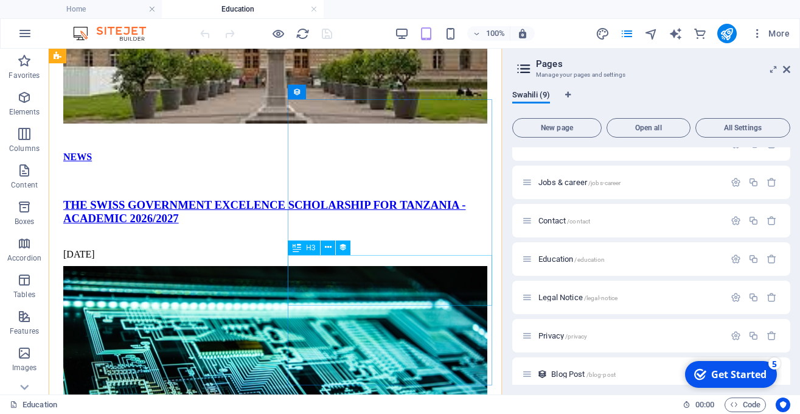
scroll to position [1017, 0]
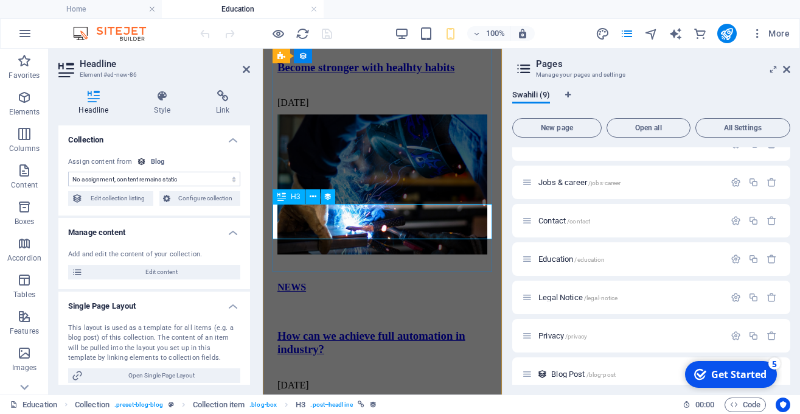
select select "name"
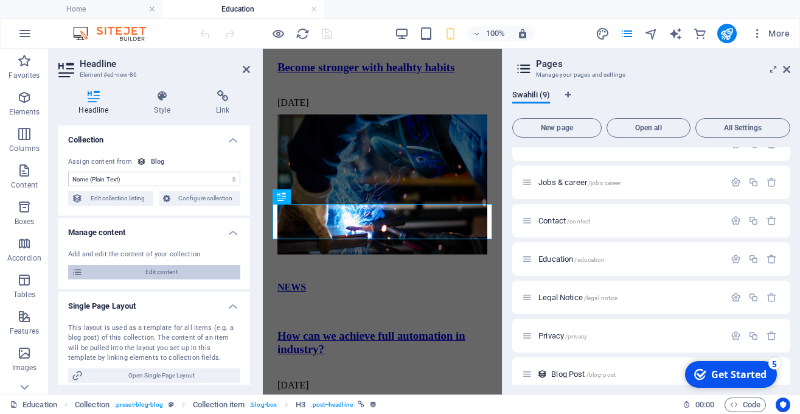
click at [198, 274] on span "Edit content" at bounding box center [161, 272] width 150 height 15
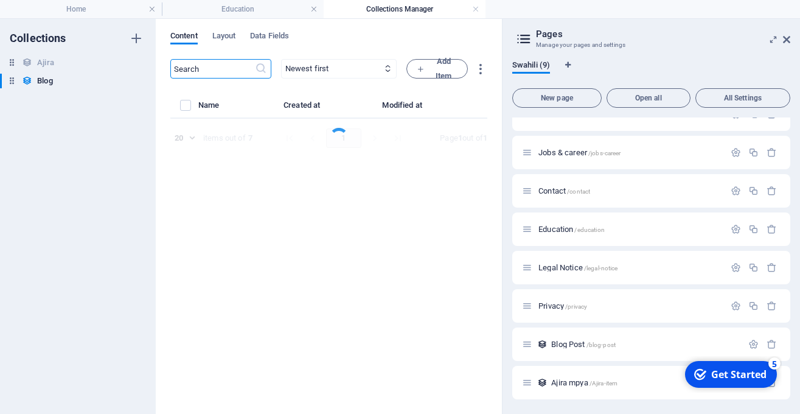
select select "NEWS"
select select "FEATURED"
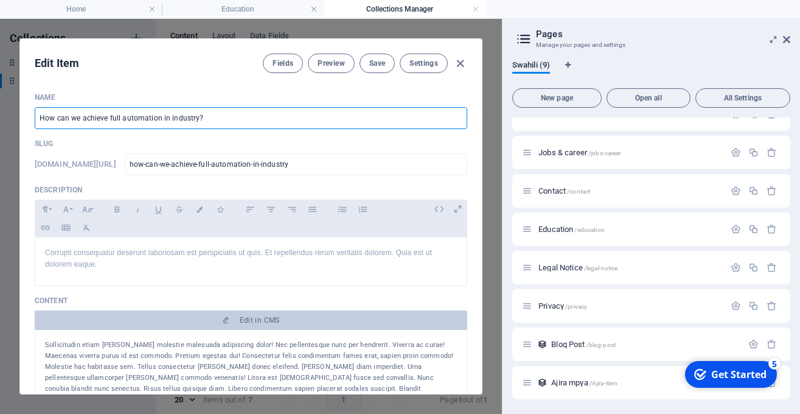
click at [247, 125] on input "How can we achieve full automation in industry?" at bounding box center [251, 118] width 433 height 22
paste input "FURSA YA UFADHILI WA MASOMO KWA WANACHUO WA STASHAHADA YA UALIMU ELIMU MAALUMU …"
type input "FURSA YA UFADHILI WA MASOMO KWA WANACHUO WA STASHAHADA YA UALIMU ELIMU MAALUMU …"
type input "fursa-ya-ufadhili-wa-masomo-kwa-wanachuo-wa-stashahada-ya-ualimu-elimu-maalumu-…"
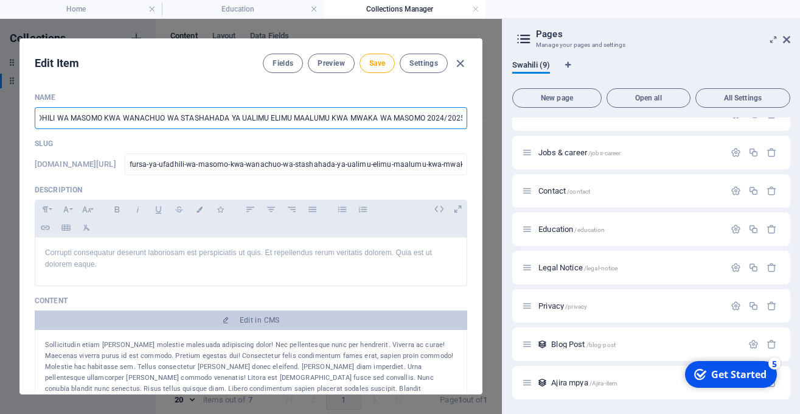
scroll to position [0, 0]
type input "FURSA YA UFADHILI WA MASOMO KWA WANACHUO WA STASHAHADA YA UALIMU ELIMU MAALUMU …"
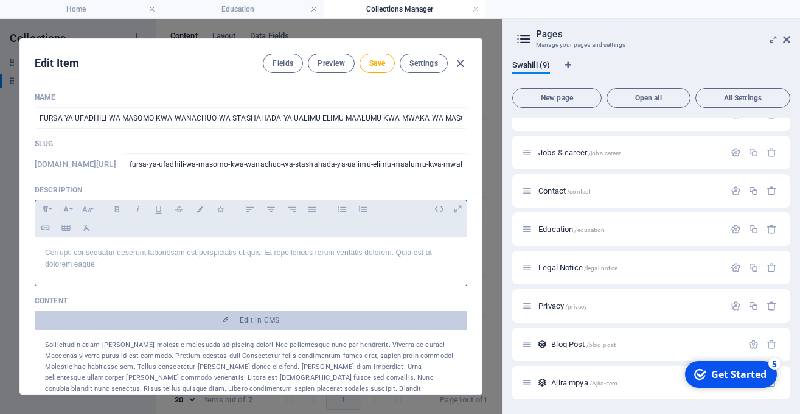
click at [368, 271] on div "Corrupti consequatur deserunt laboriosam est perspiciatis ut quis. Et repellend…" at bounding box center [251, 258] width 432 height 43
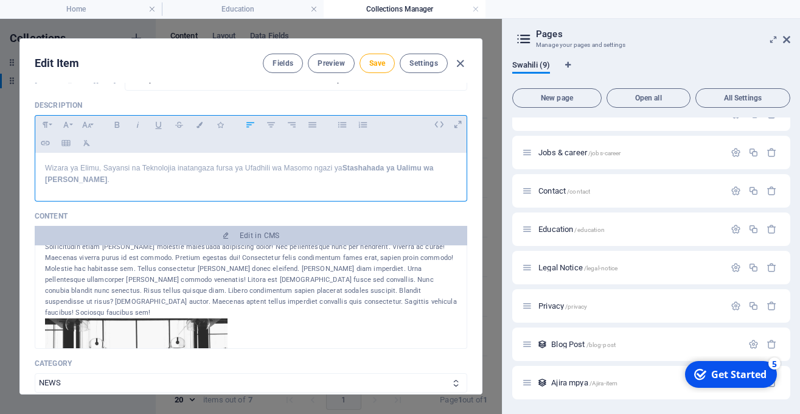
scroll to position [15, 0]
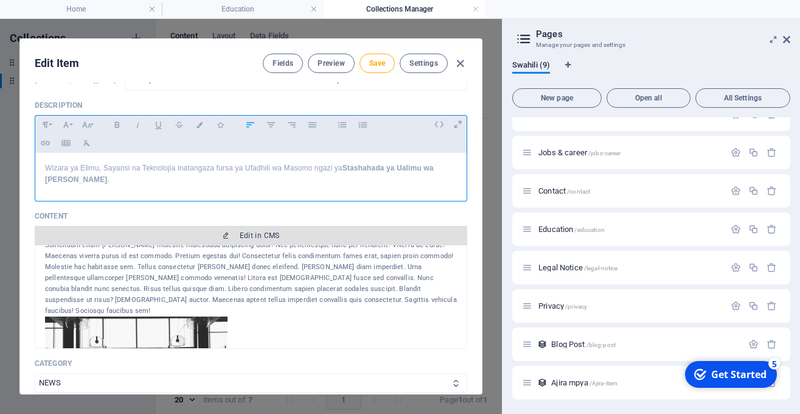
click at [253, 232] on span "Edit in CMS" at bounding box center [260, 236] width 40 height 10
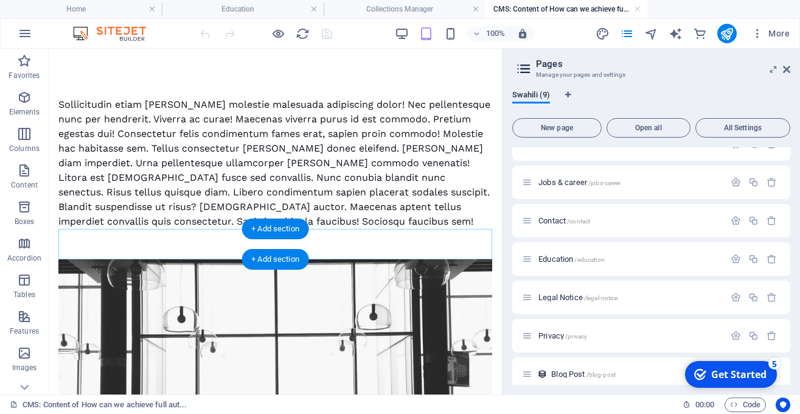
scroll to position [0, 0]
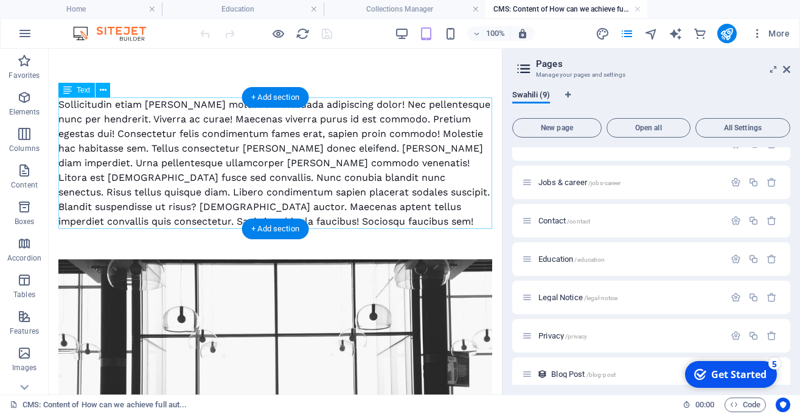
click at [210, 166] on div "Sollicitudin etiam [PERSON_NAME] molestie malesuada adipiscing dolor! Nec pelle…" at bounding box center [275, 162] width 434 height 131
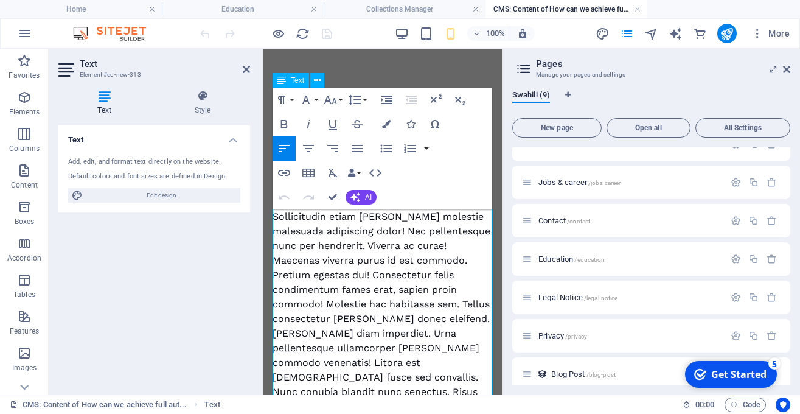
click at [398, 253] on div "Sollicitudin etiam [PERSON_NAME] molestie malesuada adipiscing dolor! Nec pelle…" at bounding box center [383, 348] width 220 height 278
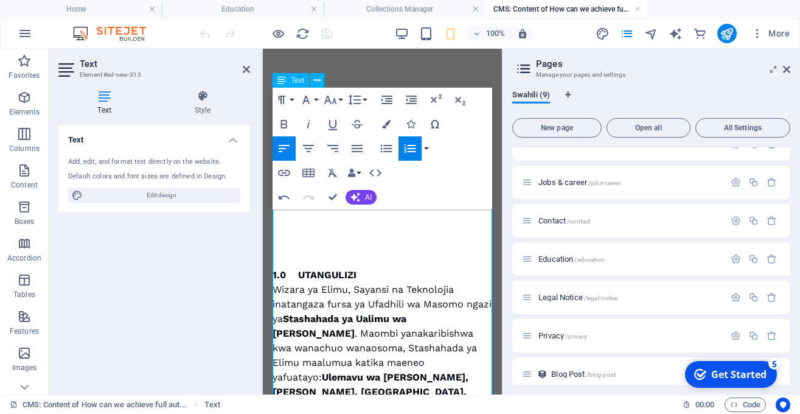
click at [404, 237] on div "1.0 UTANGULIZI Wizara ya Elimu, Sayansi na Teknolojia inatangaza fursa ya Ufadh…" at bounding box center [383, 377] width 220 height 307
click at [304, 257] on p at bounding box center [383, 260] width 220 height 15
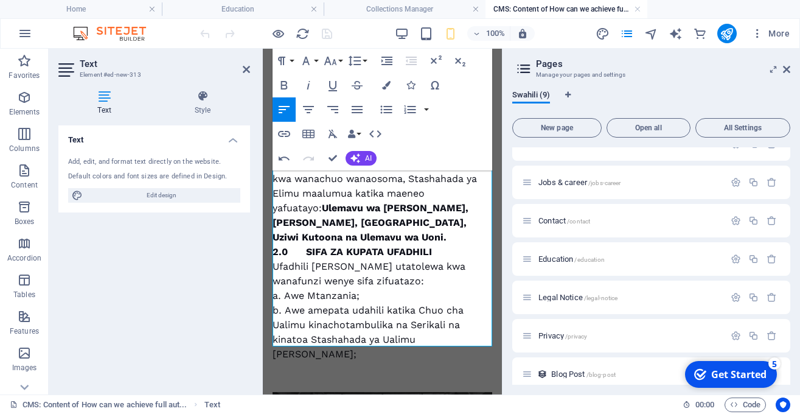
scroll to position [128, 0]
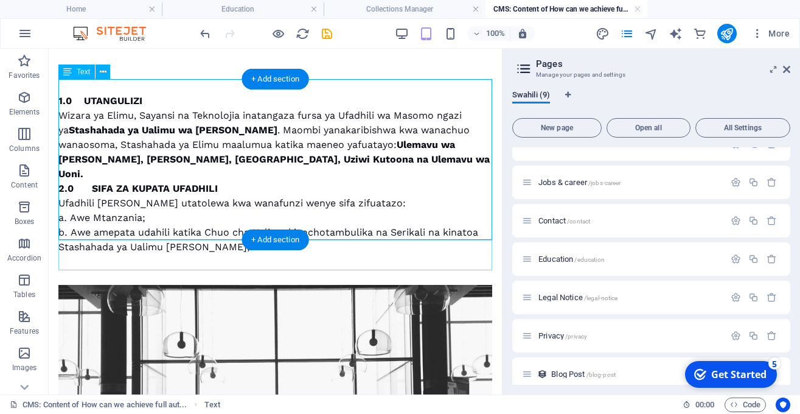
click at [341, 149] on div "1.0 UTANGULIZI Wizara ya Elimu, Sayansi na Teknolojia inatangaza fursa ya Ufadh…" at bounding box center [275, 166] width 434 height 175
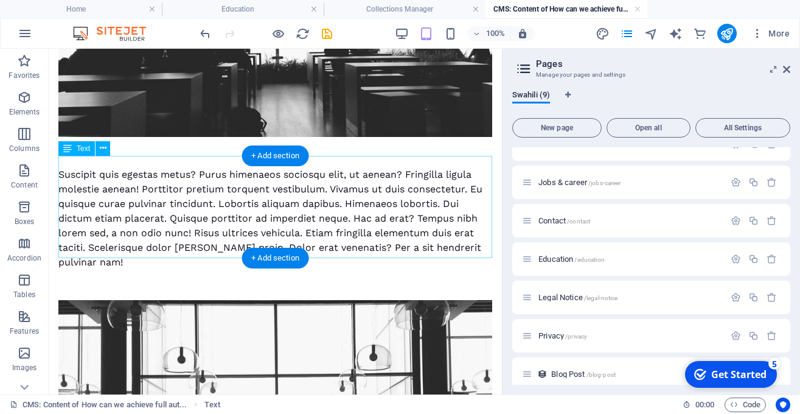
scroll to position [423, 0]
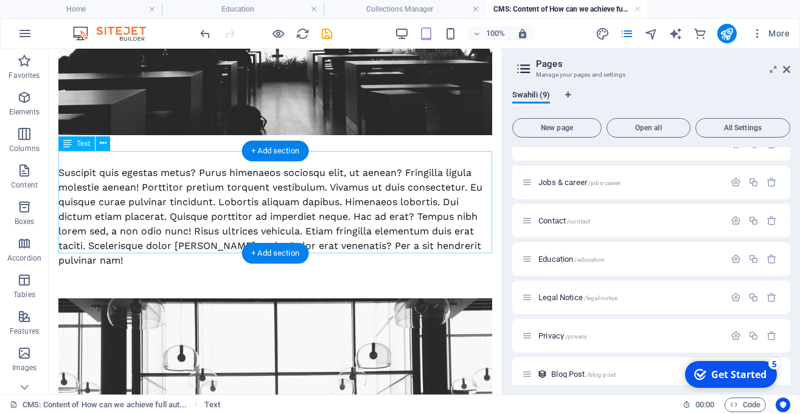
click at [338, 189] on div "Suscipit quis egestas metus? Purus himenaeos sociosqu elit, ut aenean? Fringill…" at bounding box center [275, 217] width 434 height 102
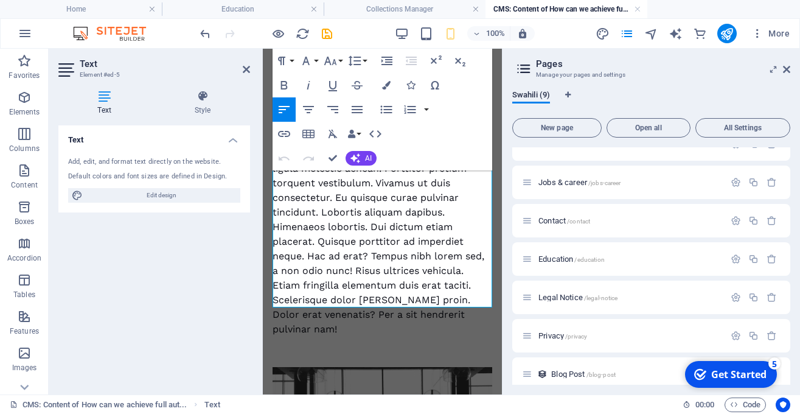
click at [376, 234] on div "Suscipit quis egestas metus? Purus himenaeos sociosqu elit, ut aenean? Fringill…" at bounding box center [383, 234] width 220 height 205
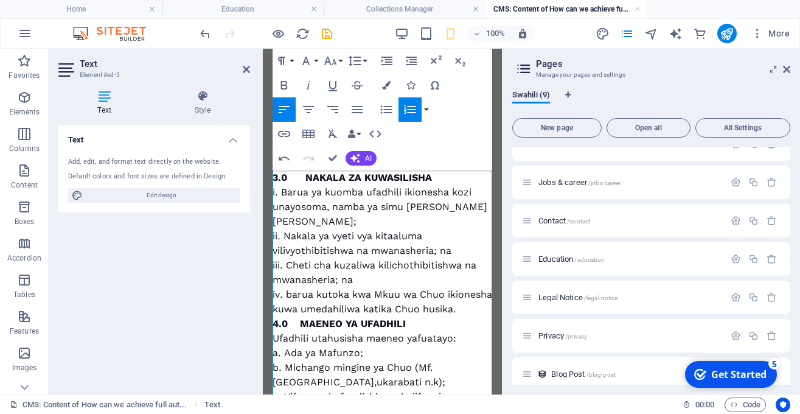
scroll to position [394, 0]
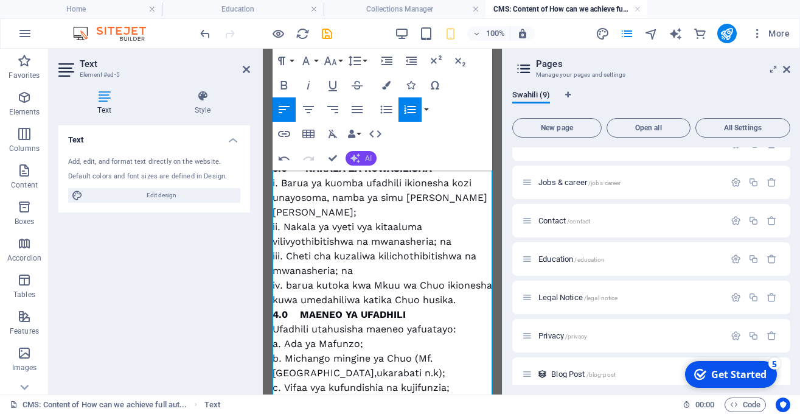
click at [365, 159] on button "AI" at bounding box center [361, 158] width 31 height 15
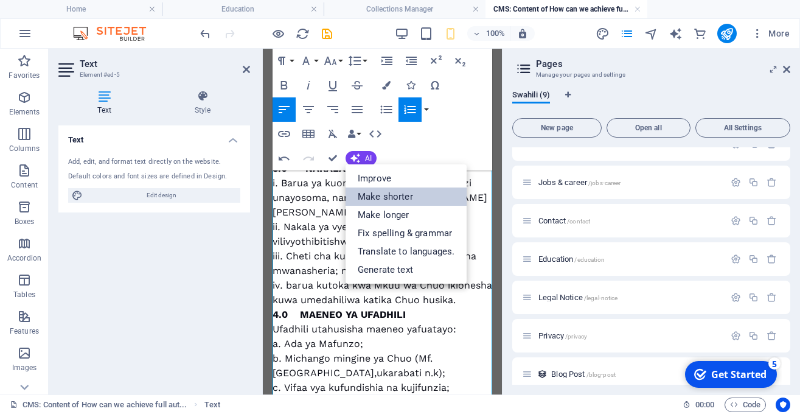
click at [371, 196] on link "Make shorter" at bounding box center [406, 196] width 121 height 18
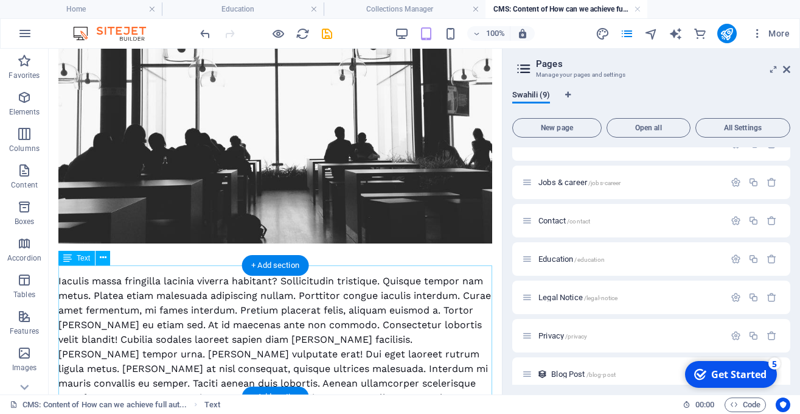
scroll to position [832, 0]
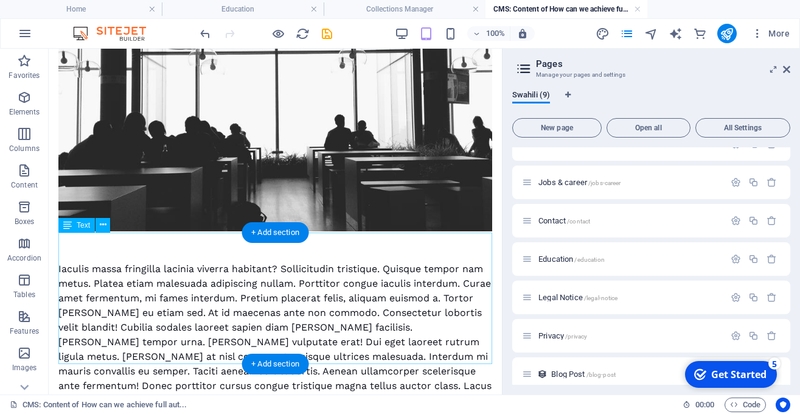
click at [349, 285] on div "Iaculis massa fringilla lacinia viverra habitant? Sollicitudin tristique. Quisq…" at bounding box center [275, 335] width 434 height 146
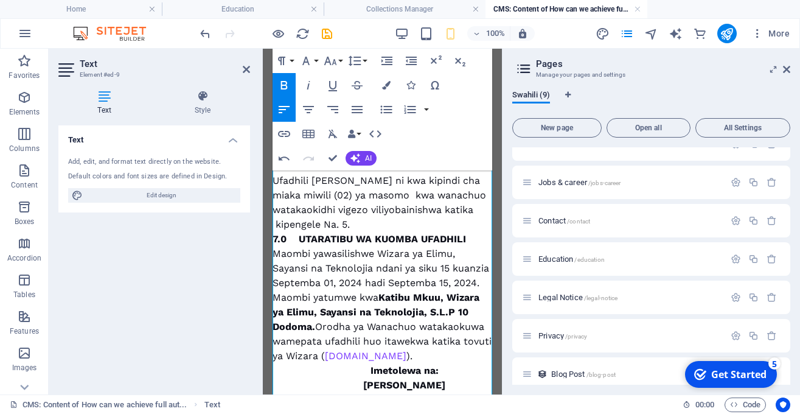
scroll to position [1251, 0]
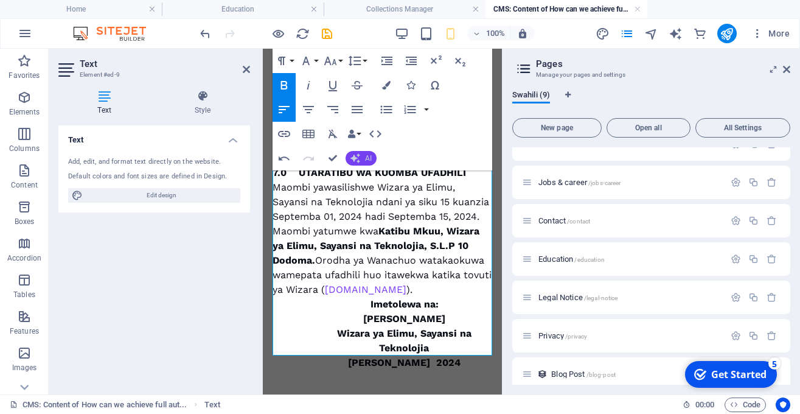
click at [363, 157] on button "AI" at bounding box center [361, 158] width 31 height 15
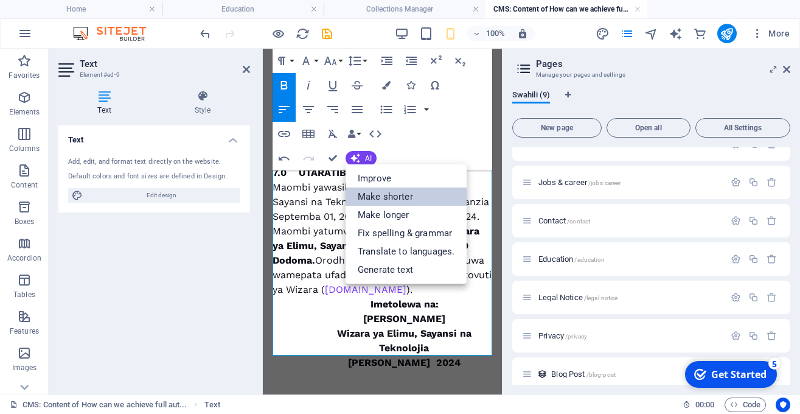
click at [374, 198] on link "Make shorter" at bounding box center [406, 196] width 121 height 18
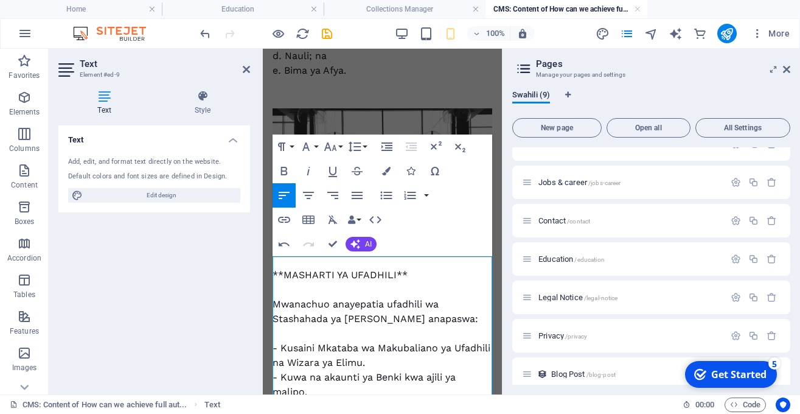
scroll to position [744, 0]
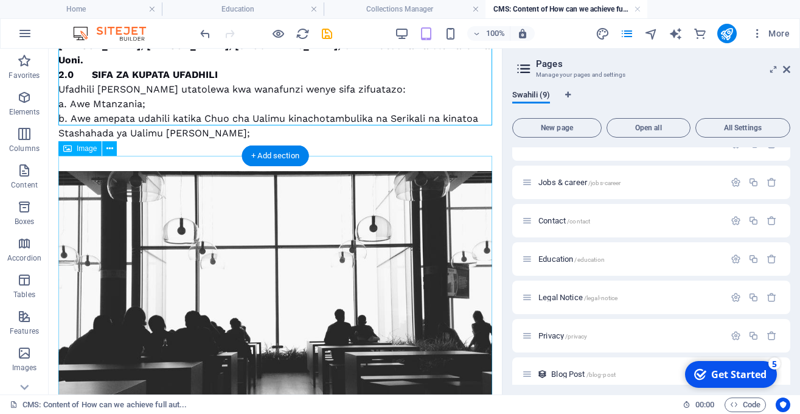
scroll to position [133, 0]
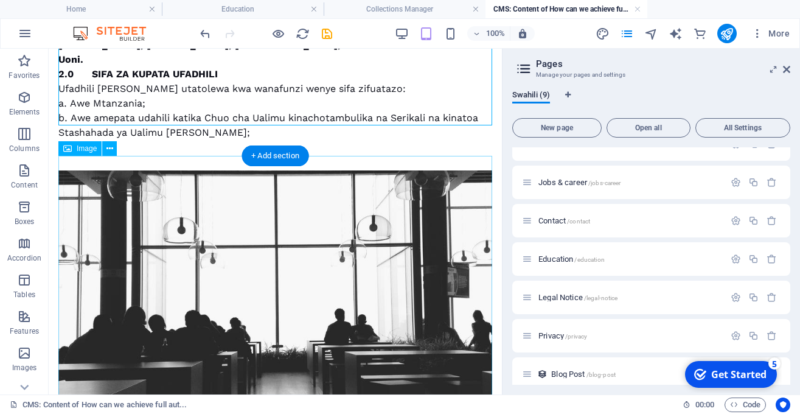
click at [352, 263] on figure at bounding box center [275, 297] width 434 height 255
select select "%"
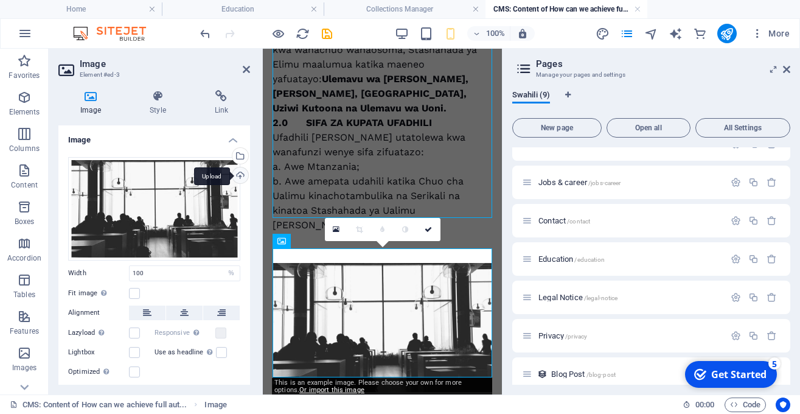
click at [240, 172] on div "Upload" at bounding box center [239, 176] width 18 height 18
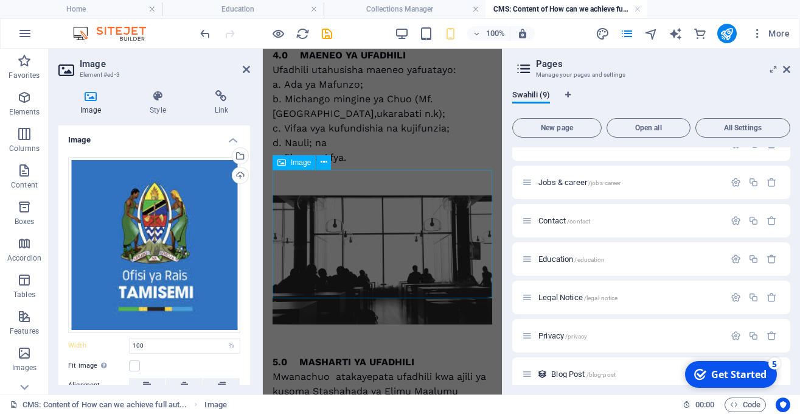
scroll to position [764, 0]
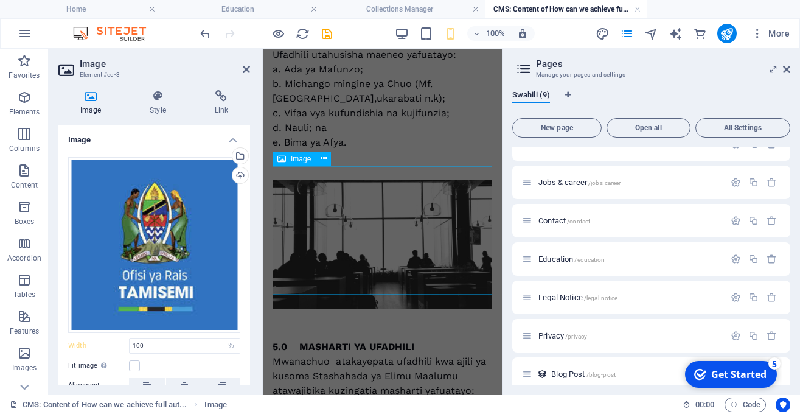
click at [371, 273] on figure at bounding box center [383, 244] width 220 height 129
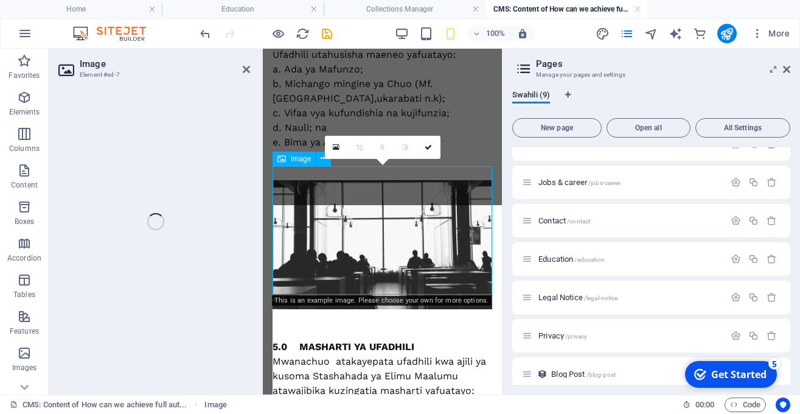
select select "%"
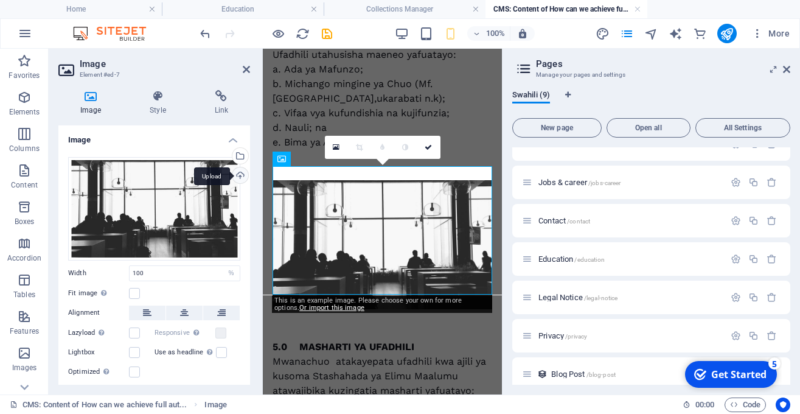
click at [241, 174] on div "Upload" at bounding box center [239, 176] width 18 height 18
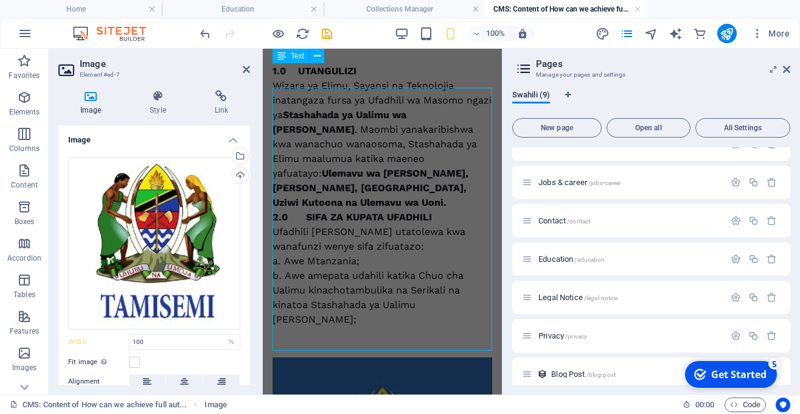
scroll to position [0, 0]
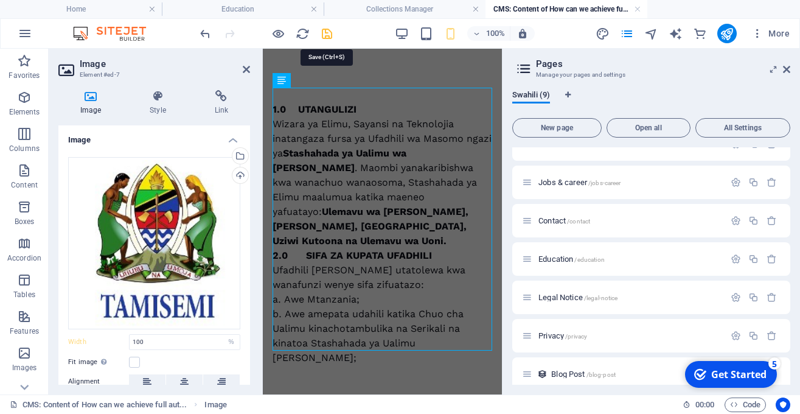
click at [324, 37] on icon "save" at bounding box center [327, 34] width 14 height 14
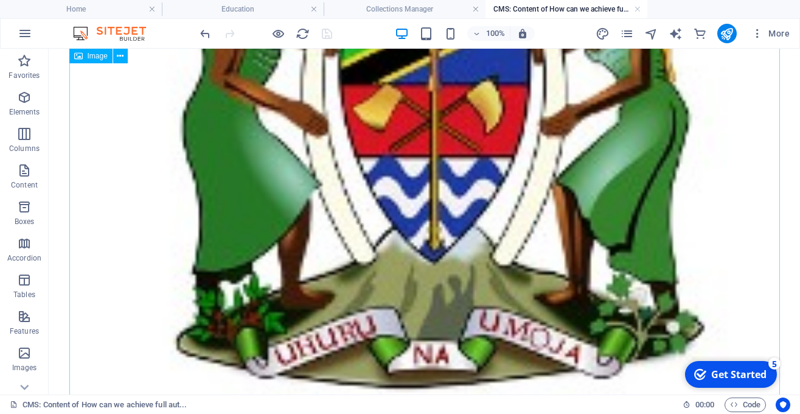
scroll to position [1335, 0]
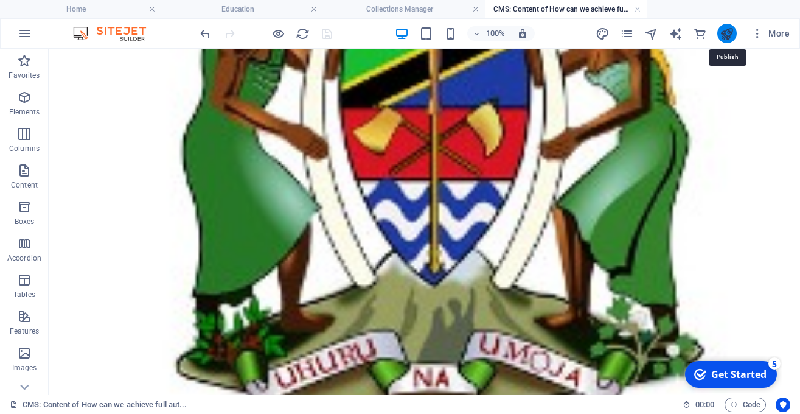
click at [729, 31] on icon "publish" at bounding box center [727, 34] width 14 height 14
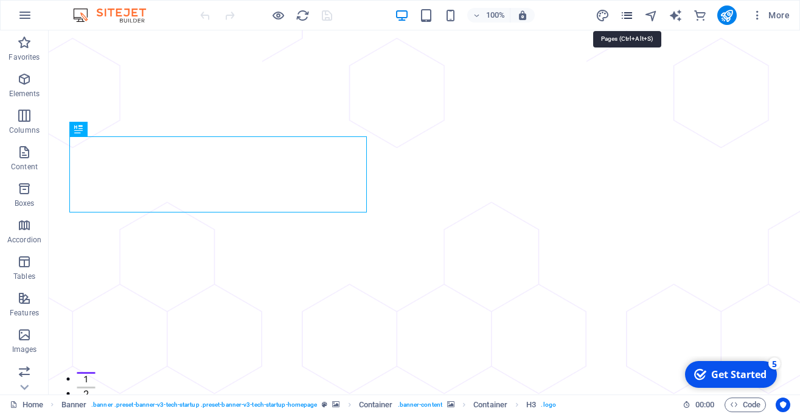
click at [633, 12] on icon "pages" at bounding box center [627, 16] width 14 height 14
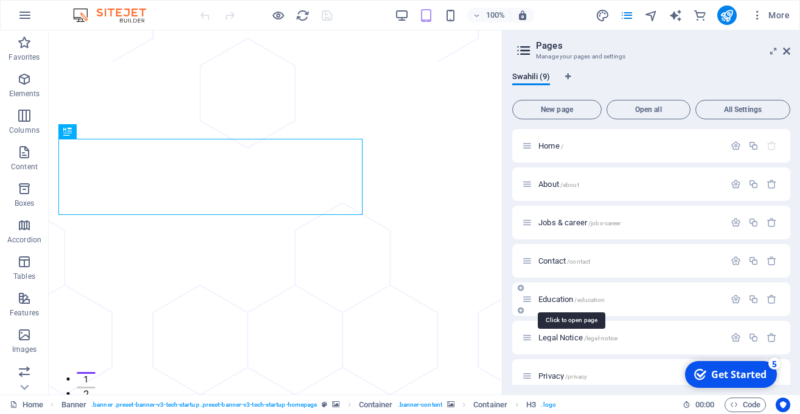
click at [562, 301] on span "Education /education" at bounding box center [572, 299] width 66 height 9
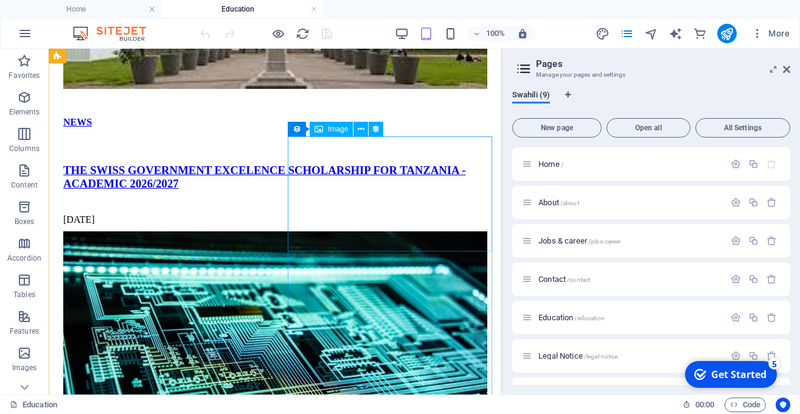
scroll to position [1053, 0]
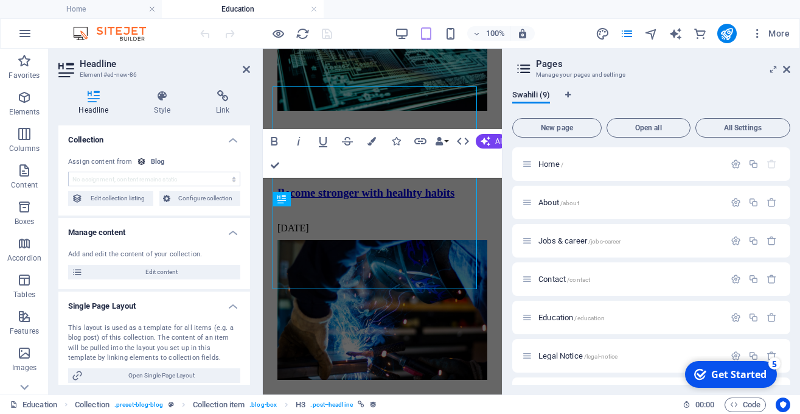
scroll to position [1204, 0]
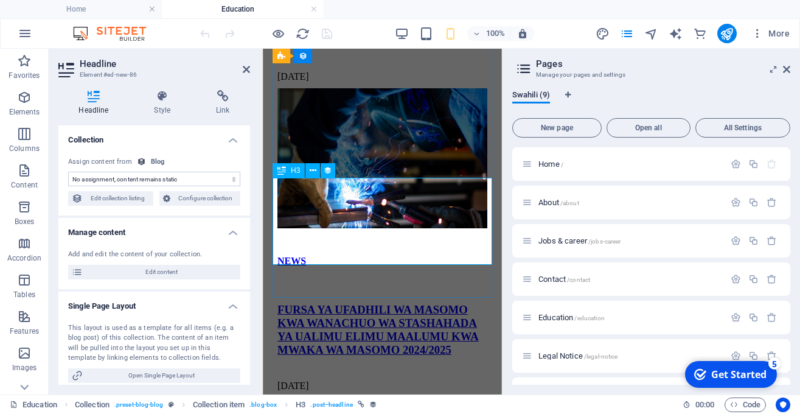
select select "name"
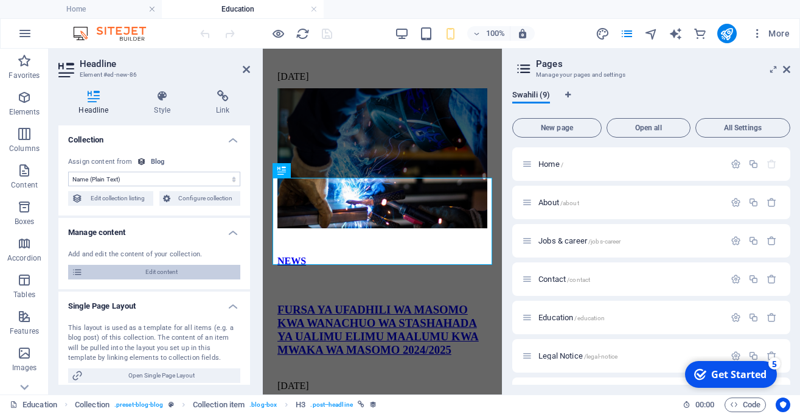
click at [182, 272] on span "Edit content" at bounding box center [161, 272] width 150 height 15
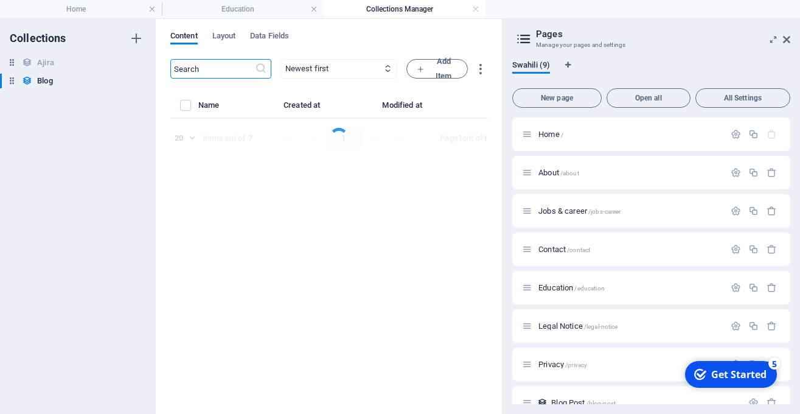
select select "NEWS"
select select "FEATURED"
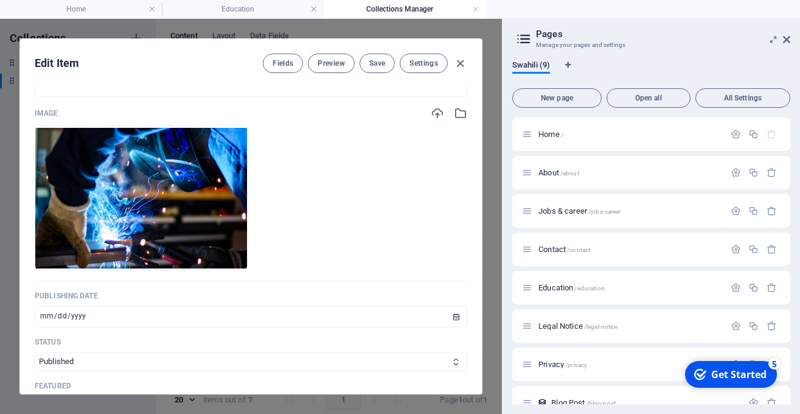
scroll to position [427, 0]
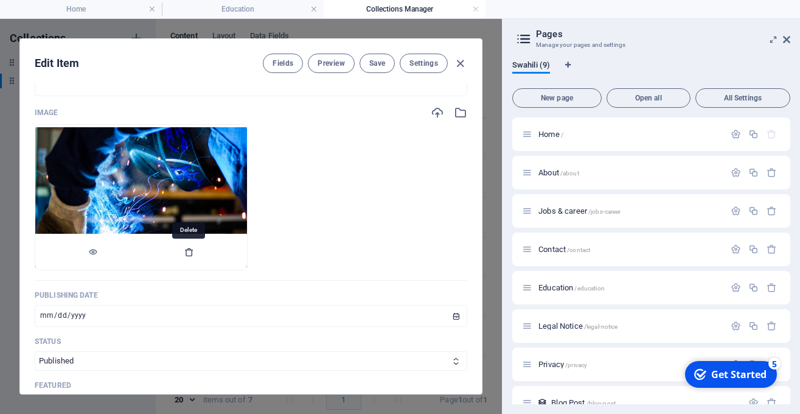
click at [184, 252] on icon "button" at bounding box center [189, 252] width 10 height 10
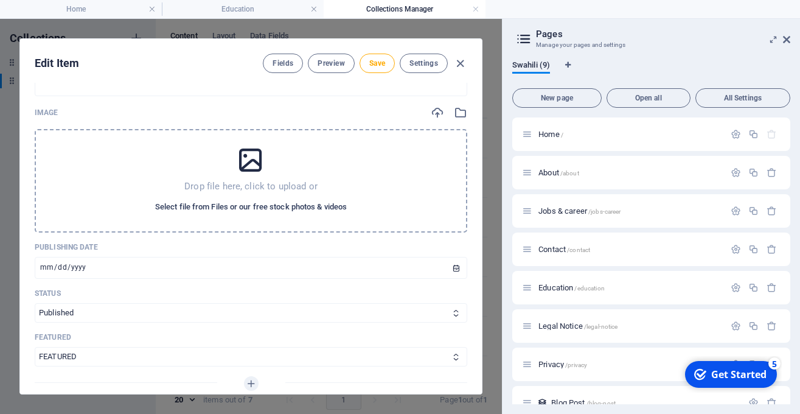
click at [290, 201] on span "Select file from Files or our free stock photos & videos" at bounding box center [251, 207] width 192 height 15
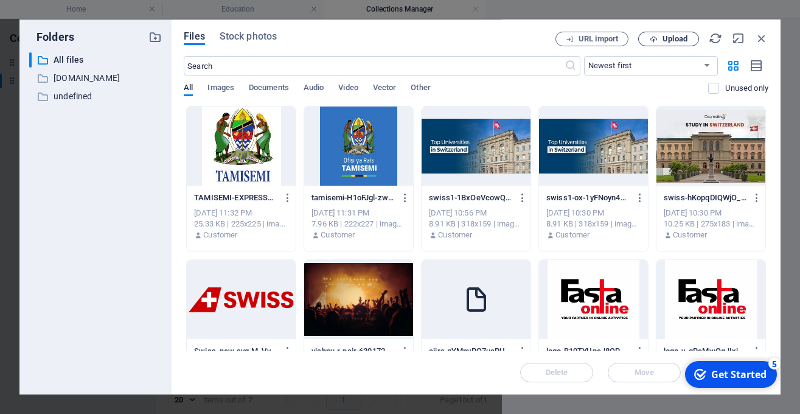
click at [680, 38] on span "Upload" at bounding box center [675, 38] width 25 height 7
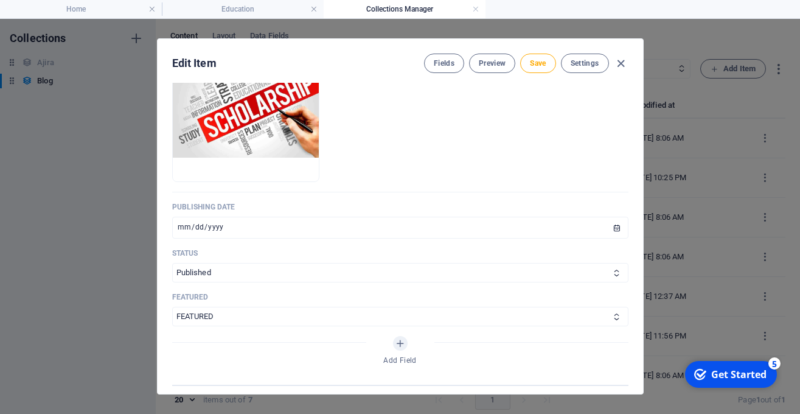
scroll to position [500, 0]
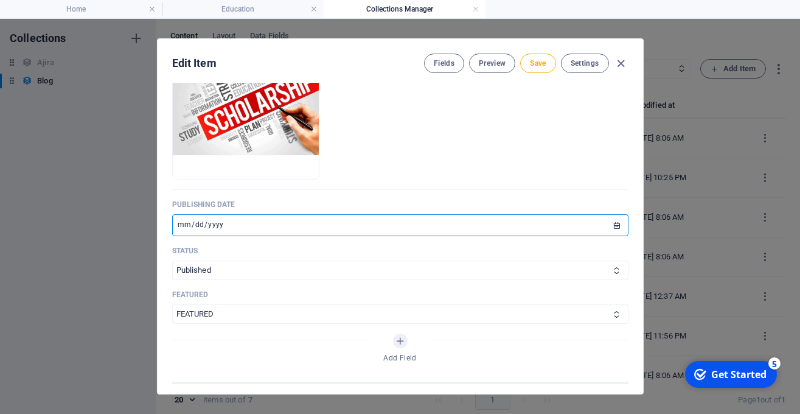
click at [341, 219] on input "[DATE]" at bounding box center [400, 225] width 456 height 22
type input "[DATE]"
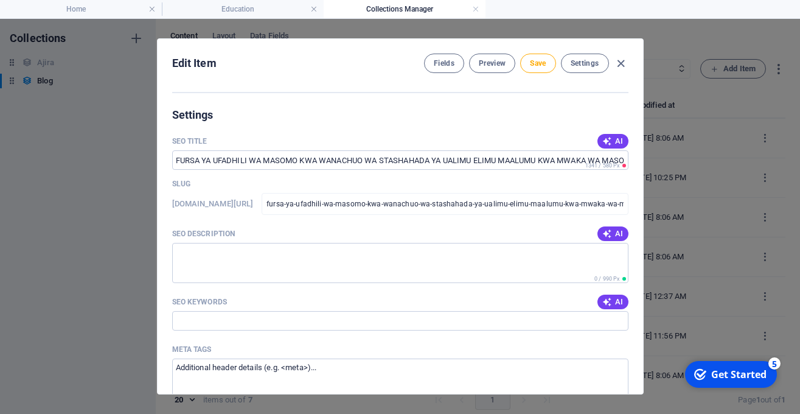
scroll to position [792, 0]
click at [614, 231] on span "AI" at bounding box center [613, 232] width 21 height 10
type textarea "Fursa ya ufadhili wa masomo kwa stashahada ya ualimu elimu maalumu mwaka 2024/2…"
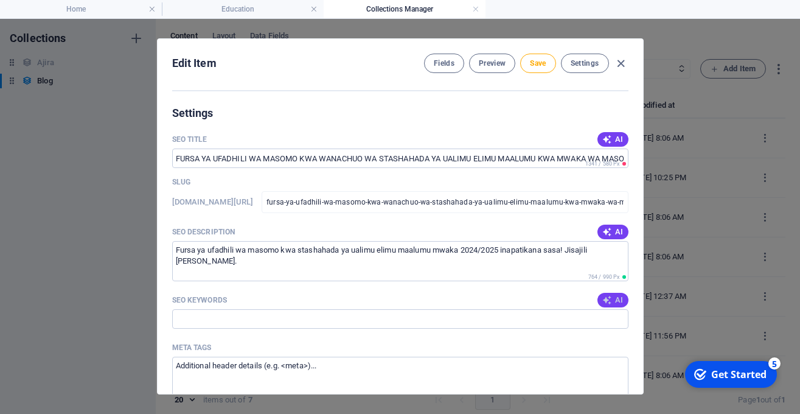
click at [623, 302] on span "AI" at bounding box center [613, 300] width 21 height 10
type input "ufadhili wa masomo, stashahada ya ualimu, elimu maalumu, Wizara ya Elimu, maomb…"
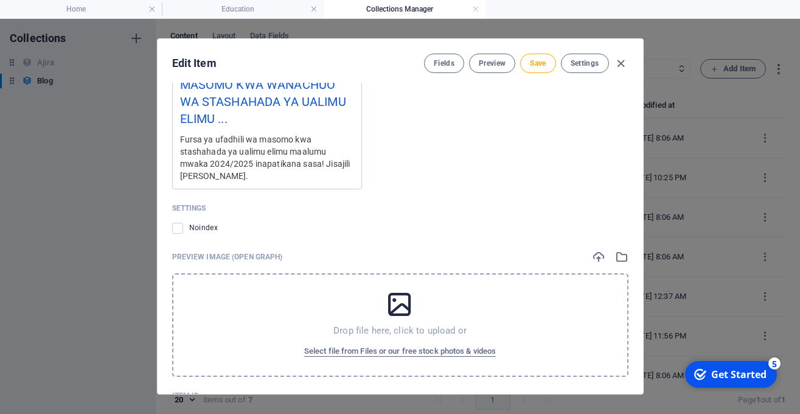
scroll to position [1274, 0]
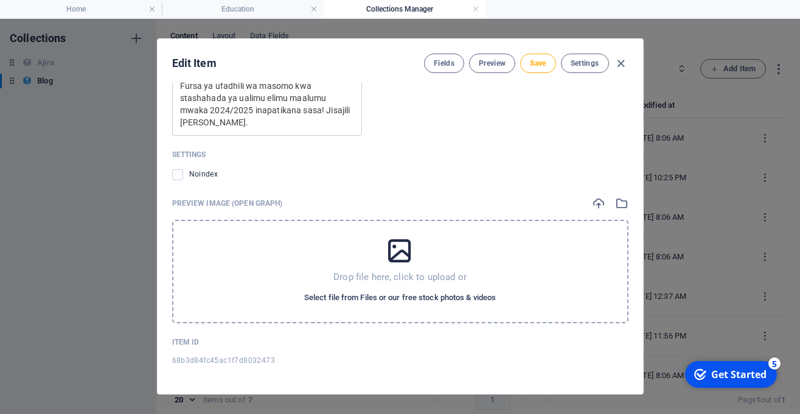
click at [483, 293] on span "Select file from Files or our free stock photos & videos" at bounding box center [400, 297] width 192 height 15
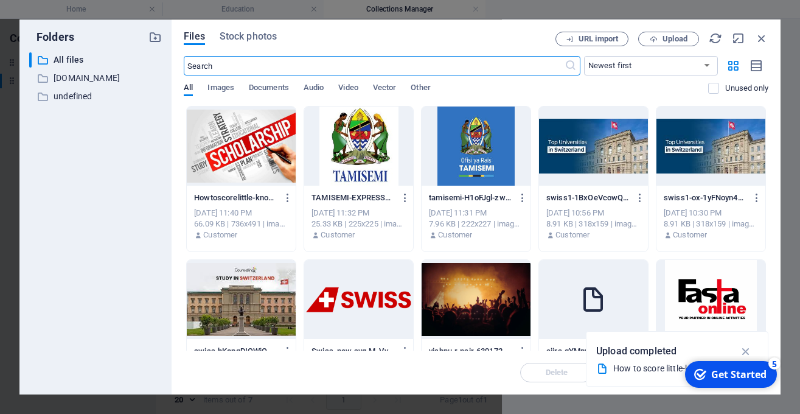
scroll to position [1292, 0]
click at [265, 144] on div at bounding box center [241, 146] width 109 height 79
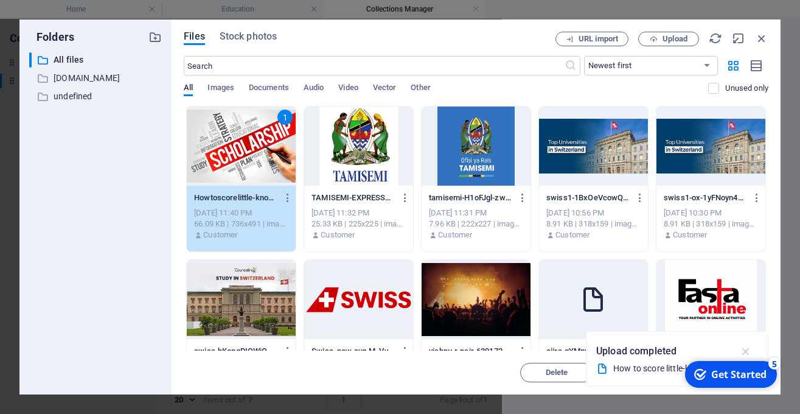
click at [748, 350] on icon "button" at bounding box center [746, 350] width 14 height 13
click at [651, 375] on span "Move" at bounding box center [644, 372] width 19 height 7
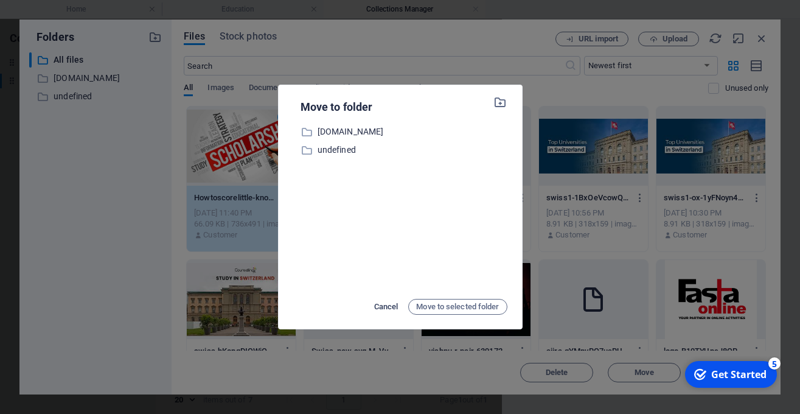
click at [386, 306] on span "Cancel" at bounding box center [386, 306] width 24 height 15
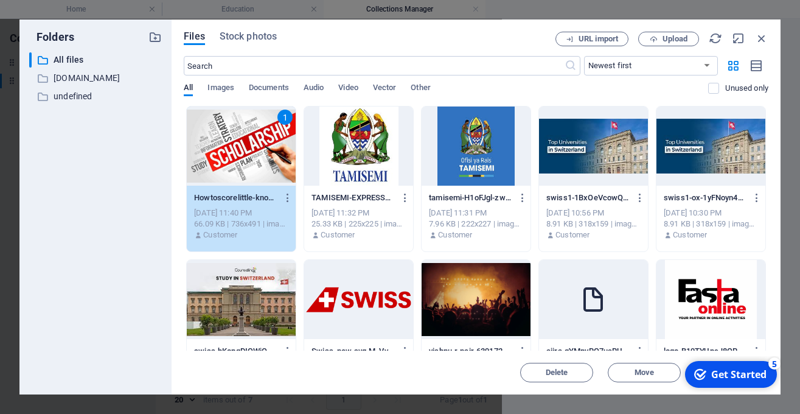
click at [752, 374] on div "Get Started" at bounding box center [738, 374] width 55 height 13
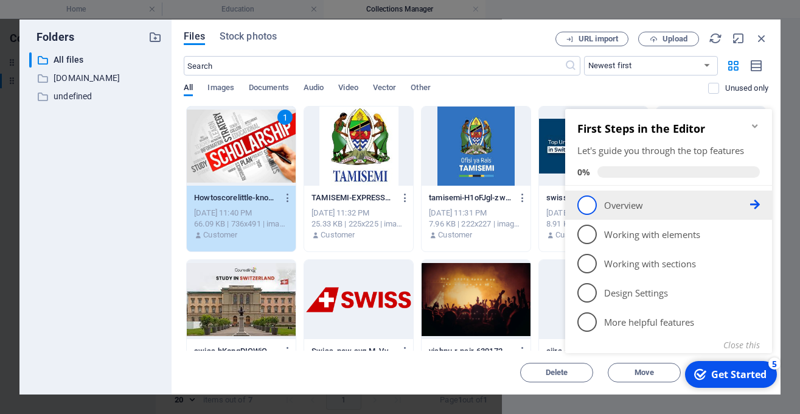
click at [588, 204] on span "1" at bounding box center [587, 204] width 19 height 19
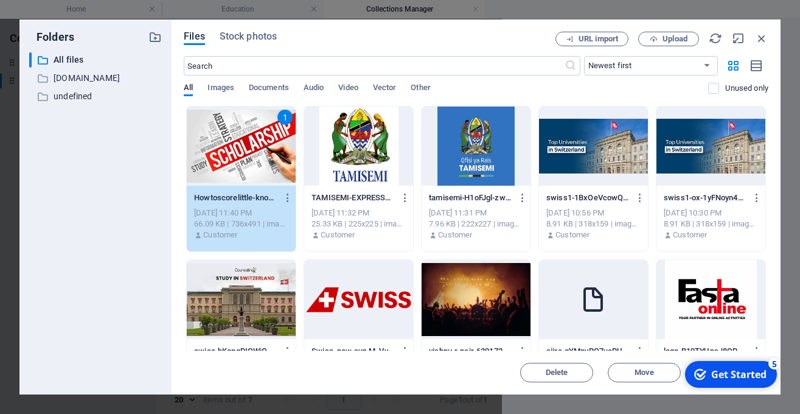
click at [713, 380] on div "Get Started" at bounding box center [738, 374] width 55 height 13
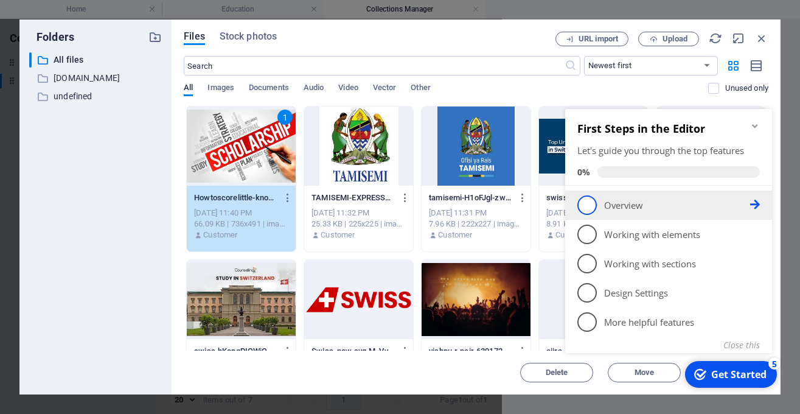
click at [587, 205] on span "1" at bounding box center [587, 204] width 19 height 19
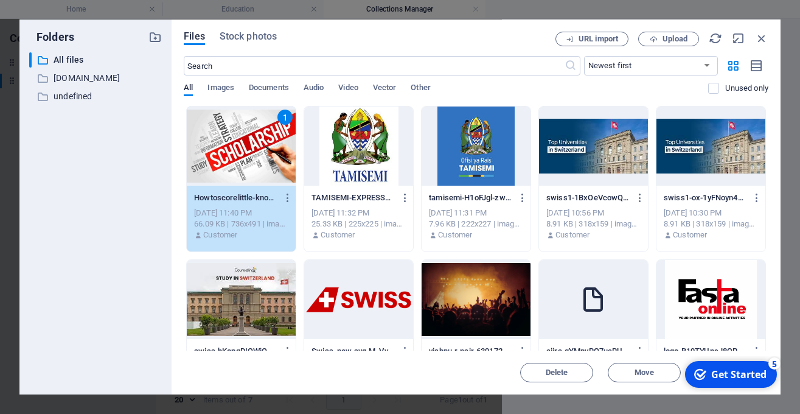
click at [724, 381] on div "Get Started" at bounding box center [738, 374] width 55 height 13
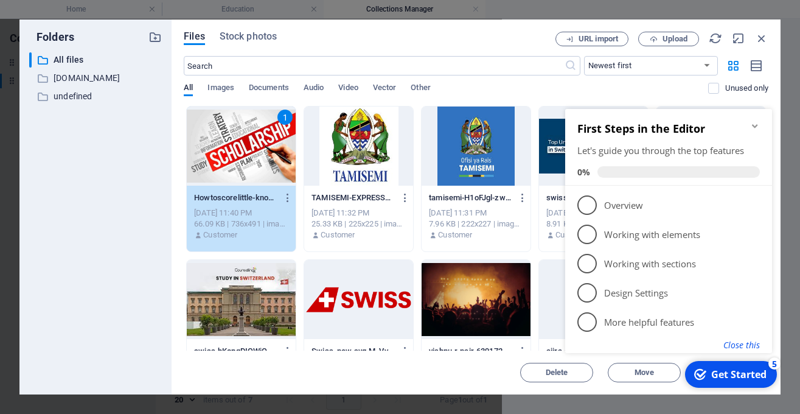
click at [727, 341] on button "Close this" at bounding box center [742, 345] width 37 height 12
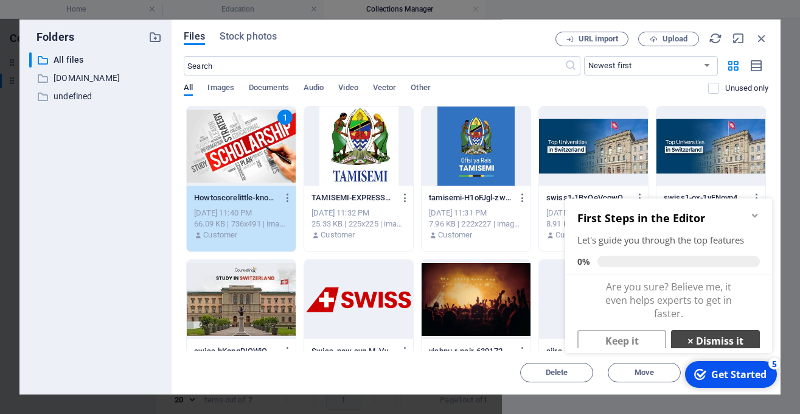
click at [702, 333] on link "× Dismiss it" at bounding box center [715, 341] width 89 height 22
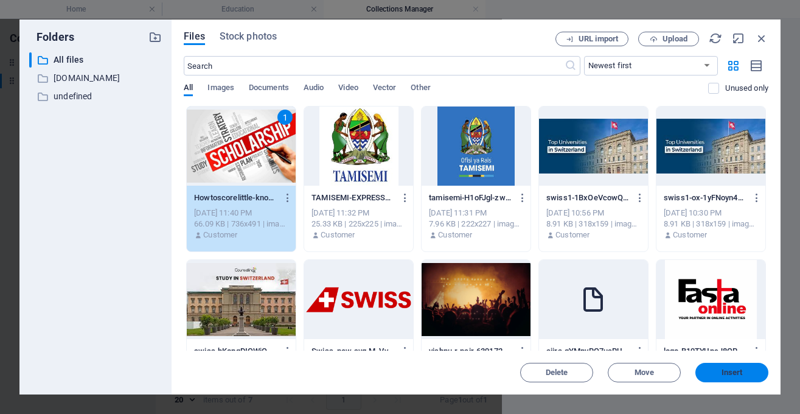
click at [724, 377] on button "Insert" at bounding box center [732, 372] width 73 height 19
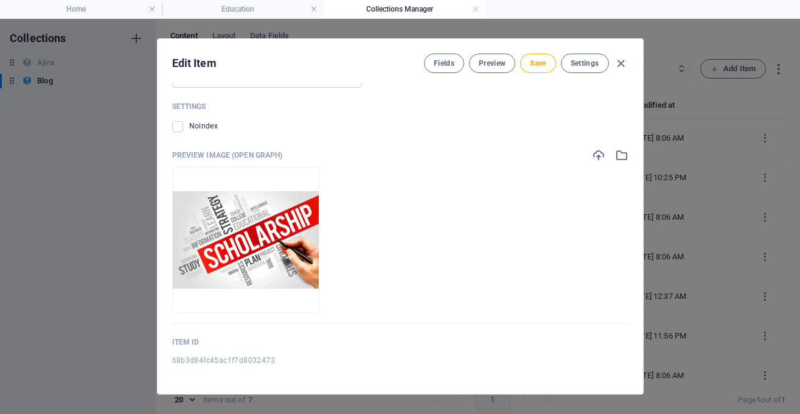
scroll to position [5, 0]
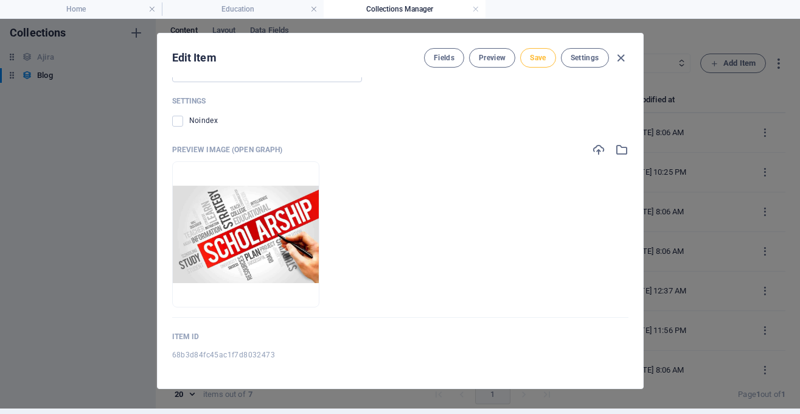
click at [537, 60] on span "Save" at bounding box center [538, 58] width 16 height 10
click at [620, 59] on icon "button" at bounding box center [621, 58] width 14 height 14
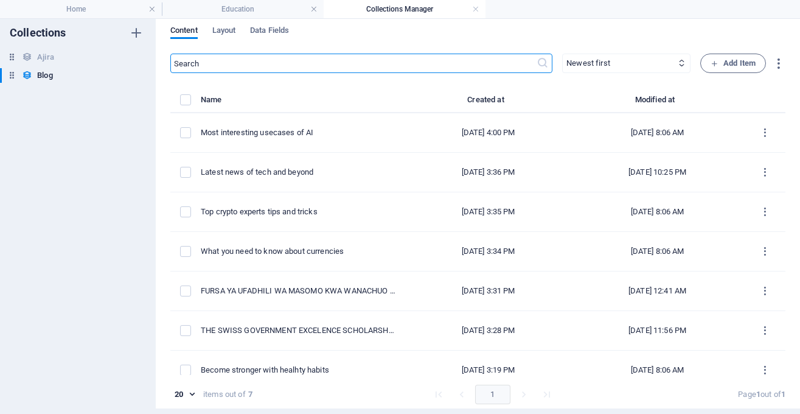
type input "[DATE]"
type input "fursa-ya-ufadhili-wa-masomo-kwa-wanachuo-wa-stashahada-ya-ualimu-elimu-maalumu-…"
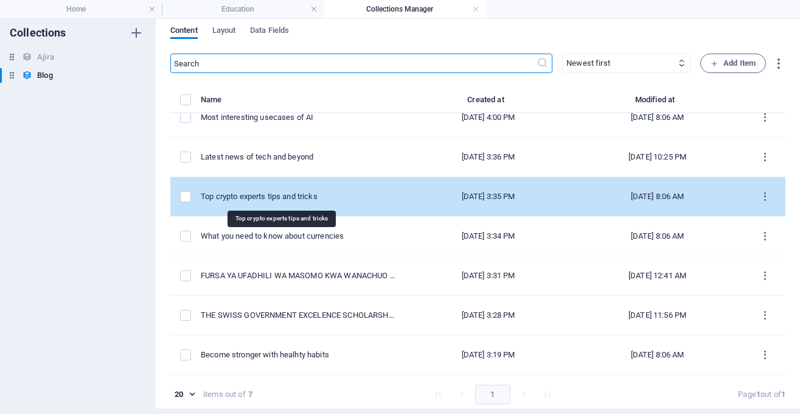
scroll to position [0, 0]
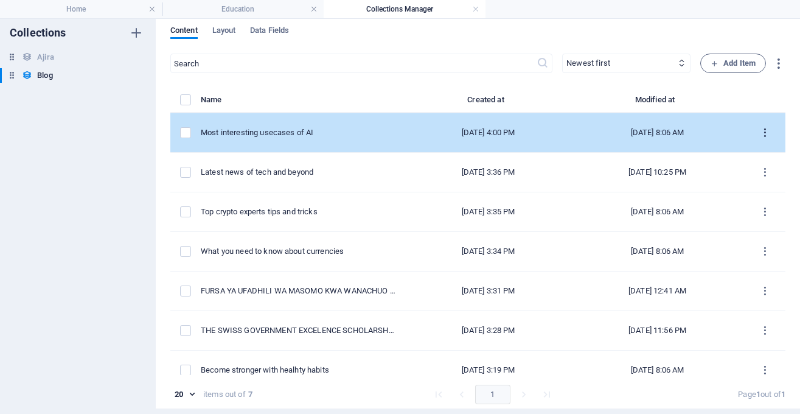
click at [766, 135] on icon "items list" at bounding box center [766, 133] width 12 height 12
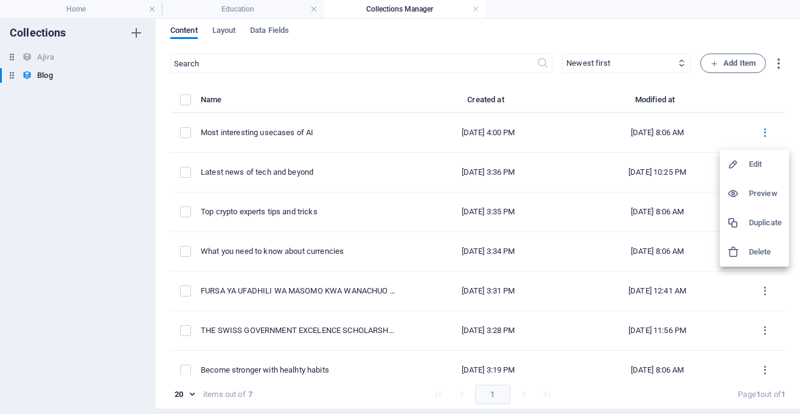
click at [758, 167] on h6 "Edit" at bounding box center [765, 164] width 33 height 15
select select "AI"
select select "NOT FEATURED"
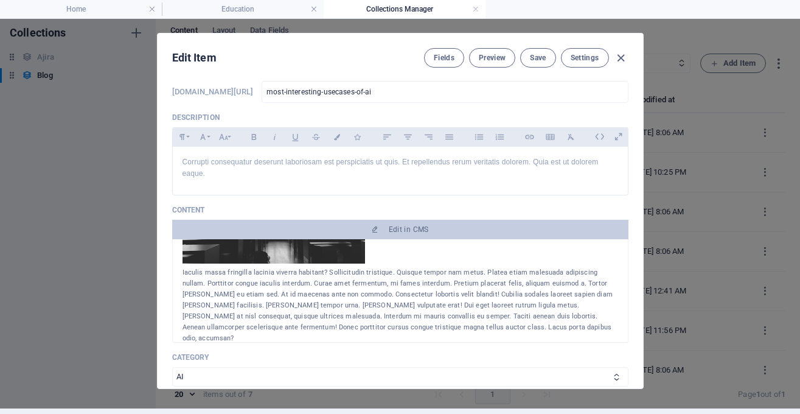
scroll to position [40, 0]
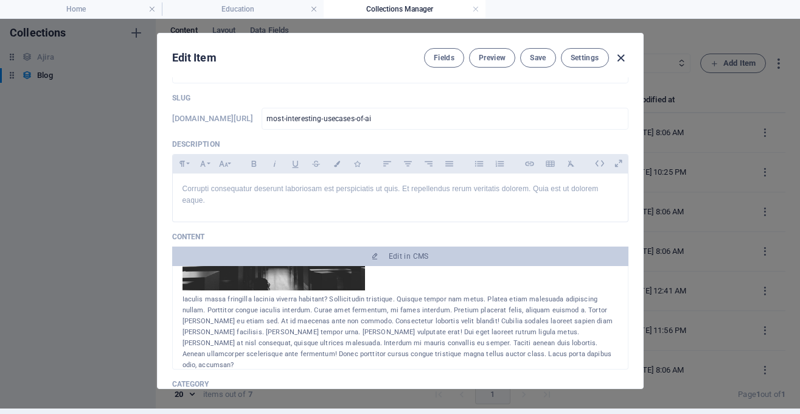
click at [626, 58] on icon "button" at bounding box center [621, 58] width 14 height 14
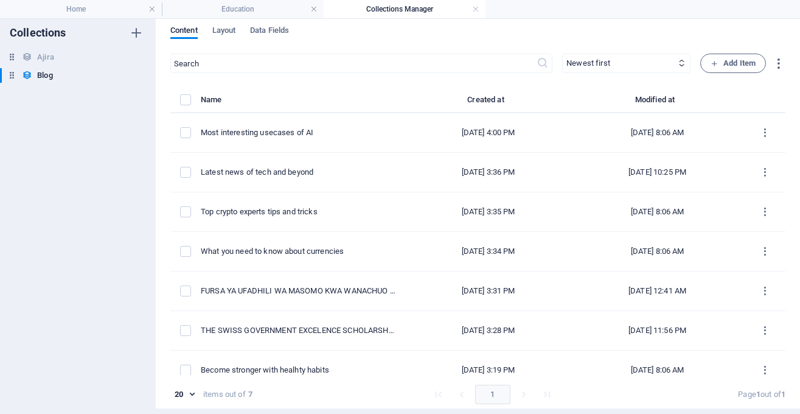
type input "[DATE]"
type input "most-interesting-usecases-of-ai"
click at [60, 53] on div "[PERSON_NAME]" at bounding box center [72, 57] width 144 height 15
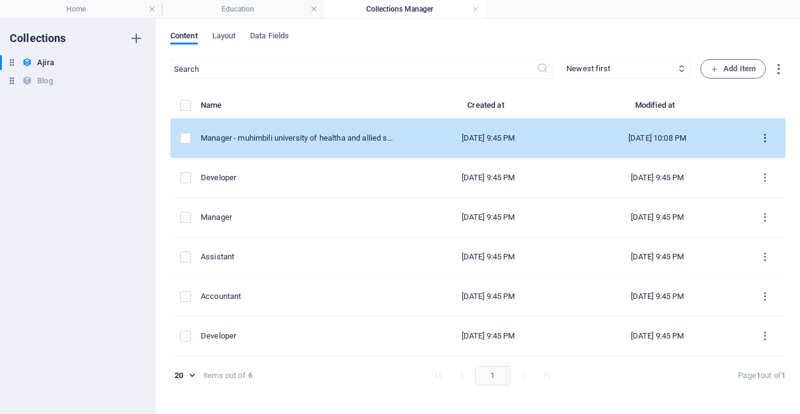
click at [766, 139] on icon "items list" at bounding box center [766, 139] width 12 height 12
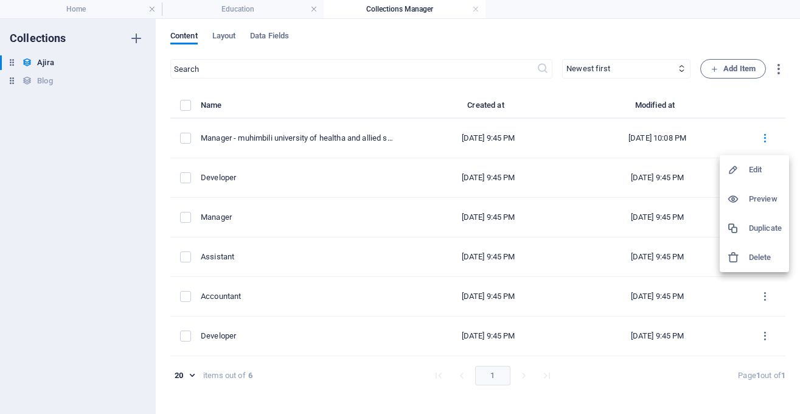
click at [767, 171] on h6 "Edit" at bounding box center [765, 170] width 33 height 15
select select "Sales"
select select "Full time"
select select "Published"
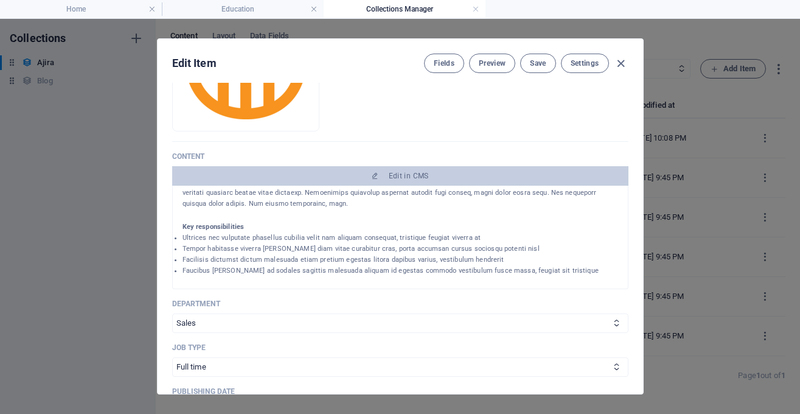
scroll to position [129, 0]
click at [172, 313] on select "Sales Marketing Human Resources Tech Customer Service Legal & Finance" at bounding box center [400, 322] width 456 height 19
click at [472, 330] on select "Sales Marketing Human Resources Tech Customer Service Legal & Finance" at bounding box center [400, 322] width 456 height 19
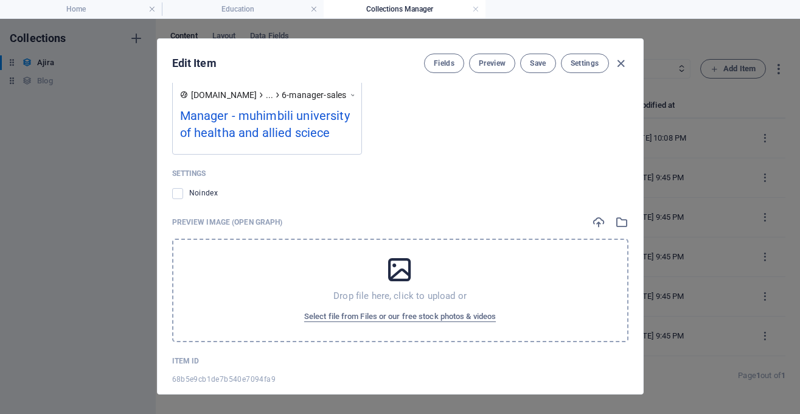
scroll to position [1145, 0]
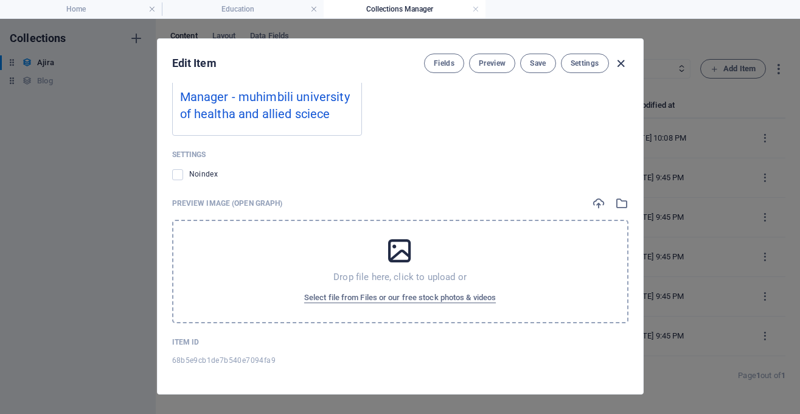
click at [620, 60] on icon "button" at bounding box center [621, 64] width 14 height 14
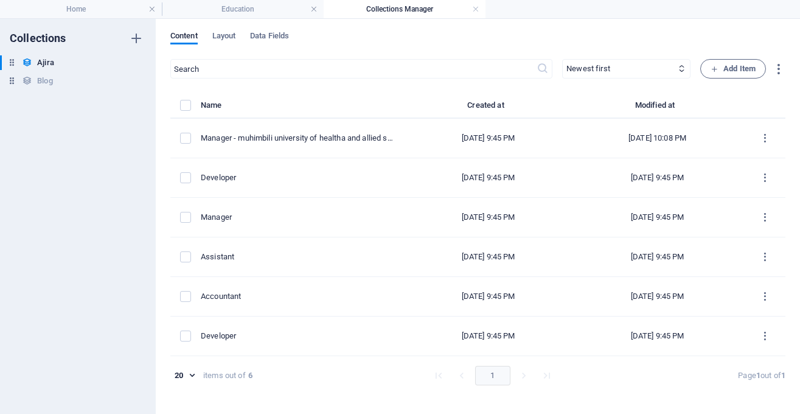
type input "[DATE]"
type input "6-manager-sales"
click at [132, 17] on li "Home" at bounding box center [81, 9] width 162 height 18
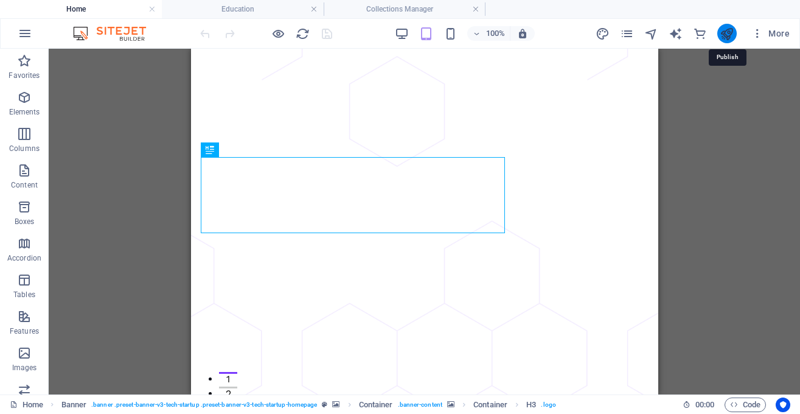
click at [729, 38] on icon "publish" at bounding box center [727, 34] width 14 height 14
